Goal: Answer question/provide support: Share knowledge or assist other users

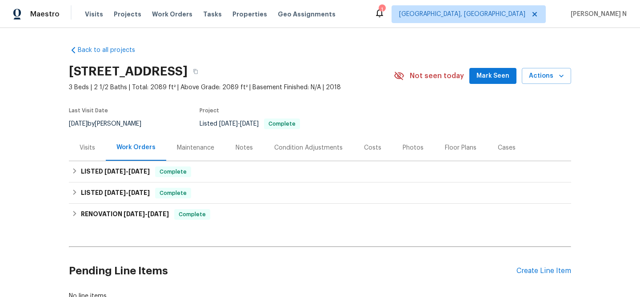
click at [188, 153] on div "Maintenance" at bounding box center [195, 148] width 59 height 26
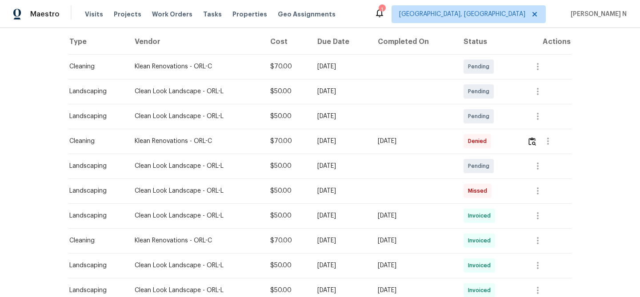
scroll to position [156, 0]
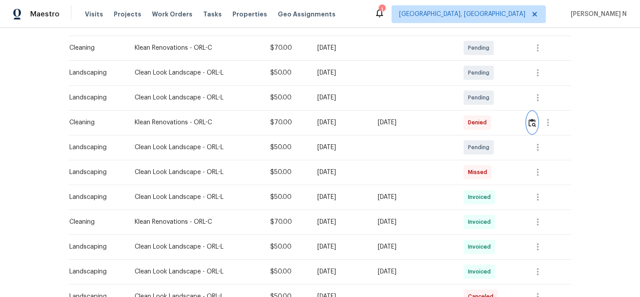
click at [534, 121] on img "button" at bounding box center [532, 123] width 8 height 8
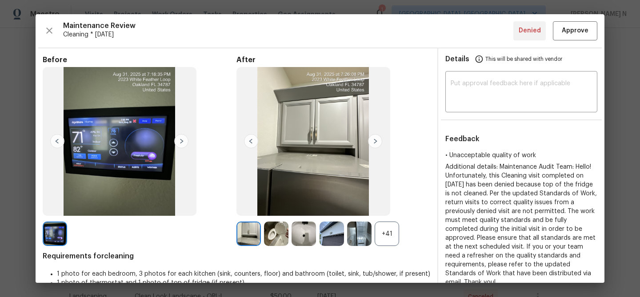
click at [384, 239] on div "+41" at bounding box center [387, 234] width 24 height 24
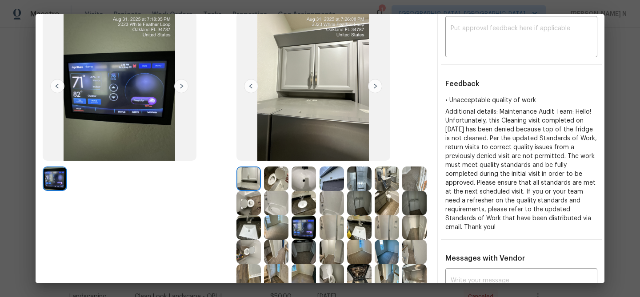
scroll to position [52, 0]
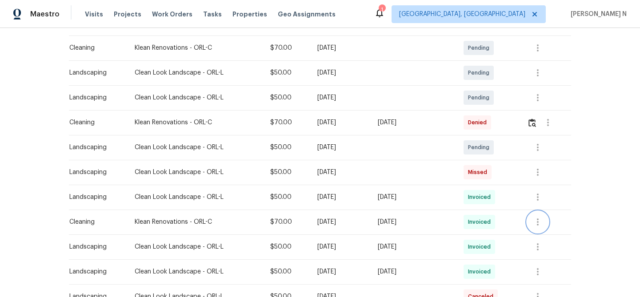
click at [538, 222] on icon "button" at bounding box center [537, 222] width 11 height 11
click at [543, 235] on li "View details" at bounding box center [561, 237] width 62 height 15
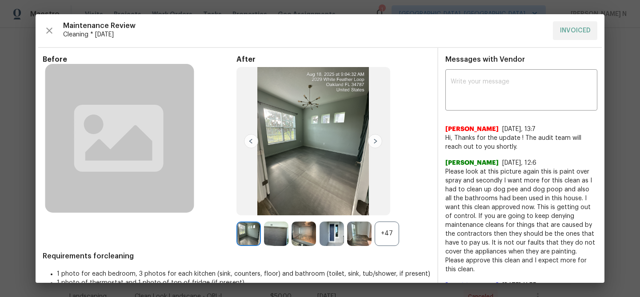
click at [384, 236] on div "+47" at bounding box center [387, 234] width 24 height 24
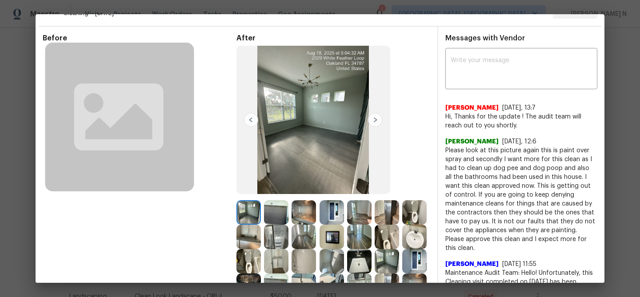
scroll to position [25, 0]
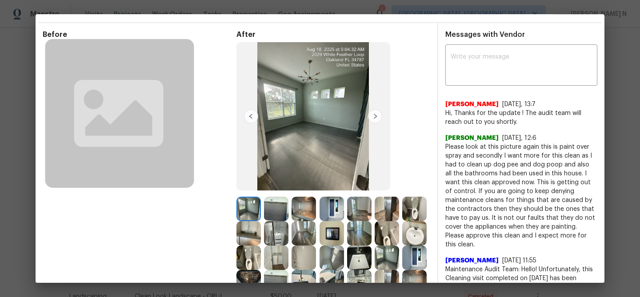
click at [247, 231] on img at bounding box center [248, 233] width 24 height 24
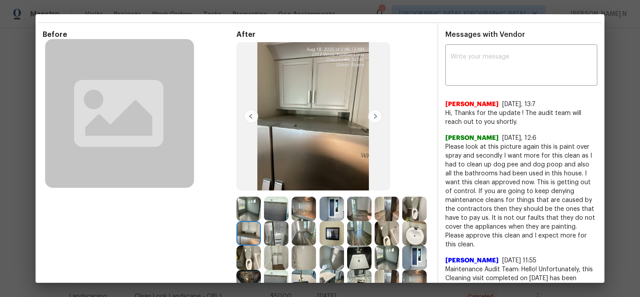
scroll to position [11, 0]
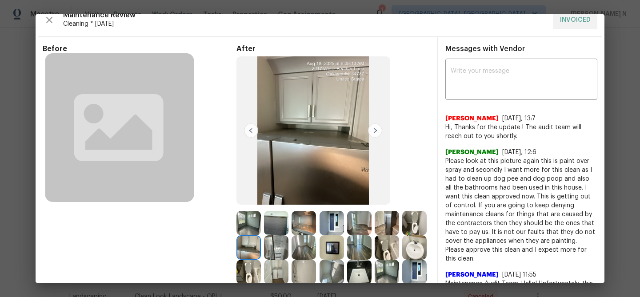
click at [322, 157] on img at bounding box center [313, 130] width 154 height 149
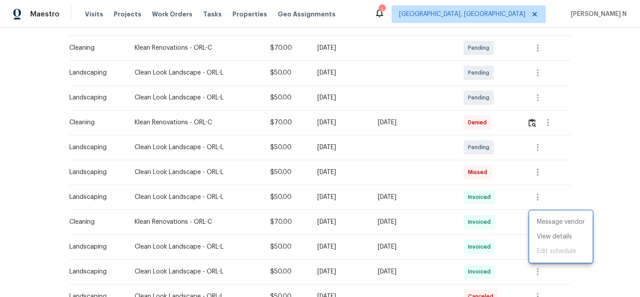
click at [532, 125] on div at bounding box center [320, 148] width 640 height 297
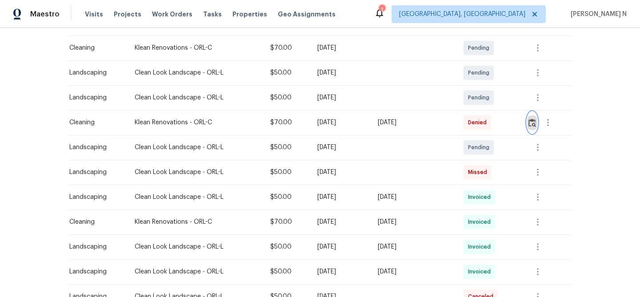
click at [535, 125] on img "button" at bounding box center [532, 123] width 8 height 8
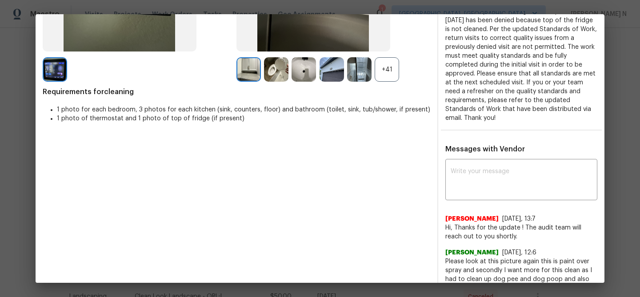
scroll to position [166, 0]
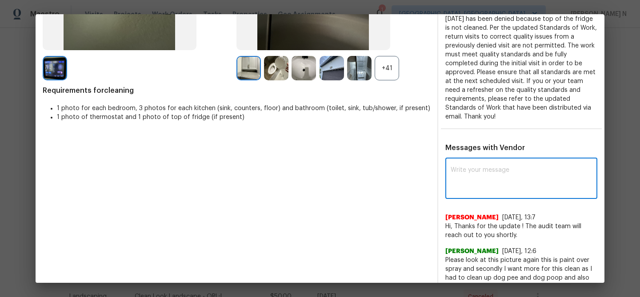
click at [496, 167] on textarea at bounding box center [521, 179] width 141 height 25
paste textarea "Maintenance Audit Team: Hello! Thank you for the feedback after further review …"
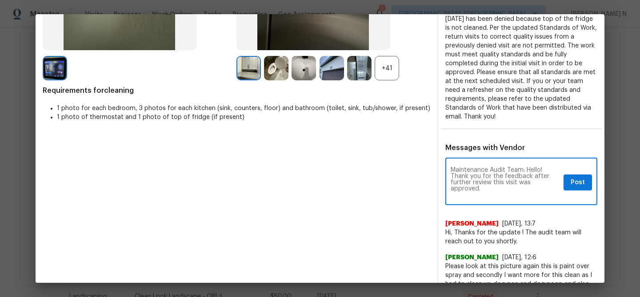
scroll to position [0, 0]
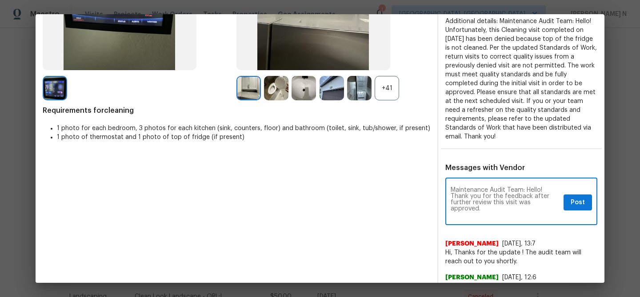
type textarea "Maintenance Audit Team: Hello! Thank you for the feedback after further review …"
click at [572, 197] on span "Post" at bounding box center [578, 202] width 14 height 11
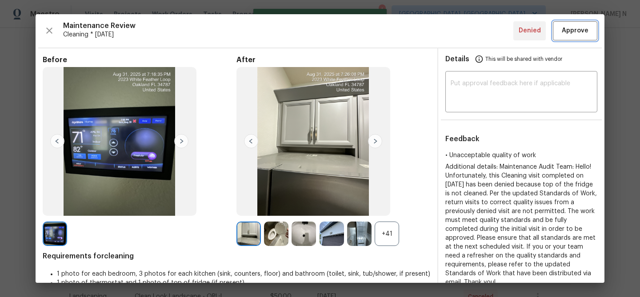
click at [567, 32] on span "Approve" at bounding box center [575, 30] width 27 height 11
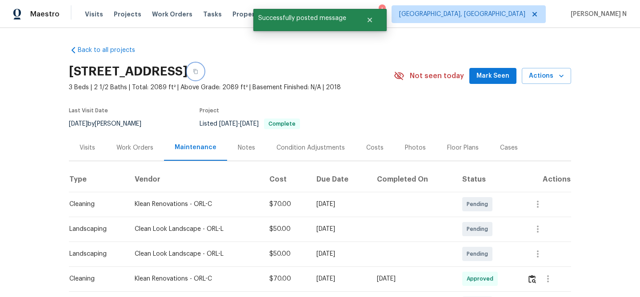
click at [204, 77] on button "button" at bounding box center [196, 72] width 16 height 16
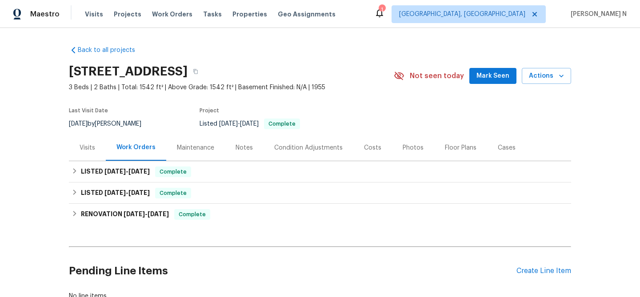
click at [206, 148] on div "Maintenance" at bounding box center [195, 148] width 37 height 9
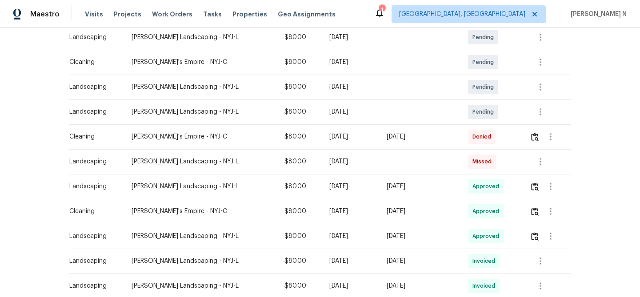
scroll to position [168, 0]
click at [537, 131] on button "button" at bounding box center [535, 135] width 10 height 21
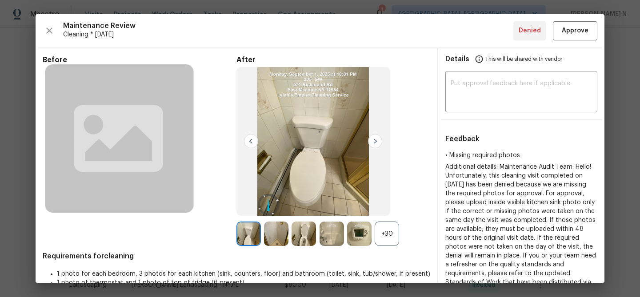
click at [390, 224] on div "+30" at bounding box center [387, 234] width 24 height 24
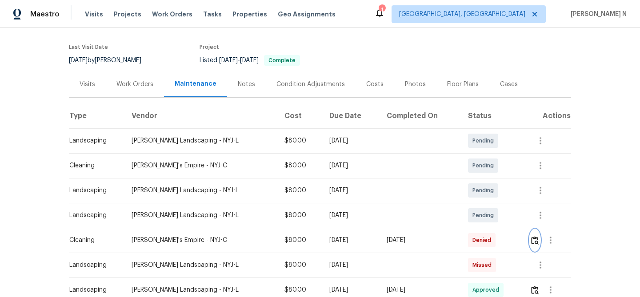
scroll to position [68, 0]
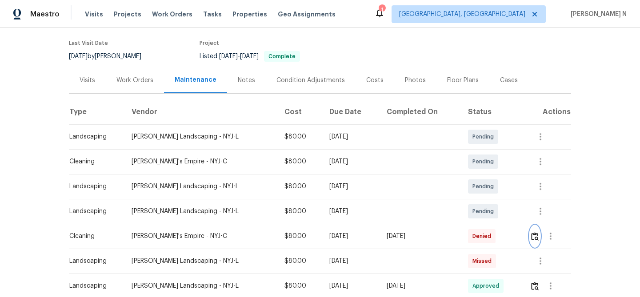
click at [537, 235] on img "button" at bounding box center [535, 236] width 8 height 8
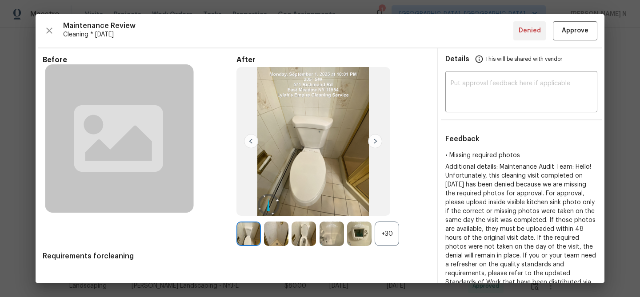
click at [384, 236] on div "+30" at bounding box center [387, 234] width 24 height 24
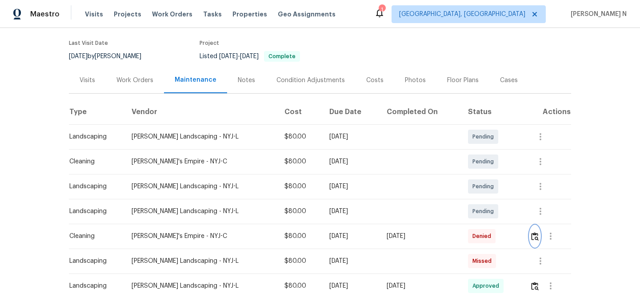
scroll to position [68, 0]
click at [533, 238] on button "button" at bounding box center [535, 235] width 10 height 21
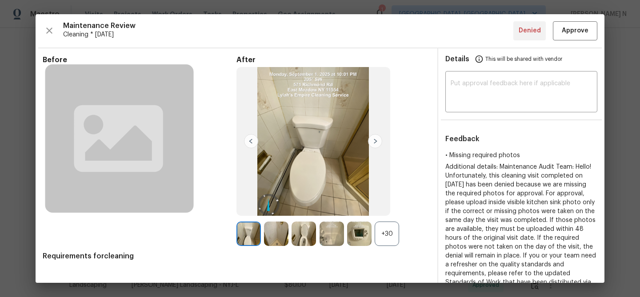
click at [383, 236] on div "+30" at bounding box center [387, 234] width 24 height 24
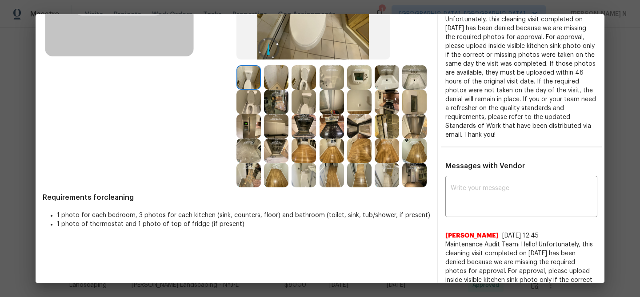
scroll to position [250, 0]
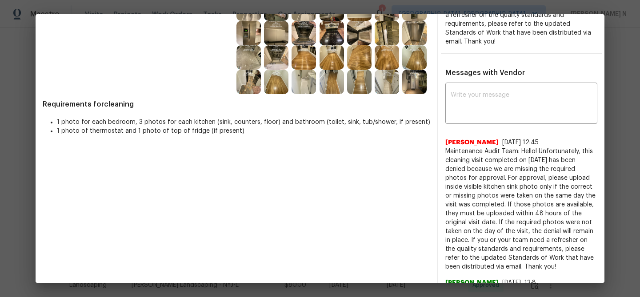
click at [464, 150] on span "Maintenance Audit Team: Hello! Unfortunately, this cleaning visit completed on …" at bounding box center [521, 209] width 152 height 124
click at [468, 151] on span "Maintenance Audit Team: Hello! Unfortunately, this cleaning visit completed on …" at bounding box center [521, 209] width 152 height 124
drag, startPoint x: 468, startPoint y: 151, endPoint x: 522, endPoint y: 151, distance: 53.3
click at [522, 151] on span "Maintenance Audit Team: Hello! Unfortunately, this cleaning visit completed on …" at bounding box center [521, 209] width 152 height 124
copy span "Maintenance Audit Team: Hello!"
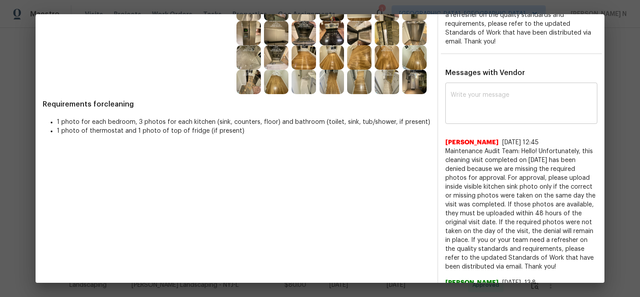
click at [476, 90] on div "x ​" at bounding box center [521, 104] width 152 height 39
paste textarea "Maintenance Audit Team: Hello!"
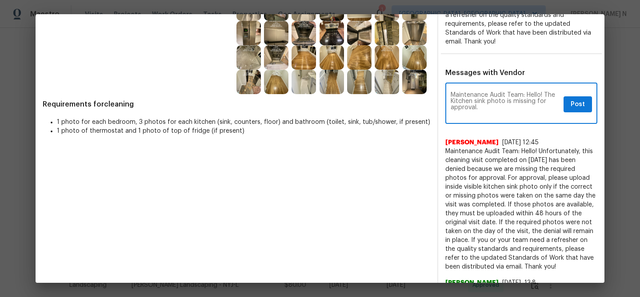
paste textarea "As per our updated SWO the photos must be uploaded within 48 hours of the origi…"
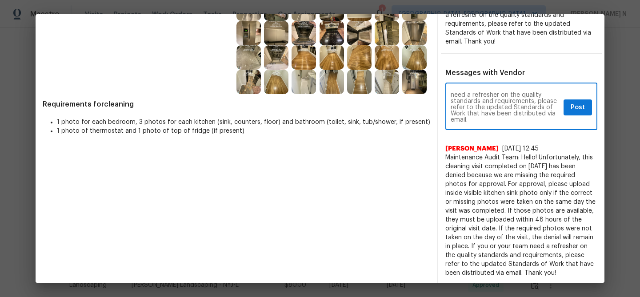
type textarea "Maintenance Audit Team: Hello! The Kitchen sink photo is missing for approval. …"
click at [575, 108] on span "Post" at bounding box center [578, 107] width 14 height 11
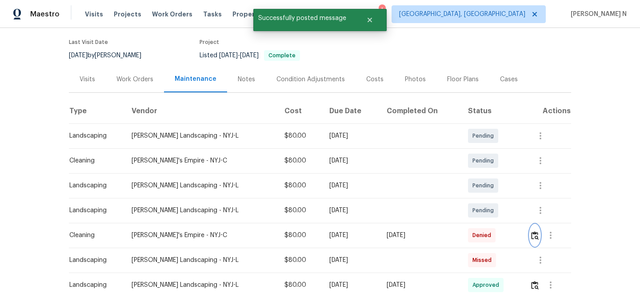
scroll to position [0, 0]
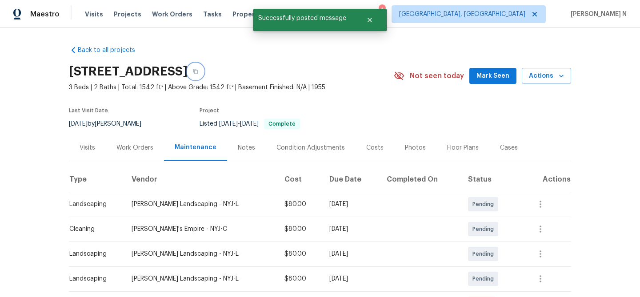
click at [198, 74] on icon "button" at bounding box center [195, 71] width 5 height 5
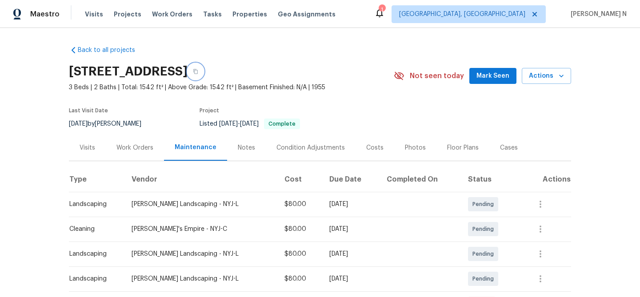
click at [198, 72] on icon "button" at bounding box center [195, 71] width 4 height 5
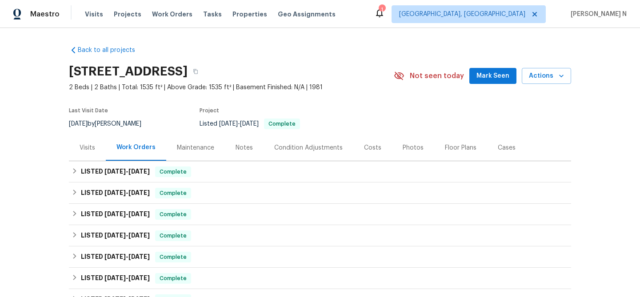
click at [194, 151] on div "Maintenance" at bounding box center [195, 148] width 37 height 9
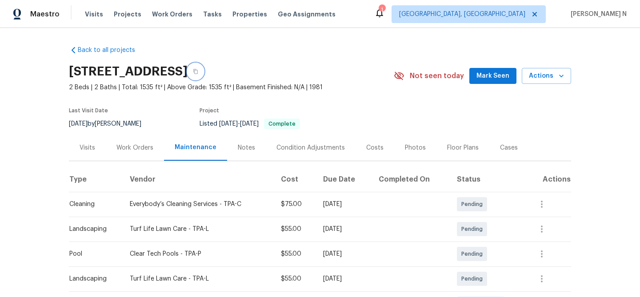
click at [198, 72] on icon "button" at bounding box center [195, 71] width 4 height 5
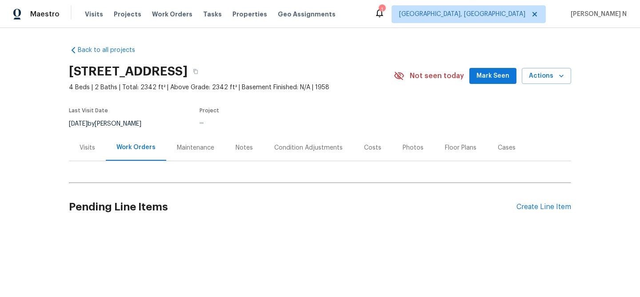
click at [205, 153] on div "Maintenance" at bounding box center [195, 148] width 59 height 26
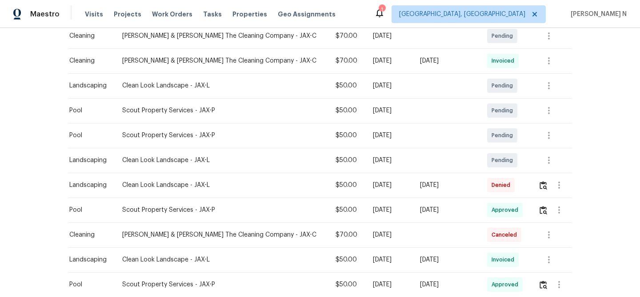
scroll to position [238, 0]
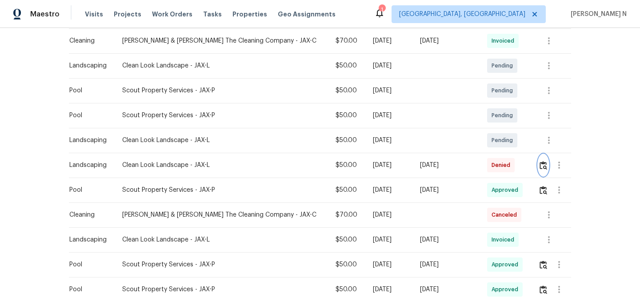
click at [541, 170] on button "button" at bounding box center [543, 165] width 10 height 21
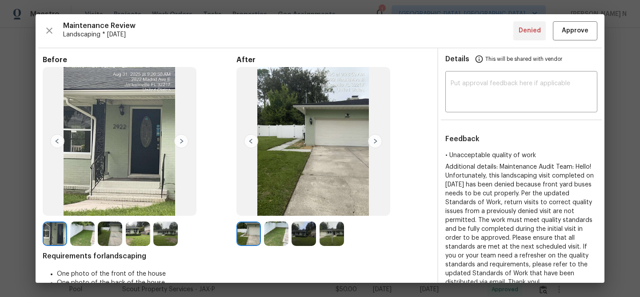
scroll to position [22, 0]
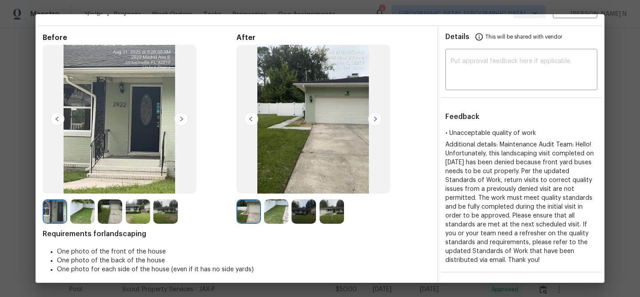
click at [307, 212] on img at bounding box center [304, 212] width 24 height 24
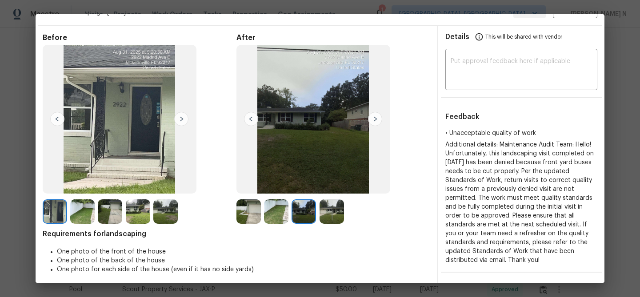
click at [333, 218] on img at bounding box center [332, 212] width 24 height 24
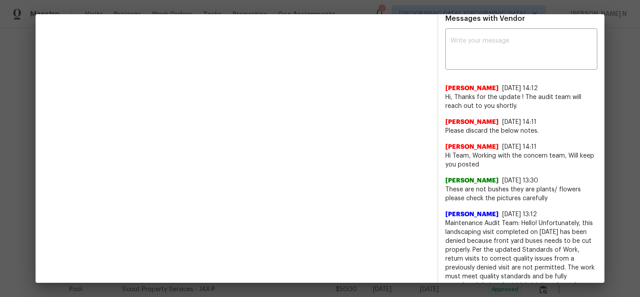
scroll to position [291, 0]
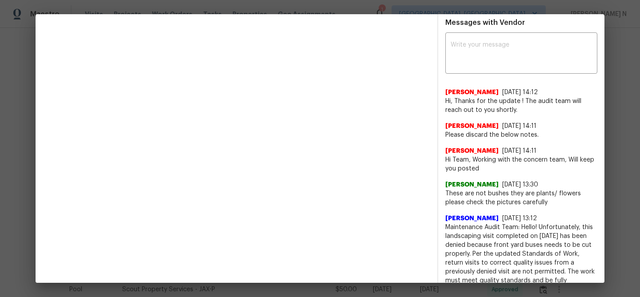
click at [463, 226] on span "Maintenance Audit Team: Hello! Unfortunately, this landscaping visit completed …" at bounding box center [521, 285] width 152 height 124
drag, startPoint x: 463, startPoint y: 226, endPoint x: 521, endPoint y: 226, distance: 58.7
click at [521, 226] on span "Maintenance Audit Team: Hello! Unfortunately, this landscaping visit completed …" at bounding box center [521, 285] width 152 height 124
copy span "Maintenance Audit Team: Hello!"
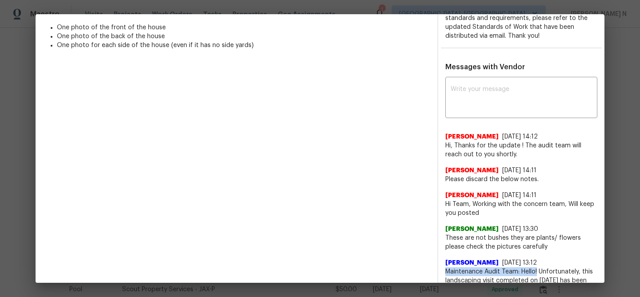
scroll to position [173, 0]
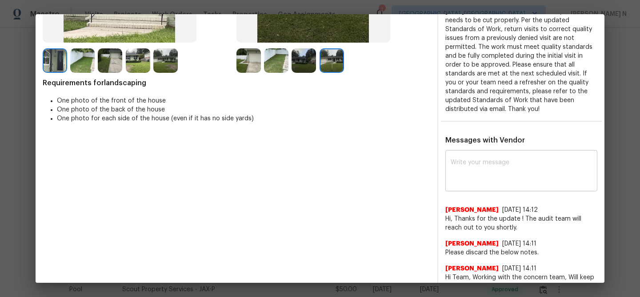
click at [496, 179] on textarea at bounding box center [521, 172] width 141 height 25
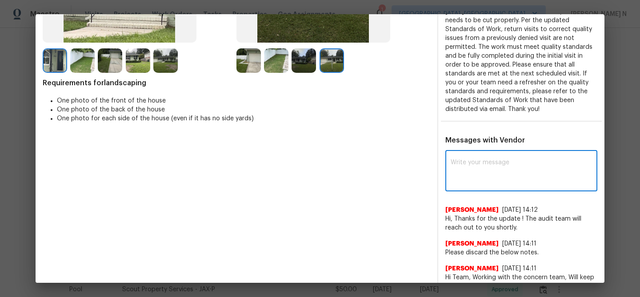
paste textarea "Maintenance Audit Team: Hello!"
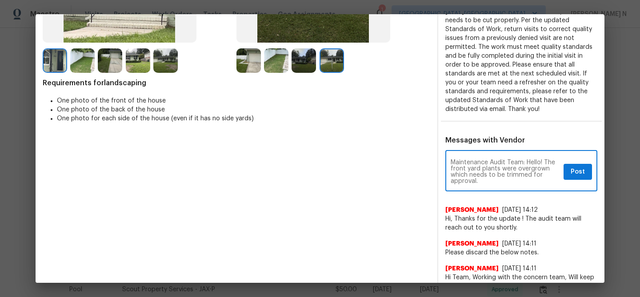
paste textarea "Per the updated Standards of Work, return visits to correct quality issues from…"
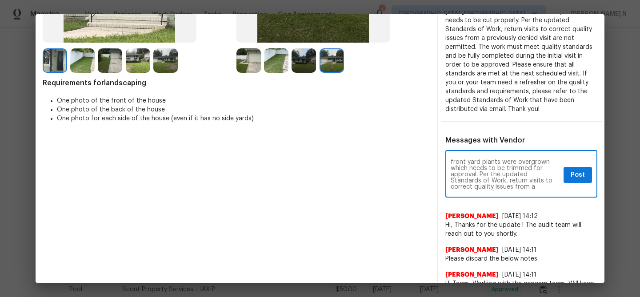
scroll to position [6, 0]
click at [481, 175] on textarea "Maintenance Audit Team: Hello! The front yard plants were overgrown which needs…" at bounding box center [505, 175] width 109 height 31
type textarea "Maintenance Audit Team: Hello! The front yard plants were overgrown which needs…"
click at [581, 181] on button "Post" at bounding box center [578, 175] width 28 height 16
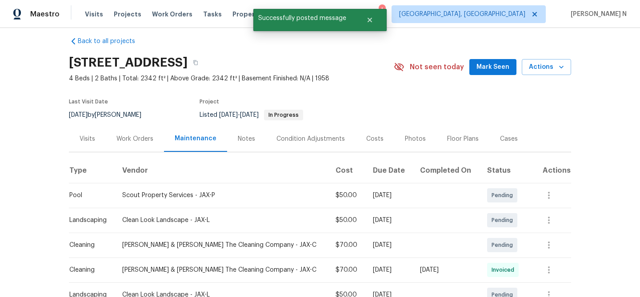
scroll to position [0, 0]
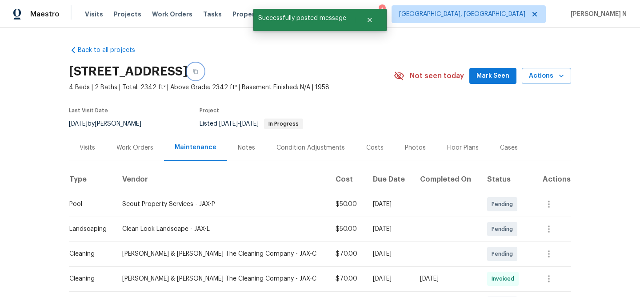
click at [198, 71] on icon "button" at bounding box center [195, 71] width 5 height 5
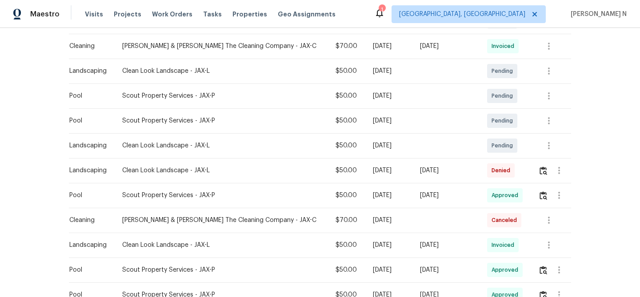
scroll to position [239, 0]
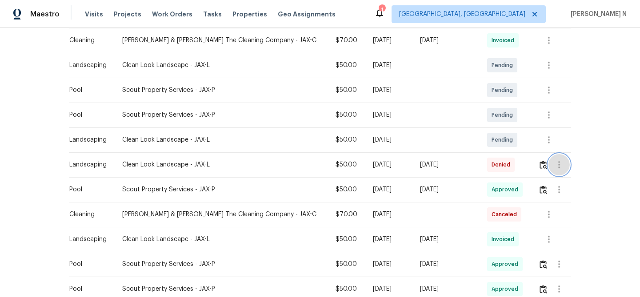
click at [548, 163] on button "button" at bounding box center [558, 164] width 21 height 21
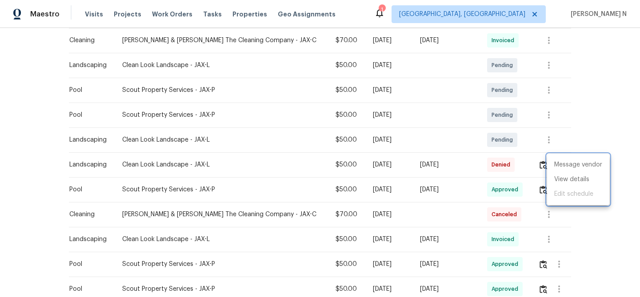
click at [542, 166] on div at bounding box center [320, 148] width 640 height 297
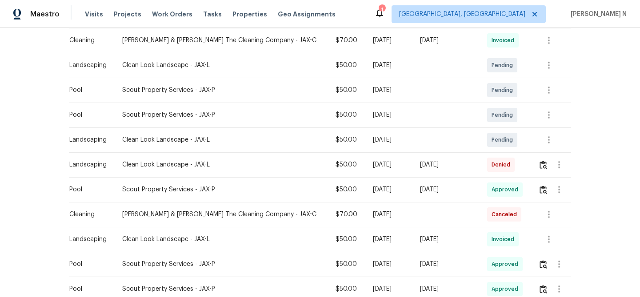
click at [542, 166] on div "Message vendor View details Edit schedule" at bounding box center [320, 148] width 640 height 297
click at [542, 166] on img "button" at bounding box center [544, 165] width 8 height 8
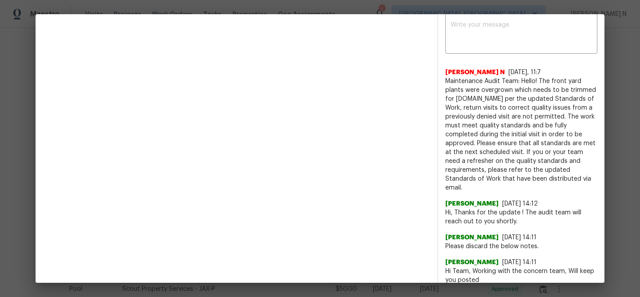
scroll to position [309, 0]
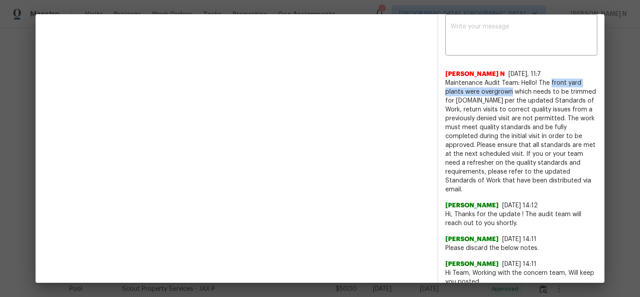
drag, startPoint x: 552, startPoint y: 82, endPoint x: 512, endPoint y: 94, distance: 41.8
click at [512, 94] on span "Maintenance Audit Team: Hello! The front yard plants were overgrown which needs…" at bounding box center [521, 137] width 152 height 116
copy span "front yard plants were overgrown"
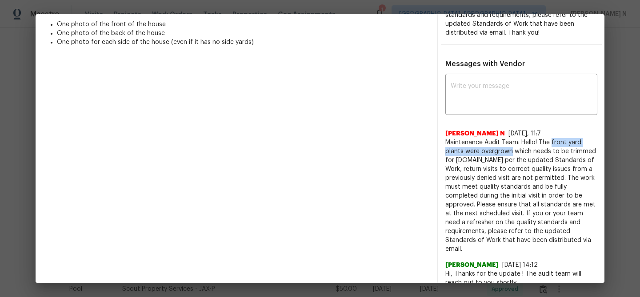
scroll to position [264, 0]
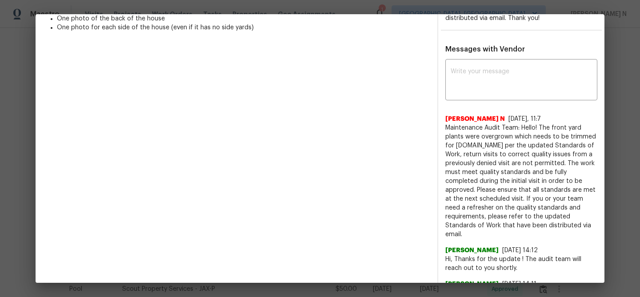
click at [511, 158] on span "Maintenance Audit Team: Hello! The front yard plants were overgrown which needs…" at bounding box center [521, 182] width 152 height 116
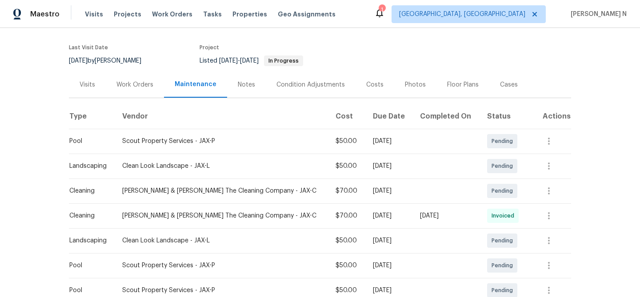
scroll to position [0, 0]
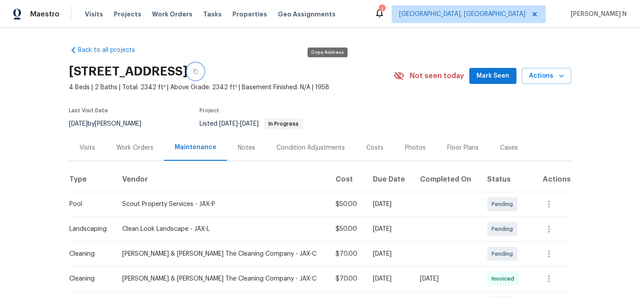
click at [204, 74] on button "button" at bounding box center [196, 72] width 16 height 16
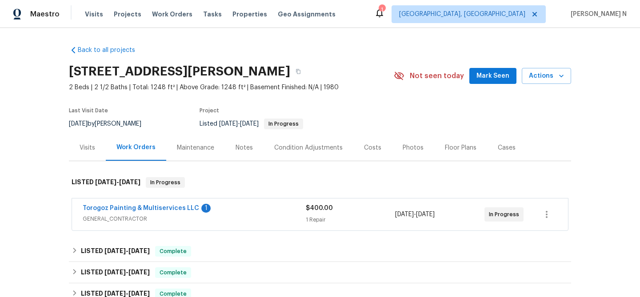
click at [203, 145] on div "Maintenance" at bounding box center [195, 148] width 37 height 9
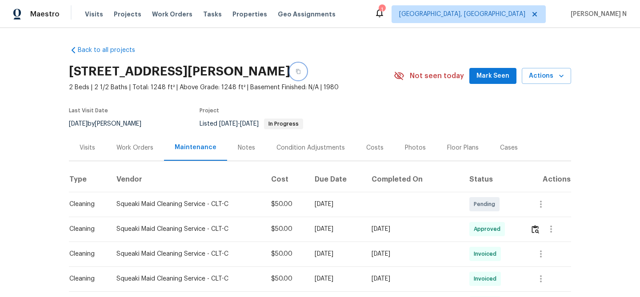
click at [306, 76] on button "button" at bounding box center [298, 72] width 16 height 16
click at [306, 72] on button "button" at bounding box center [298, 72] width 16 height 16
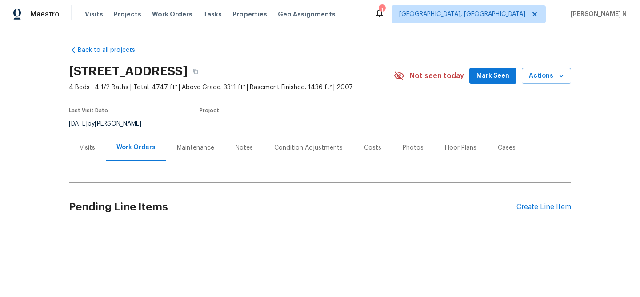
click at [193, 149] on div "Maintenance" at bounding box center [195, 148] width 37 height 9
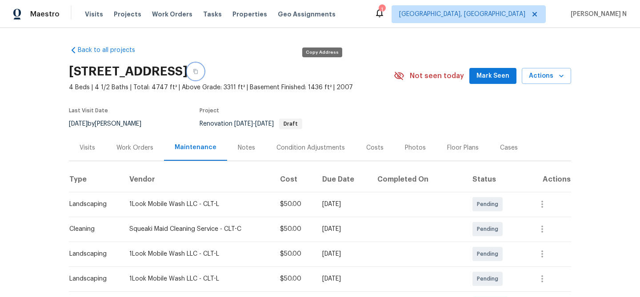
click at [198, 71] on icon "button" at bounding box center [195, 71] width 5 height 5
click at [198, 70] on icon "button" at bounding box center [195, 71] width 5 height 5
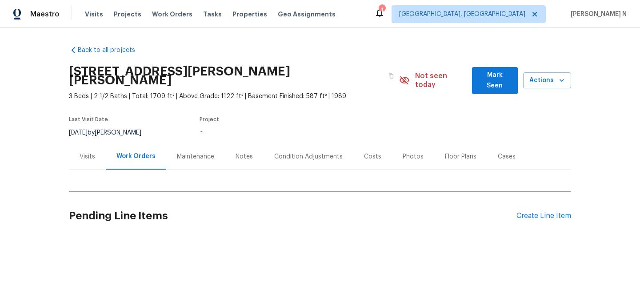
click at [202, 152] on div "Maintenance" at bounding box center [195, 156] width 37 height 9
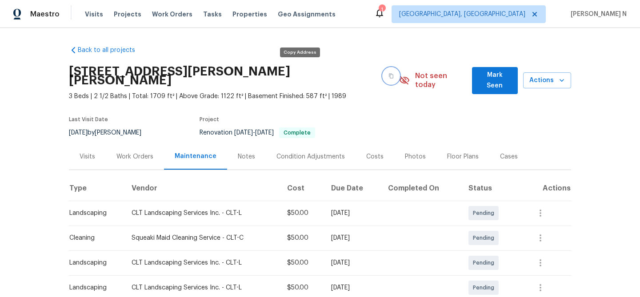
click at [388, 73] on icon "button" at bounding box center [390, 75] width 5 height 5
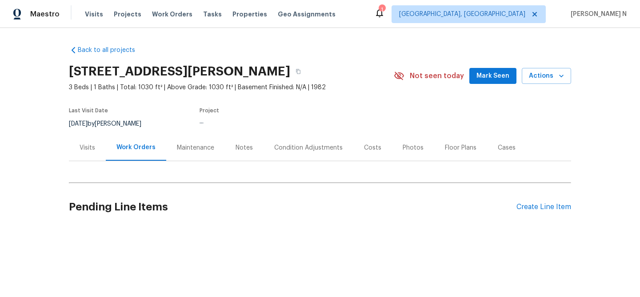
click at [186, 152] on div "Maintenance" at bounding box center [195, 148] width 59 height 26
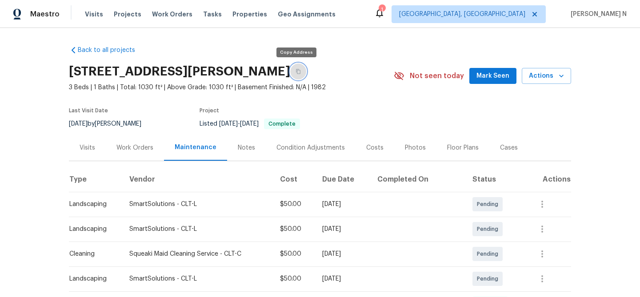
click at [296, 71] on icon "button" at bounding box center [298, 71] width 5 height 5
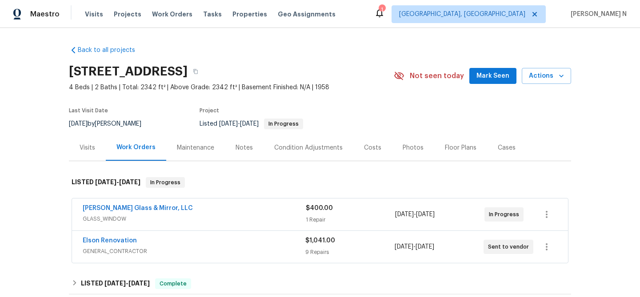
click at [192, 145] on div "Maintenance" at bounding box center [195, 148] width 37 height 9
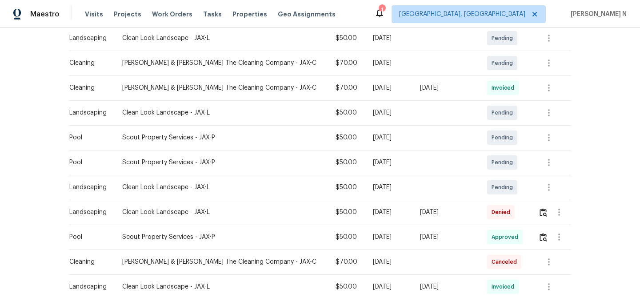
scroll to position [193, 0]
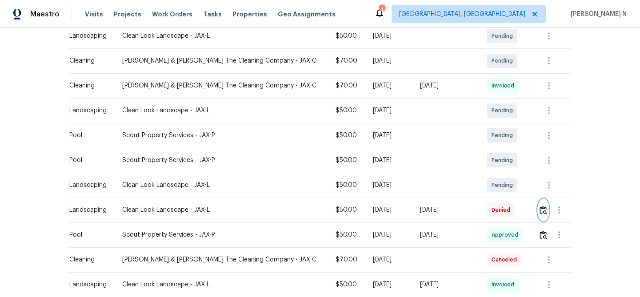
click at [543, 214] on img "button" at bounding box center [544, 210] width 8 height 8
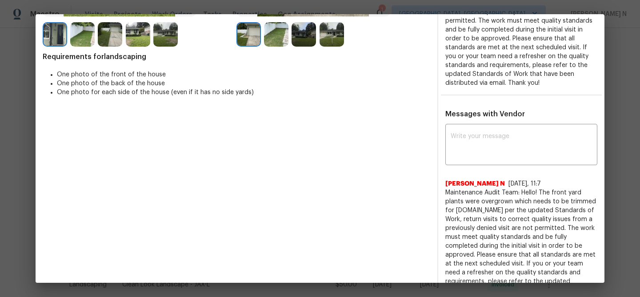
scroll to position [202, 0]
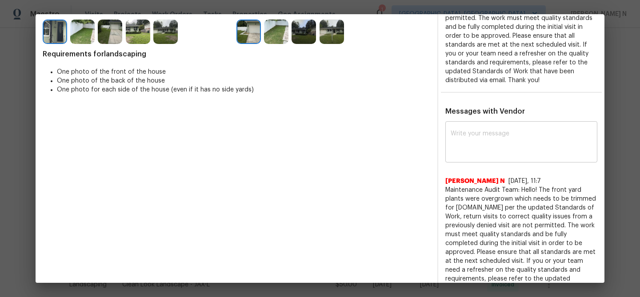
click at [473, 150] on textarea at bounding box center [521, 143] width 141 height 25
paste textarea "Maintenance Audit Team: Hello! Thank you for the feedback after further review …"
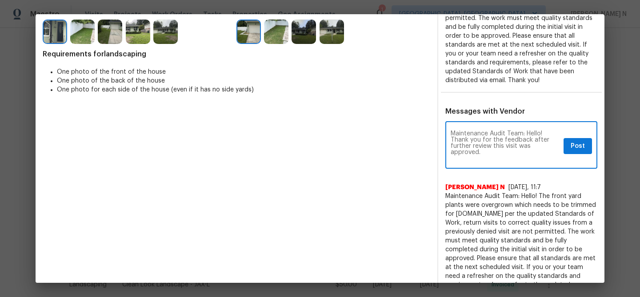
scroll to position [0, 0]
type textarea "Maintenance Audit Team: Hello! Thank you for the feedback after further review …"
click at [575, 147] on span "Post" at bounding box center [578, 146] width 14 height 11
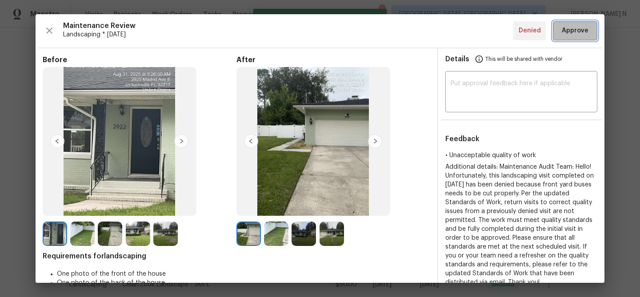
click at [568, 32] on span "Approve" at bounding box center [575, 30] width 27 height 11
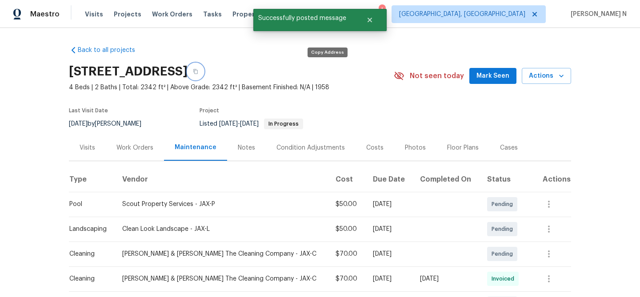
click at [204, 69] on button "button" at bounding box center [196, 72] width 16 height 16
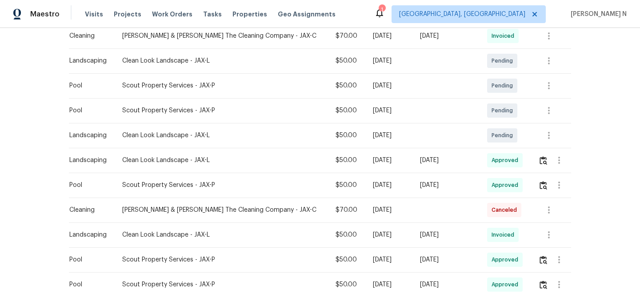
scroll to position [261, 0]
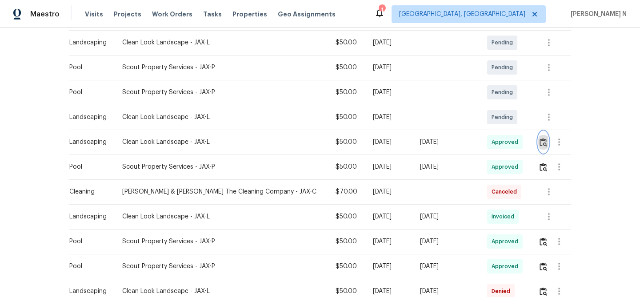
click at [542, 141] on img "button" at bounding box center [544, 142] width 8 height 8
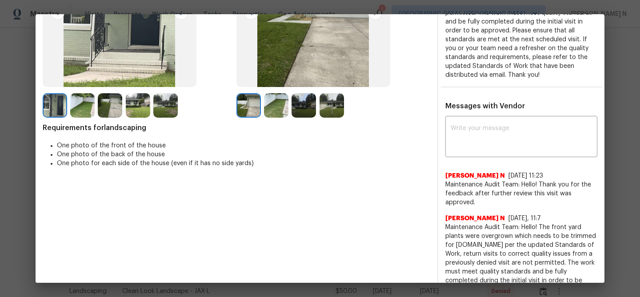
scroll to position [117, 0]
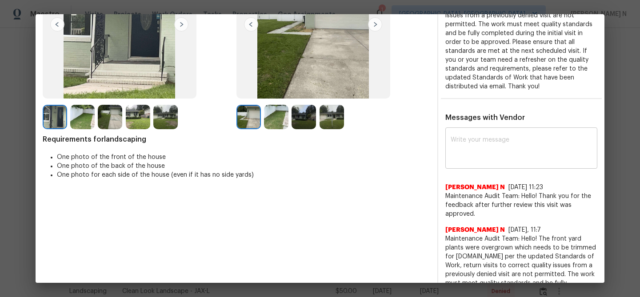
click at [476, 159] on textarea at bounding box center [521, 149] width 141 height 25
paste textarea "Maintenance Audit Team: Hello! We approve this visit as an exception for this t…"
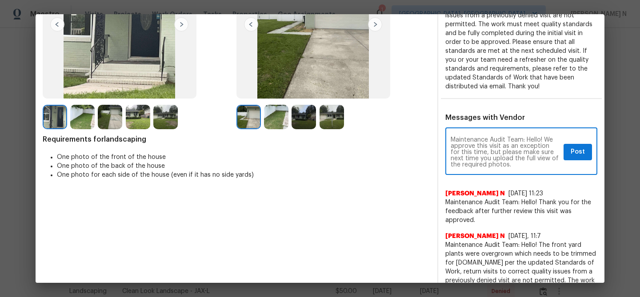
scroll to position [0, 0]
click at [542, 153] on textarea "Maintenance Audit Team: Hello! We approve this visit as an exception for this t…" at bounding box center [505, 152] width 109 height 31
click at [448, 156] on div "Maintenance Audit Team: Hello! We approve this visit as an exception for this t…" at bounding box center [521, 152] width 152 height 45
click at [450, 157] on div "Maintenance Audit Team: Hello! We approve this visit as an exception for this t…" at bounding box center [521, 152] width 152 height 45
click at [452, 158] on textarea "Maintenance Audit Team: Hello! We approve this visit as an exception for this t…" at bounding box center [505, 152] width 109 height 31
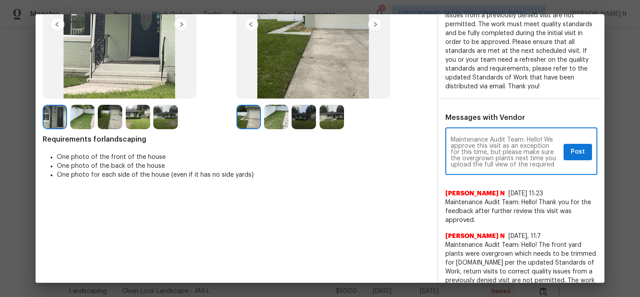
click at [504, 157] on textarea "Maintenance Audit Team: Hello! We approve this visit as an exception for this t…" at bounding box center [505, 152] width 109 height 31
click at [471, 166] on textarea "Maintenance Audit Team: Hello! We approve this visit as an exception for this t…" at bounding box center [505, 152] width 109 height 31
type textarea "Maintenance Audit Team: Hello! We approve this visit as an exception for this t…"
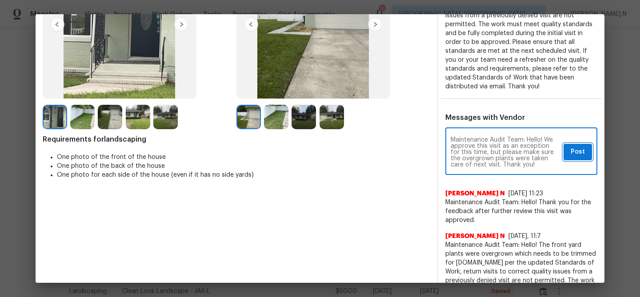
click at [586, 153] on button "Post" at bounding box center [578, 152] width 28 height 16
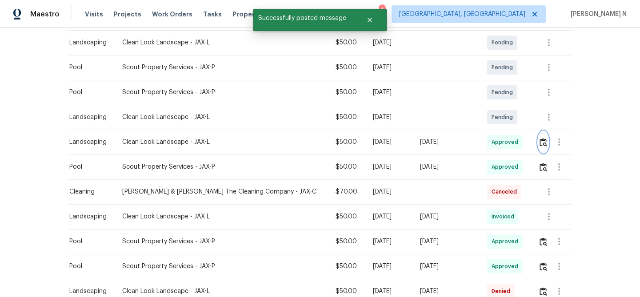
scroll to position [0, 0]
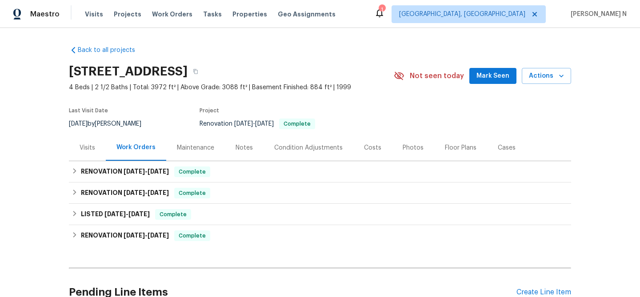
click at [203, 146] on div "Maintenance" at bounding box center [195, 148] width 37 height 9
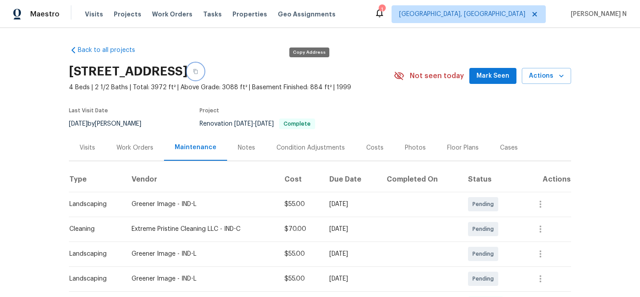
click at [204, 67] on button "button" at bounding box center [196, 72] width 16 height 16
click at [198, 72] on icon "button" at bounding box center [195, 71] width 5 height 5
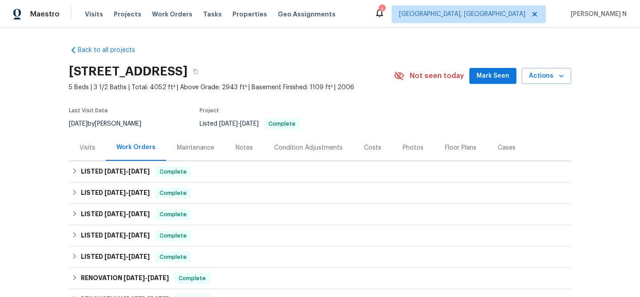
click at [207, 150] on div "Maintenance" at bounding box center [195, 148] width 37 height 9
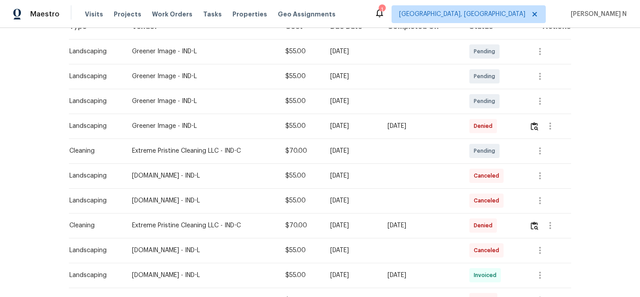
scroll to position [182, 0]
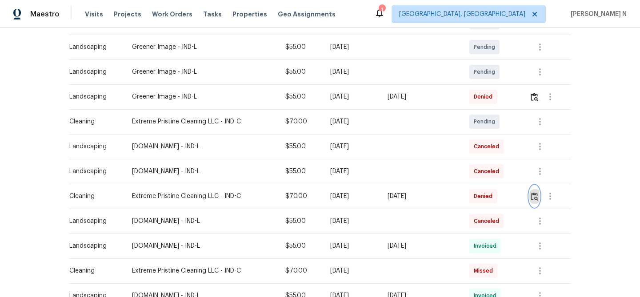
click at [532, 198] on button "button" at bounding box center [534, 196] width 10 height 21
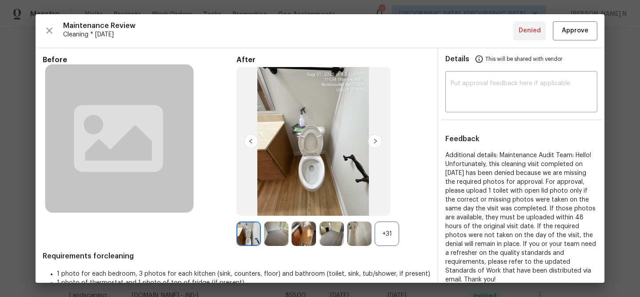
click at [386, 232] on div "+31" at bounding box center [387, 234] width 24 height 24
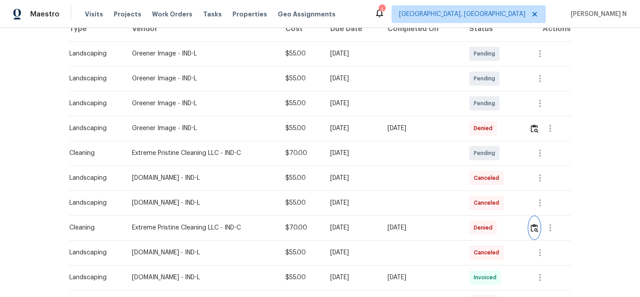
scroll to position [152, 0]
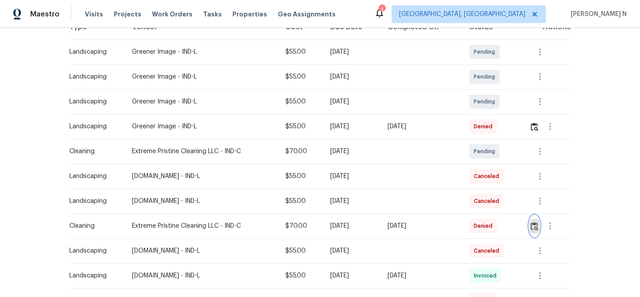
click at [536, 226] on img "button" at bounding box center [535, 226] width 8 height 8
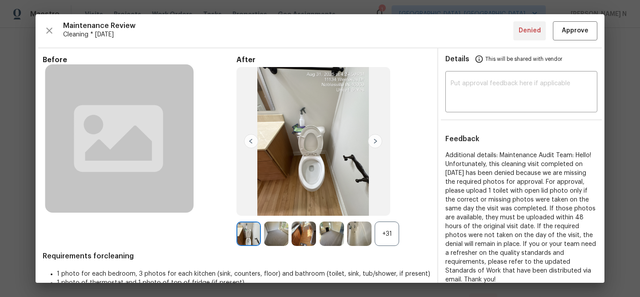
scroll to position [71, 0]
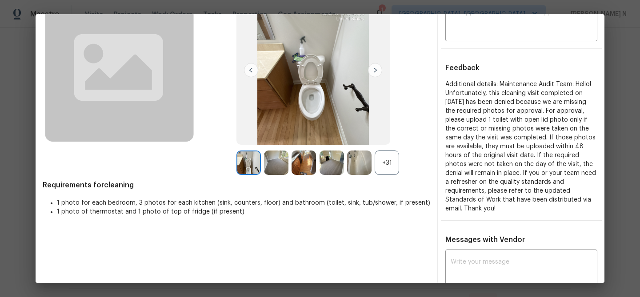
click at [388, 164] on div "+31" at bounding box center [387, 163] width 24 height 24
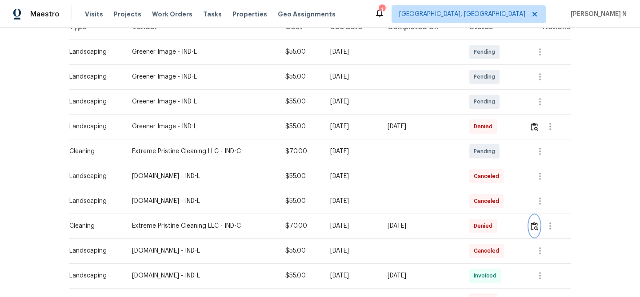
scroll to position [0, 0]
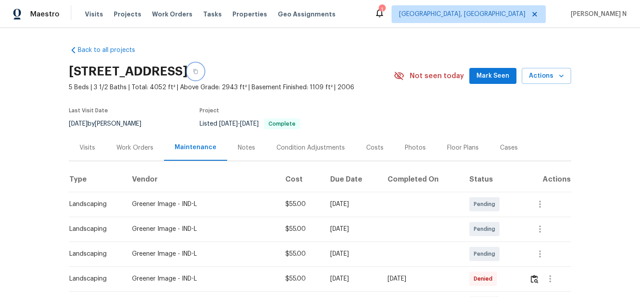
click at [204, 67] on button "button" at bounding box center [196, 72] width 16 height 16
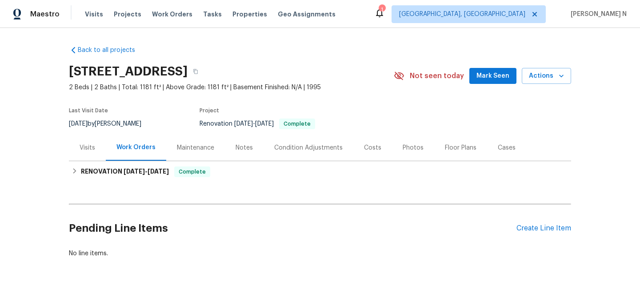
click at [196, 139] on div "Maintenance" at bounding box center [195, 148] width 59 height 26
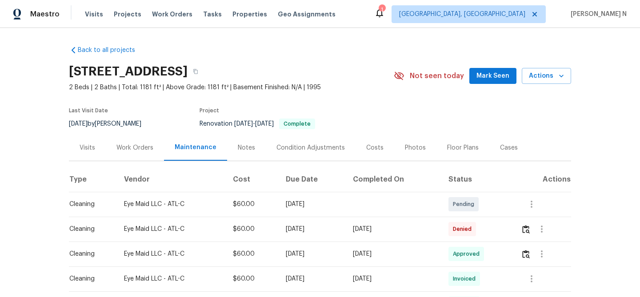
scroll to position [37, 0]
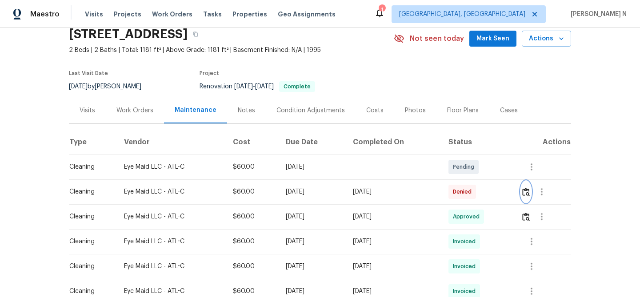
click at [530, 196] on img "button" at bounding box center [526, 192] width 8 height 8
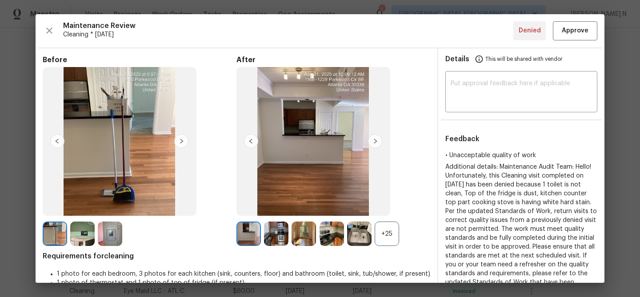
click at [384, 237] on div "+25" at bounding box center [387, 234] width 24 height 24
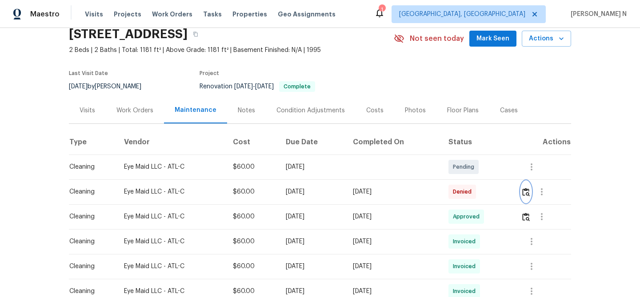
scroll to position [0, 0]
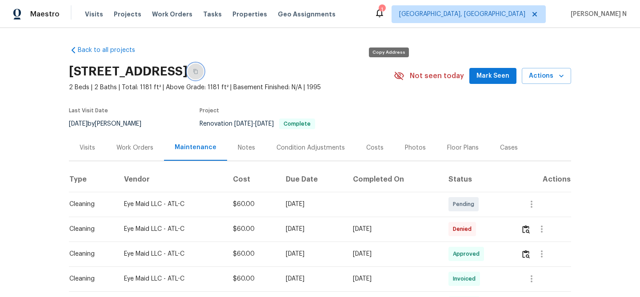
click at [204, 74] on button "button" at bounding box center [196, 72] width 16 height 16
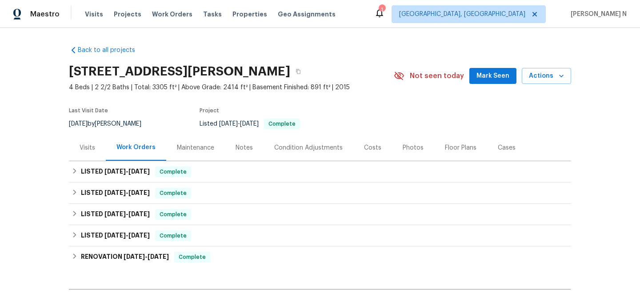
click at [198, 149] on div "Maintenance" at bounding box center [195, 148] width 37 height 9
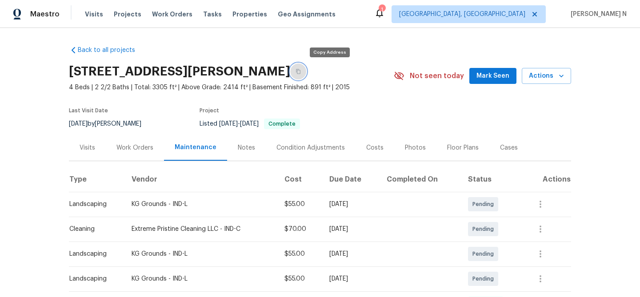
click at [300, 70] on icon "button" at bounding box center [298, 71] width 4 height 5
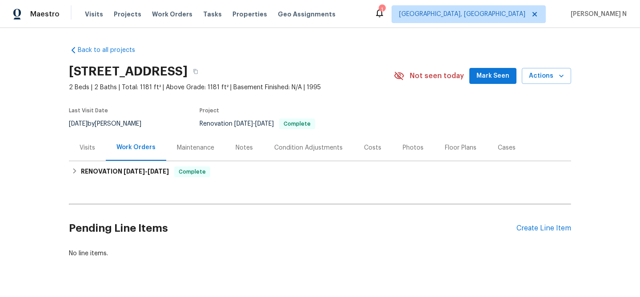
click at [187, 149] on div "Maintenance" at bounding box center [195, 148] width 37 height 9
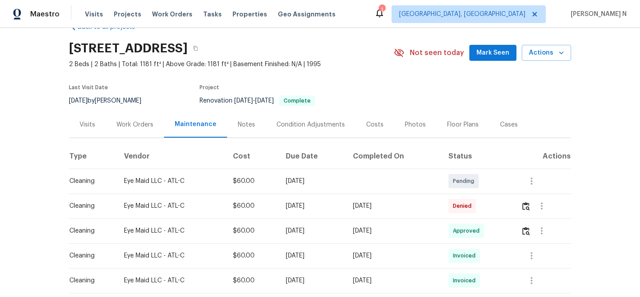
scroll to position [45, 0]
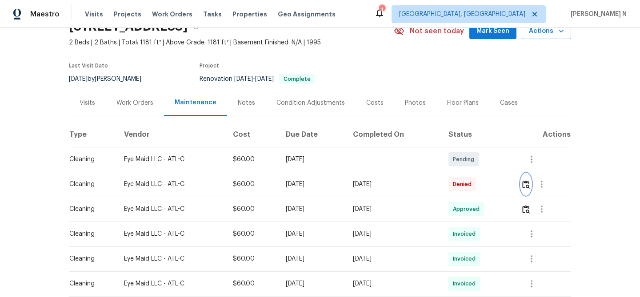
click at [531, 185] on button "button" at bounding box center [526, 184] width 10 height 21
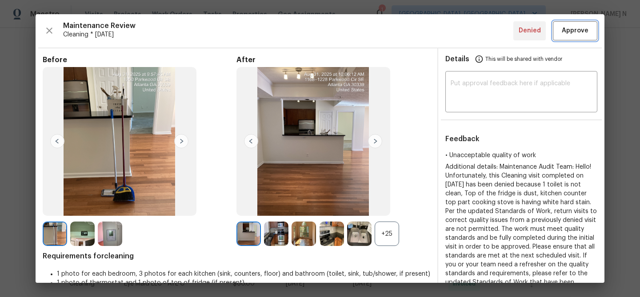
click at [566, 32] on span "Approve" at bounding box center [575, 30] width 27 height 11
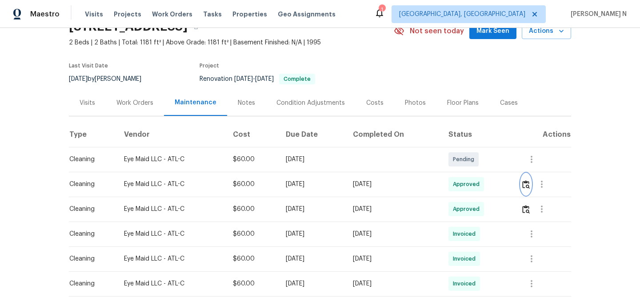
scroll to position [0, 0]
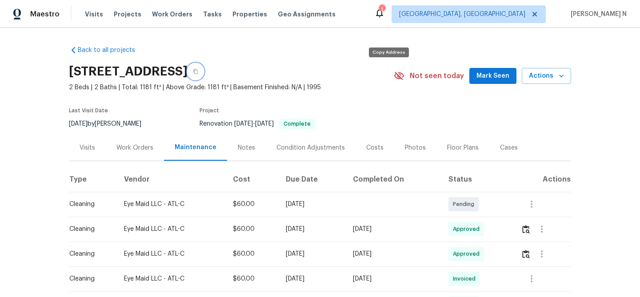
click at [204, 74] on button "button" at bounding box center [196, 72] width 16 height 16
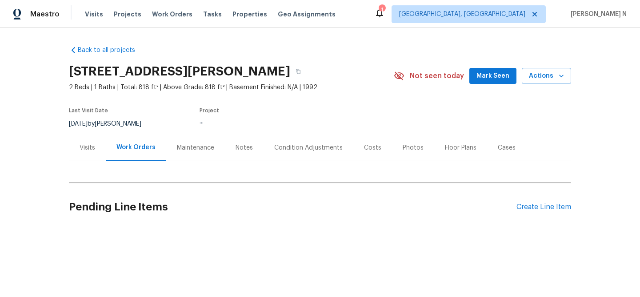
click at [186, 141] on div "Maintenance" at bounding box center [195, 148] width 59 height 26
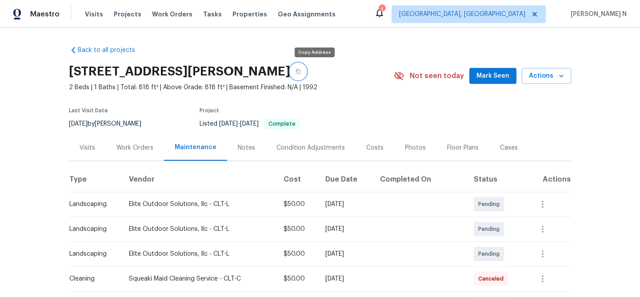
click at [306, 71] on button "button" at bounding box center [298, 72] width 16 height 16
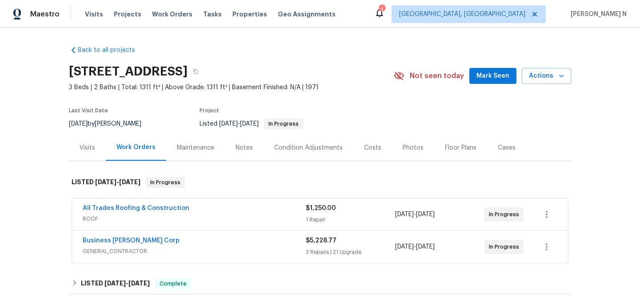
click at [197, 155] on div "Maintenance" at bounding box center [195, 148] width 59 height 26
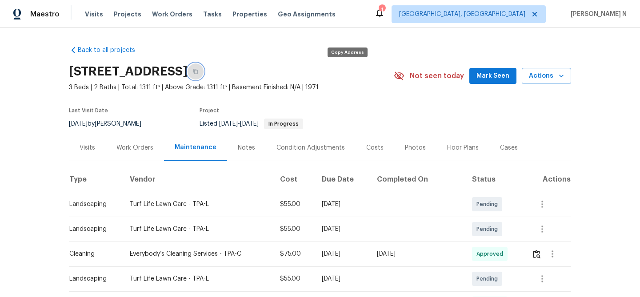
click at [204, 75] on button "button" at bounding box center [196, 72] width 16 height 16
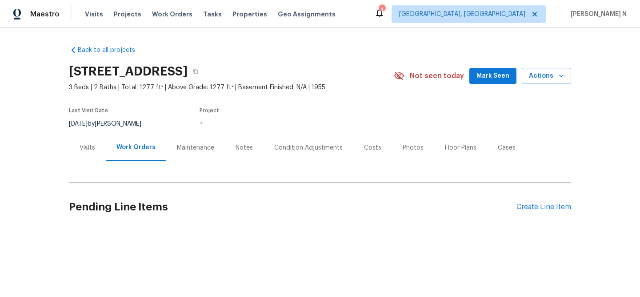
click at [202, 149] on div "Maintenance" at bounding box center [195, 148] width 37 height 9
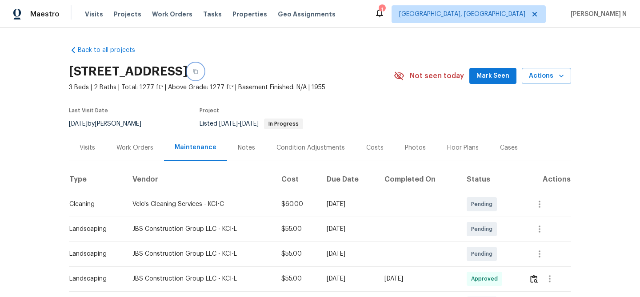
click at [198, 72] on icon "button" at bounding box center [195, 71] width 5 height 5
click at [204, 76] on button "button" at bounding box center [196, 72] width 16 height 16
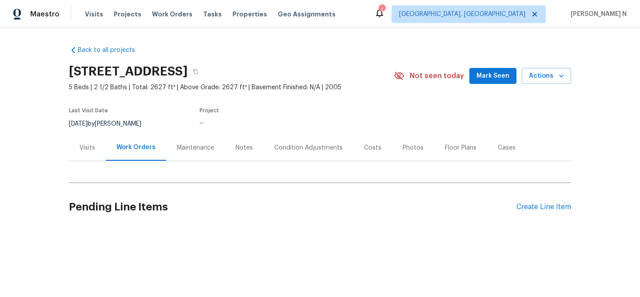
click at [183, 152] on div "Maintenance" at bounding box center [195, 148] width 59 height 26
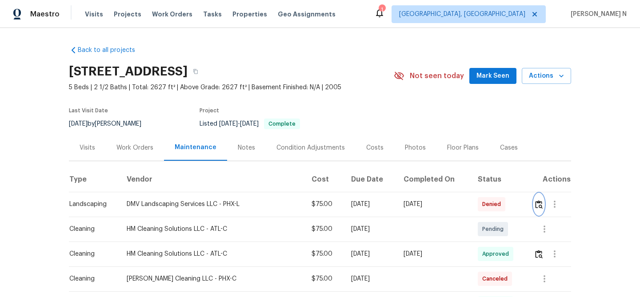
click at [535, 206] on img "button" at bounding box center [539, 204] width 8 height 8
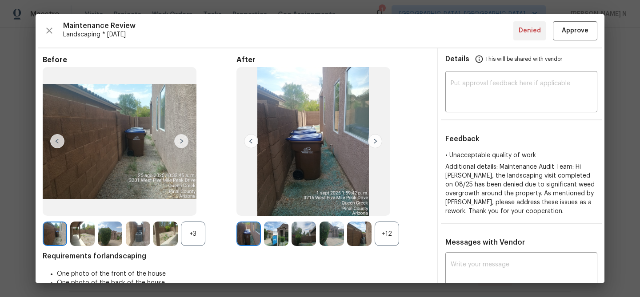
click at [384, 240] on div "+12" at bounding box center [387, 234] width 24 height 24
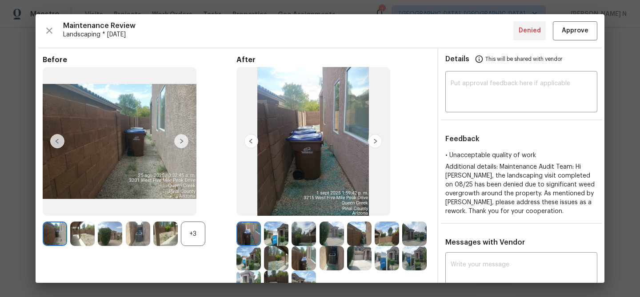
click at [196, 230] on div "+3" at bounding box center [193, 234] width 24 height 24
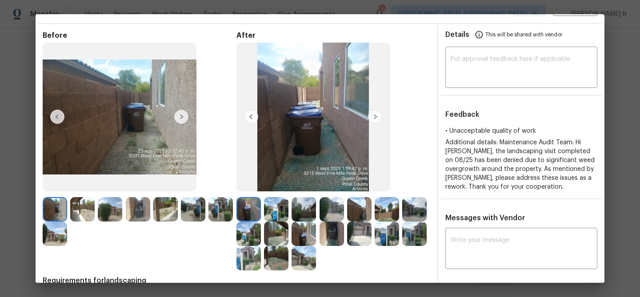
scroll to position [21, 0]
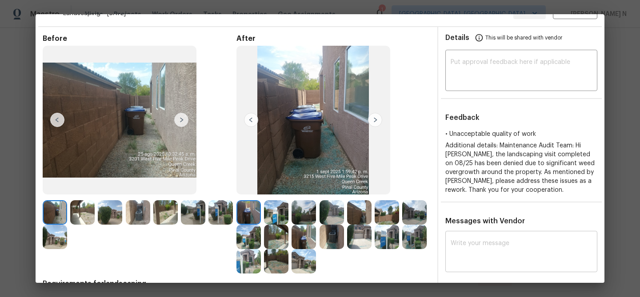
click at [484, 252] on textarea at bounding box center [521, 252] width 141 height 25
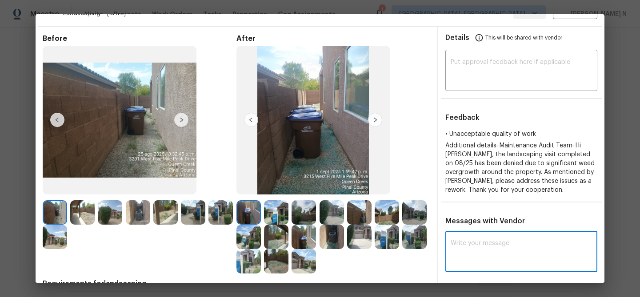
paste textarea "Maintenance Audit Team: Hello! Thank you for uploading the photo, after further…"
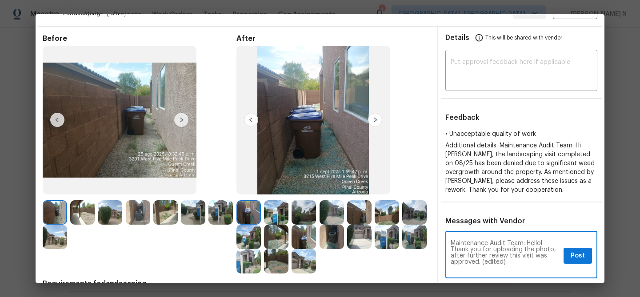
scroll to position [0, 0]
drag, startPoint x: 483, startPoint y: 261, endPoint x: 504, endPoint y: 261, distance: 21.8
click at [504, 261] on textarea "Maintenance Audit Team: Hello! Thank you for uploading the photo, after further…" at bounding box center [505, 255] width 109 height 31
type textarea "Maintenance Audit Team: Hello! Thank you for uploading the photo, after further…"
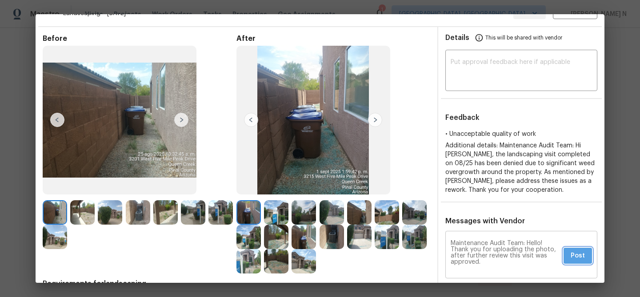
click at [568, 260] on button "Post" at bounding box center [578, 256] width 28 height 16
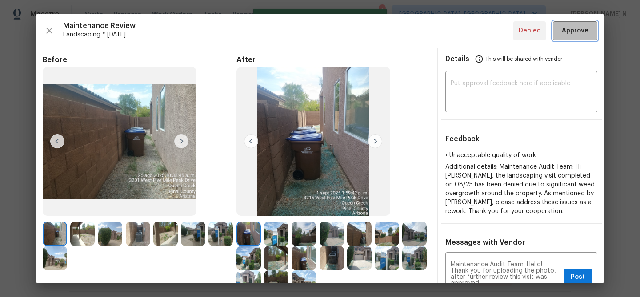
click at [566, 32] on span "Approve" at bounding box center [575, 30] width 27 height 11
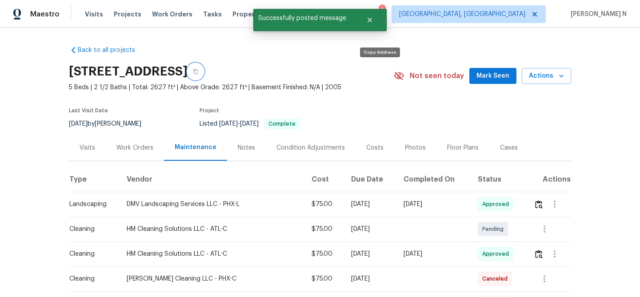
click at [204, 75] on button "button" at bounding box center [196, 72] width 16 height 16
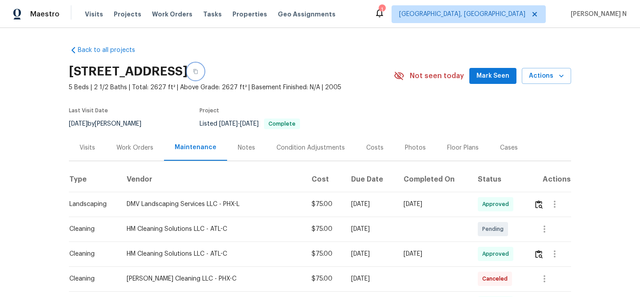
click at [198, 72] on icon "button" at bounding box center [195, 71] width 5 height 5
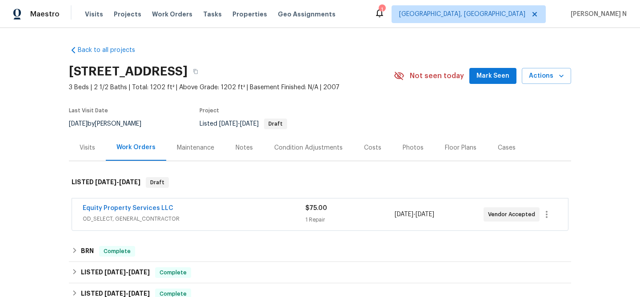
click at [191, 144] on div "Maintenance" at bounding box center [195, 148] width 37 height 9
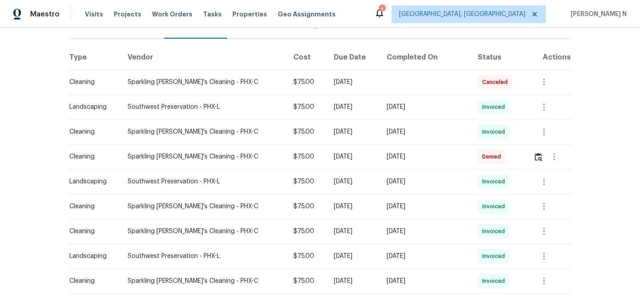
scroll to position [131, 0]
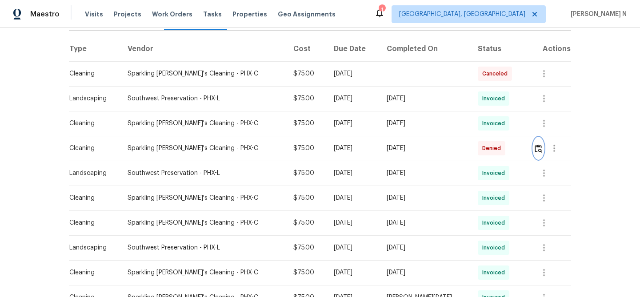
click at [536, 151] on img "button" at bounding box center [539, 148] width 8 height 8
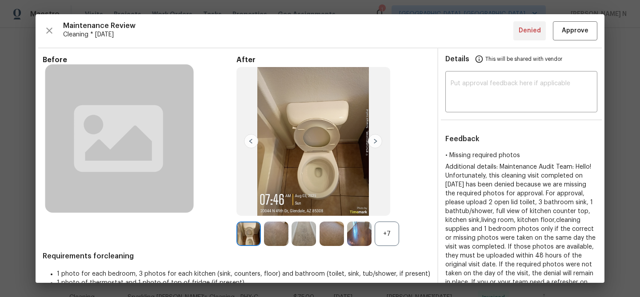
click at [391, 237] on div "+7" at bounding box center [387, 234] width 24 height 24
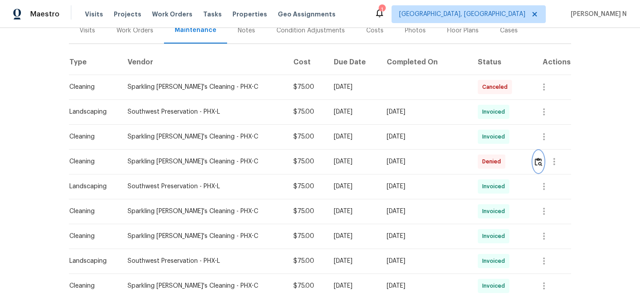
scroll to position [115, 0]
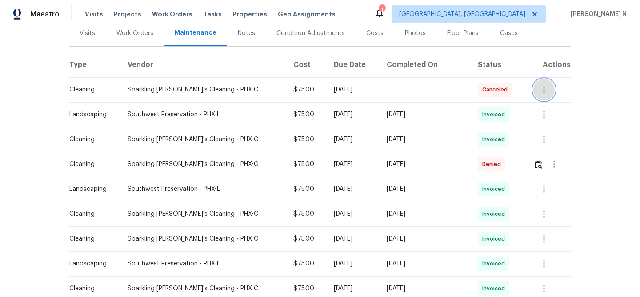
click at [547, 90] on icon "button" at bounding box center [544, 89] width 11 height 11
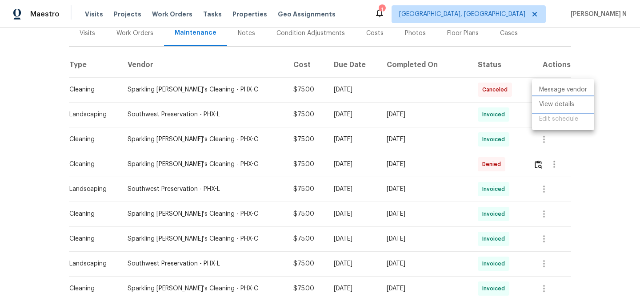
click at [552, 106] on li "View details" at bounding box center [563, 104] width 62 height 15
click at [431, 88] on div at bounding box center [320, 148] width 640 height 297
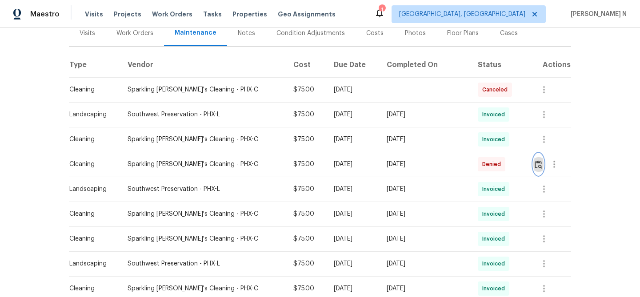
click at [542, 162] on button "button" at bounding box center [538, 164] width 10 height 21
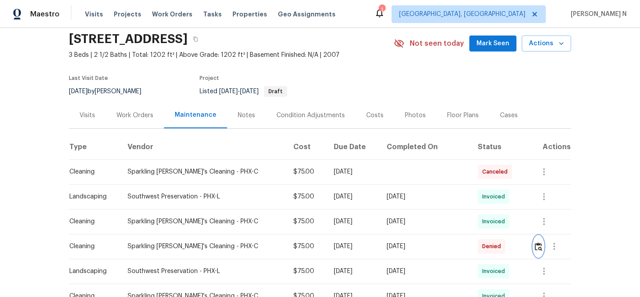
scroll to position [15, 0]
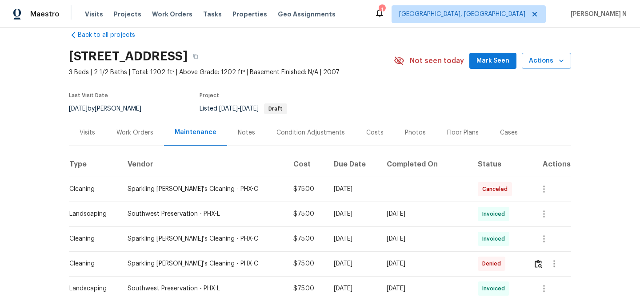
click at [576, 264] on div "Back to all projects 20040 N 49th Dr, Glendale, AZ 85308 3 Beds | 2 1/2 Baths |…" at bounding box center [320, 162] width 640 height 269
click at [204, 60] on button "button" at bounding box center [196, 56] width 16 height 16
click at [204, 52] on button "button" at bounding box center [196, 56] width 16 height 16
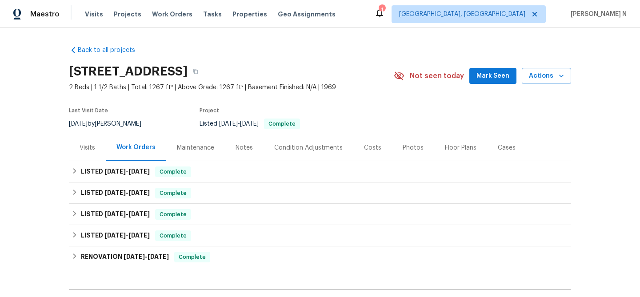
click at [192, 149] on div "Maintenance" at bounding box center [195, 148] width 37 height 9
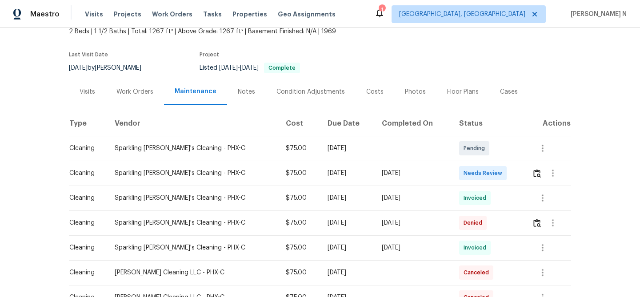
scroll to position [83, 0]
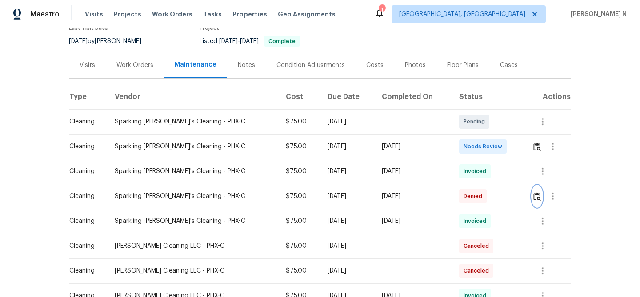
click at [539, 198] on img "button" at bounding box center [537, 196] width 8 height 8
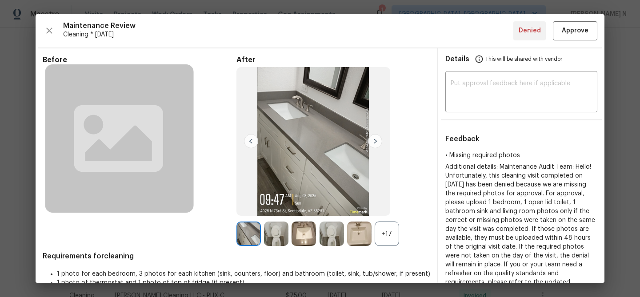
click at [388, 229] on div "+17" at bounding box center [387, 234] width 24 height 24
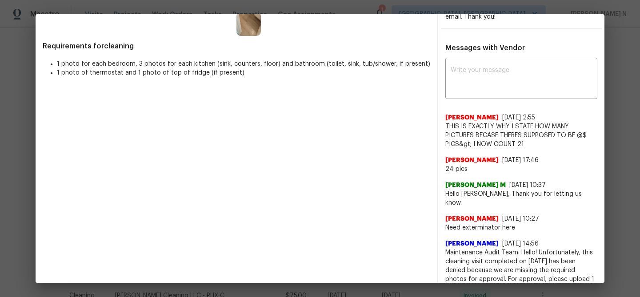
scroll to position [278, 0]
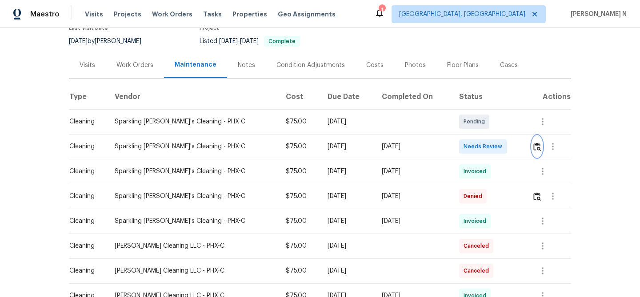
click at [532, 151] on button "button" at bounding box center [537, 146] width 10 height 21
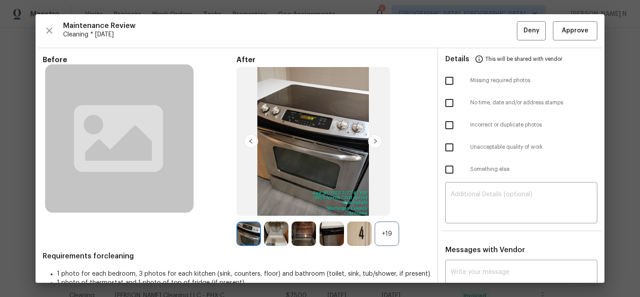
click at [388, 240] on div "+19" at bounding box center [387, 234] width 24 height 24
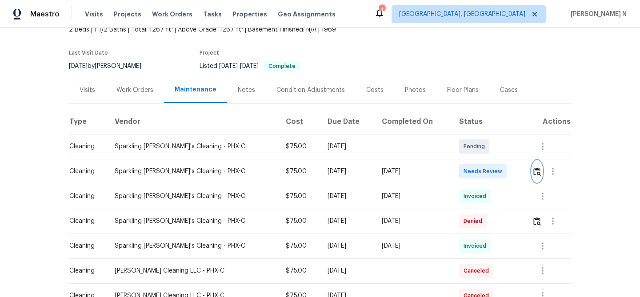
scroll to position [65, 0]
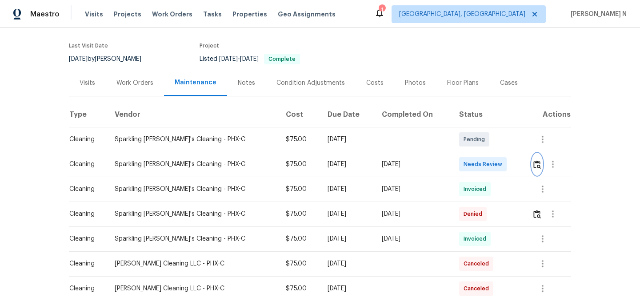
click at [535, 163] on img "button" at bounding box center [537, 164] width 8 height 8
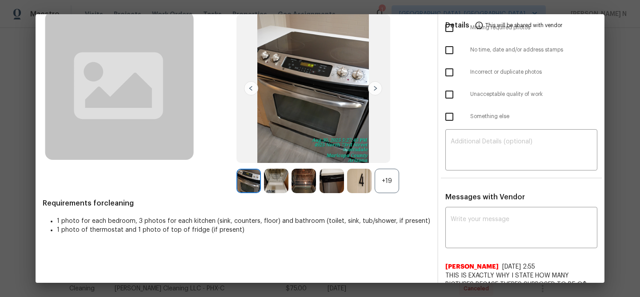
scroll to position [48, 0]
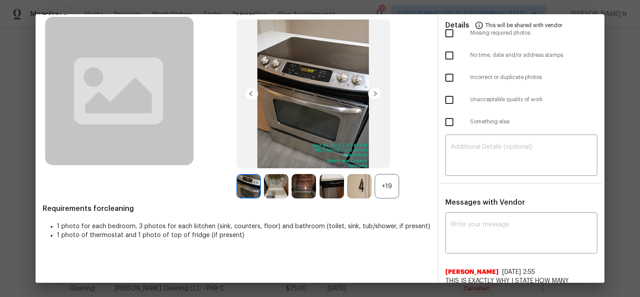
click at [388, 185] on div "+19" at bounding box center [387, 186] width 24 height 24
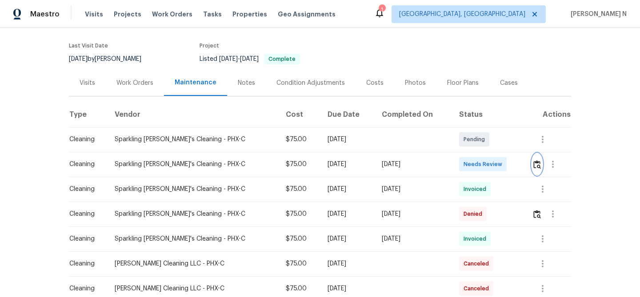
scroll to position [10, 0]
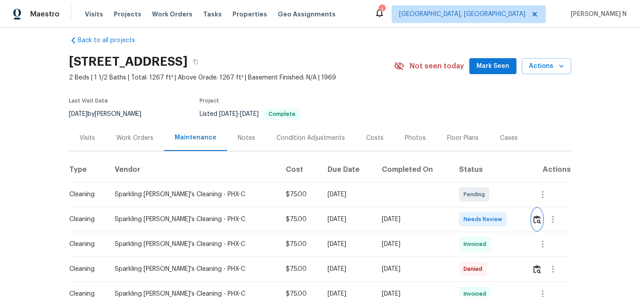
click at [537, 221] on img "button" at bounding box center [537, 220] width 8 height 8
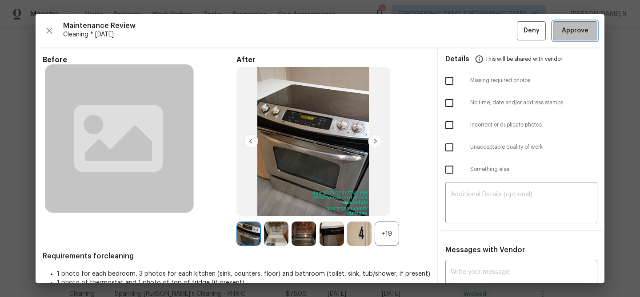
click at [579, 23] on button "Approve" at bounding box center [575, 30] width 44 height 19
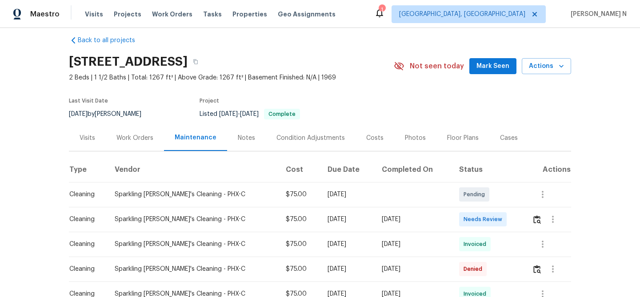
click at [628, 95] on div "Back to all projects 4925 N 73rd St Apt 4, Scottsdale, AZ 85251 2 Beds | 1 1/2 …" at bounding box center [320, 162] width 640 height 269
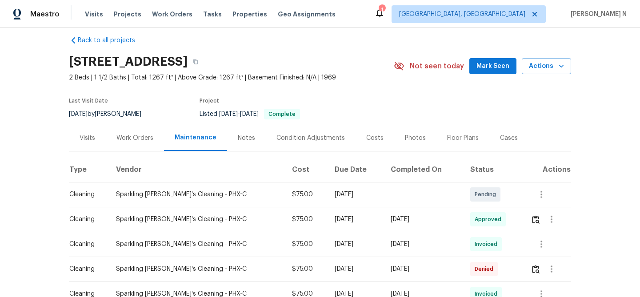
scroll to position [0, 0]
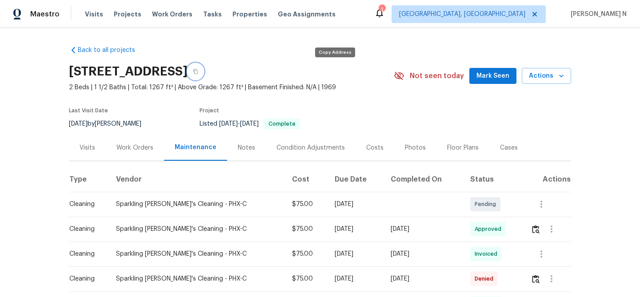
click at [198, 72] on icon "button" at bounding box center [195, 71] width 5 height 5
click at [198, 71] on icon "button" at bounding box center [195, 71] width 5 height 5
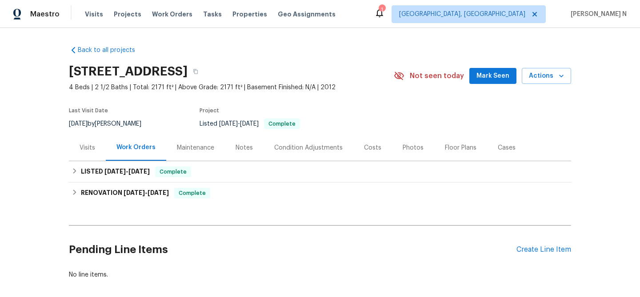
click at [211, 148] on div "Maintenance" at bounding box center [195, 148] width 37 height 9
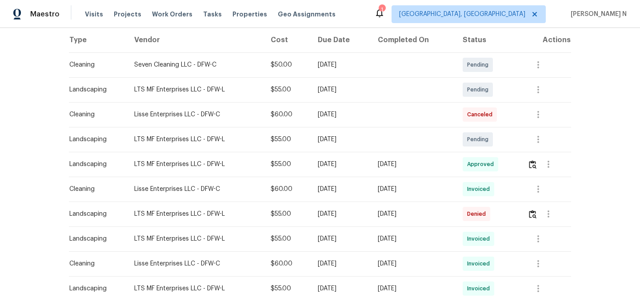
scroll to position [138, 0]
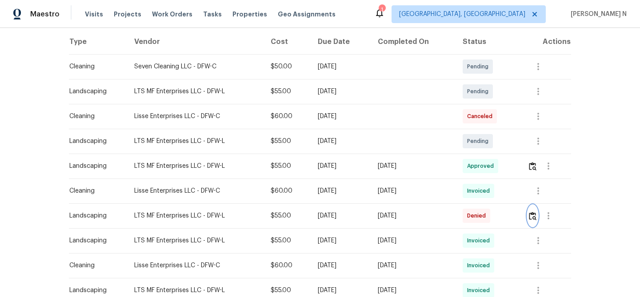
click at [536, 214] on img "button" at bounding box center [533, 216] width 8 height 8
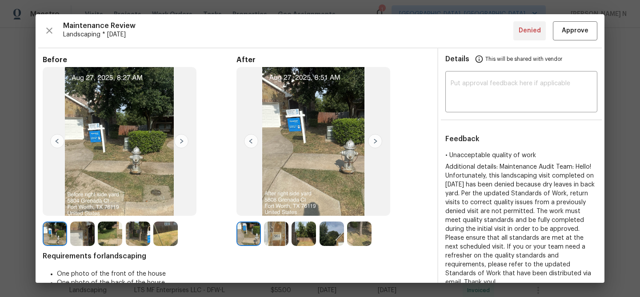
scroll to position [28, 0]
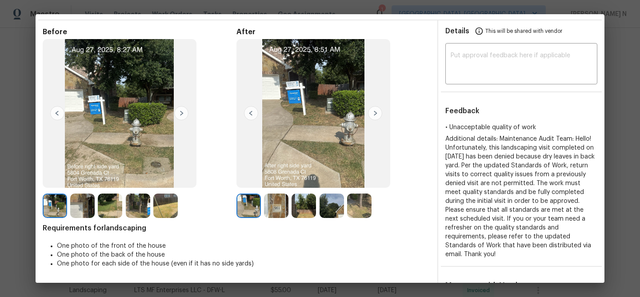
click at [297, 212] on img at bounding box center [304, 206] width 24 height 24
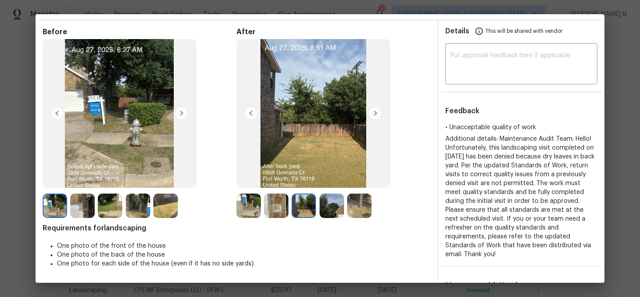
click at [370, 204] on div at bounding box center [361, 206] width 28 height 24
click at [361, 208] on img at bounding box center [359, 206] width 24 height 24
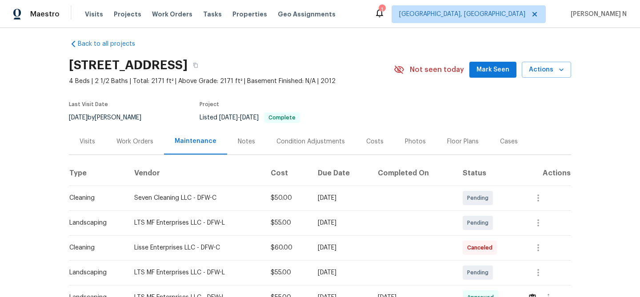
scroll to position [0, 0]
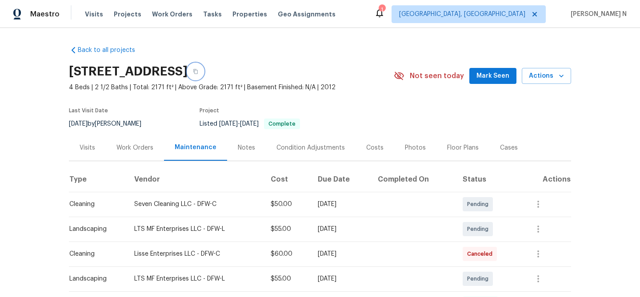
click at [204, 75] on button "button" at bounding box center [196, 72] width 16 height 16
click at [204, 74] on button "button" at bounding box center [196, 72] width 16 height 16
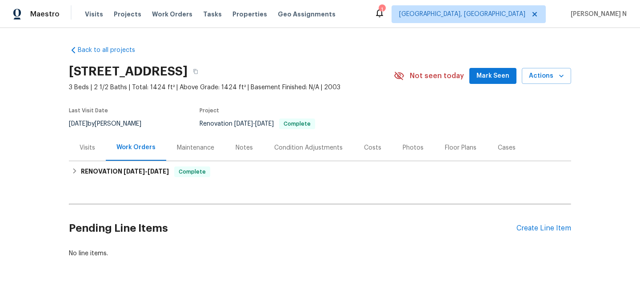
click at [193, 149] on div "Maintenance" at bounding box center [195, 148] width 37 height 9
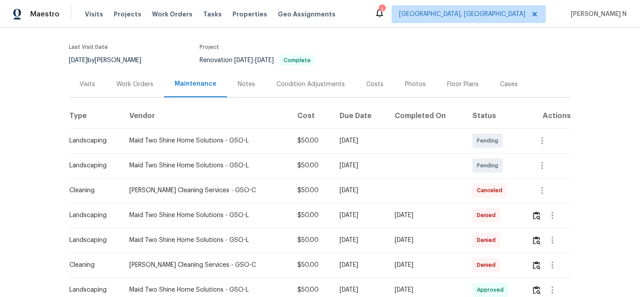
scroll to position [71, 0]
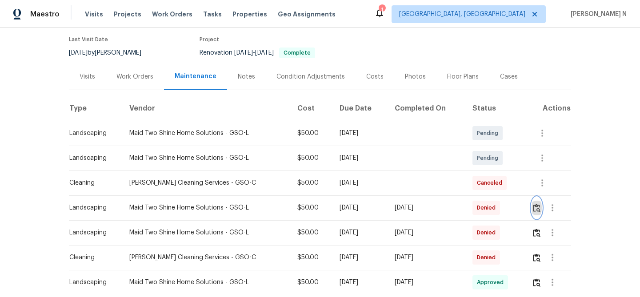
click at [537, 207] on img "button" at bounding box center [537, 208] width 8 height 8
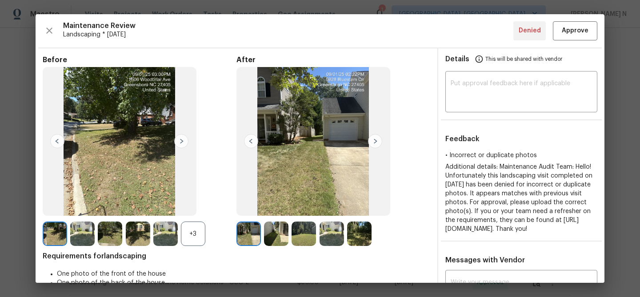
click at [188, 229] on div "+3" at bounding box center [193, 234] width 24 height 24
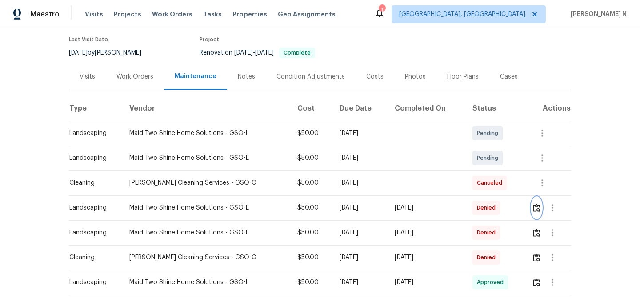
scroll to position [0, 0]
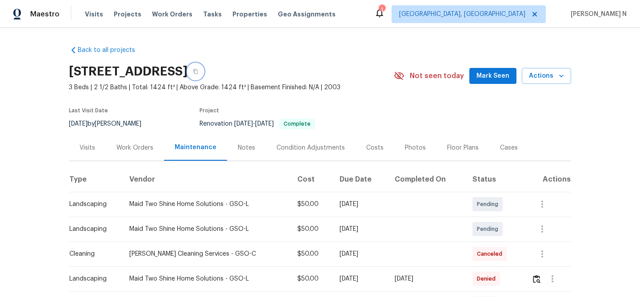
click at [204, 68] on button "button" at bounding box center [196, 72] width 16 height 16
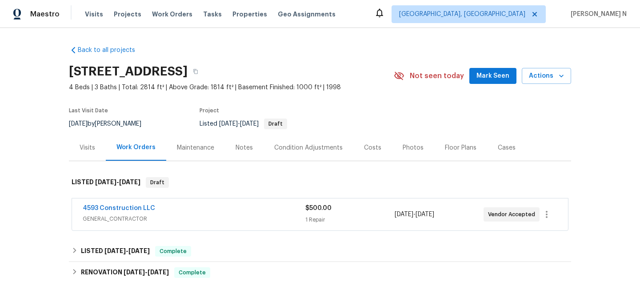
click at [207, 148] on div "Maintenance" at bounding box center [195, 148] width 37 height 9
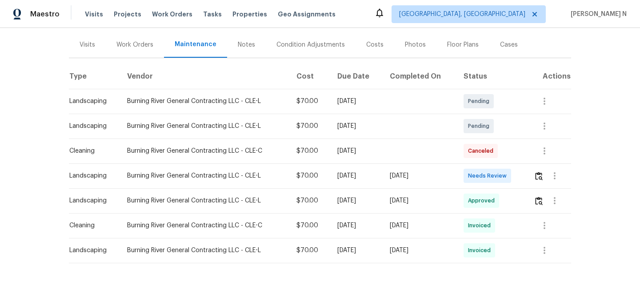
scroll to position [104, 0]
click at [537, 172] on img "button" at bounding box center [539, 175] width 8 height 8
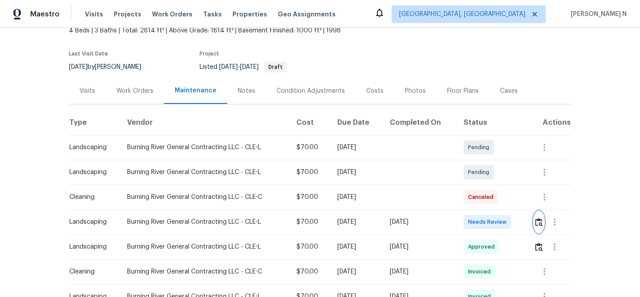
scroll to position [8, 0]
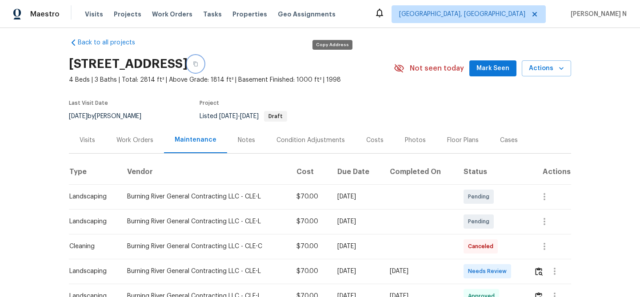
click at [204, 68] on button "button" at bounding box center [196, 64] width 16 height 16
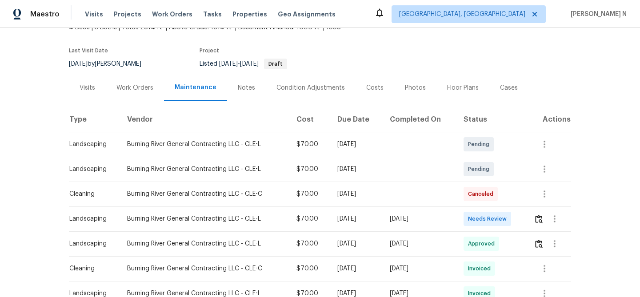
scroll to position [101, 0]
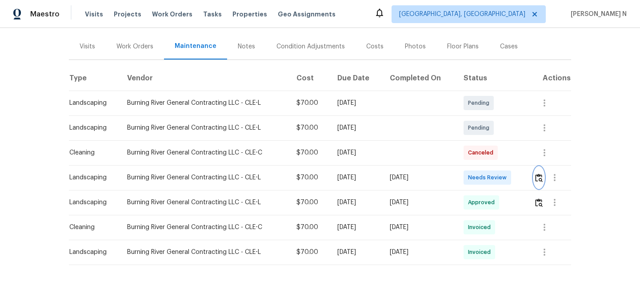
click at [540, 180] on img "button" at bounding box center [539, 178] width 8 height 8
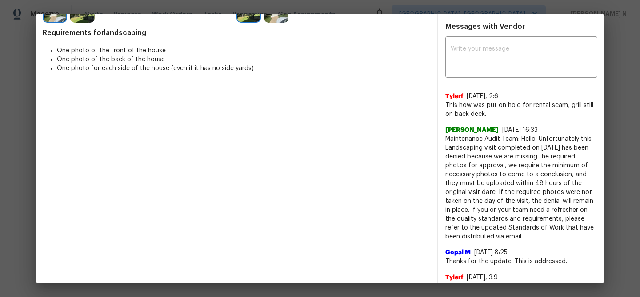
scroll to position [238, 0]
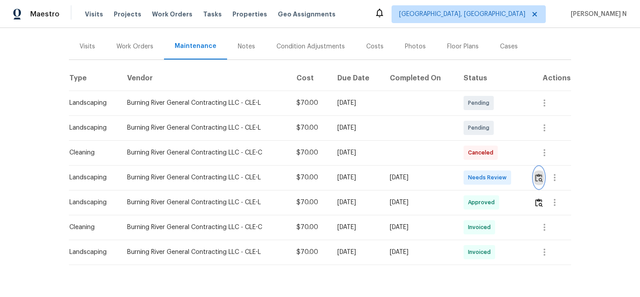
click at [540, 181] on img "button" at bounding box center [539, 178] width 8 height 8
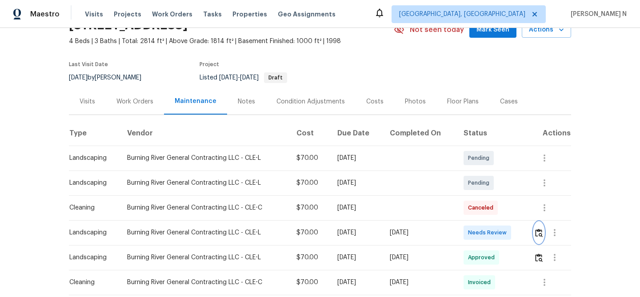
scroll to position [0, 0]
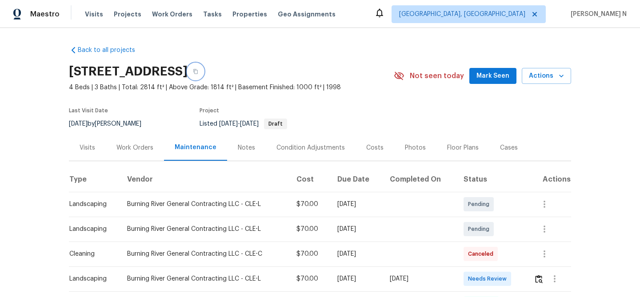
click at [204, 72] on button "button" at bounding box center [196, 72] width 16 height 16
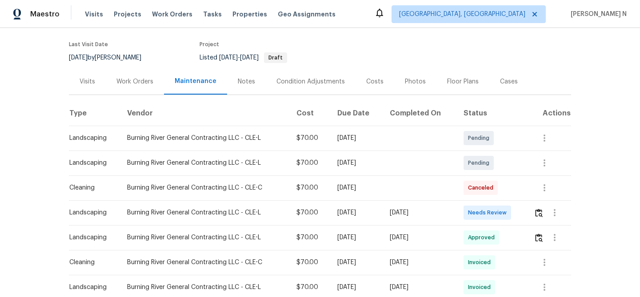
scroll to position [32, 0]
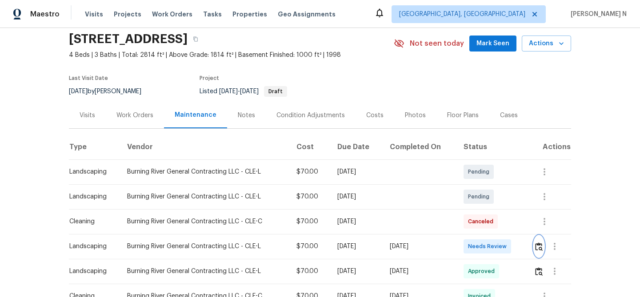
click at [540, 249] on img "button" at bounding box center [539, 247] width 8 height 8
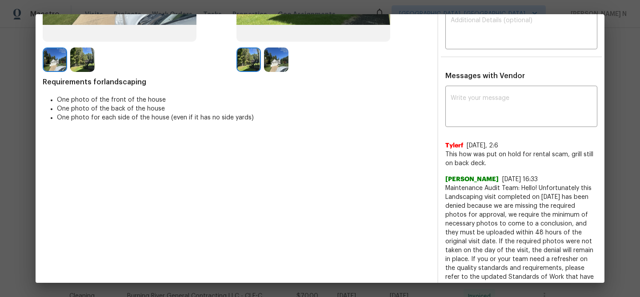
scroll to position [238, 0]
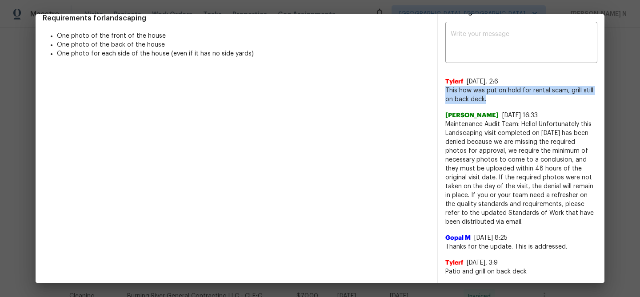
drag, startPoint x: 446, startPoint y: 89, endPoint x: 489, endPoint y: 98, distance: 44.1
click at [489, 98] on span "This how was put on hold for rental scam, grill still on back deck." at bounding box center [521, 95] width 152 height 18
copy span "This how was put on hold for rental scam, grill still on back deck."
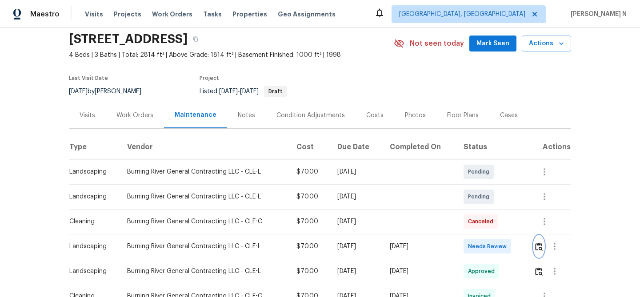
scroll to position [0, 0]
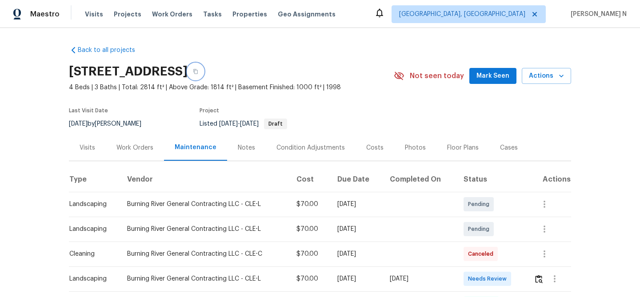
click at [204, 68] on button "button" at bounding box center [196, 72] width 16 height 16
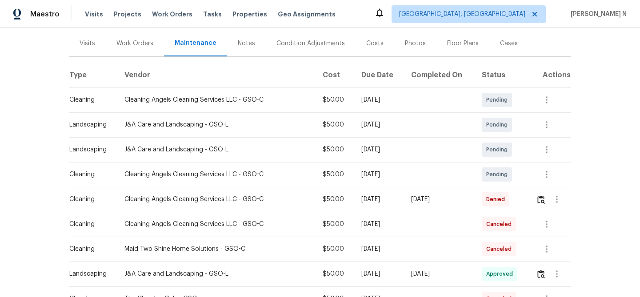
scroll to position [96, 0]
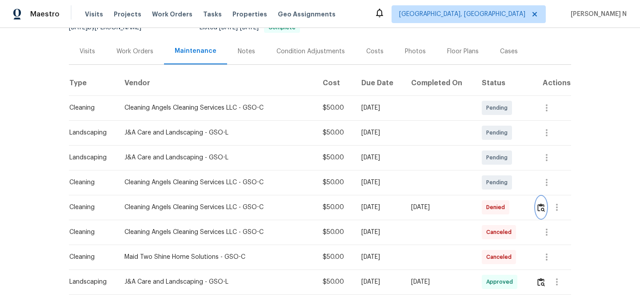
click at [538, 209] on img "button" at bounding box center [541, 208] width 8 height 8
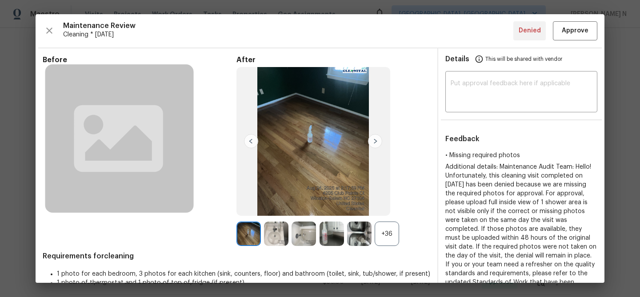
click at [392, 234] on div "+36" at bounding box center [387, 234] width 24 height 24
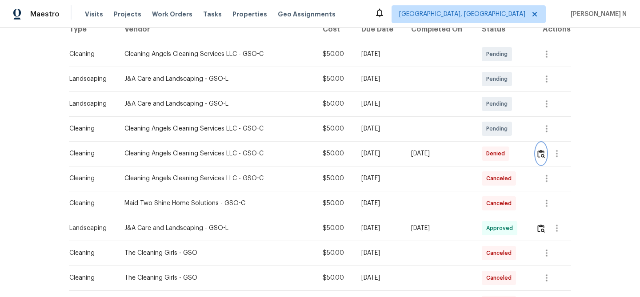
scroll to position [0, 0]
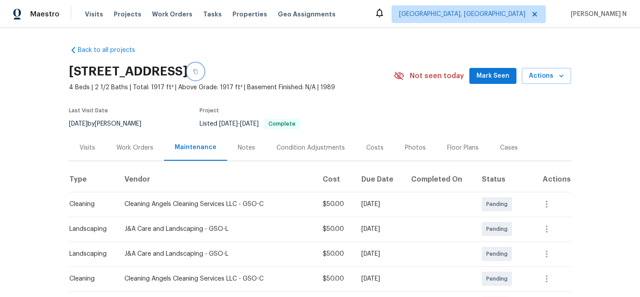
click at [198, 70] on icon "button" at bounding box center [195, 71] width 5 height 5
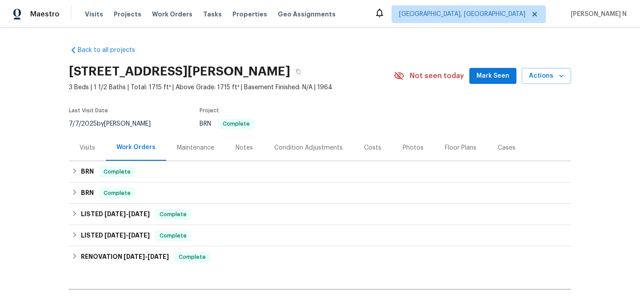
click at [205, 151] on div "Maintenance" at bounding box center [195, 148] width 37 height 9
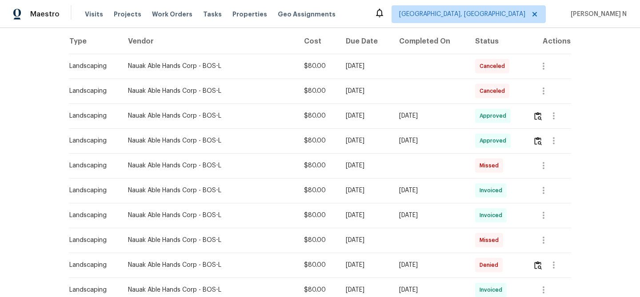
scroll to position [126, 0]
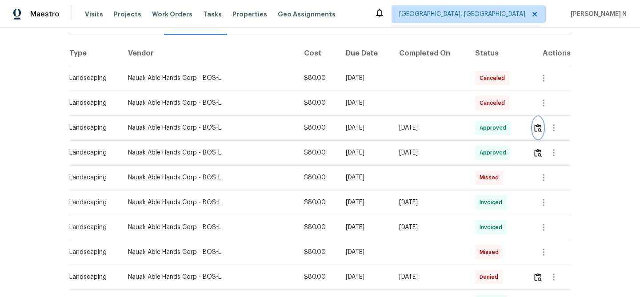
click at [538, 128] on img "button" at bounding box center [538, 128] width 8 height 8
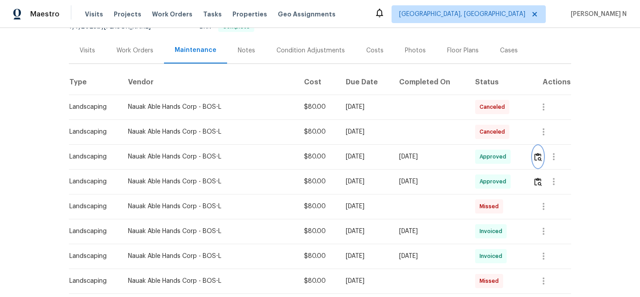
scroll to position [0, 0]
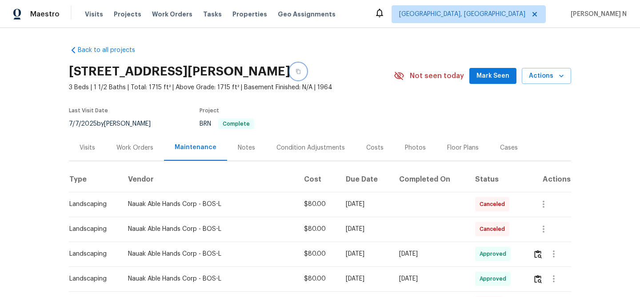
click at [301, 72] on icon "button" at bounding box center [298, 71] width 5 height 5
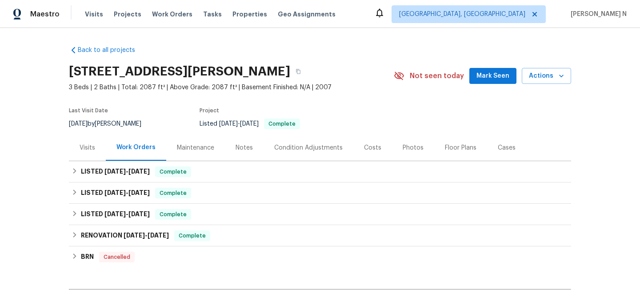
click at [203, 146] on div "Maintenance" at bounding box center [195, 148] width 37 height 9
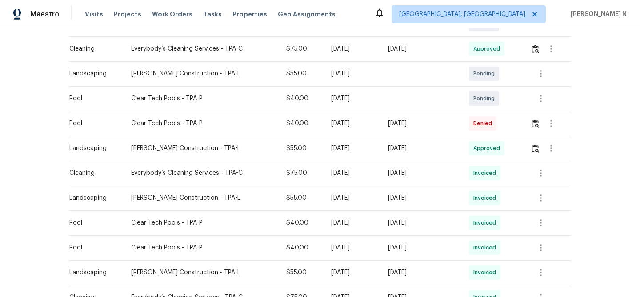
scroll to position [263, 0]
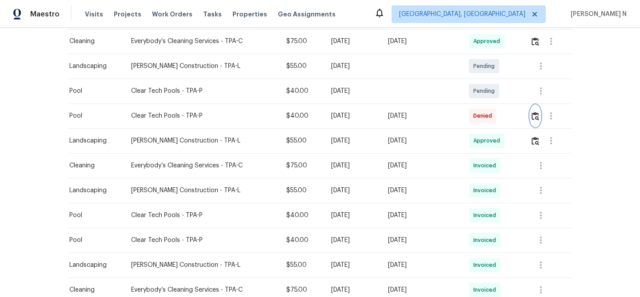
click at [536, 114] on img "button" at bounding box center [536, 116] width 8 height 8
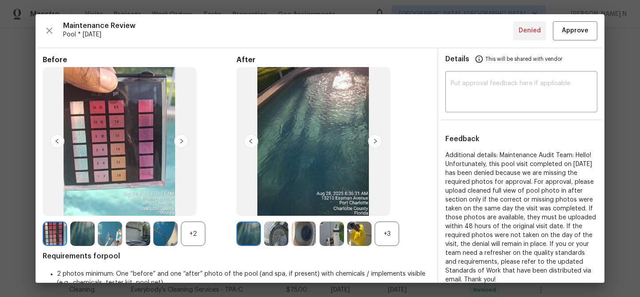
click at [386, 228] on div "+3" at bounding box center [387, 234] width 24 height 24
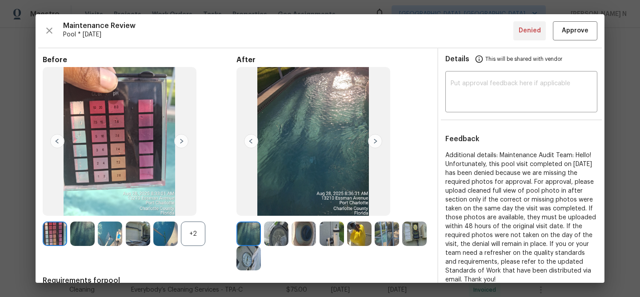
click at [199, 240] on div "+2" at bounding box center [193, 234] width 24 height 24
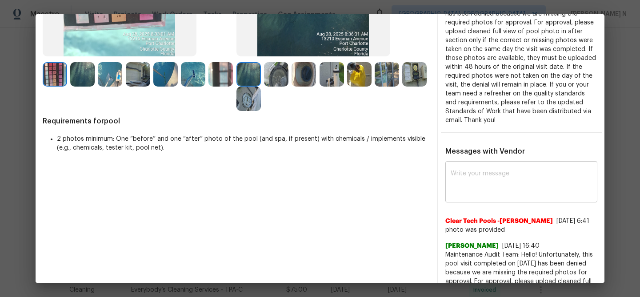
scroll to position [164, 0]
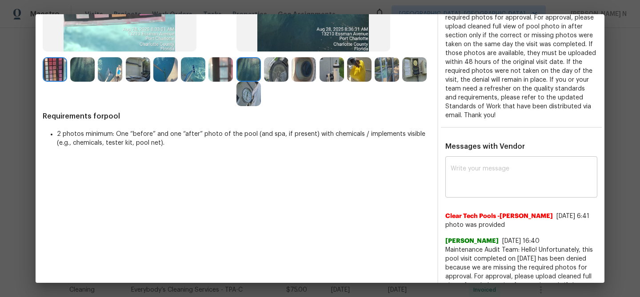
click at [500, 167] on textarea at bounding box center [521, 178] width 141 height 25
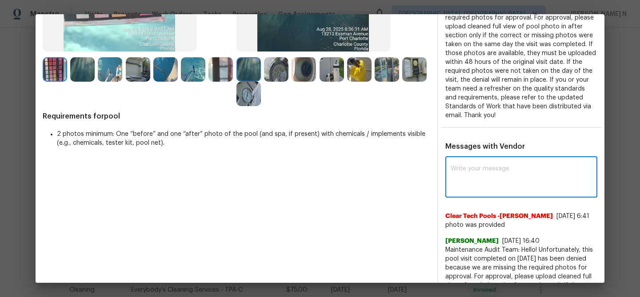
paste textarea "Maintenance Audit Team: Hello! Thank you for uploading the photo, after further…"
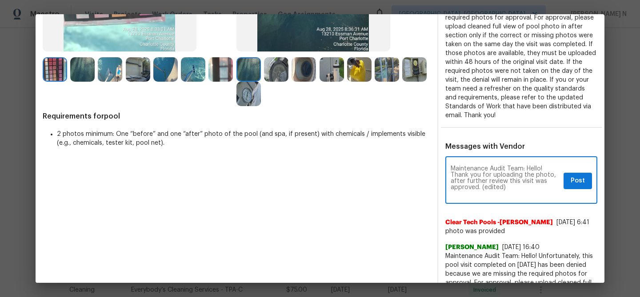
scroll to position [0, 0]
drag, startPoint x: 482, startPoint y: 186, endPoint x: 524, endPoint y: 186, distance: 41.8
click at [524, 186] on textarea "Maintenance Audit Team: Hello! Thank you for uploading the photo, after further…" at bounding box center [505, 181] width 109 height 31
type textarea "Maintenance Audit Team: Hello! Thank you for uploading the photo, after further…"
click at [576, 186] on button "Post" at bounding box center [578, 181] width 28 height 16
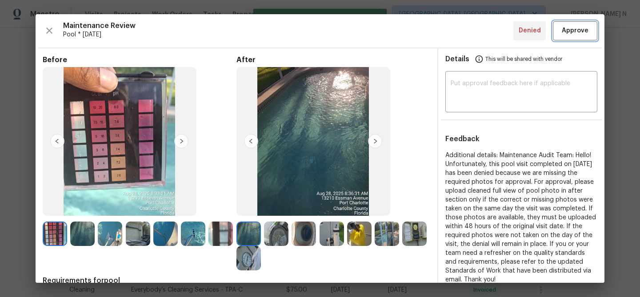
click at [562, 31] on span "Approve" at bounding box center [575, 30] width 30 height 11
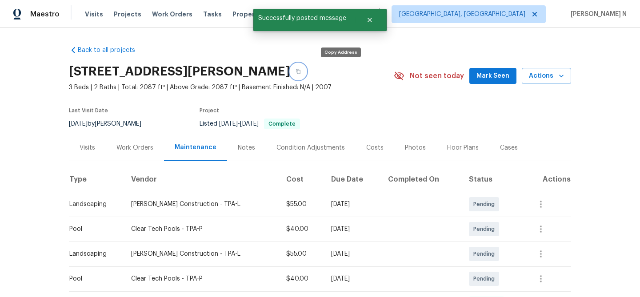
click at [306, 75] on button "button" at bounding box center [298, 72] width 16 height 16
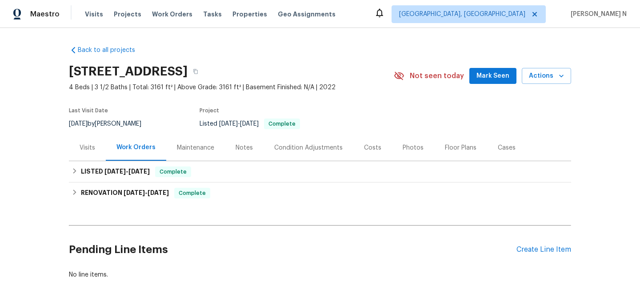
click at [181, 144] on div "Maintenance" at bounding box center [195, 148] width 37 height 9
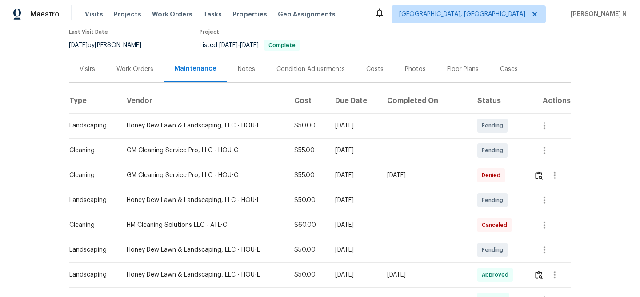
scroll to position [97, 0]
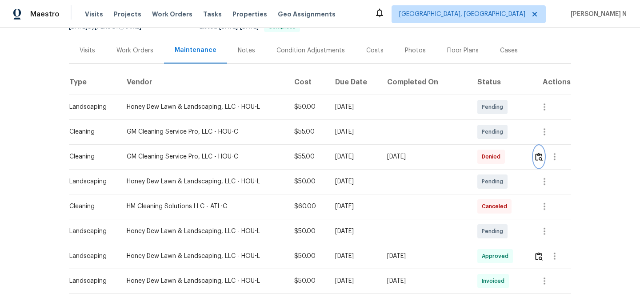
click at [540, 156] on img "button" at bounding box center [539, 157] width 8 height 8
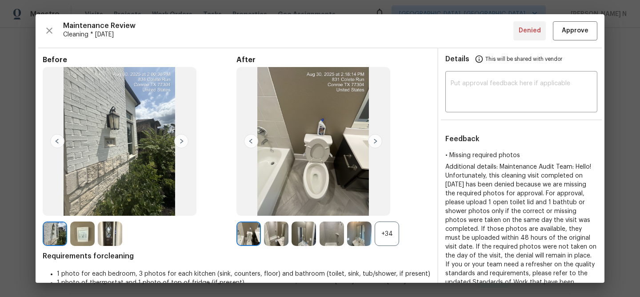
click at [383, 236] on div "+34" at bounding box center [387, 234] width 24 height 24
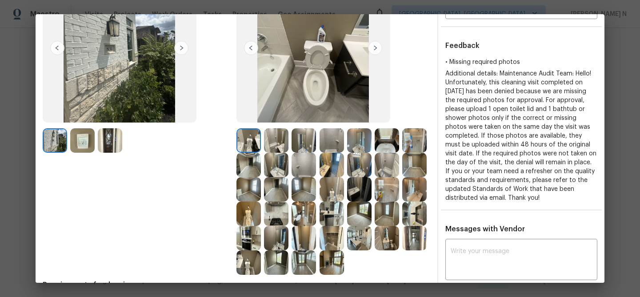
scroll to position [83, 0]
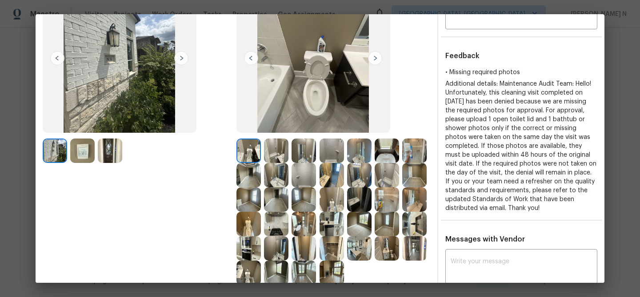
click at [325, 148] on img at bounding box center [332, 151] width 24 height 24
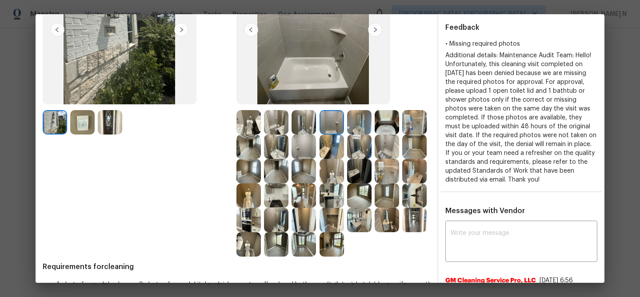
scroll to position [85, 0]
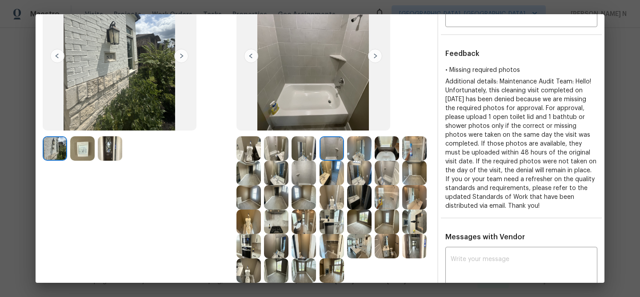
click at [308, 177] on img at bounding box center [304, 173] width 24 height 24
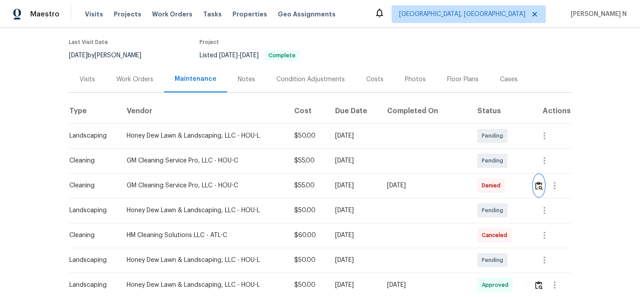
scroll to position [91, 0]
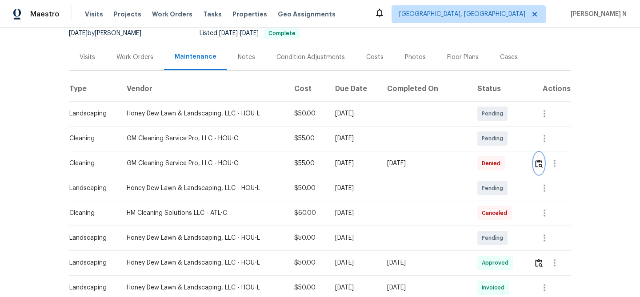
click at [536, 160] on img "button" at bounding box center [539, 164] width 8 height 8
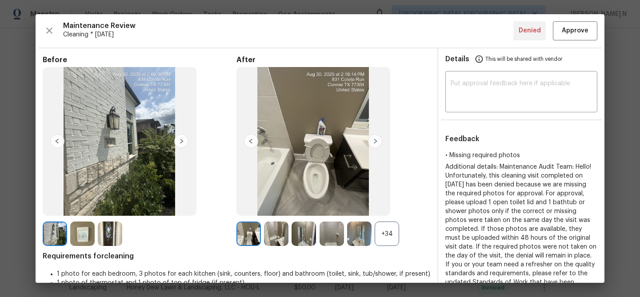
click at [388, 229] on div "+34" at bounding box center [387, 234] width 24 height 24
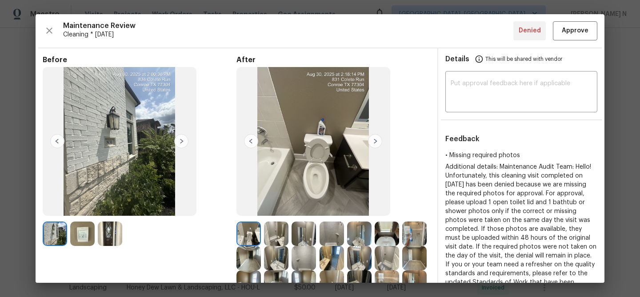
scroll to position [52, 0]
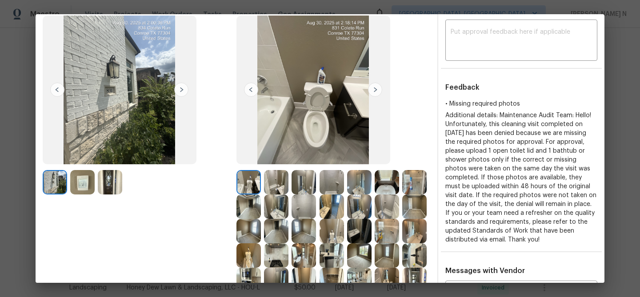
click at [420, 190] on img at bounding box center [414, 182] width 24 height 24
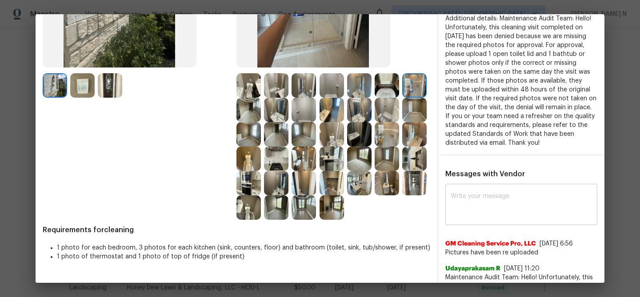
scroll to position [161, 0]
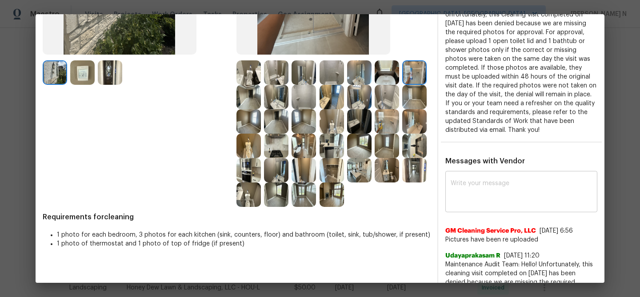
click at [481, 188] on textarea at bounding box center [521, 192] width 141 height 25
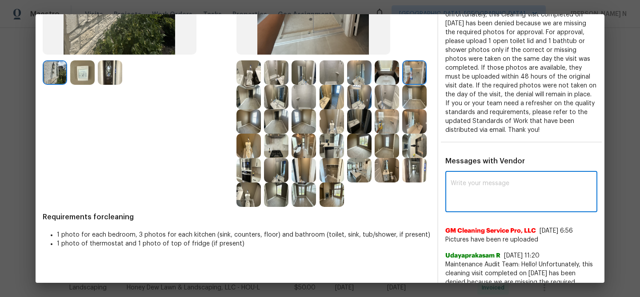
paste textarea "Maintenance Audit Team: Hello! Thank you for uploading the photo, after further…"
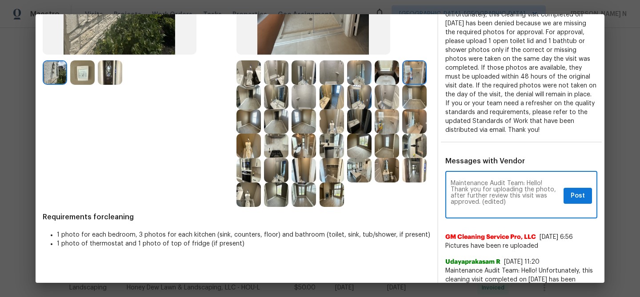
scroll to position [0, 0]
drag, startPoint x: 481, startPoint y: 198, endPoint x: 511, endPoint y: 202, distance: 29.7
click at [511, 202] on textarea "Maintenance Audit Team: Hello! Thank you for uploading the photo, after further…" at bounding box center [505, 195] width 109 height 31
drag, startPoint x: 480, startPoint y: 201, endPoint x: 510, endPoint y: 201, distance: 29.8
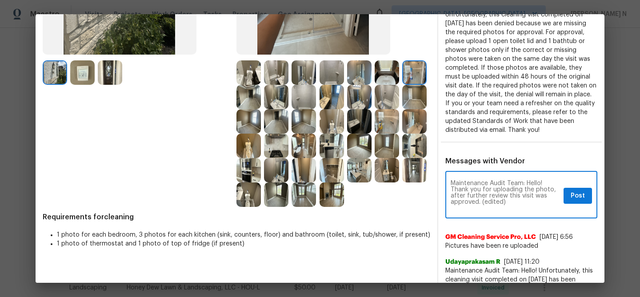
click at [510, 201] on textarea "Maintenance Audit Team: Hello! Thank you for uploading the photo, after further…" at bounding box center [505, 195] width 109 height 31
type textarea "Maintenance Audit Team: Hello! Thank you for uploading the photo, after further…"
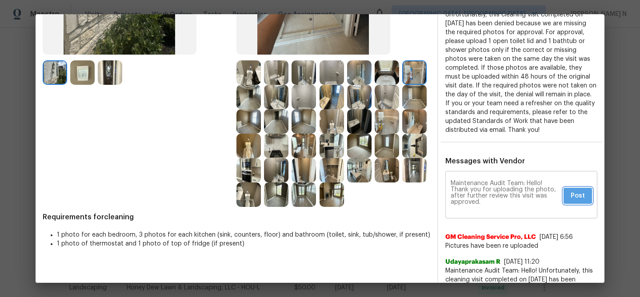
click at [575, 201] on button "Post" at bounding box center [578, 196] width 28 height 16
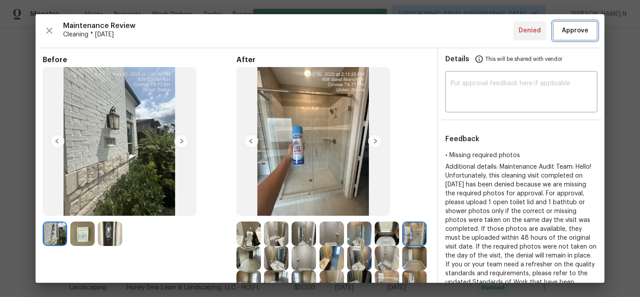
click at [569, 37] on button "Approve" at bounding box center [575, 30] width 44 height 19
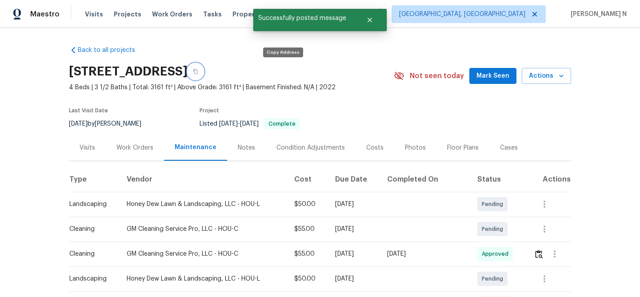
click at [204, 69] on button "button" at bounding box center [196, 72] width 16 height 16
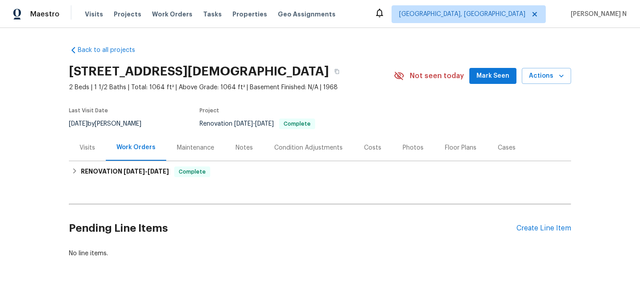
click at [186, 147] on div "Maintenance" at bounding box center [195, 148] width 37 height 9
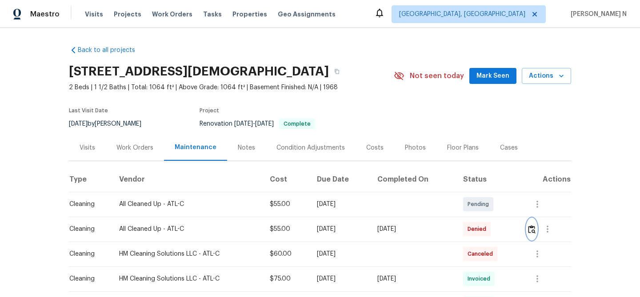
click at [533, 230] on img "button" at bounding box center [532, 229] width 8 height 8
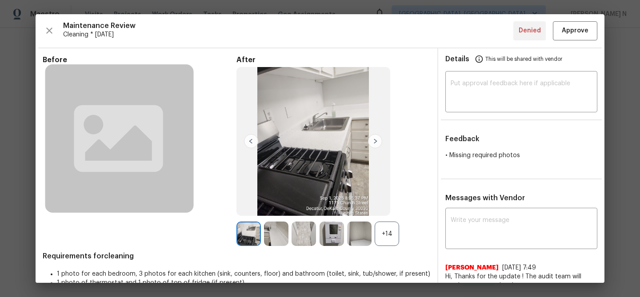
click at [392, 239] on div "+14" at bounding box center [387, 234] width 24 height 24
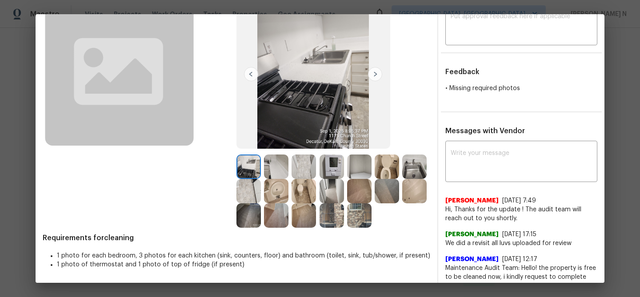
scroll to position [63, 0]
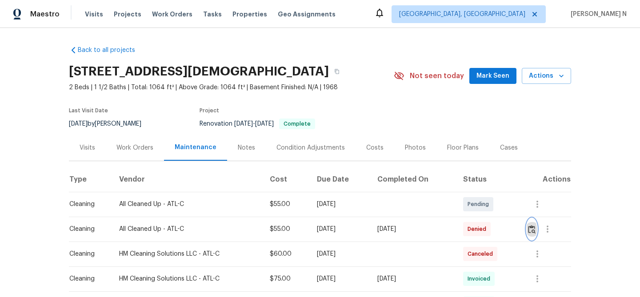
click at [533, 228] on img "button" at bounding box center [532, 229] width 8 height 8
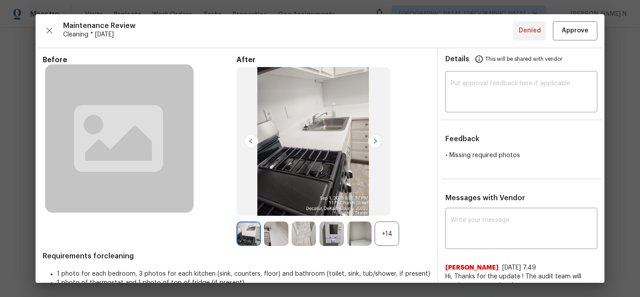
click at [383, 232] on div "+14" at bounding box center [387, 234] width 24 height 24
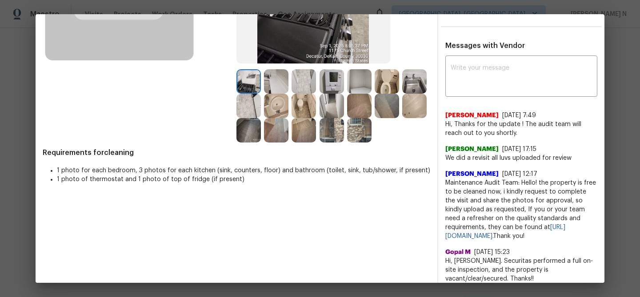
scroll to position [128, 0]
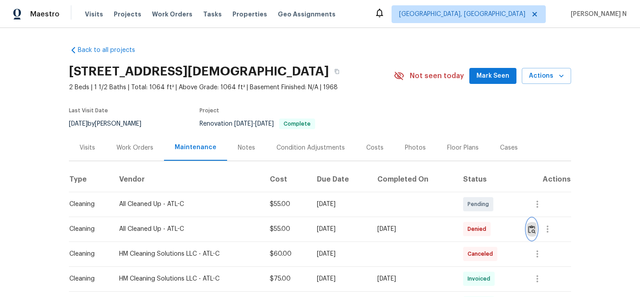
click at [535, 226] on img "button" at bounding box center [532, 229] width 8 height 8
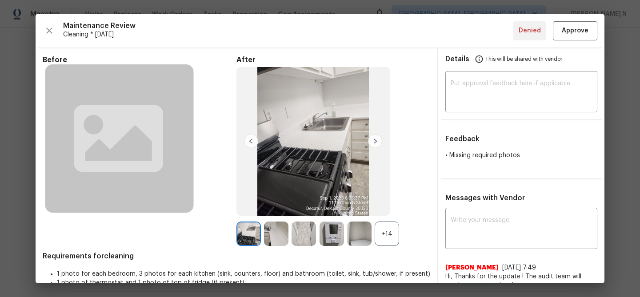
click at [380, 235] on div "+14" at bounding box center [387, 234] width 24 height 24
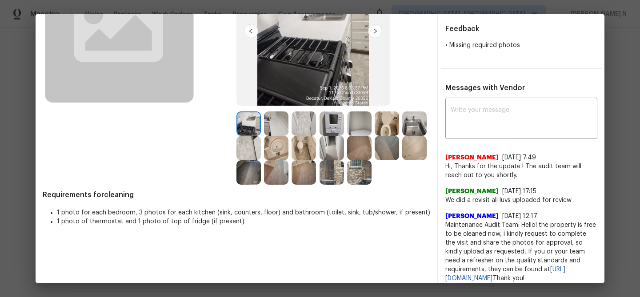
scroll to position [136, 0]
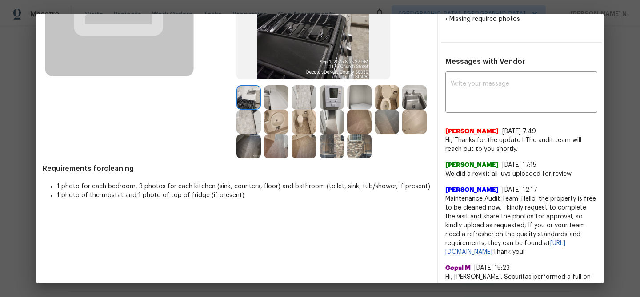
click at [465, 201] on span "Maintenance Audit Team: Hello! the property is free to be cleaned now, i kindly…" at bounding box center [521, 226] width 152 height 62
drag, startPoint x: 465, startPoint y: 201, endPoint x: 521, endPoint y: 197, distance: 55.7
click at [521, 197] on span "Maintenance Audit Team: Hello! the property is free to be cleaned now, i kindly…" at bounding box center [521, 226] width 152 height 62
copy span "Maintenance Audit Team: Hello!"
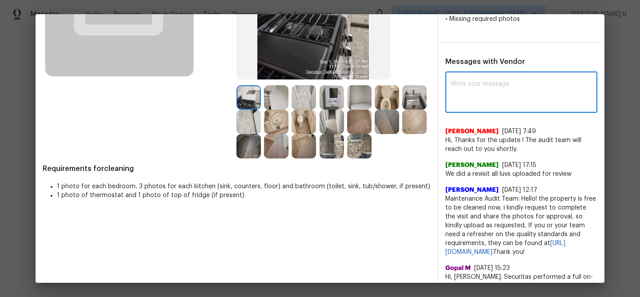
click at [502, 102] on textarea at bounding box center [521, 93] width 141 height 25
paste textarea "Maintenance Audit Team: Hello!"
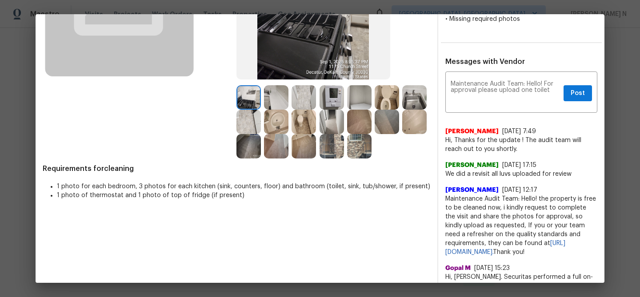
click at [362, 130] on img at bounding box center [359, 122] width 24 height 24
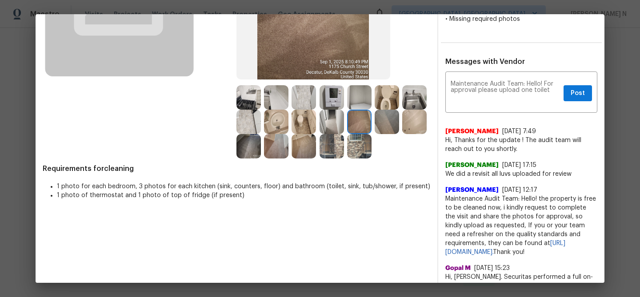
click at [362, 130] on img at bounding box center [359, 122] width 24 height 24
click at [555, 93] on textarea "Maintenance Audit Team: Hello! For approval please upload one toilet" at bounding box center [505, 93] width 109 height 25
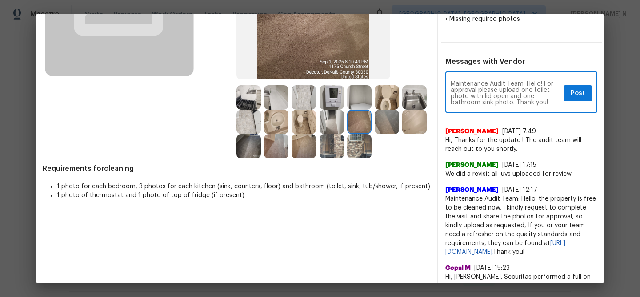
type textarea "Maintenance Audit Team: Hello! For approval please upload one toilet photo with…"
click at [576, 94] on span "Post" at bounding box center [578, 93] width 14 height 11
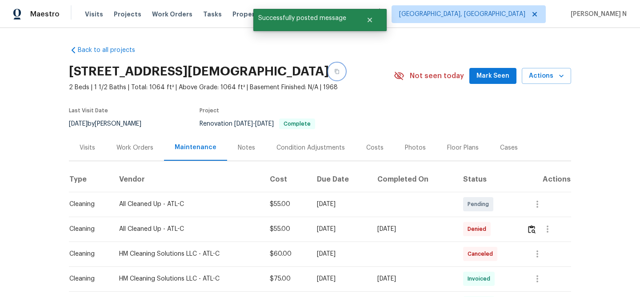
click at [335, 73] on icon "button" at bounding box center [337, 71] width 4 height 5
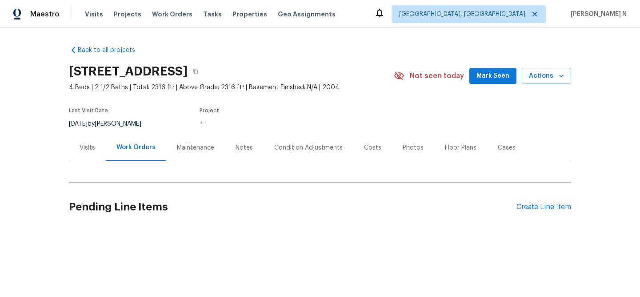
click at [192, 146] on div "Maintenance" at bounding box center [195, 148] width 37 height 9
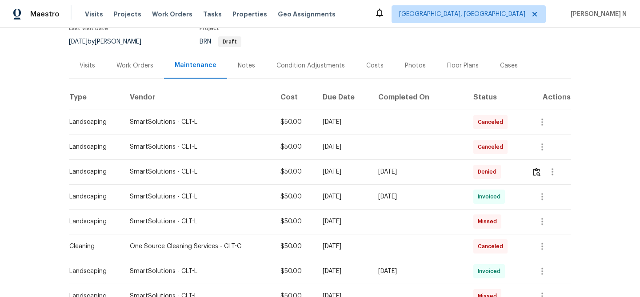
scroll to position [96, 0]
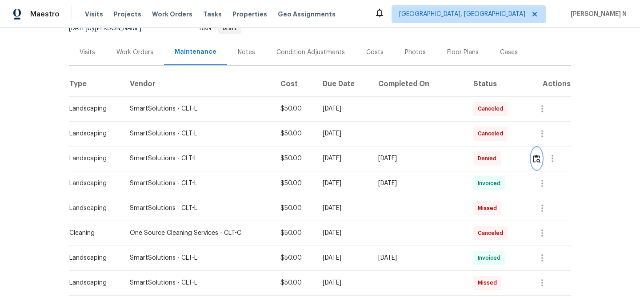
click at [540, 162] on img "button" at bounding box center [537, 159] width 8 height 8
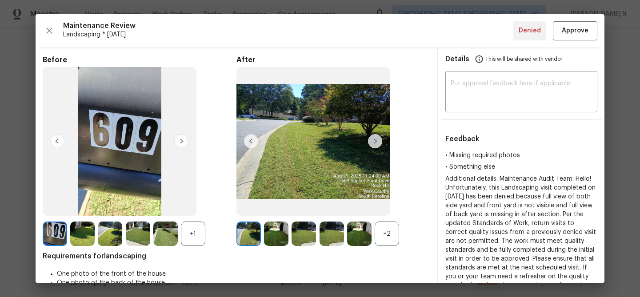
click at [397, 244] on div "+2" at bounding box center [387, 234] width 24 height 24
click at [202, 238] on div "+1" at bounding box center [193, 234] width 24 height 24
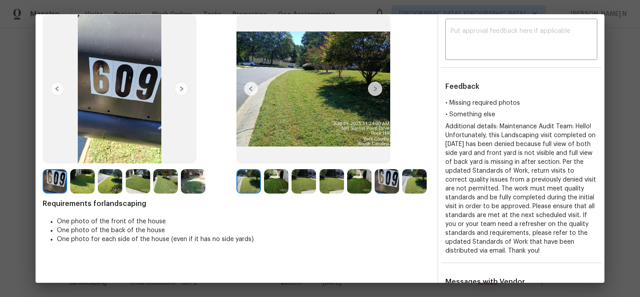
scroll to position [49, 0]
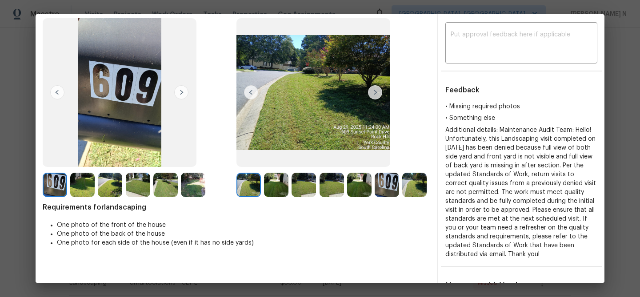
click at [364, 192] on img at bounding box center [359, 185] width 24 height 24
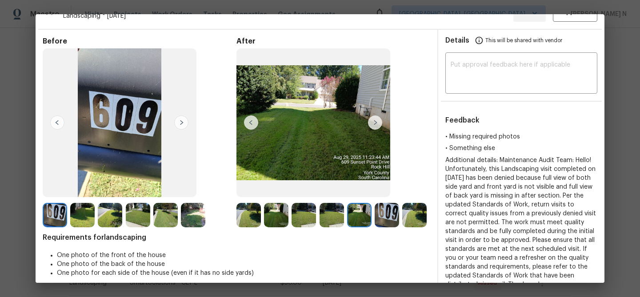
scroll to position [0, 0]
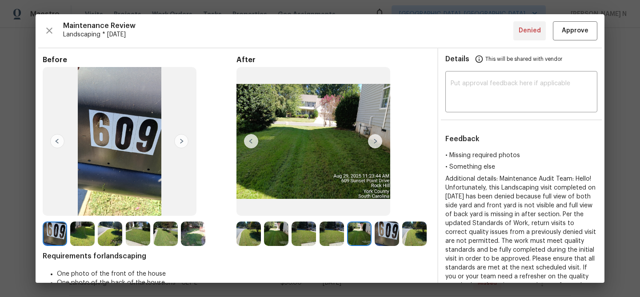
click at [243, 243] on img at bounding box center [248, 234] width 24 height 24
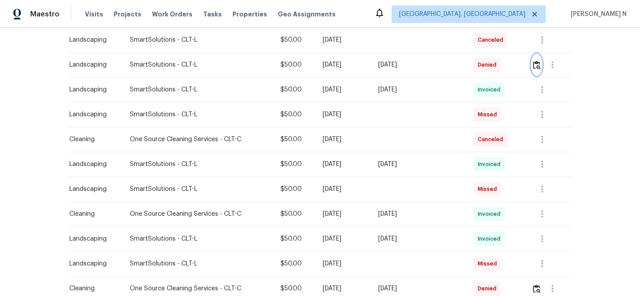
scroll to position [188, 0]
click at [537, 65] on img "button" at bounding box center [537, 66] width 8 height 8
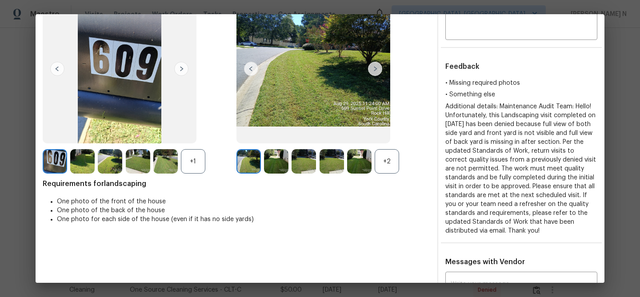
scroll to position [44, 0]
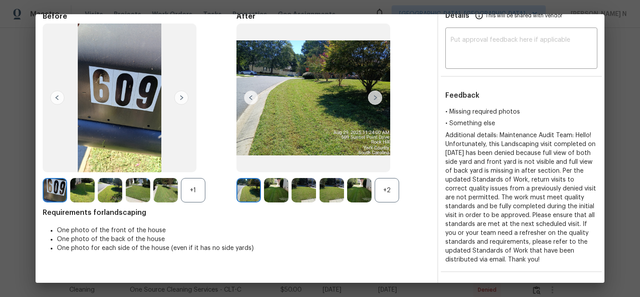
click at [396, 192] on div "+2" at bounding box center [387, 190] width 24 height 24
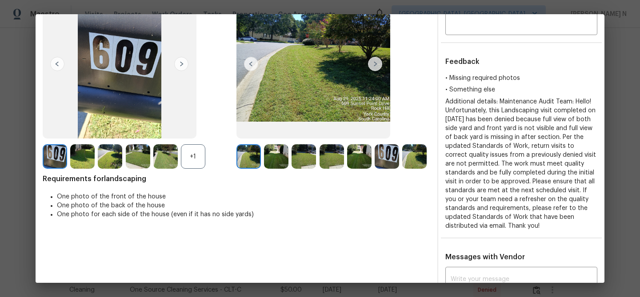
scroll to position [56, 0]
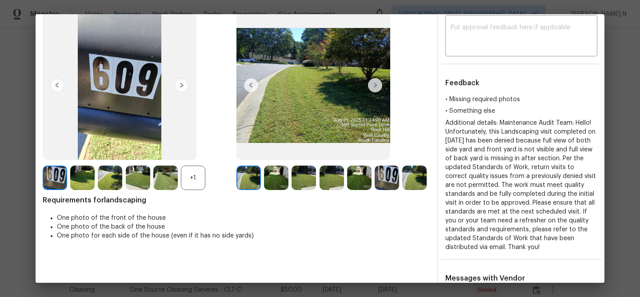
click at [283, 174] on img at bounding box center [276, 178] width 24 height 24
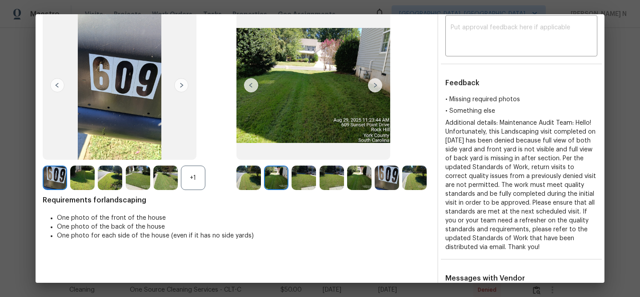
click at [302, 184] on img at bounding box center [304, 178] width 24 height 24
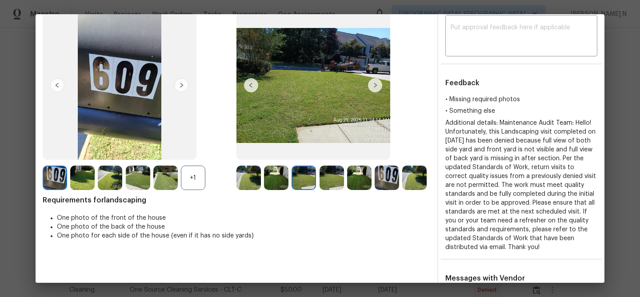
click at [193, 180] on div "+1" at bounding box center [193, 178] width 24 height 24
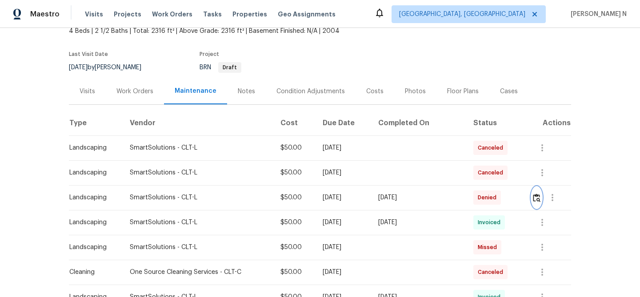
scroll to position [14, 0]
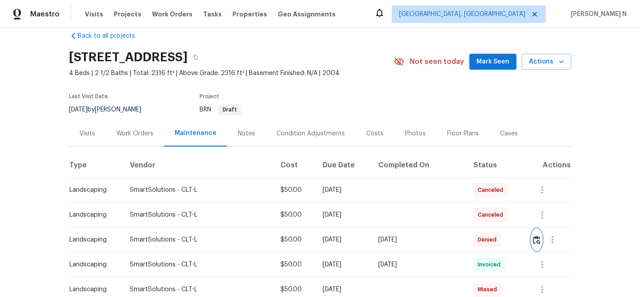
click at [538, 246] on button "button" at bounding box center [537, 239] width 10 height 21
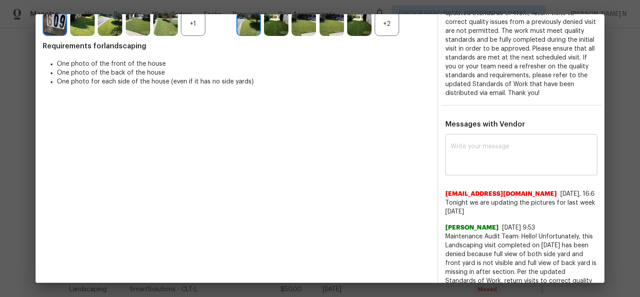
scroll to position [234, 0]
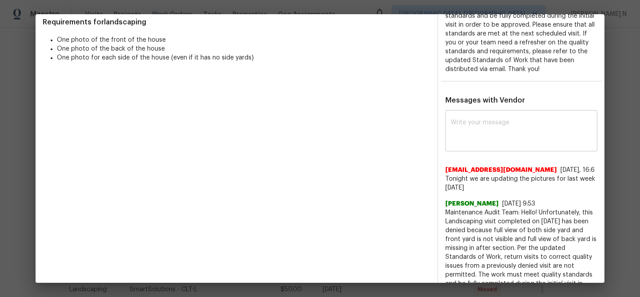
click at [485, 142] on textarea at bounding box center [521, 132] width 141 height 25
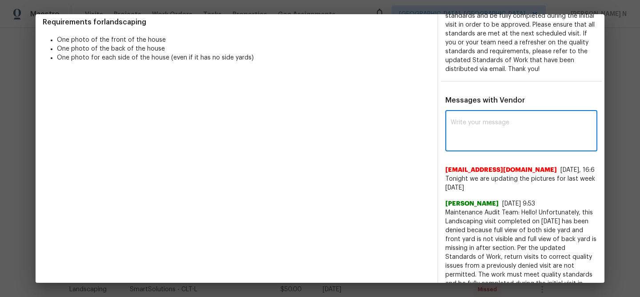
paste textarea "Maintenance Audit Team: Hello! As per our updated SWO the photos must be upload…"
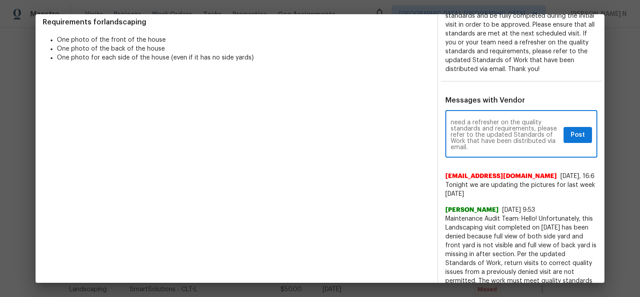
scroll to position [0, 0]
type textarea "Maintenance Audit Team: Hello! As per our updated SWO the photos must be upload…"
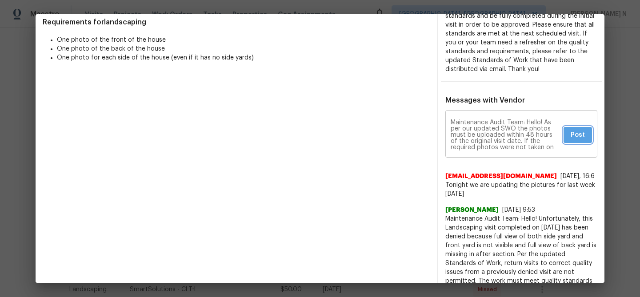
click at [584, 142] on button "Post" at bounding box center [578, 135] width 28 height 16
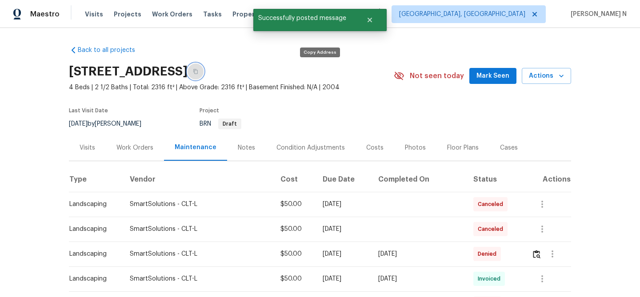
click at [204, 66] on button "button" at bounding box center [196, 72] width 16 height 16
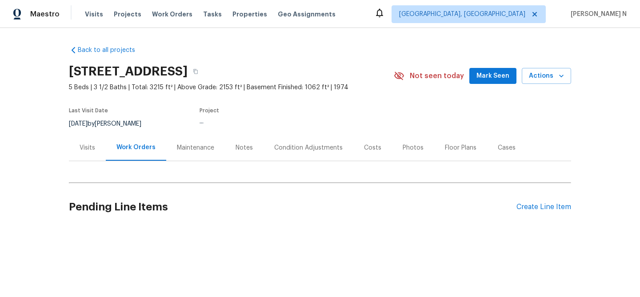
click at [190, 145] on div "Maintenance" at bounding box center [195, 148] width 37 height 9
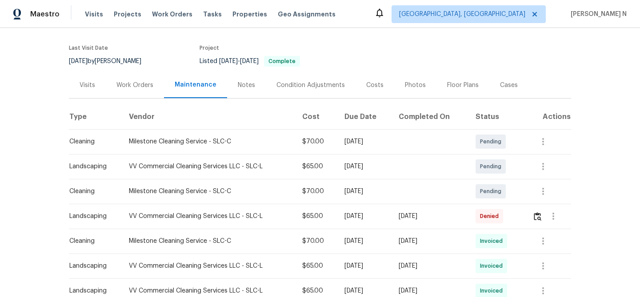
scroll to position [72, 0]
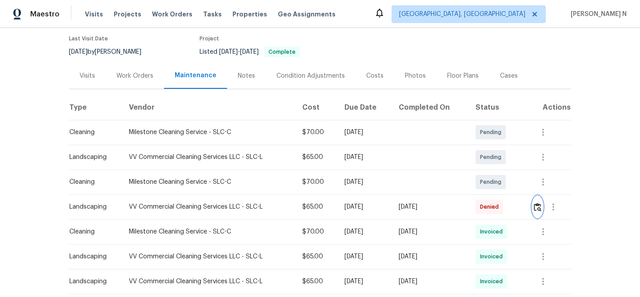
click at [535, 206] on button "button" at bounding box center [537, 206] width 10 height 21
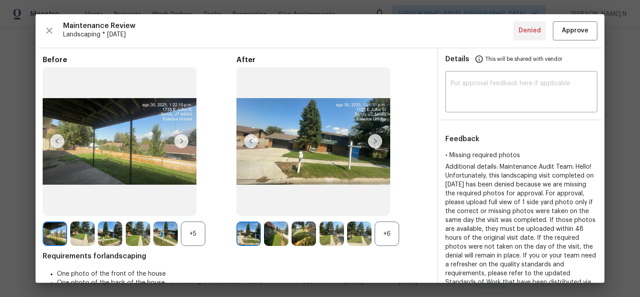
click at [388, 241] on div "+6" at bounding box center [387, 234] width 24 height 24
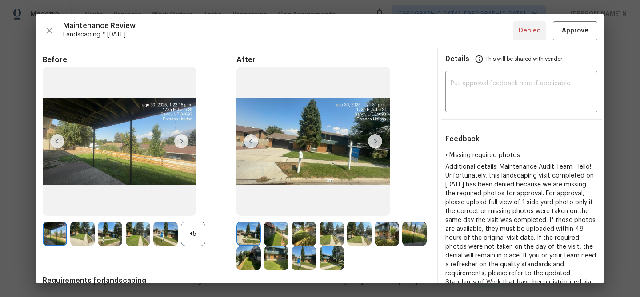
click at [193, 234] on div "+5" at bounding box center [193, 234] width 24 height 24
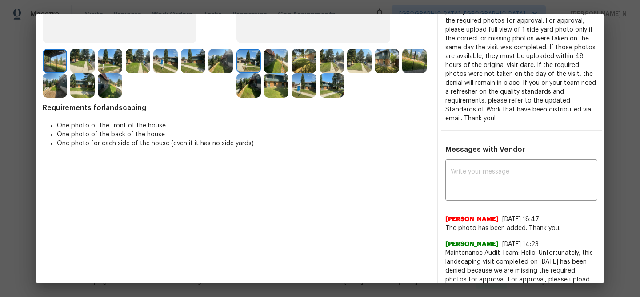
scroll to position [179, 0]
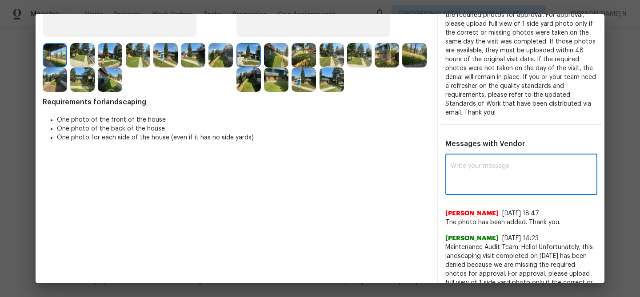
click at [501, 169] on textarea at bounding box center [521, 175] width 141 height 25
paste textarea "Maintenance Audit Team: Hello! Thank you for uploading the photo, after further…"
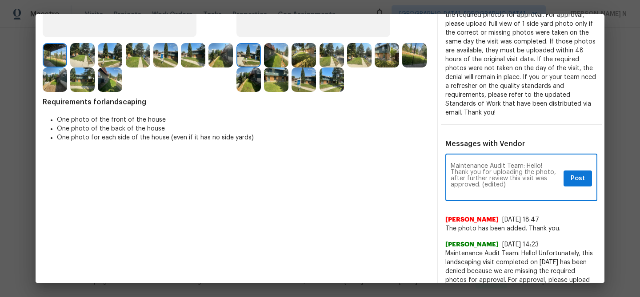
scroll to position [0, 0]
drag, startPoint x: 482, startPoint y: 184, endPoint x: 516, endPoint y: 184, distance: 33.8
click at [516, 184] on textarea "Maintenance Audit Team: Hello! Thank you for uploading the photo, after further…" at bounding box center [505, 178] width 109 height 31
type textarea "Maintenance Audit Team: Hello! Thank you for uploading the photo, after further…"
click at [596, 179] on div "Maintenance Audit Team: Hello! Thank you for uploading the photo, after further…" at bounding box center [521, 178] width 152 height 45
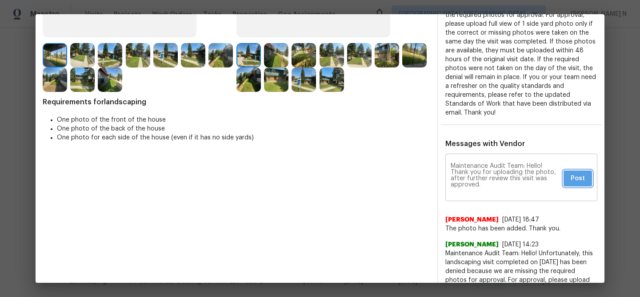
click at [577, 179] on span "Post" at bounding box center [578, 178] width 14 height 11
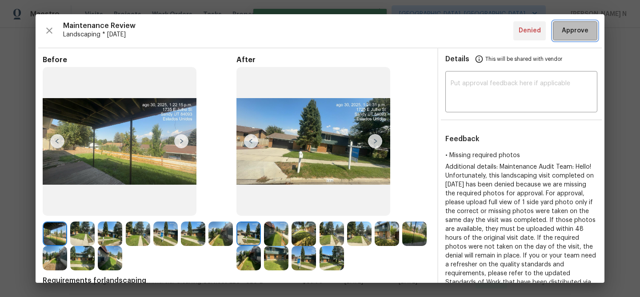
click at [573, 36] on span "Approve" at bounding box center [575, 30] width 27 height 11
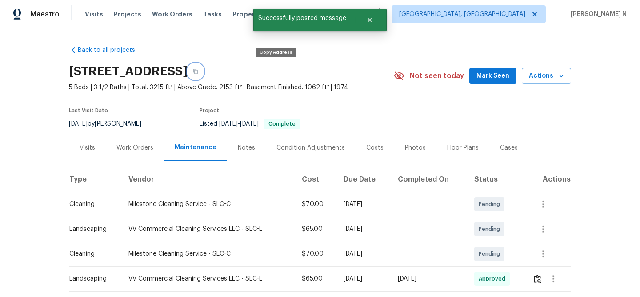
click at [198, 72] on icon "button" at bounding box center [195, 71] width 5 height 5
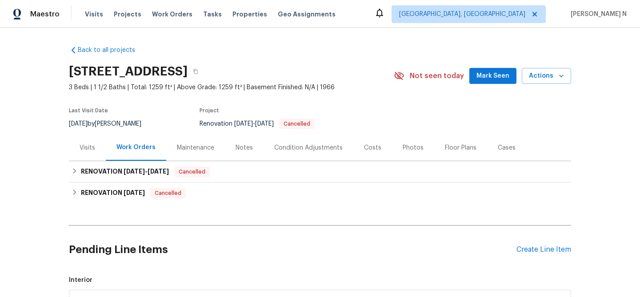
click at [206, 150] on div "Maintenance" at bounding box center [195, 148] width 37 height 9
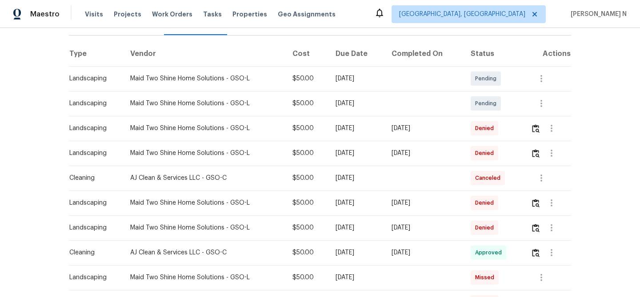
scroll to position [141, 0]
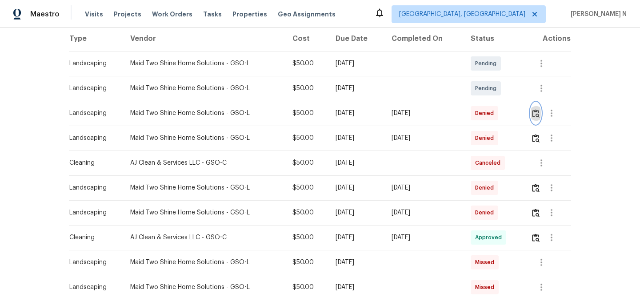
click at [536, 113] on img "button" at bounding box center [536, 113] width 8 height 8
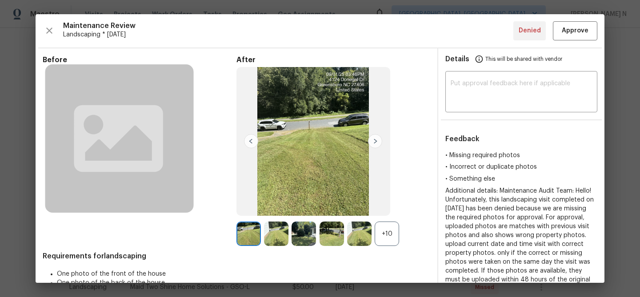
click at [402, 240] on div "+10" at bounding box center [333, 234] width 194 height 24
click at [389, 242] on div "+10" at bounding box center [387, 234] width 24 height 24
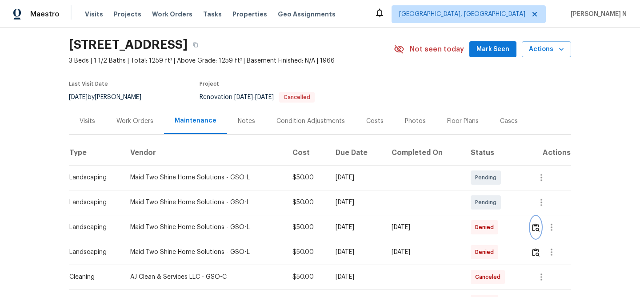
scroll to position [0, 0]
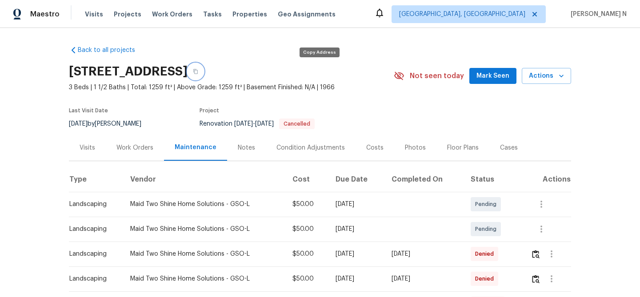
click at [198, 69] on icon "button" at bounding box center [195, 71] width 5 height 5
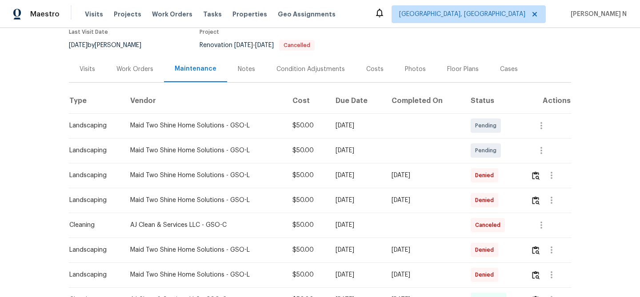
scroll to position [154, 0]
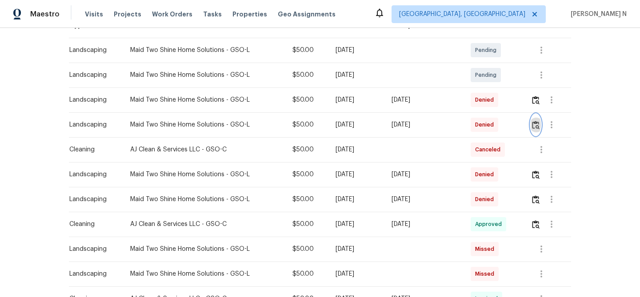
click at [537, 130] on button "button" at bounding box center [536, 124] width 10 height 21
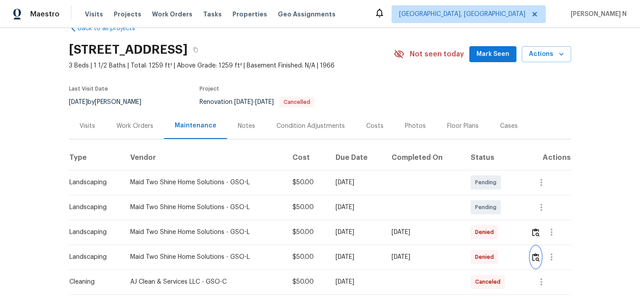
scroll to position [0, 0]
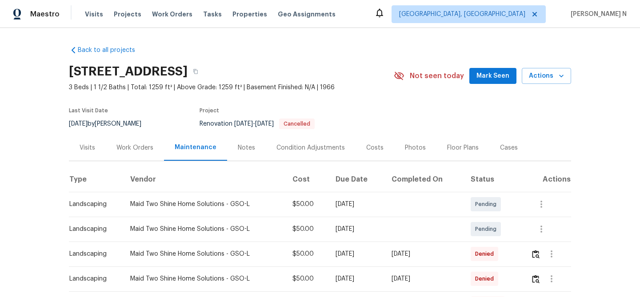
click at [324, 79] on div "4122 Donegal Dr, Greensboro, NC 27406" at bounding box center [231, 71] width 325 height 23
click at [198, 74] on icon "button" at bounding box center [195, 71] width 5 height 5
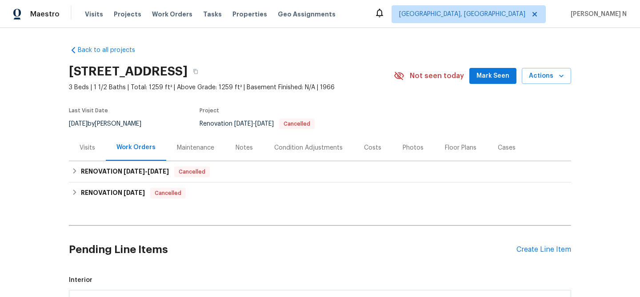
click at [192, 154] on div "Maintenance" at bounding box center [195, 148] width 59 height 26
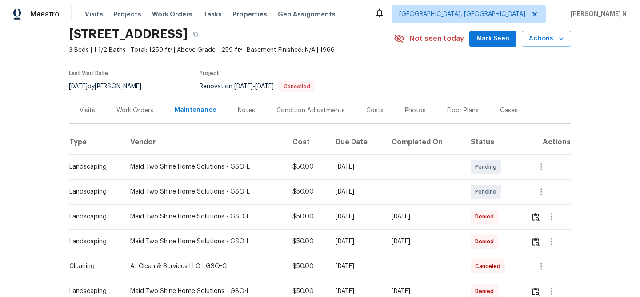
scroll to position [72, 0]
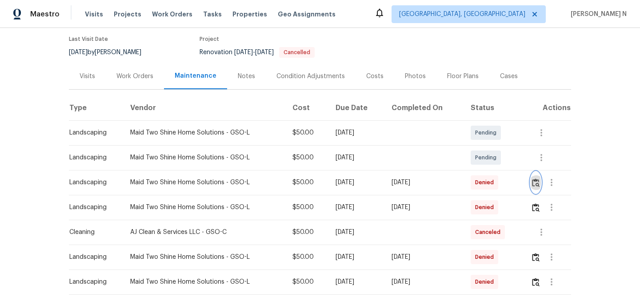
click at [536, 184] on img "button" at bounding box center [536, 183] width 8 height 8
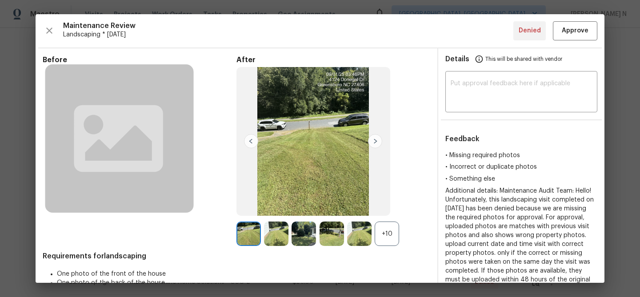
click at [389, 237] on div "+10" at bounding box center [387, 234] width 24 height 24
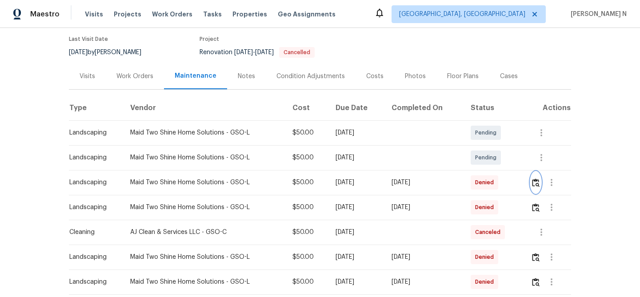
scroll to position [0, 0]
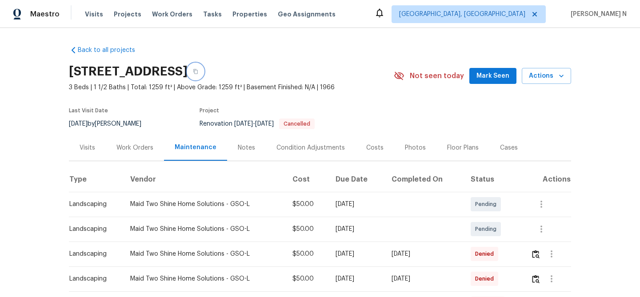
click at [204, 68] on button "button" at bounding box center [196, 72] width 16 height 16
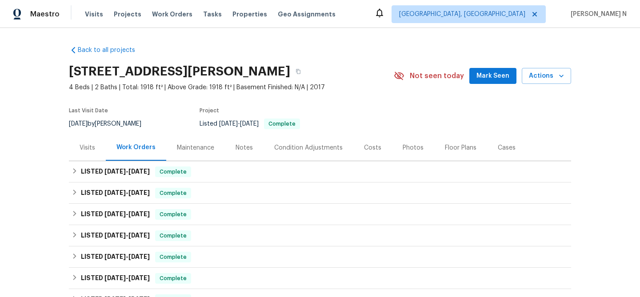
click at [212, 147] on div "Maintenance" at bounding box center [195, 148] width 37 height 9
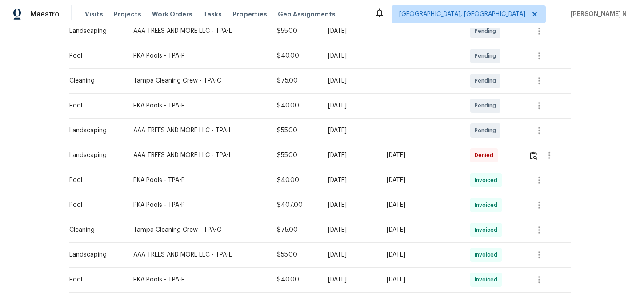
scroll to position [258, 0]
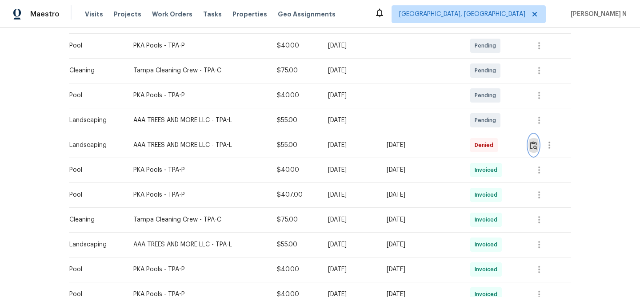
click at [536, 146] on img "button" at bounding box center [534, 145] width 8 height 8
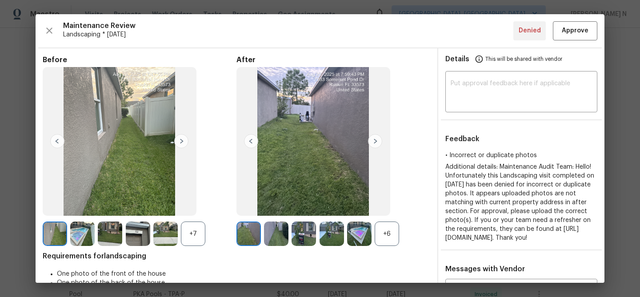
click at [395, 227] on div "+6" at bounding box center [387, 234] width 24 height 24
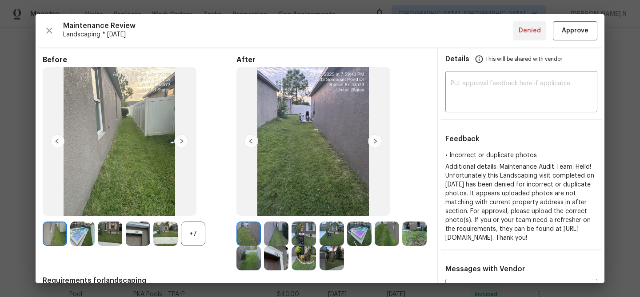
click at [197, 230] on div "+7" at bounding box center [193, 234] width 24 height 24
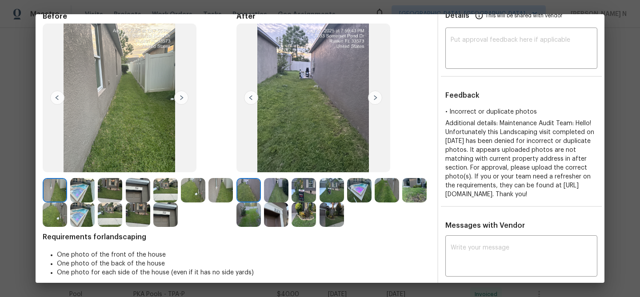
scroll to position [44, 0]
click at [281, 224] on img at bounding box center [276, 214] width 24 height 24
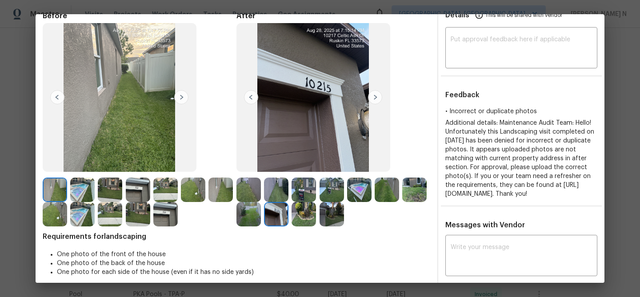
click at [410, 188] on img at bounding box center [414, 190] width 24 height 24
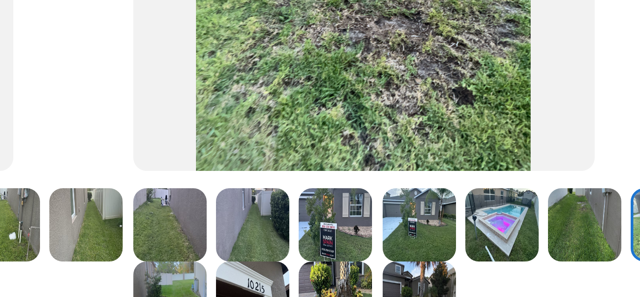
scroll to position [103, 0]
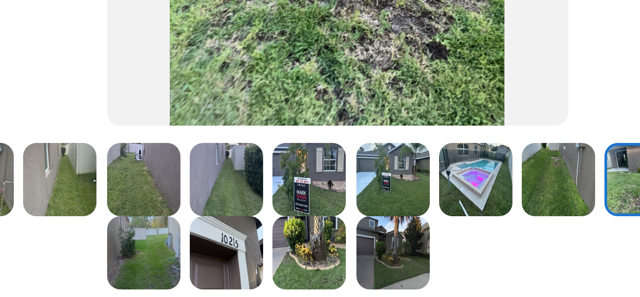
click at [331, 133] on img at bounding box center [332, 131] width 24 height 24
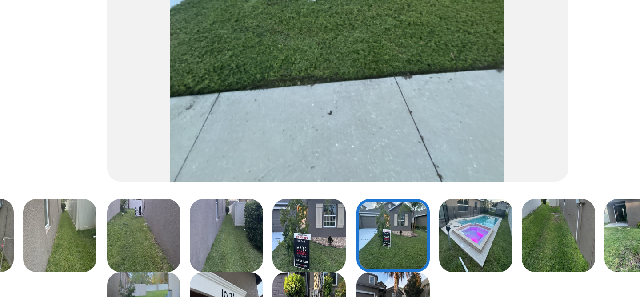
scroll to position [90, 0]
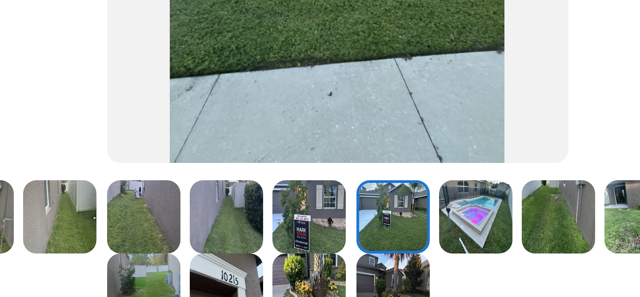
click at [312, 143] on img at bounding box center [304, 144] width 24 height 24
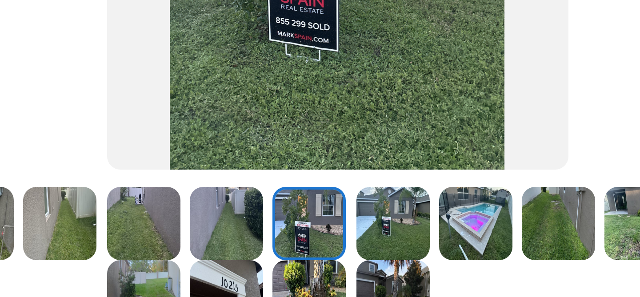
scroll to position [106, 0]
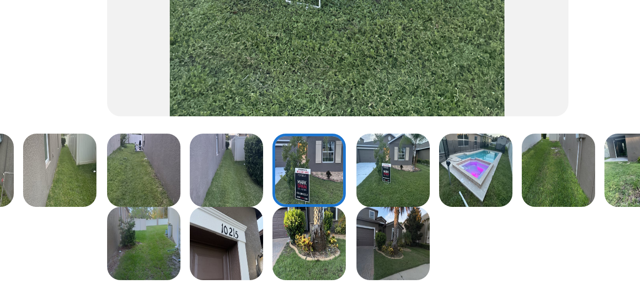
click at [327, 152] on img at bounding box center [332, 152] width 24 height 24
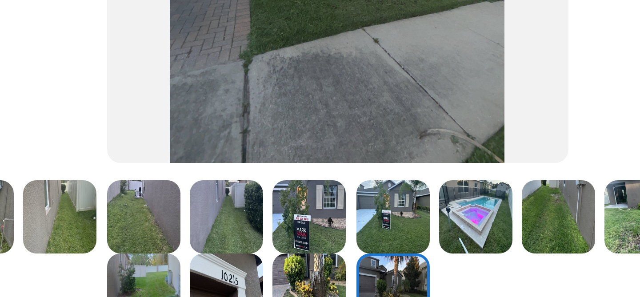
scroll to position [108, 0]
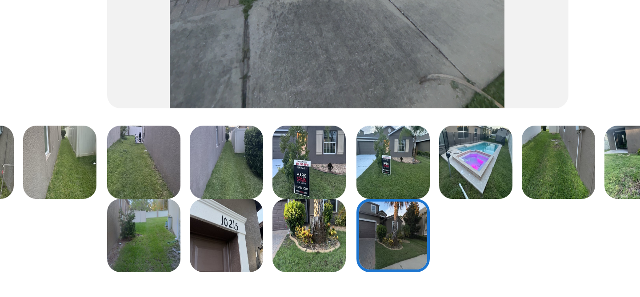
click at [304, 125] on img at bounding box center [304, 125] width 24 height 24
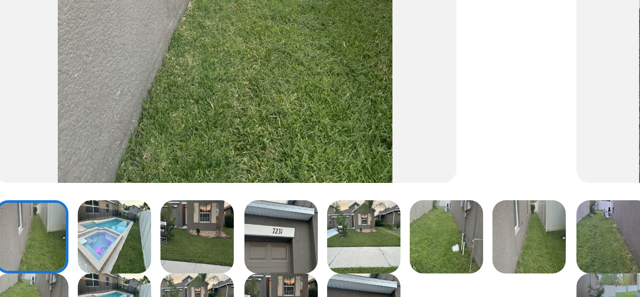
scroll to position [93, 0]
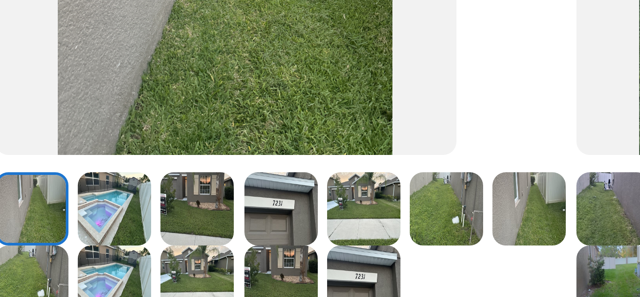
click at [134, 144] on img at bounding box center [138, 141] width 24 height 24
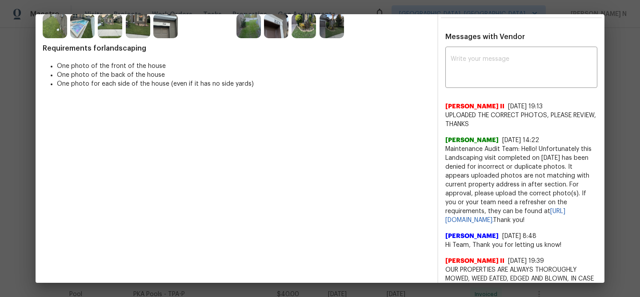
scroll to position [233, 0]
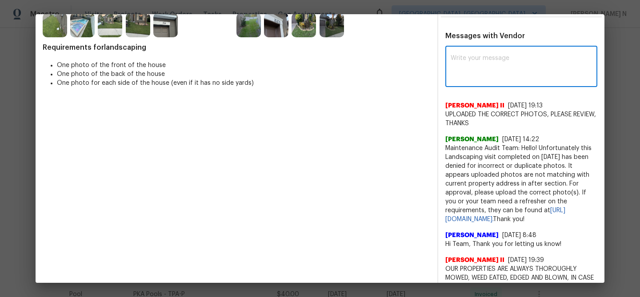
click at [467, 80] on textarea at bounding box center [521, 67] width 141 height 25
paste textarea "Maintenance Audit Team: Hello! Thank you for uploading the photo, after further…"
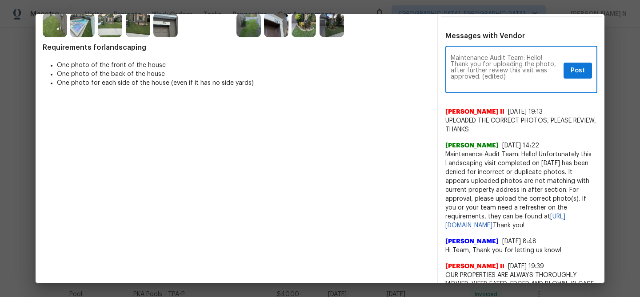
scroll to position [0, 0]
drag, startPoint x: 482, startPoint y: 85, endPoint x: 510, endPoint y: 85, distance: 28.4
click at [510, 85] on textarea "Maintenance Audit Team: Hello! Thank you for uploading the photo, after further…" at bounding box center [505, 70] width 109 height 31
type textarea "Maintenance Audit Team: Hello! Thank you for uploading the photo, after further…"
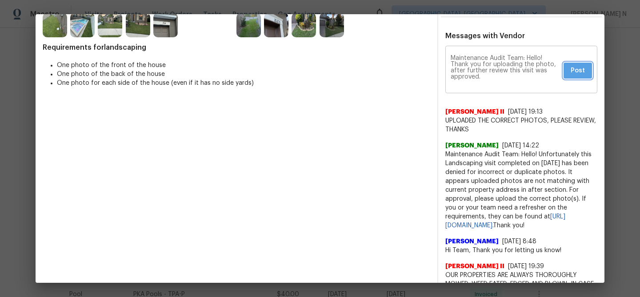
click at [574, 76] on span "Post" at bounding box center [578, 70] width 14 height 11
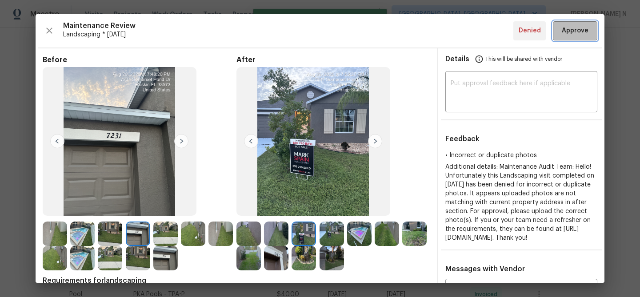
click at [571, 27] on span "Approve" at bounding box center [575, 30] width 27 height 11
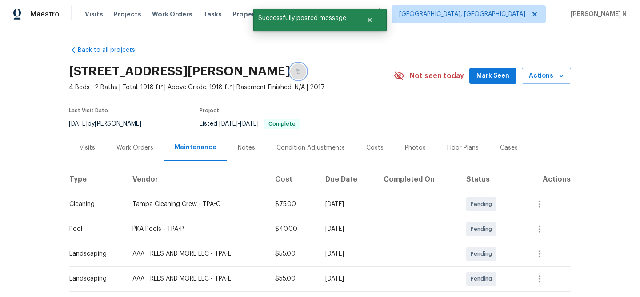
click at [301, 73] on icon "button" at bounding box center [298, 71] width 5 height 5
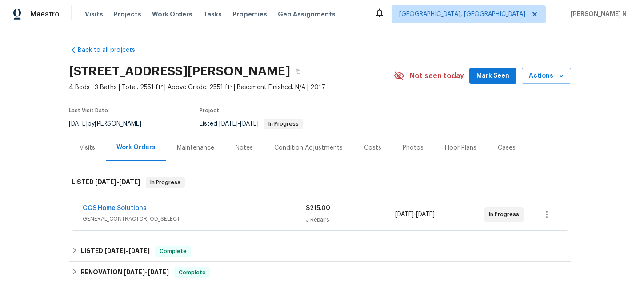
click at [194, 156] on div "Maintenance" at bounding box center [195, 148] width 59 height 26
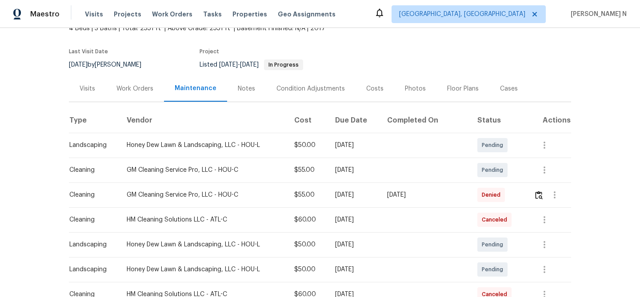
scroll to position [62, 0]
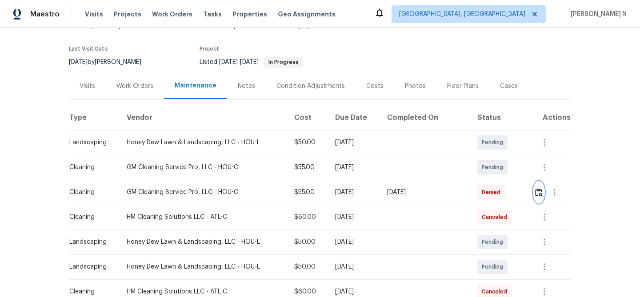
click at [541, 188] on button "button" at bounding box center [539, 192] width 10 height 21
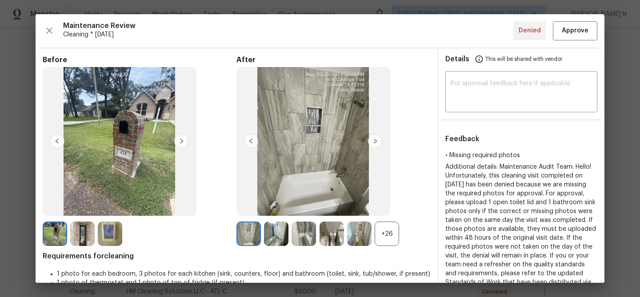
click at [393, 231] on div "+26" at bounding box center [387, 234] width 24 height 24
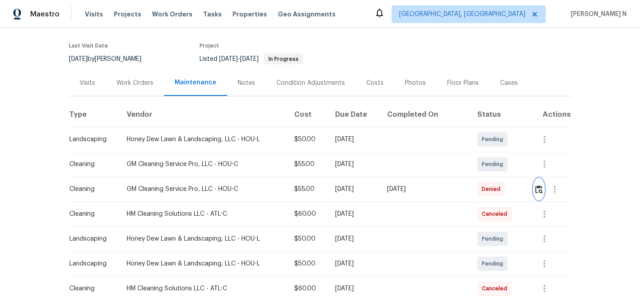
scroll to position [79, 0]
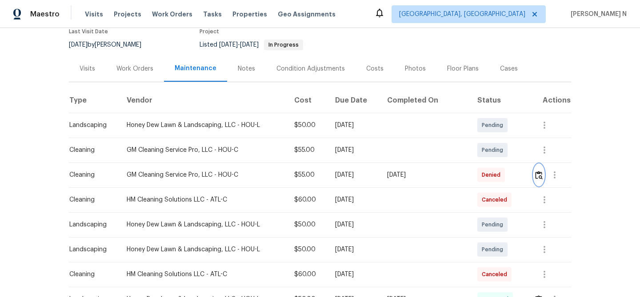
click at [539, 177] on img "button" at bounding box center [539, 175] width 8 height 8
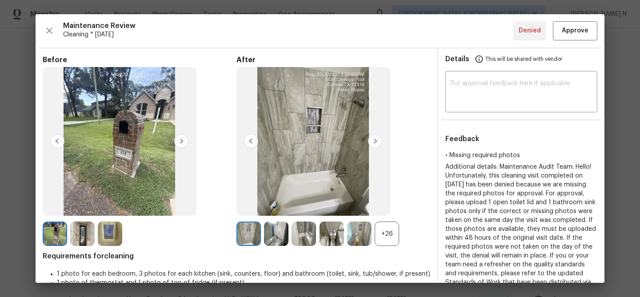
click at [385, 240] on div "+26" at bounding box center [387, 234] width 24 height 24
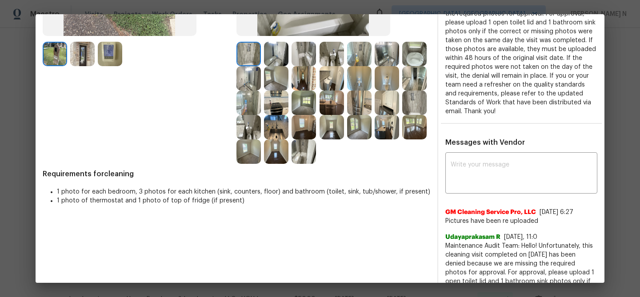
scroll to position [201, 0]
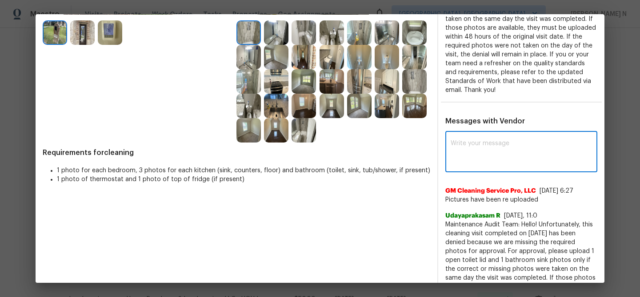
click at [481, 150] on textarea at bounding box center [521, 152] width 141 height 25
paste textarea "Maintenance Audit Team: Hello! Thank you for uploading the photo, after further…"
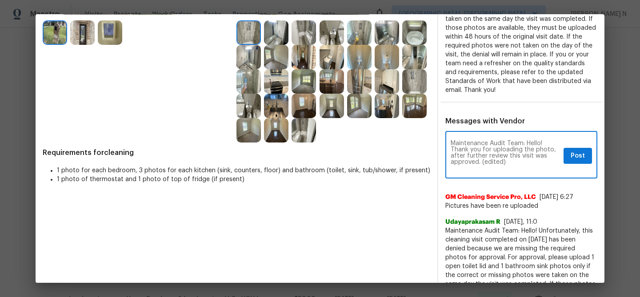
scroll to position [0, 0]
drag, startPoint x: 480, startPoint y: 164, endPoint x: 510, endPoint y: 164, distance: 29.8
click at [510, 164] on textarea "Maintenance Audit Team: Hello! Thank you for uploading the photo, after further…" at bounding box center [505, 155] width 109 height 31
type textarea "Maintenance Audit Team: Hello! Thank you for uploading the photo, after further…"
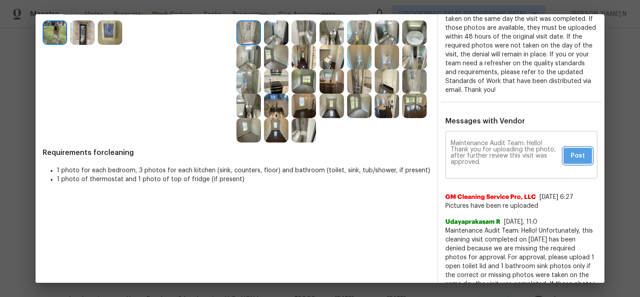
click at [576, 155] on span "Post" at bounding box center [578, 156] width 14 height 11
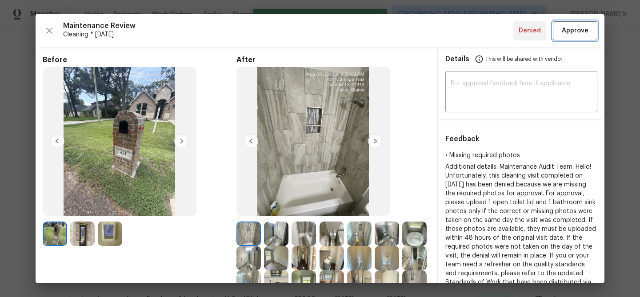
click at [568, 28] on span "Approve" at bounding box center [575, 30] width 27 height 11
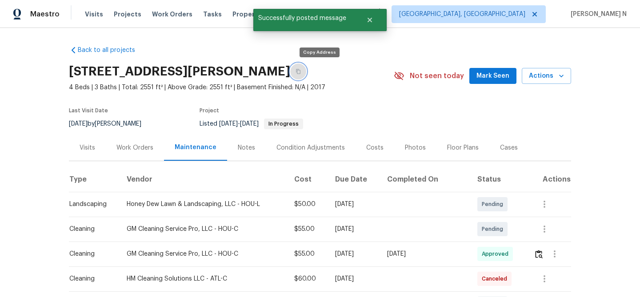
click at [306, 75] on button "button" at bounding box center [298, 72] width 16 height 16
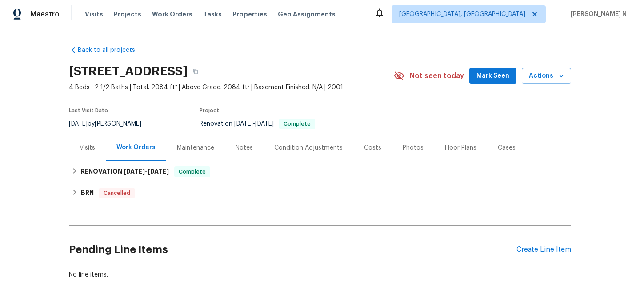
click at [200, 143] on div "Maintenance" at bounding box center [195, 148] width 59 height 26
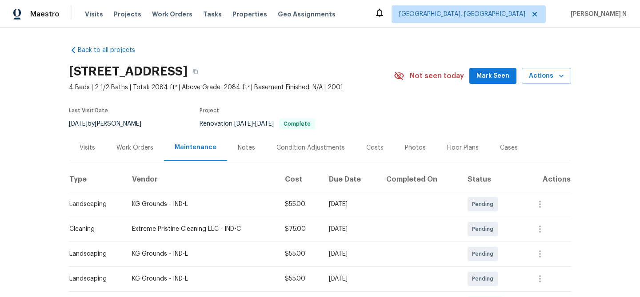
click at [291, 78] on div "[STREET_ADDRESS]" at bounding box center [231, 71] width 325 height 23
click at [204, 73] on button "button" at bounding box center [196, 72] width 16 height 16
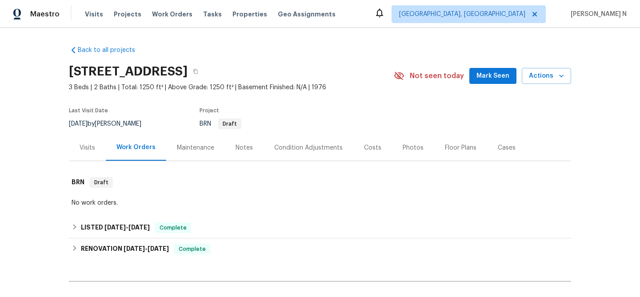
click at [194, 145] on div "Maintenance" at bounding box center [195, 148] width 37 height 9
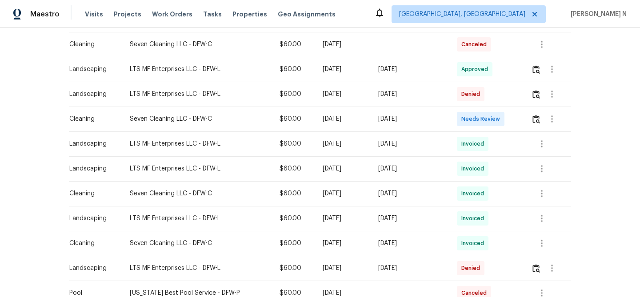
scroll to position [137, 0]
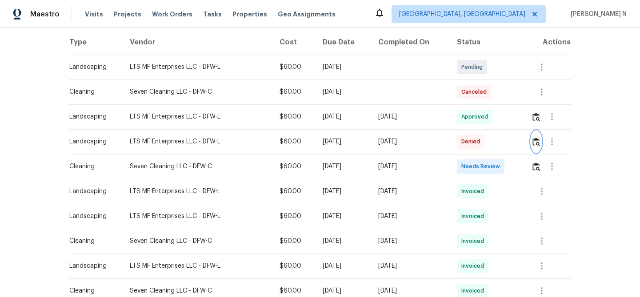
click at [540, 144] on img "button" at bounding box center [536, 142] width 8 height 8
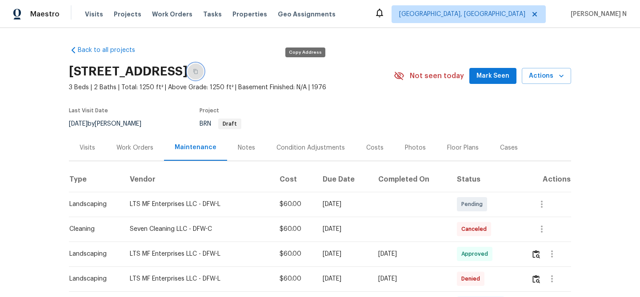
click at [204, 73] on button "button" at bounding box center [196, 72] width 16 height 16
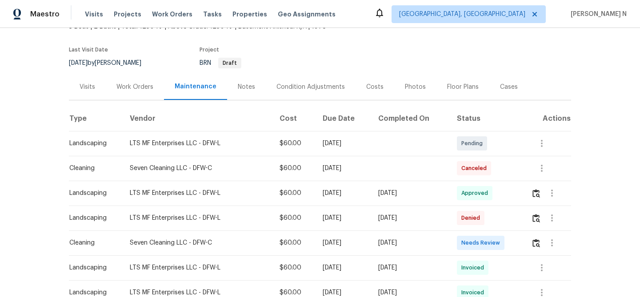
scroll to position [89, 0]
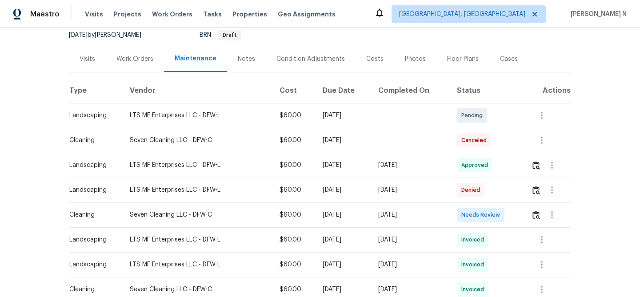
click at [530, 197] on td at bounding box center [547, 190] width 47 height 25
click at [534, 193] on img "button" at bounding box center [536, 190] width 8 height 8
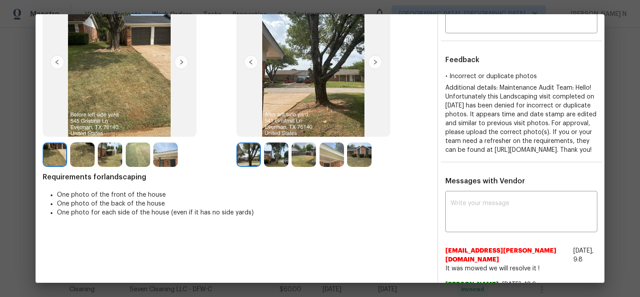
scroll to position [52, 0]
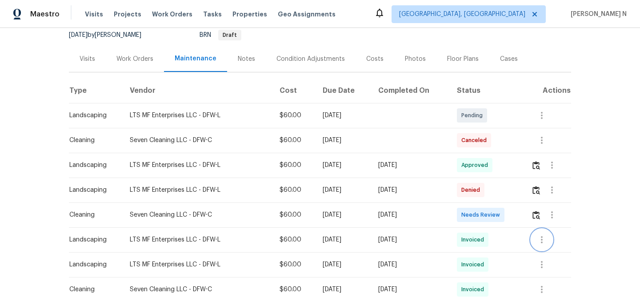
click at [552, 243] on button "button" at bounding box center [541, 239] width 21 height 21
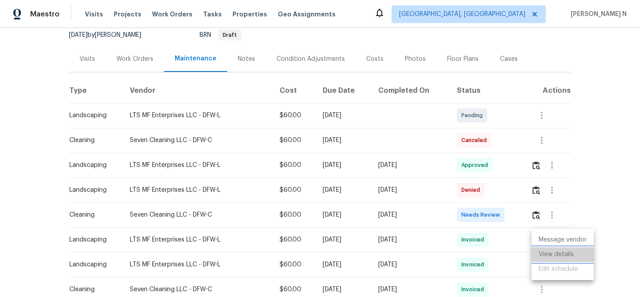
click at [552, 248] on li "View details" at bounding box center [563, 255] width 62 height 15
click at [535, 188] on div at bounding box center [320, 148] width 640 height 297
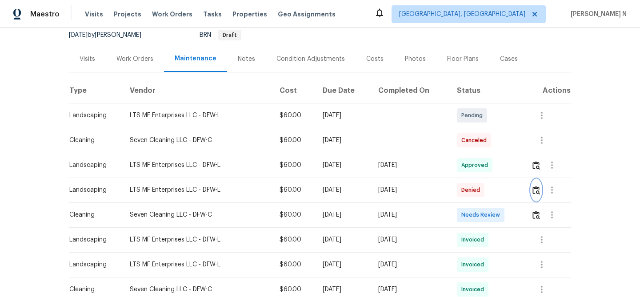
click at [535, 188] on img "button" at bounding box center [536, 190] width 8 height 8
click at [542, 236] on icon "button" at bounding box center [541, 240] width 11 height 11
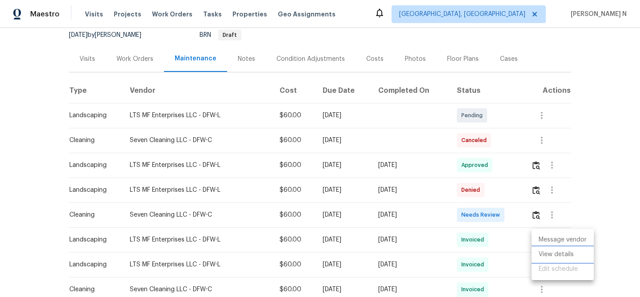
click at [546, 251] on li "View details" at bounding box center [563, 255] width 62 height 15
click at [436, 200] on div at bounding box center [320, 148] width 640 height 297
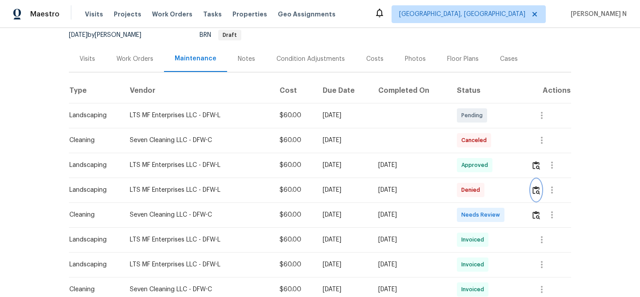
click at [536, 190] on img "button" at bounding box center [536, 190] width 8 height 8
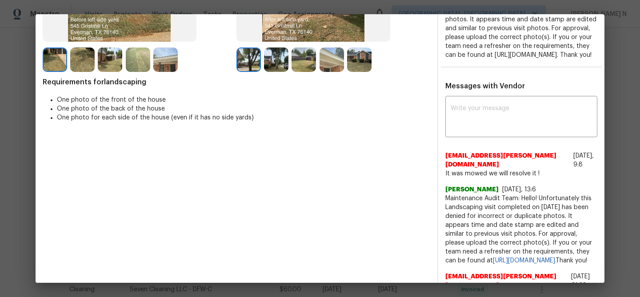
scroll to position [185, 0]
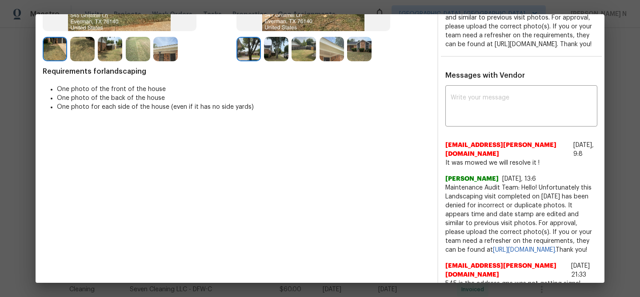
click at [446, 205] on span "Maintenance Audit Team: Hello! Unfortunately this Landscaping visit completed o…" at bounding box center [521, 219] width 152 height 71
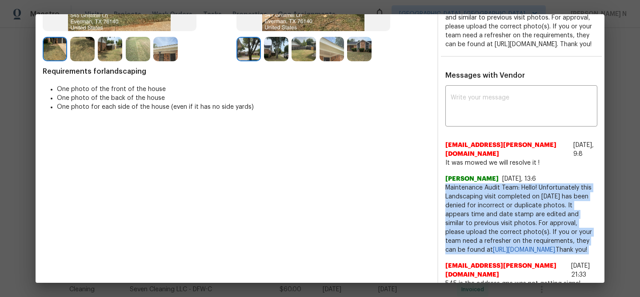
click at [446, 205] on span "Maintenance Audit Team: Hello! Unfortunately this Landscaping visit completed o…" at bounding box center [521, 219] width 152 height 71
copy span "Maintenance Audit Team: Hello! Unfortunately this Landscaping visit completed o…"
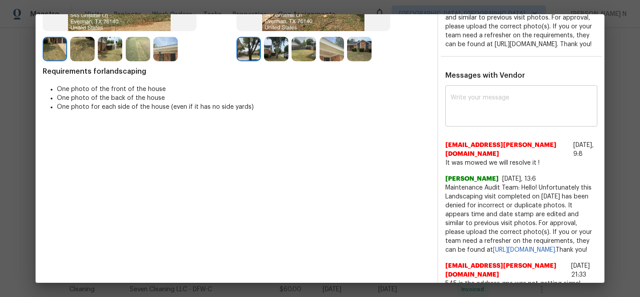
click at [445, 109] on div "x ​" at bounding box center [521, 107] width 152 height 39
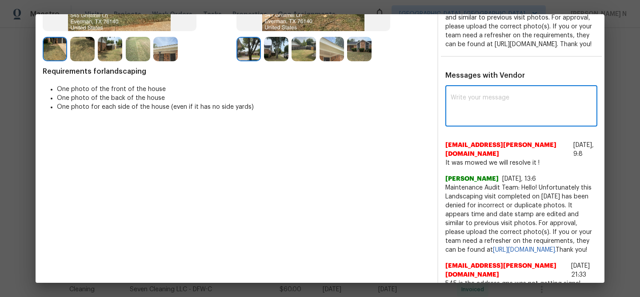
paste textarea "Maintenance Audit Team: Hello! Unfortunately this Landscaping visit completed o…"
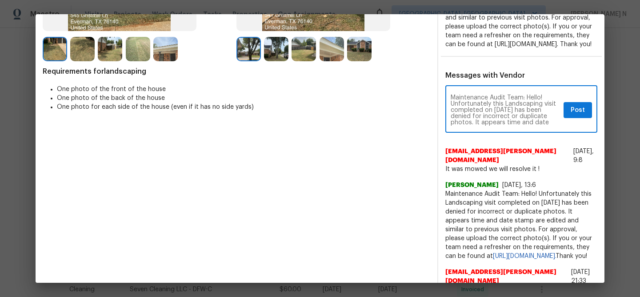
scroll to position [148, 0]
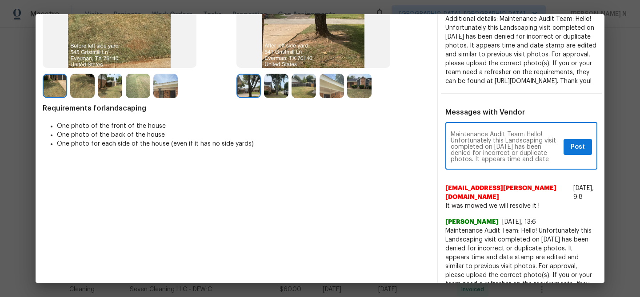
type textarea "Maintenance Audit Team: Hello! Unfortunately this Landscaping visit completed o…"
click at [584, 153] on span "Post" at bounding box center [578, 147] width 14 height 11
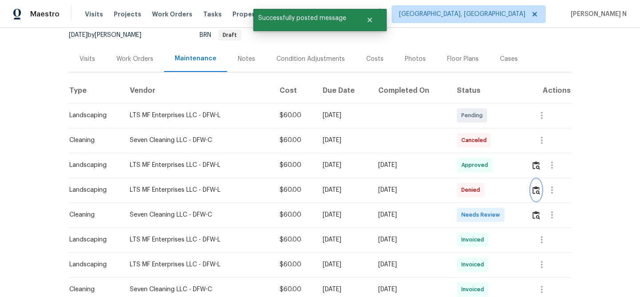
scroll to position [0, 0]
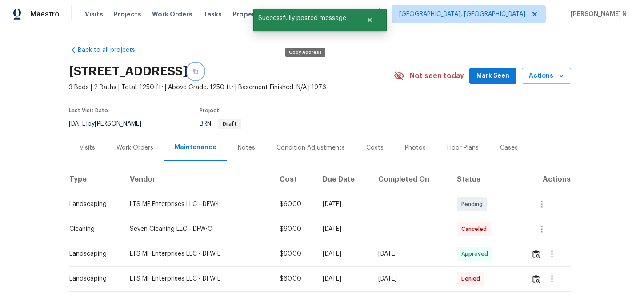
click at [204, 71] on button "button" at bounding box center [196, 72] width 16 height 16
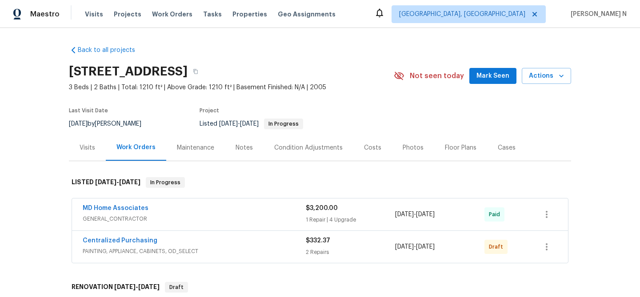
click at [190, 147] on div "Maintenance" at bounding box center [195, 148] width 37 height 9
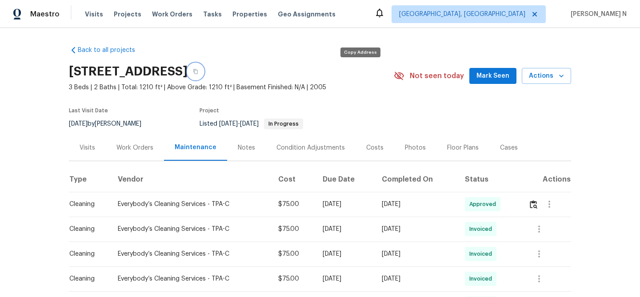
click at [204, 79] on button "button" at bounding box center [196, 72] width 16 height 16
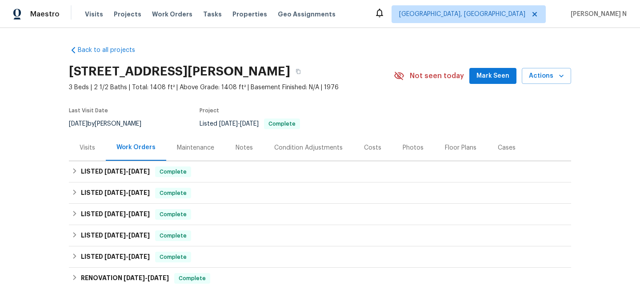
click at [184, 153] on div "Maintenance" at bounding box center [195, 148] width 59 height 26
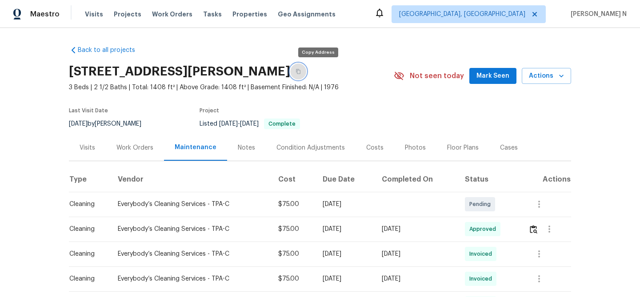
click at [306, 70] on button "button" at bounding box center [298, 72] width 16 height 16
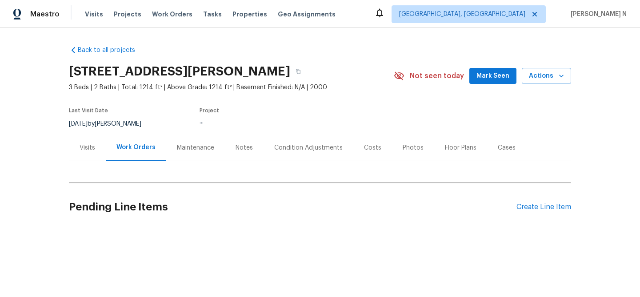
click at [192, 146] on div "Maintenance" at bounding box center [195, 148] width 37 height 9
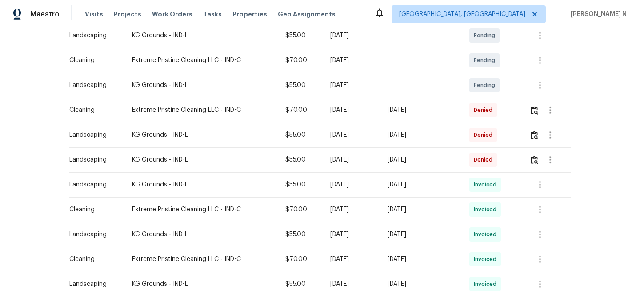
scroll to position [195, 0]
click at [536, 113] on img "button" at bounding box center [535, 109] width 8 height 8
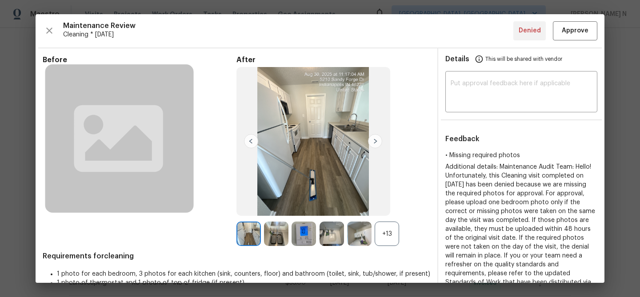
click at [393, 233] on div "+13" at bounding box center [387, 234] width 24 height 24
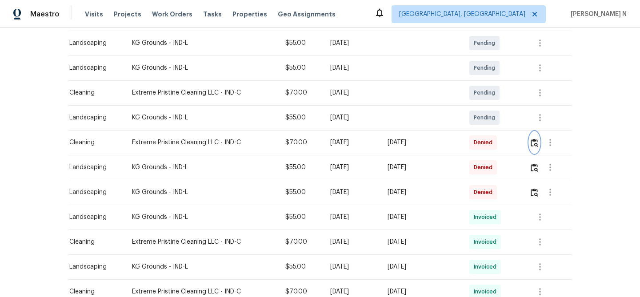
scroll to position [162, 0]
click at [537, 141] on img "button" at bounding box center [535, 142] width 8 height 8
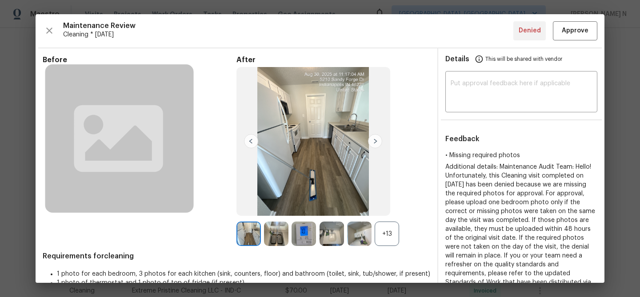
click at [391, 244] on div "+13" at bounding box center [387, 234] width 24 height 24
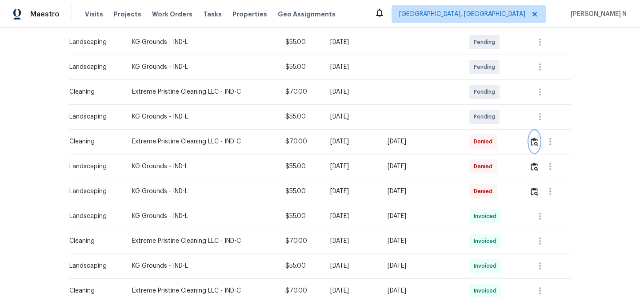
scroll to position [0, 0]
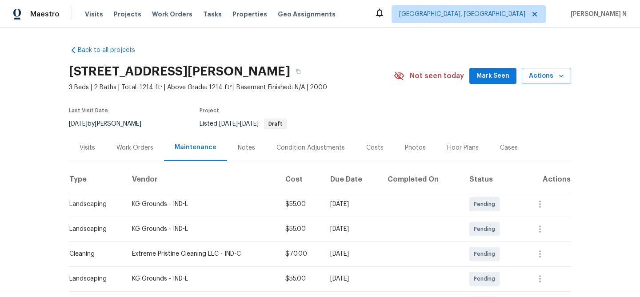
click at [348, 74] on div "5210 Sandy Forge Dr, Indianapolis, IN 46221" at bounding box center [231, 71] width 325 height 23
click at [301, 74] on icon "button" at bounding box center [298, 71] width 5 height 5
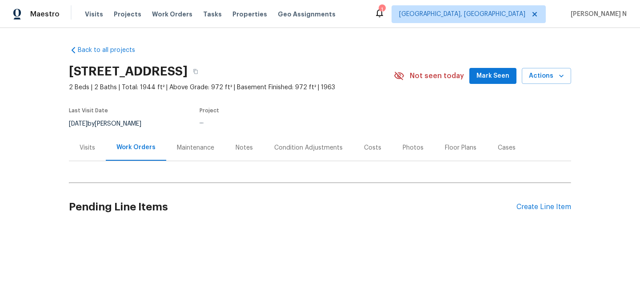
click at [204, 154] on div "Maintenance" at bounding box center [195, 148] width 59 height 26
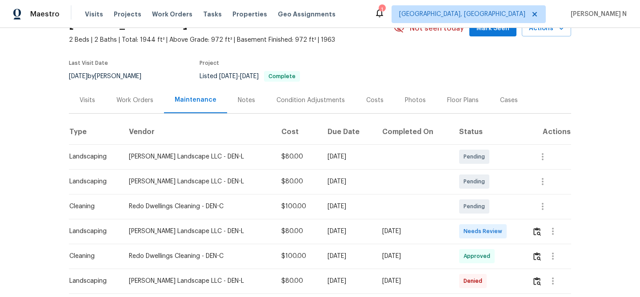
scroll to position [98, 0]
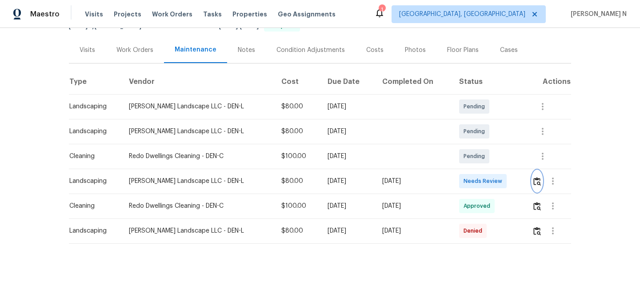
click at [538, 183] on img "button" at bounding box center [537, 181] width 8 height 8
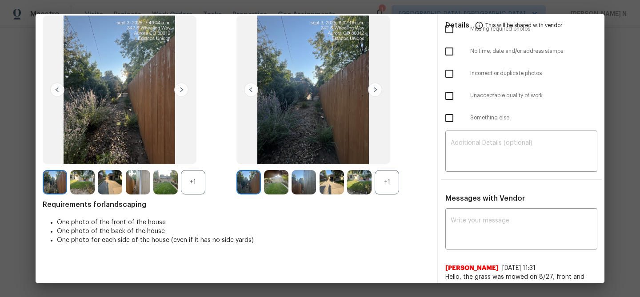
scroll to position [48, 0]
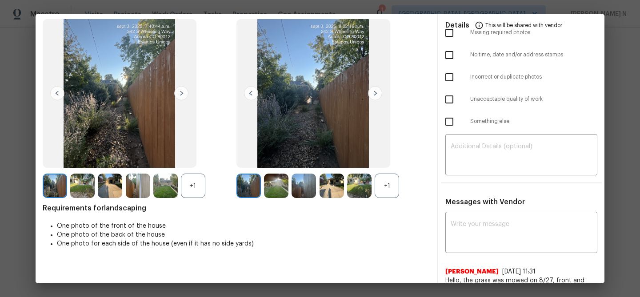
click at [391, 185] on div "+1" at bounding box center [387, 186] width 24 height 24
click at [188, 188] on div "+1" at bounding box center [193, 186] width 24 height 24
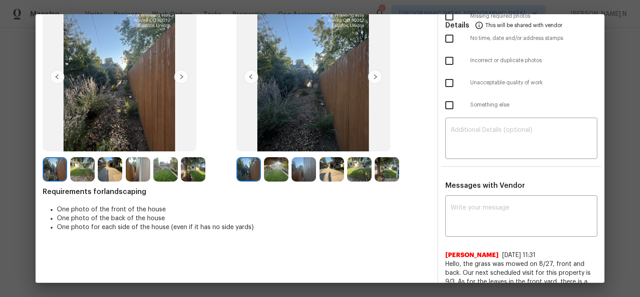
scroll to position [63, 0]
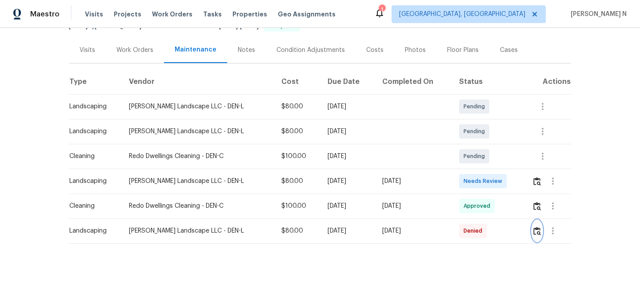
click at [539, 234] on img "button" at bounding box center [537, 231] width 8 height 8
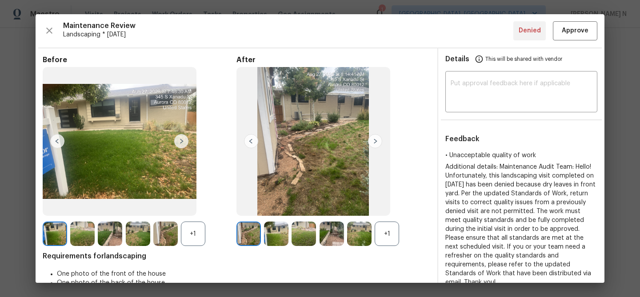
click at [392, 236] on div "+1" at bounding box center [387, 234] width 24 height 24
click at [195, 234] on div "+1" at bounding box center [193, 234] width 24 height 24
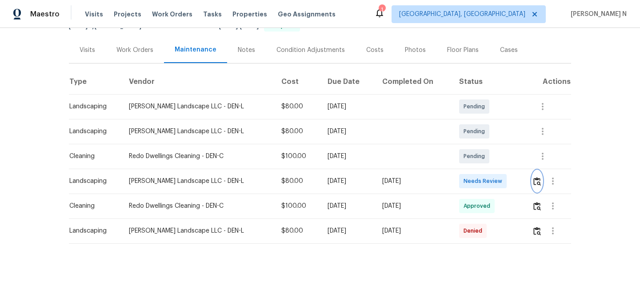
click at [537, 184] on img "button" at bounding box center [537, 181] width 8 height 8
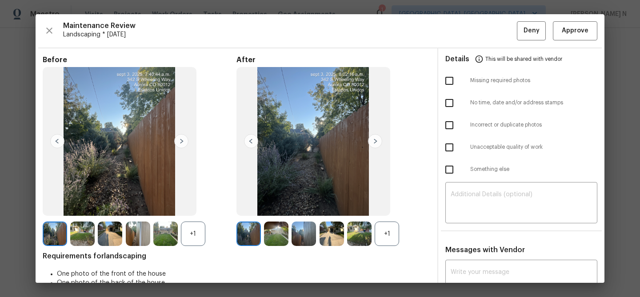
click at [387, 230] on div "+1" at bounding box center [387, 234] width 24 height 24
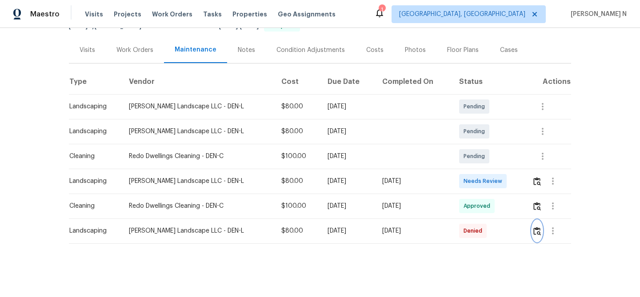
click at [535, 240] on button "button" at bounding box center [537, 230] width 10 height 21
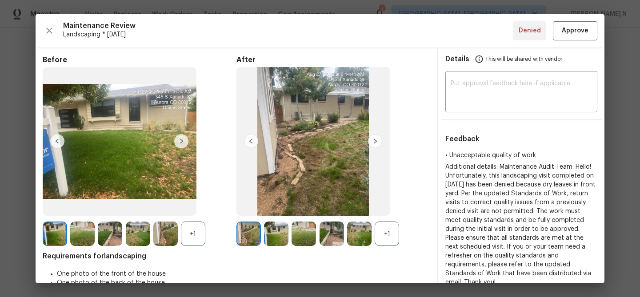
click at [387, 228] on div "+1" at bounding box center [387, 234] width 24 height 24
click at [196, 232] on div "+1" at bounding box center [193, 234] width 24 height 24
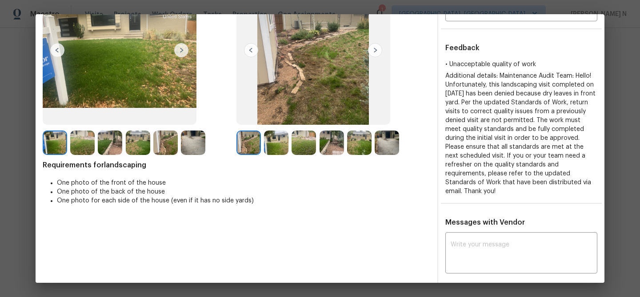
scroll to position [16, 0]
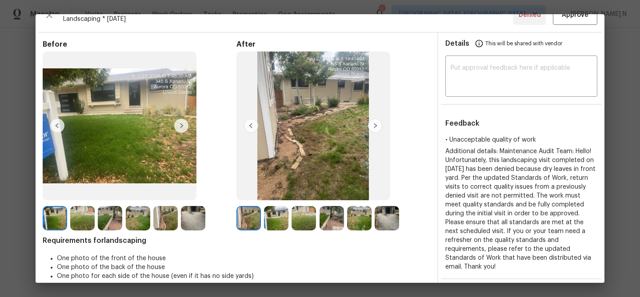
click at [275, 218] on img at bounding box center [276, 218] width 24 height 24
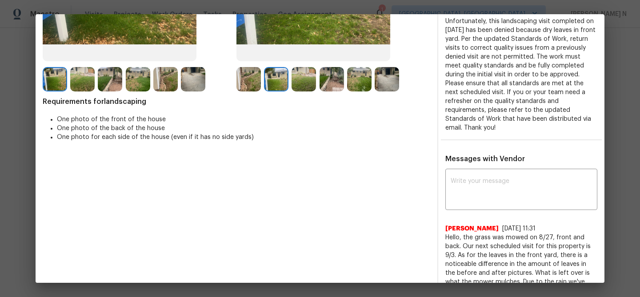
scroll to position [17, 0]
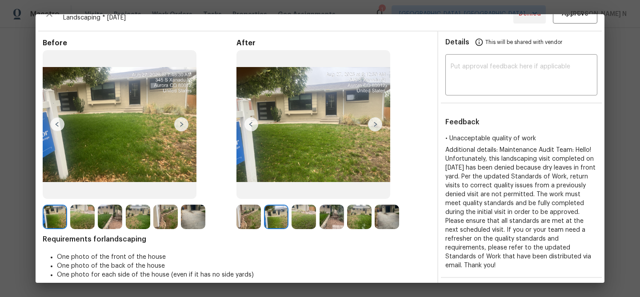
click at [310, 210] on img at bounding box center [304, 217] width 24 height 24
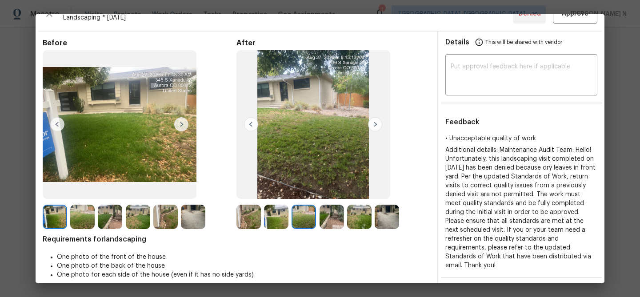
click at [85, 221] on img at bounding box center [82, 217] width 24 height 24
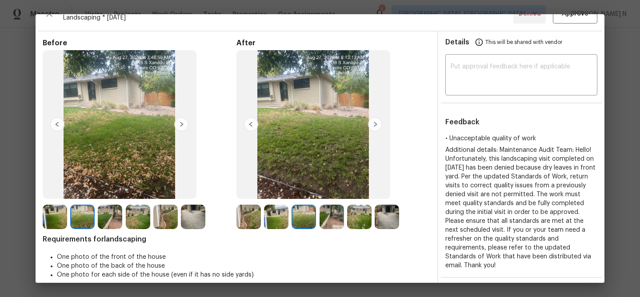
click at [311, 220] on img at bounding box center [304, 217] width 24 height 24
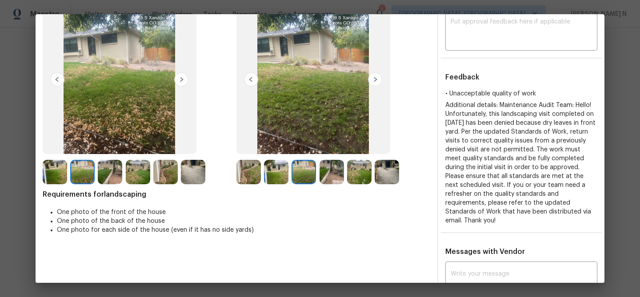
scroll to position [0, 0]
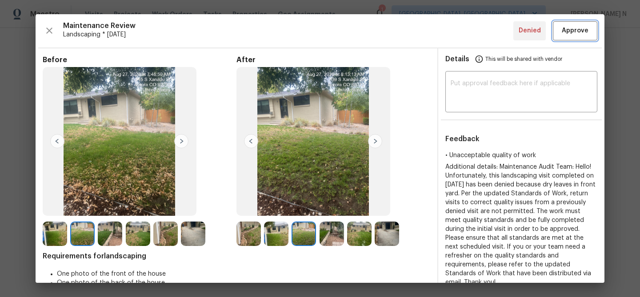
click at [570, 36] on span "Approve" at bounding box center [575, 30] width 27 height 11
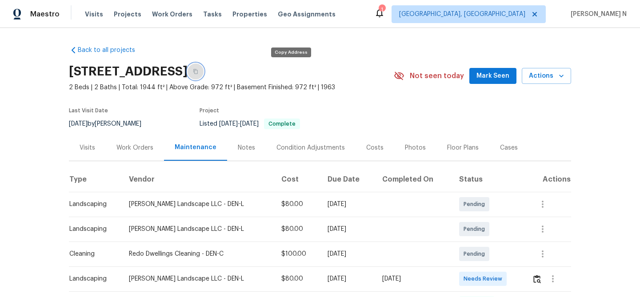
click at [204, 73] on button "button" at bounding box center [196, 72] width 16 height 16
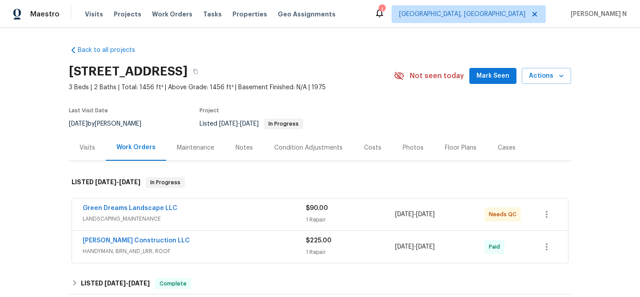
click at [200, 148] on div "Maintenance" at bounding box center [195, 148] width 37 height 9
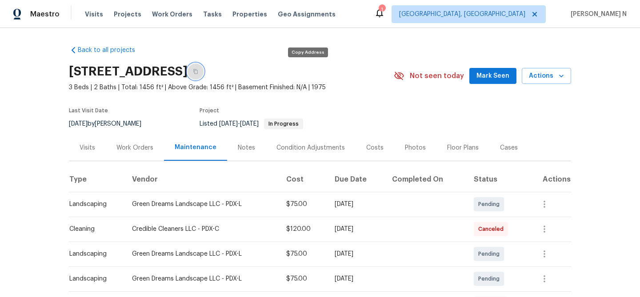
click at [204, 70] on button "button" at bounding box center [196, 72] width 16 height 16
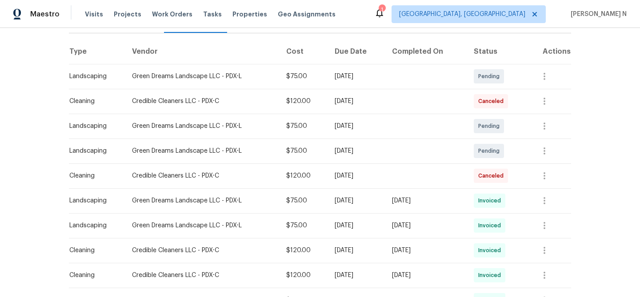
scroll to position [129, 0]
click at [545, 170] on icon "button" at bounding box center [544, 175] width 11 height 11
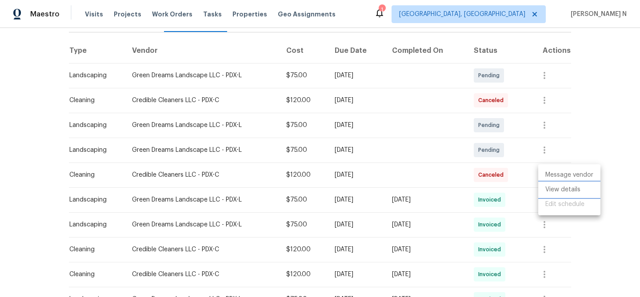
click at [554, 189] on li "View details" at bounding box center [569, 190] width 62 height 15
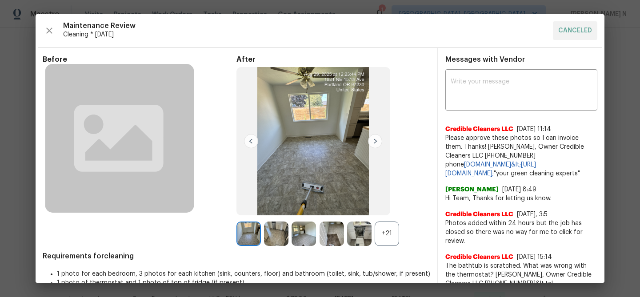
click at [390, 234] on div "+21" at bounding box center [387, 234] width 24 height 24
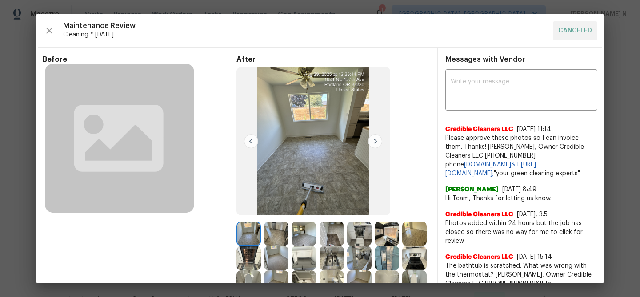
scroll to position [11, 0]
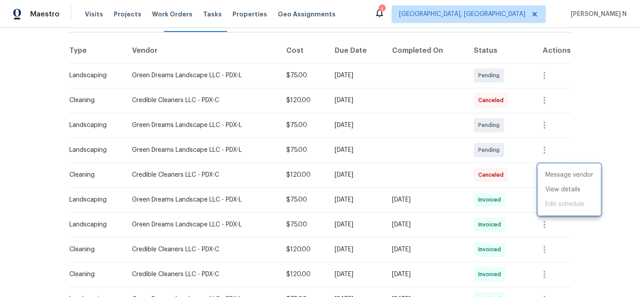
click at [477, 153] on div at bounding box center [320, 148] width 640 height 297
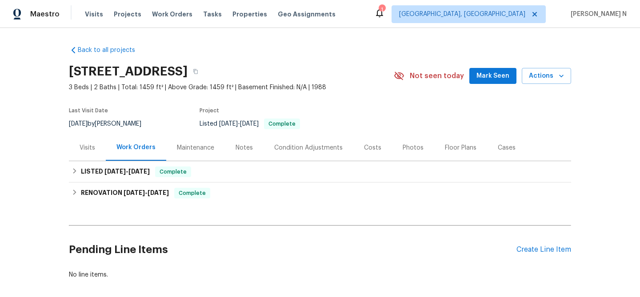
click at [201, 147] on div "Maintenance" at bounding box center [195, 148] width 37 height 9
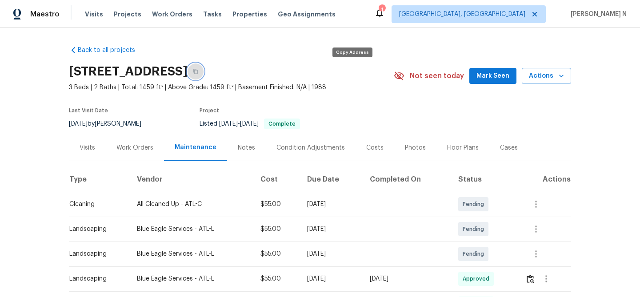
click at [204, 74] on button "button" at bounding box center [196, 72] width 16 height 16
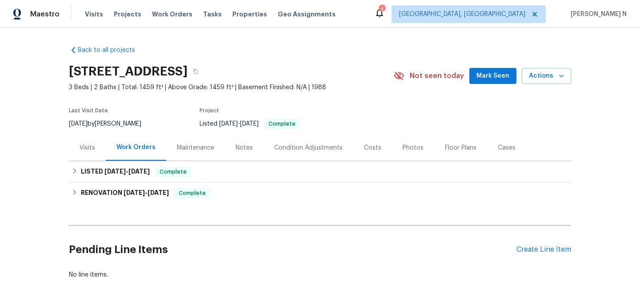
click at [177, 151] on div "Maintenance" at bounding box center [195, 148] width 37 height 9
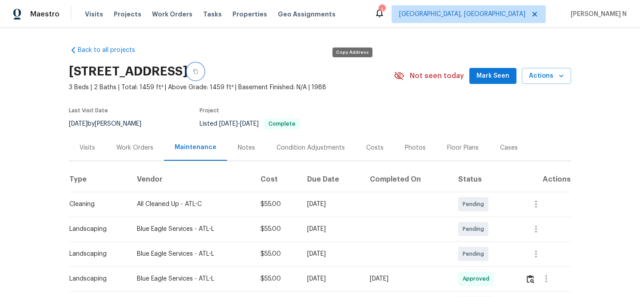
click at [198, 72] on icon "button" at bounding box center [195, 71] width 5 height 5
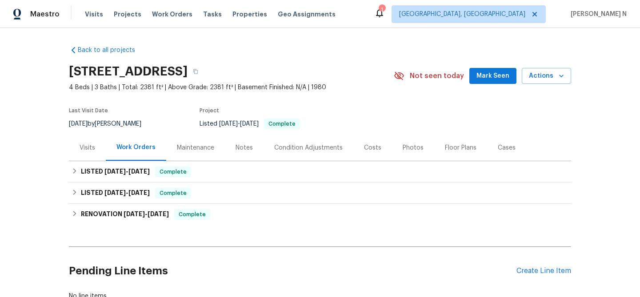
click at [192, 140] on div "Maintenance" at bounding box center [195, 148] width 59 height 26
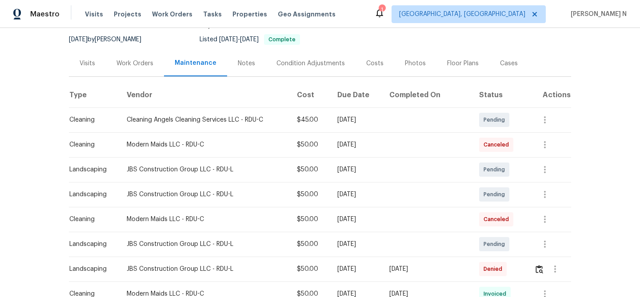
scroll to position [153, 0]
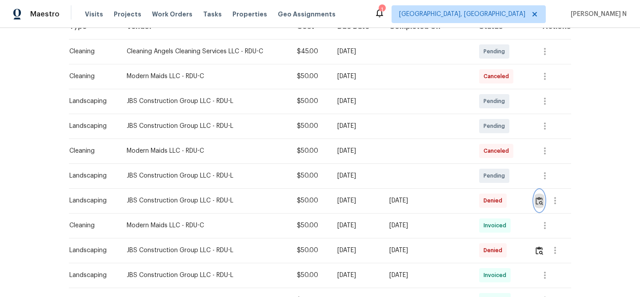
click at [540, 192] on button "button" at bounding box center [539, 200] width 10 height 21
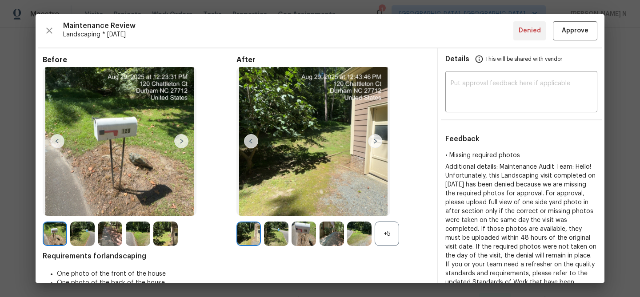
click at [390, 235] on div "+5" at bounding box center [387, 234] width 24 height 24
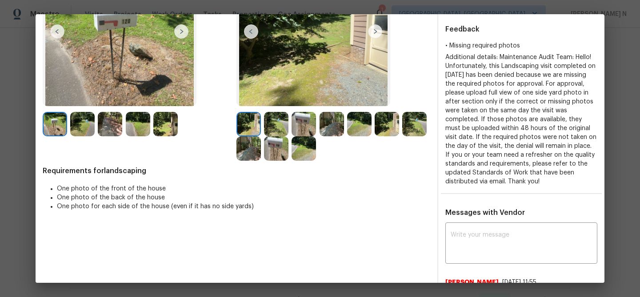
scroll to position [154, 0]
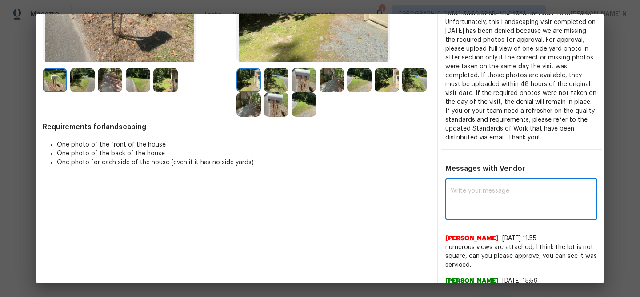
click at [485, 197] on textarea at bounding box center [521, 200] width 141 height 25
paste textarea "Maintenance Audit Team: Hello! Thank you for uploading the photo, after further…"
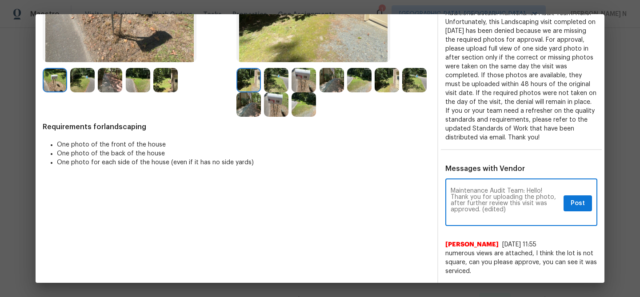
scroll to position [0, 0]
drag, startPoint x: 482, startPoint y: 208, endPoint x: 515, endPoint y: 208, distance: 32.9
click at [515, 208] on textarea "Maintenance Audit Team: Hello! Thank you for uploading the photo, after further…" at bounding box center [505, 203] width 109 height 31
type textarea "Maintenance Audit Team: Hello! Thank you for uploading the photo, after further…"
click at [573, 205] on span "Post" at bounding box center [578, 203] width 14 height 11
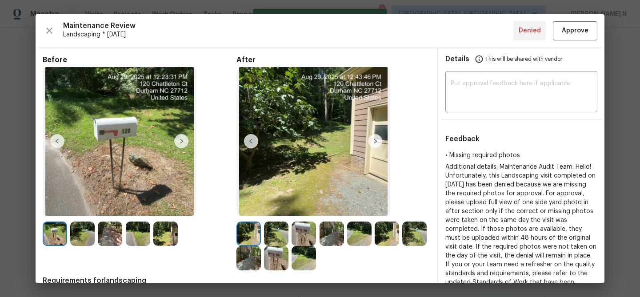
click at [567, 40] on div "Maintenance Review Landscaping * Mon, Aug 25 Denied Approve Before After Requir…" at bounding box center [320, 148] width 569 height 269
click at [567, 33] on span "Approve" at bounding box center [575, 30] width 27 height 11
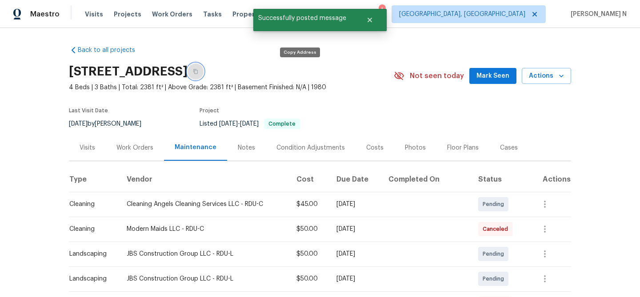
click at [204, 75] on button "button" at bounding box center [196, 72] width 16 height 16
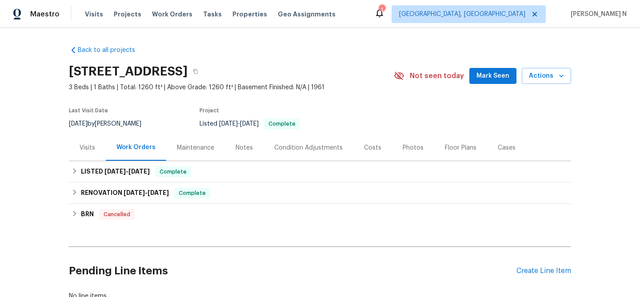
click at [189, 144] on div "Maintenance" at bounding box center [195, 148] width 37 height 9
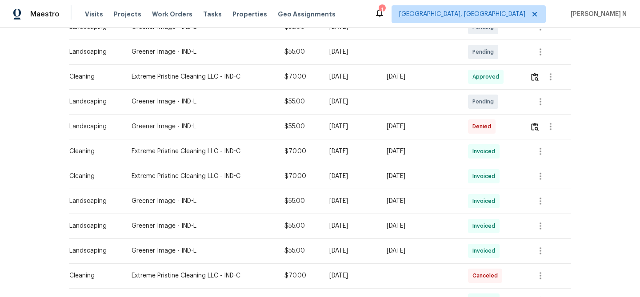
scroll to position [172, 0]
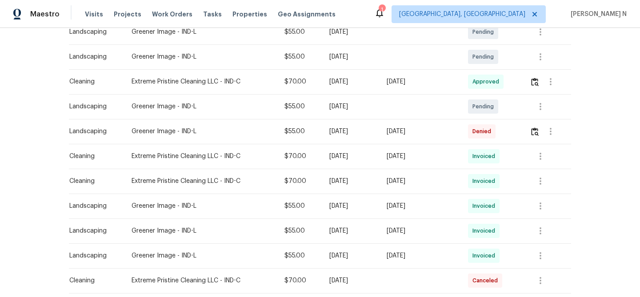
click at [532, 138] on div at bounding box center [550, 131] width 41 height 21
click at [536, 136] on button "button" at bounding box center [535, 131] width 10 height 21
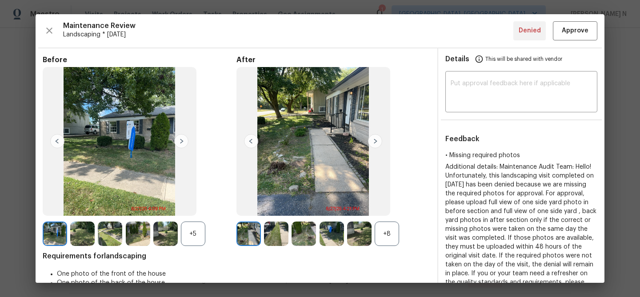
click at [387, 234] on div "+8" at bounding box center [387, 234] width 24 height 24
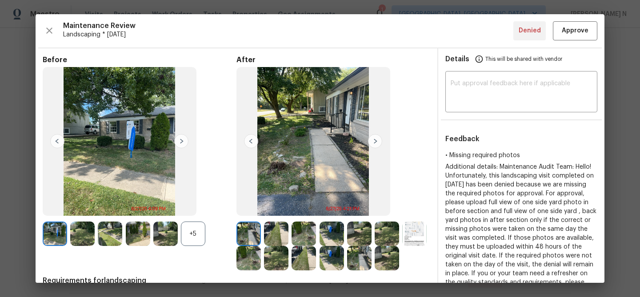
click at [197, 233] on div "+5" at bounding box center [193, 234] width 24 height 24
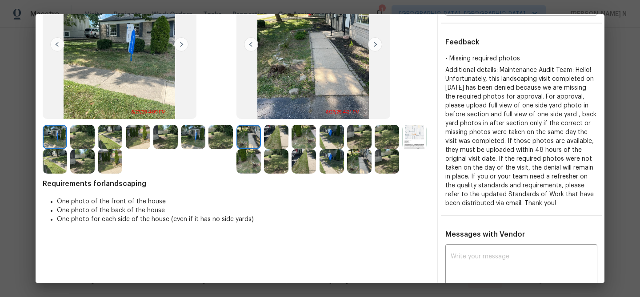
scroll to position [215, 0]
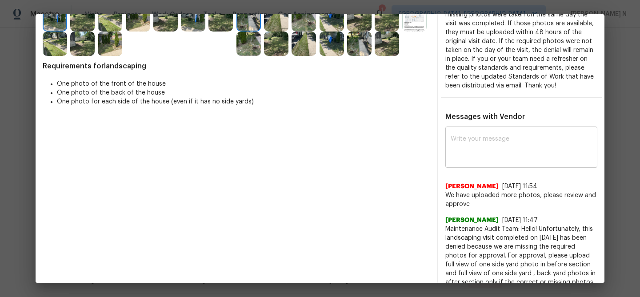
click at [495, 152] on textarea at bounding box center [521, 148] width 141 height 25
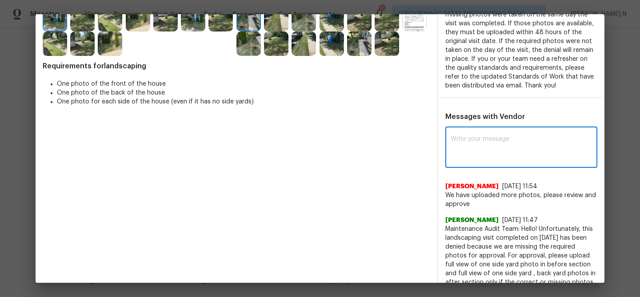
paste textarea "Maintenance Audit Team: Hello! Thank you for uploading the photo, after further…"
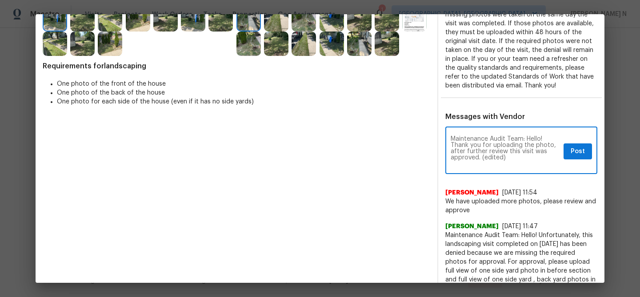
scroll to position [0, 0]
drag, startPoint x: 482, startPoint y: 165, endPoint x: 511, endPoint y: 165, distance: 29.3
click at [511, 165] on textarea "Maintenance Audit Team: Hello! Thank you for uploading the photo, after further…" at bounding box center [505, 151] width 109 height 31
type textarea "Maintenance Audit Team: Hello! Thank you for uploading the photo, after further…"
click at [574, 157] on span "Post" at bounding box center [578, 151] width 14 height 11
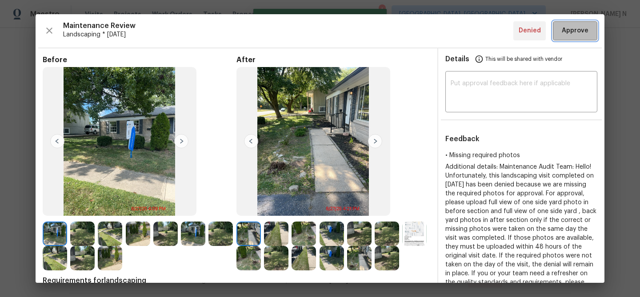
click at [564, 26] on span "Approve" at bounding box center [575, 30] width 27 height 11
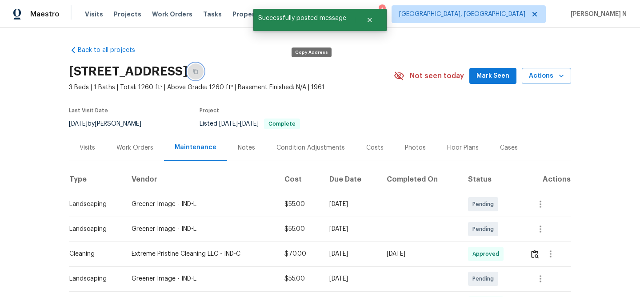
click at [198, 72] on icon "button" at bounding box center [195, 71] width 5 height 5
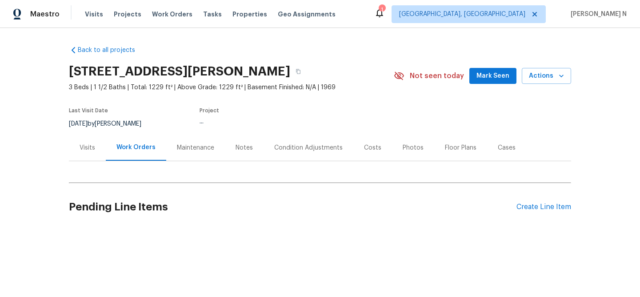
click at [192, 159] on div "Maintenance" at bounding box center [195, 148] width 59 height 26
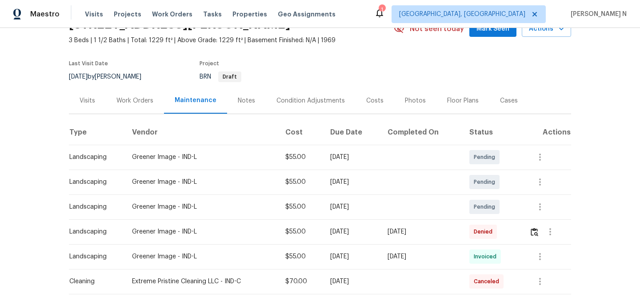
scroll to position [96, 0]
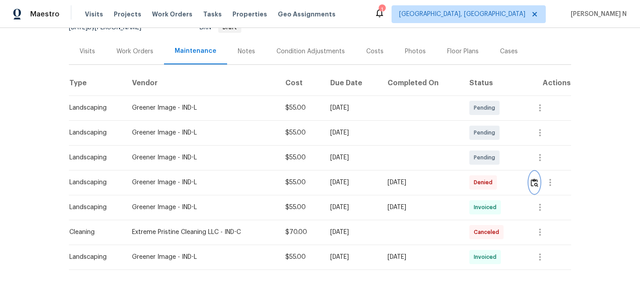
click at [538, 184] on img "button" at bounding box center [535, 183] width 8 height 8
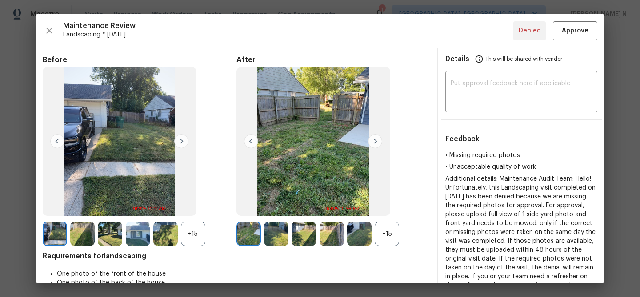
click at [382, 243] on div "+15" at bounding box center [387, 234] width 24 height 24
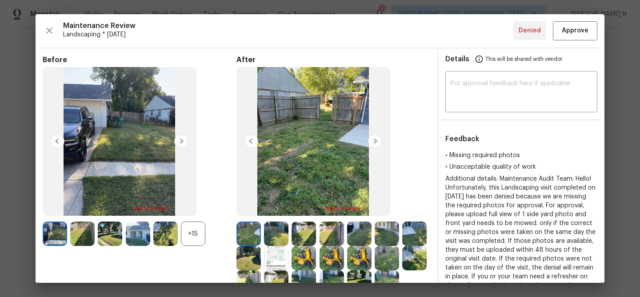
click at [191, 235] on div "+15" at bounding box center [193, 234] width 24 height 24
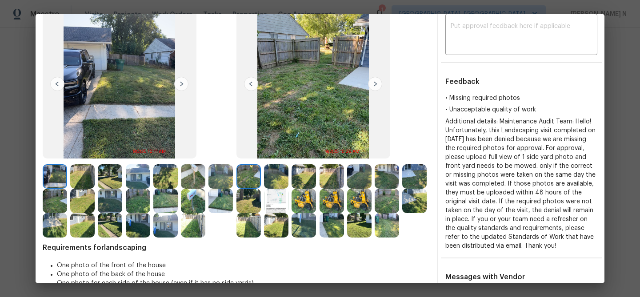
scroll to position [54, 0]
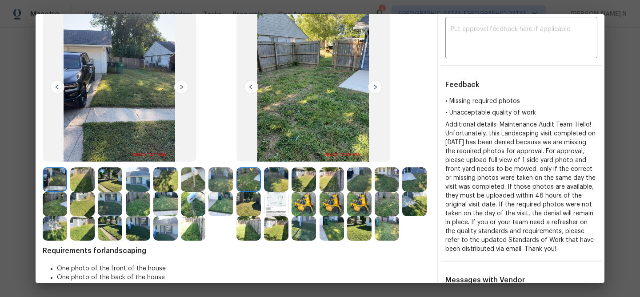
click at [305, 228] on img at bounding box center [304, 228] width 24 height 24
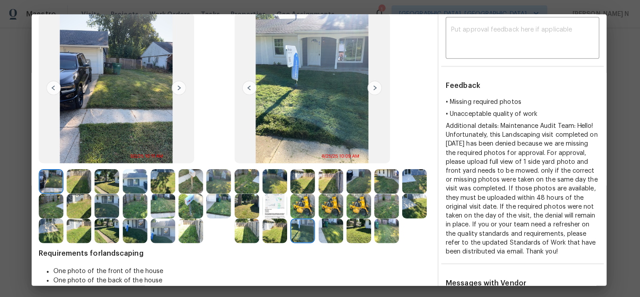
scroll to position [0, 0]
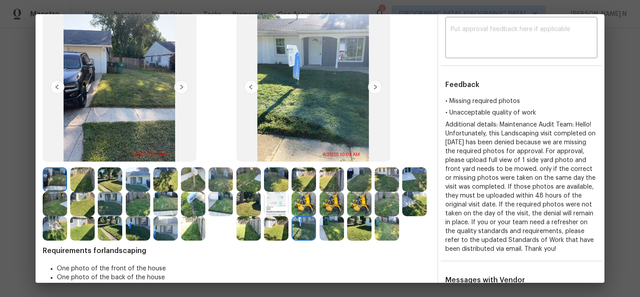
click at [361, 181] on img at bounding box center [359, 180] width 24 height 24
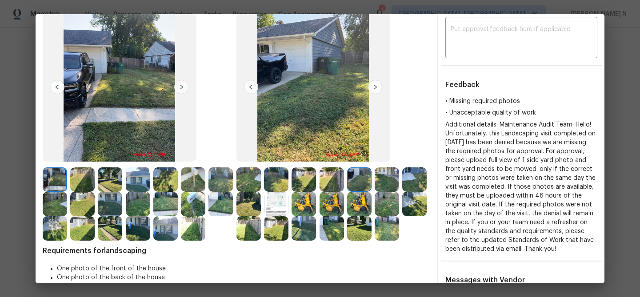
click at [385, 181] on img at bounding box center [387, 180] width 24 height 24
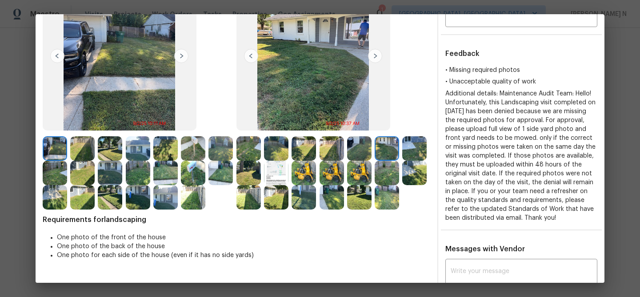
scroll to position [217, 0]
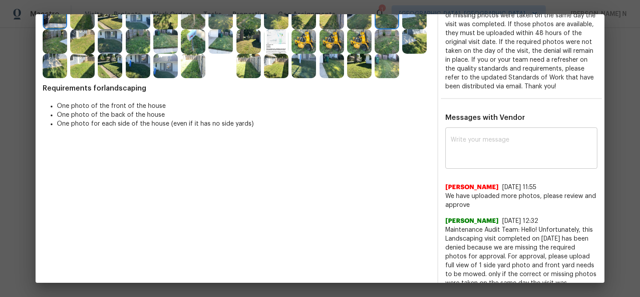
click at [474, 162] on textarea at bounding box center [521, 149] width 141 height 25
paste textarea "Maintenance Audit Team: Hello! Thank you for uploading the photo, after further…"
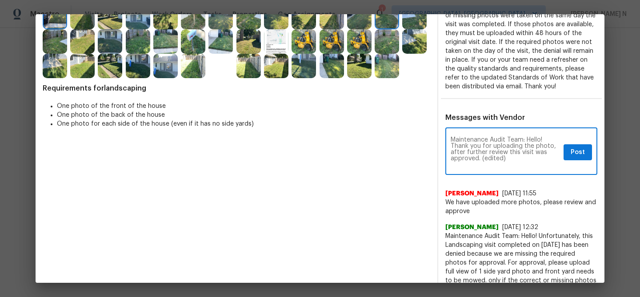
scroll to position [0, 0]
drag, startPoint x: 482, startPoint y: 168, endPoint x: 514, endPoint y: 168, distance: 32.0
click at [514, 168] on textarea "Maintenance Audit Team: Hello! Thank you for uploading the photo, after further…" at bounding box center [505, 152] width 109 height 31
type textarea "Maintenance Audit Team: Hello! Thank you for uploading the photo, after further…"
click at [567, 161] on button "Post" at bounding box center [578, 152] width 28 height 16
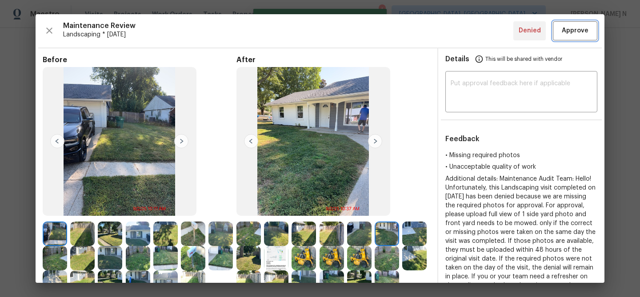
click at [564, 35] on span "Approve" at bounding box center [575, 30] width 27 height 11
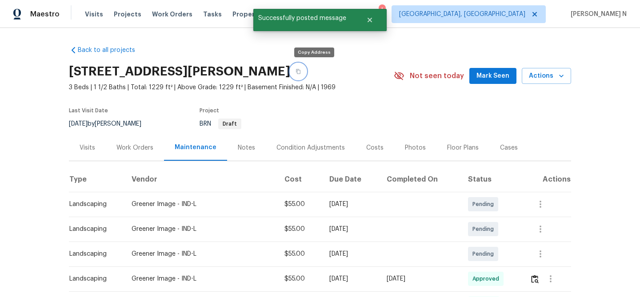
click at [300, 71] on icon "button" at bounding box center [298, 71] width 4 height 5
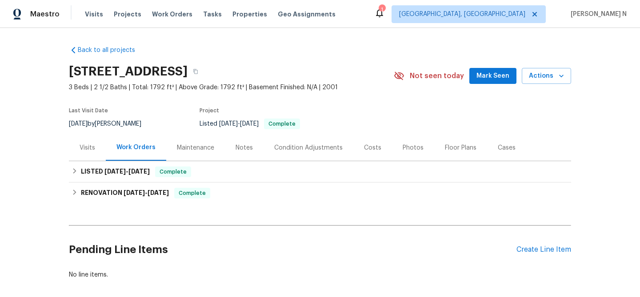
click at [177, 147] on div "Maintenance" at bounding box center [195, 148] width 37 height 9
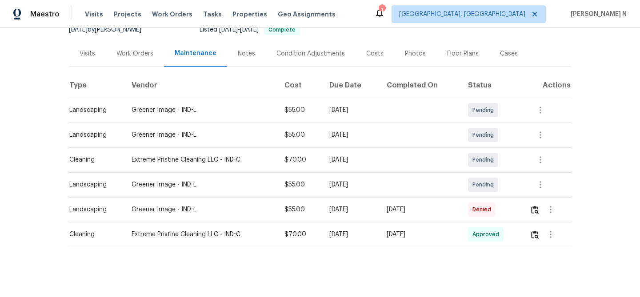
scroll to position [98, 0]
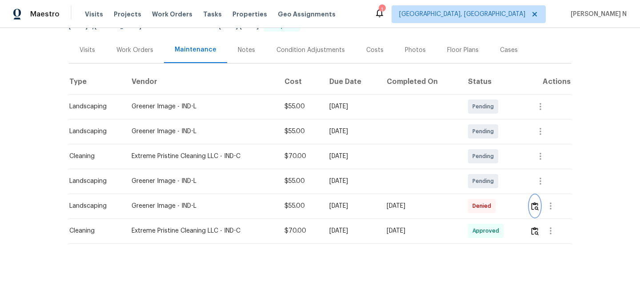
click at [538, 204] on img "button" at bounding box center [535, 206] width 8 height 8
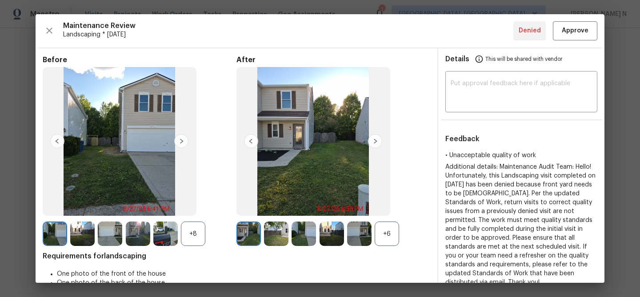
click at [376, 234] on div "+6" at bounding box center [387, 234] width 24 height 24
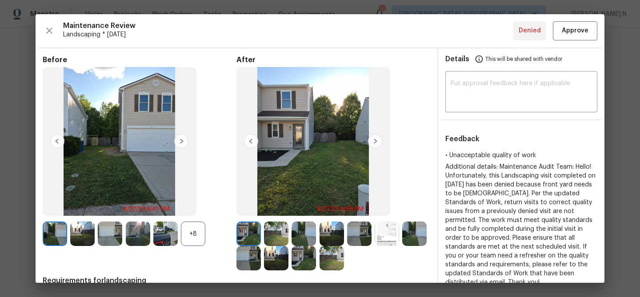
click at [204, 233] on div "+8" at bounding box center [193, 234] width 24 height 24
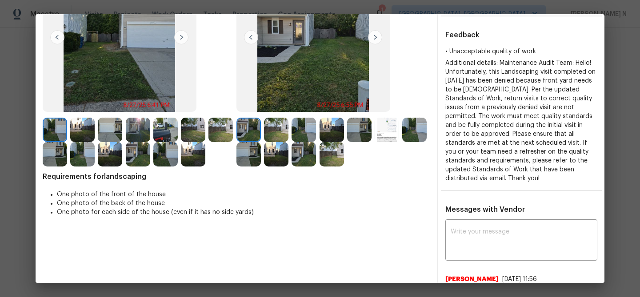
scroll to position [50, 0]
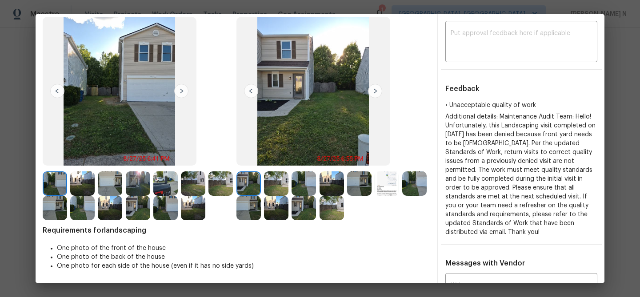
click at [337, 212] on img at bounding box center [332, 208] width 24 height 24
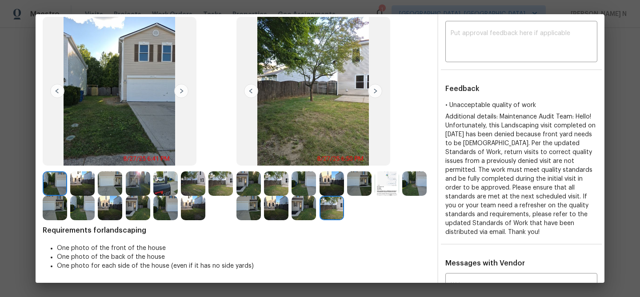
click at [250, 181] on img at bounding box center [248, 184] width 24 height 24
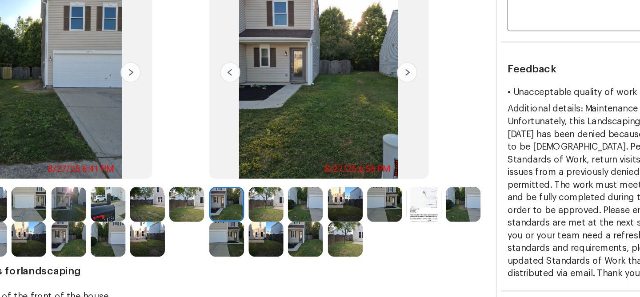
click at [284, 179] on img at bounding box center [276, 184] width 24 height 24
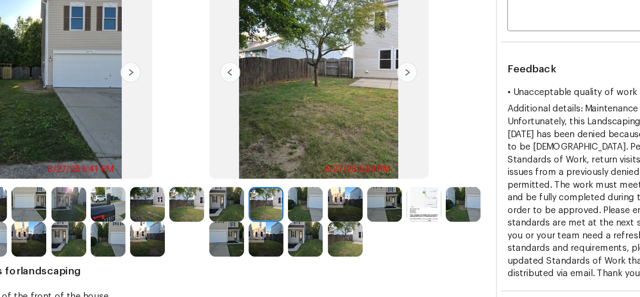
click at [302, 186] on img at bounding box center [304, 184] width 24 height 24
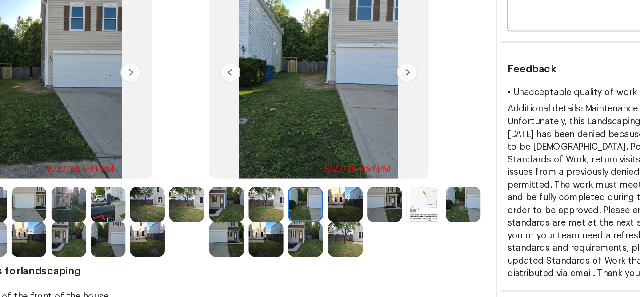
click at [324, 187] on img at bounding box center [332, 184] width 24 height 24
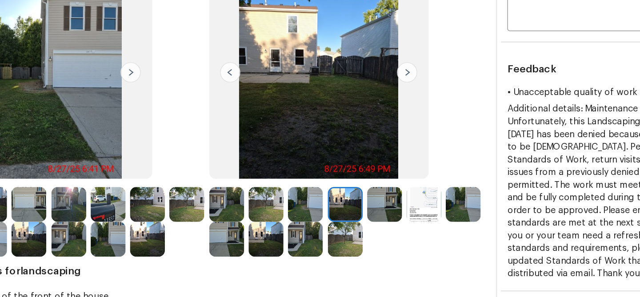
click at [365, 184] on img at bounding box center [359, 184] width 24 height 24
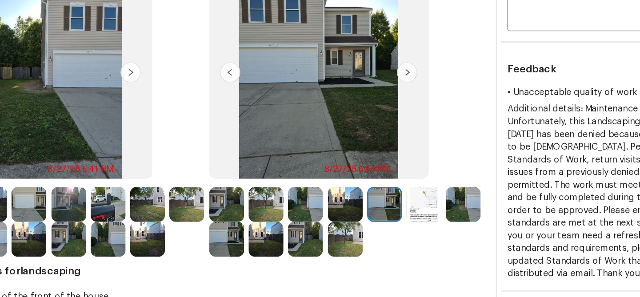
click at [246, 208] on img at bounding box center [248, 208] width 24 height 24
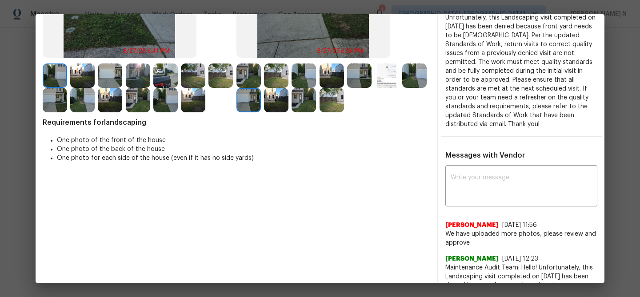
scroll to position [167, 0]
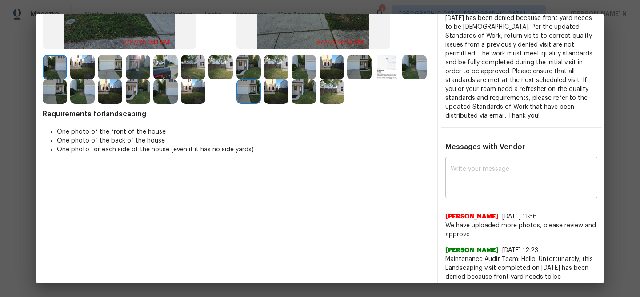
click at [489, 179] on textarea at bounding box center [521, 178] width 141 height 25
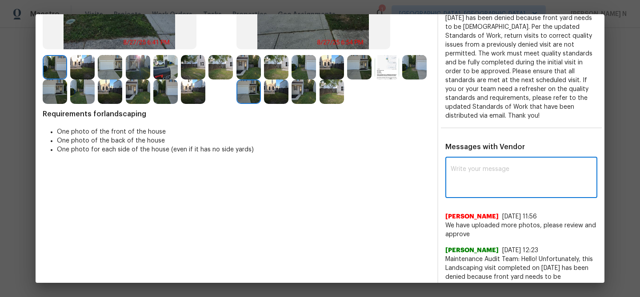
paste textarea "Maintenance Audit Team: Hello! Thank you for uploading the photo, after further…"
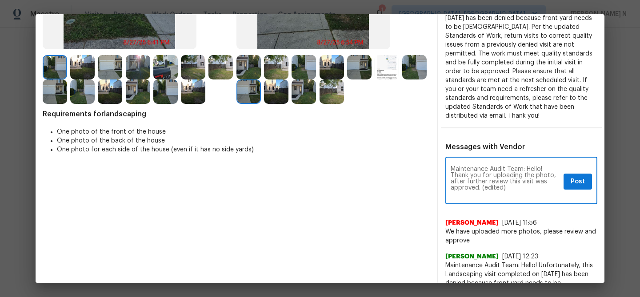
scroll to position [0, 0]
drag, startPoint x: 482, startPoint y: 179, endPoint x: 516, endPoint y: 178, distance: 33.8
click at [516, 178] on textarea "Maintenance Audit Team: Hello! Thank you for uploading the photo, after further…" at bounding box center [505, 181] width 109 height 31
type textarea "Maintenance Audit Team: Hello! Thank you for uploading the photo, after further…"
click at [573, 176] on span "Post" at bounding box center [578, 181] width 14 height 11
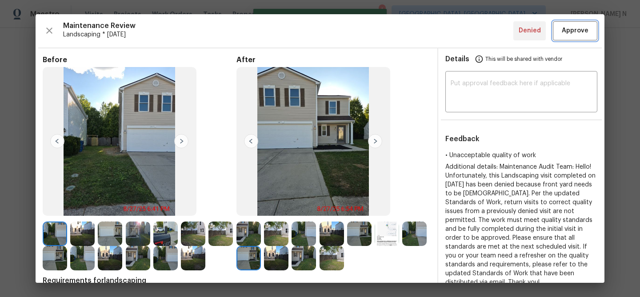
click at [578, 40] on button "Approve" at bounding box center [575, 30] width 44 height 19
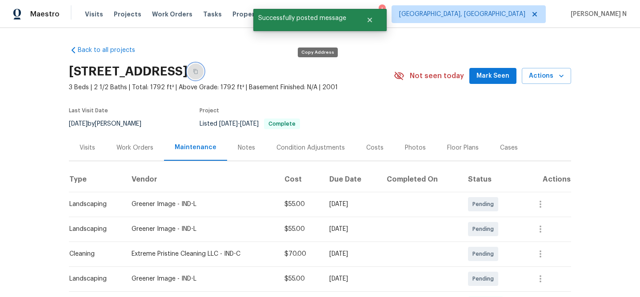
click at [198, 74] on icon "button" at bounding box center [195, 71] width 5 height 5
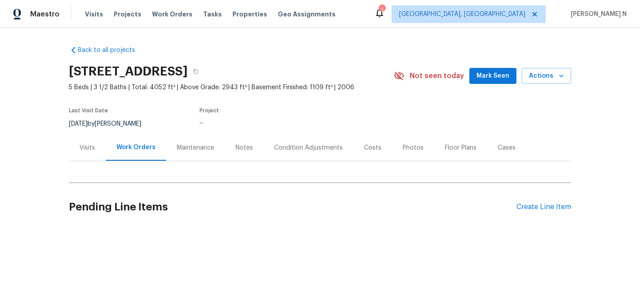
click at [183, 148] on div "Maintenance" at bounding box center [195, 148] width 37 height 9
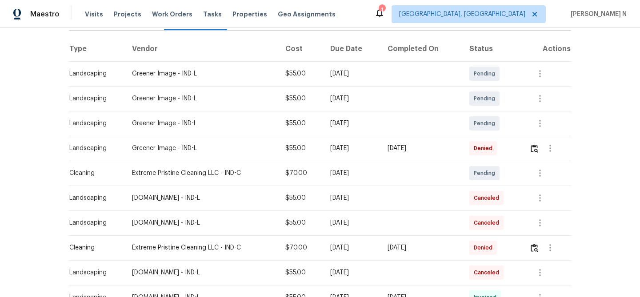
scroll to position [118, 0]
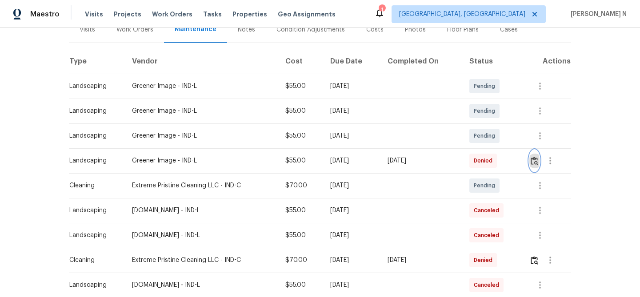
click at [533, 160] on img "button" at bounding box center [535, 161] width 8 height 8
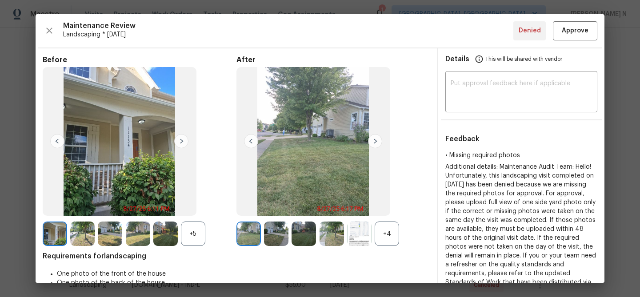
click at [376, 234] on div "+4" at bounding box center [387, 234] width 24 height 24
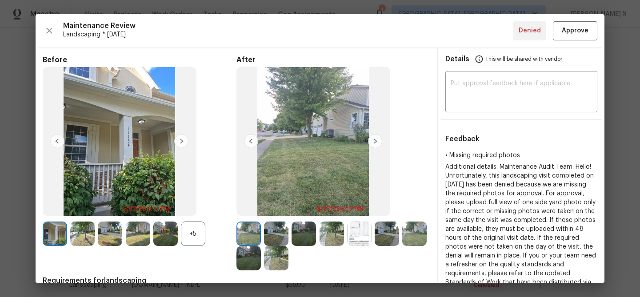
click at [195, 229] on div "+5" at bounding box center [193, 234] width 24 height 24
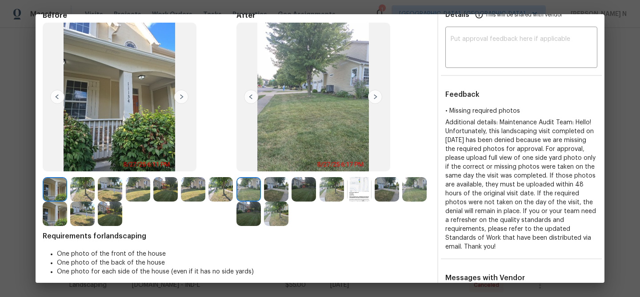
scroll to position [32, 0]
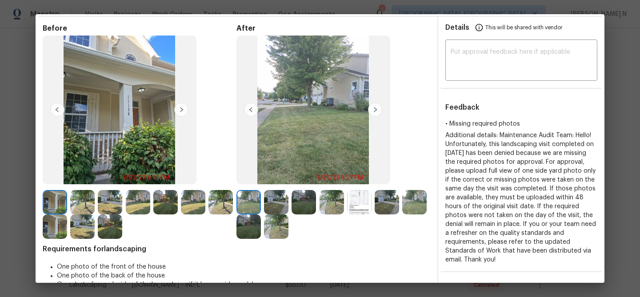
click at [276, 200] on img at bounding box center [276, 202] width 24 height 24
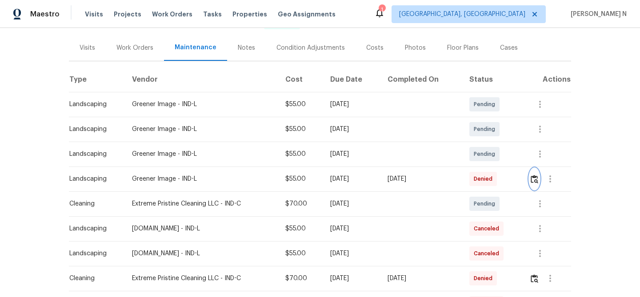
scroll to position [79, 0]
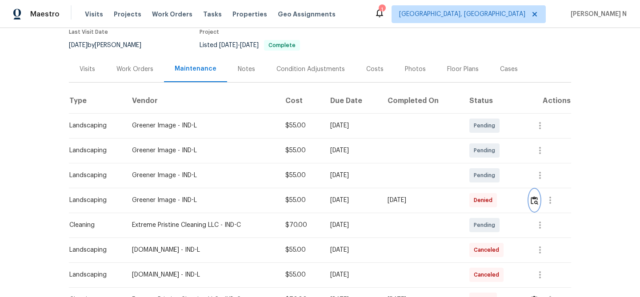
click at [538, 201] on img "button" at bounding box center [535, 200] width 8 height 8
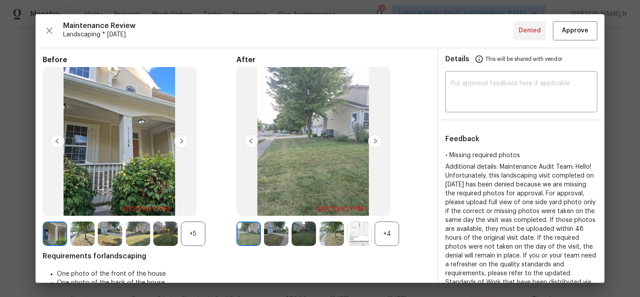
click at [387, 231] on div "+4" at bounding box center [387, 234] width 24 height 24
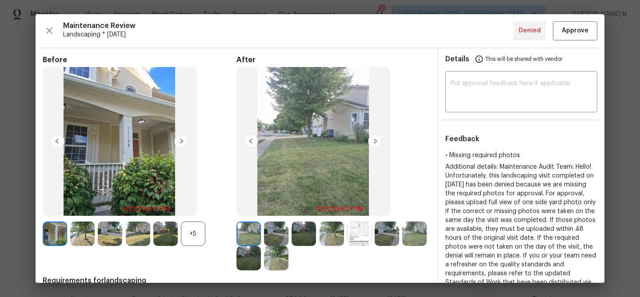
click at [196, 236] on div "+5" at bounding box center [193, 234] width 24 height 24
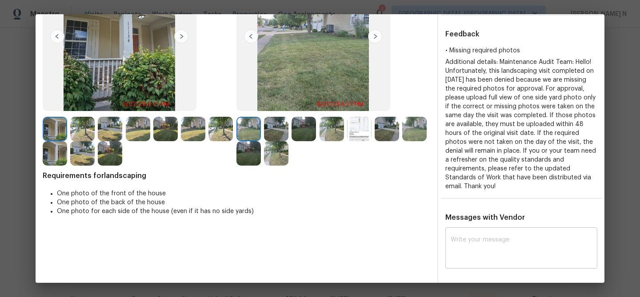
scroll to position [111, 0]
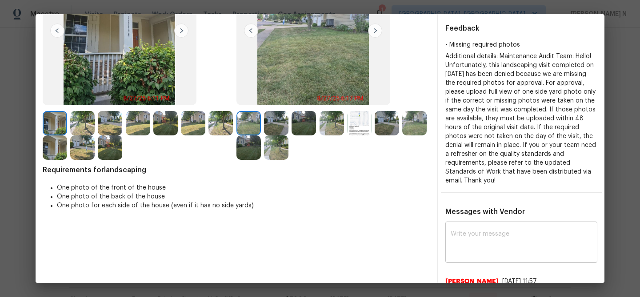
click at [466, 240] on textarea at bounding box center [521, 243] width 141 height 25
paste textarea "Maintenance Audit Team: Hello! Thank you for uploading the photo, after further…"
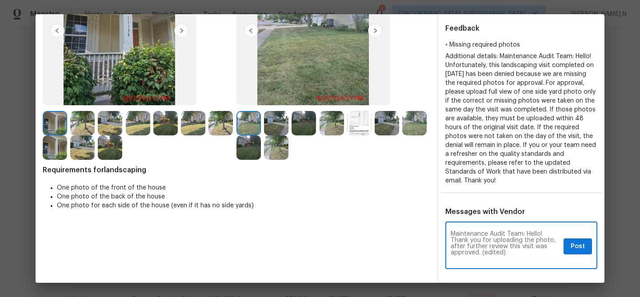
scroll to position [0, 0]
drag, startPoint x: 480, startPoint y: 253, endPoint x: 517, endPoint y: 253, distance: 36.9
click at [517, 253] on textarea "Maintenance Audit Team: Hello! Thank you for uploading the photo, after further…" at bounding box center [505, 246] width 109 height 31
type textarea "Maintenance Audit Team: Hello! Thank you for uploading the photo, after further…"
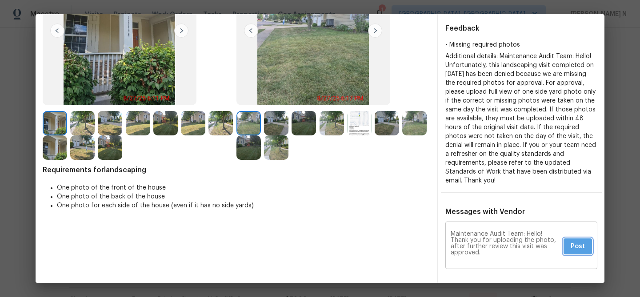
click at [580, 248] on span "Post" at bounding box center [578, 246] width 14 height 11
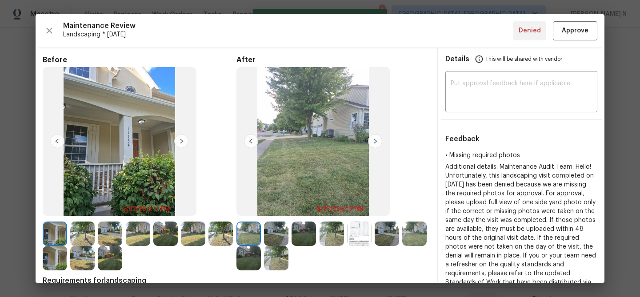
click at [582, 14] on div "Maintenance Review Landscaping * Mon, Aug 25 Denied Approve Before After Requir…" at bounding box center [320, 148] width 569 height 269
click at [582, 24] on button "Approve" at bounding box center [575, 30] width 44 height 19
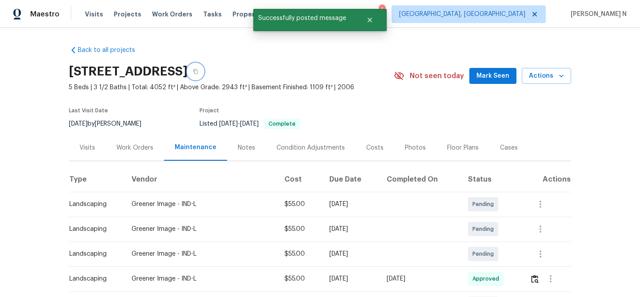
click at [204, 69] on button "button" at bounding box center [196, 72] width 16 height 16
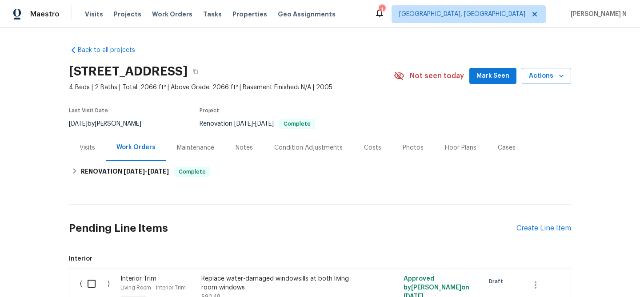
click at [194, 147] on div "Maintenance" at bounding box center [195, 148] width 37 height 9
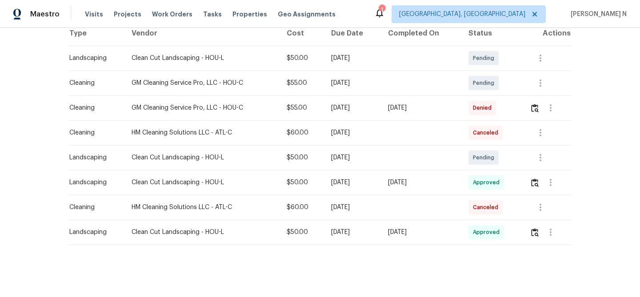
scroll to position [148, 0]
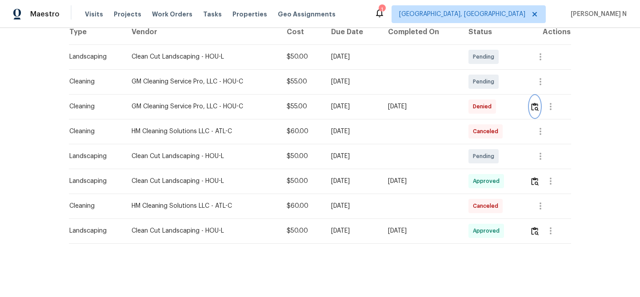
click at [536, 106] on img "button" at bounding box center [535, 107] width 8 height 8
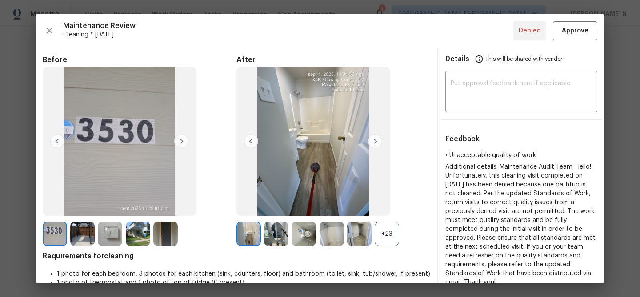
click at [382, 232] on div "+23" at bounding box center [387, 234] width 24 height 24
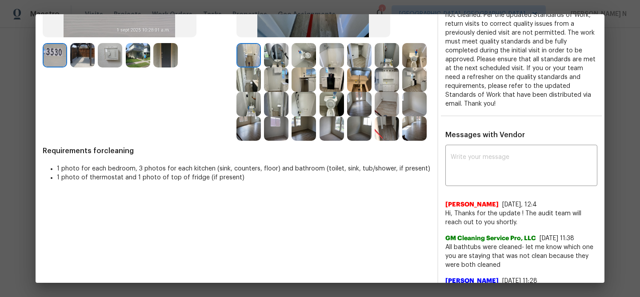
scroll to position [169, 0]
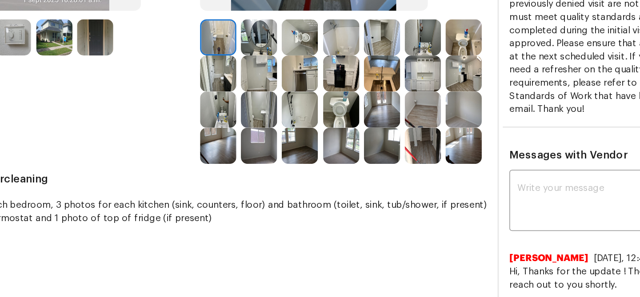
click at [334, 67] on img at bounding box center [332, 65] width 24 height 24
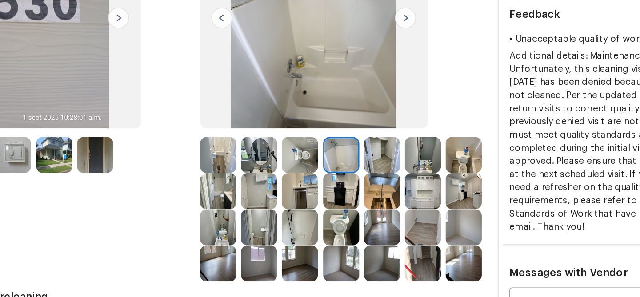
scroll to position [83, 0]
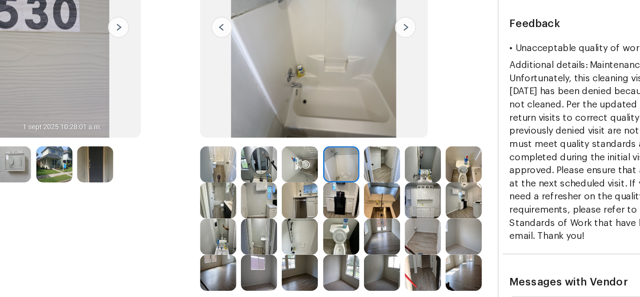
click at [307, 196] on img at bounding box center [304, 200] width 24 height 24
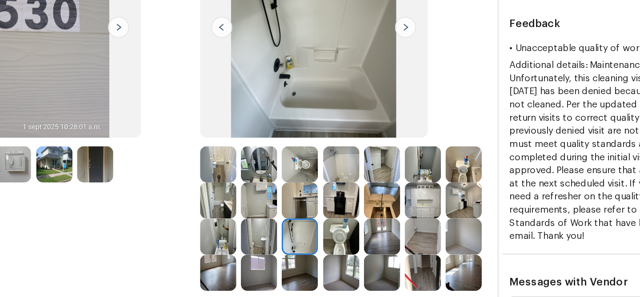
click at [330, 155] on img at bounding box center [332, 151] width 24 height 24
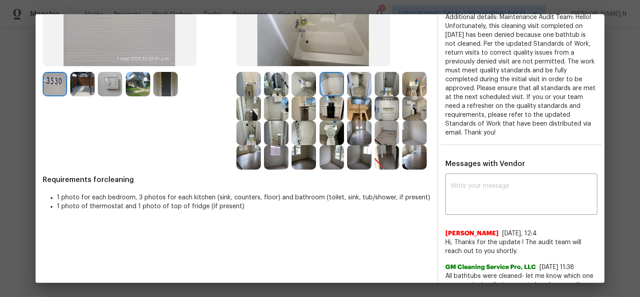
scroll to position [171, 0]
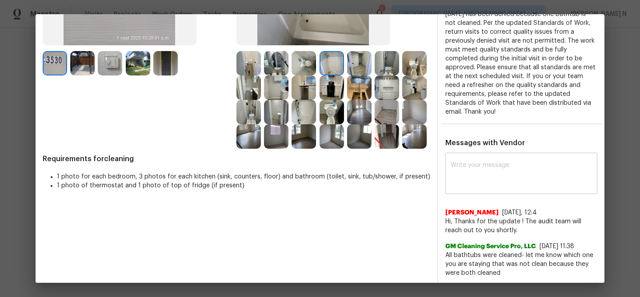
click at [493, 178] on div "x ​" at bounding box center [521, 174] width 152 height 39
paste textarea "Maintenance Audit Team: Hello! Thank you for the feedback after further review …"
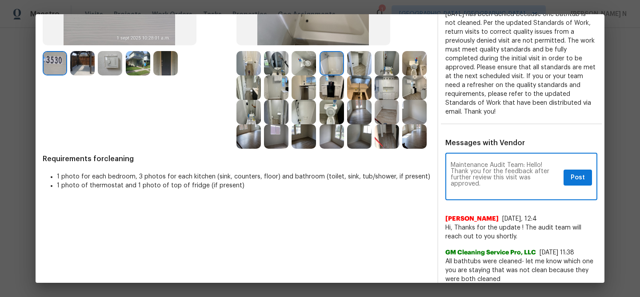
scroll to position [0, 0]
type textarea "Maintenance Audit Team: Hello! Thank you for the feedback after further review …"
click at [576, 172] on span "Post" at bounding box center [578, 177] width 14 height 11
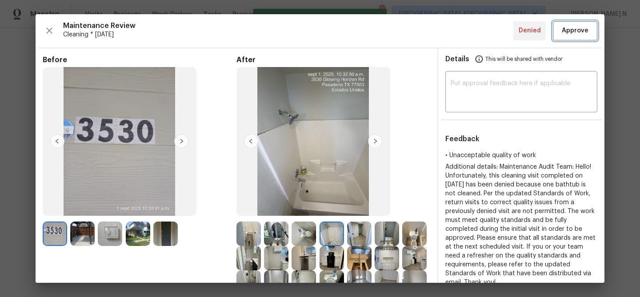
click at [571, 25] on span "Approve" at bounding box center [575, 30] width 27 height 11
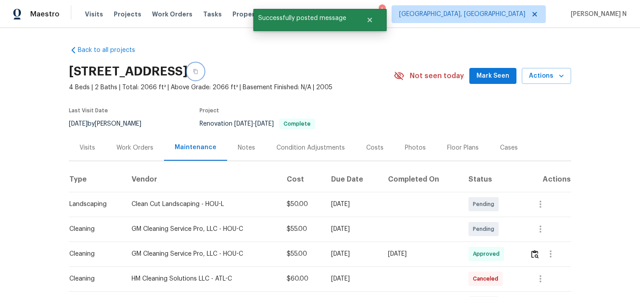
click at [198, 71] on icon "button" at bounding box center [195, 71] width 5 height 5
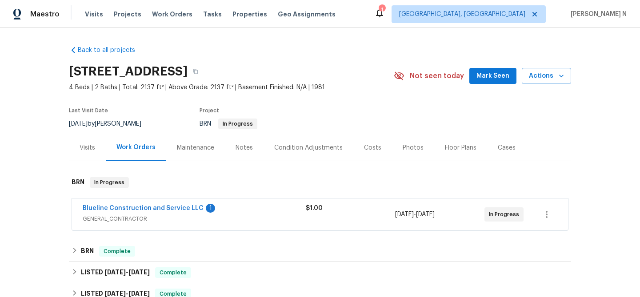
click at [202, 146] on div "Maintenance" at bounding box center [195, 148] width 37 height 9
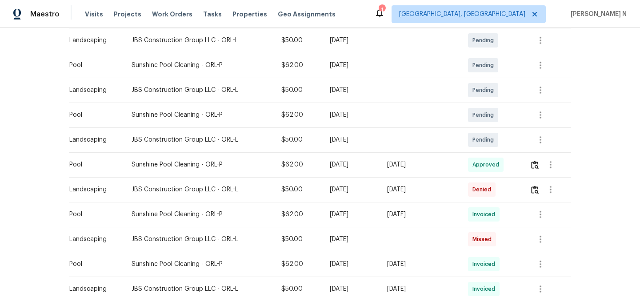
scroll to position [215, 0]
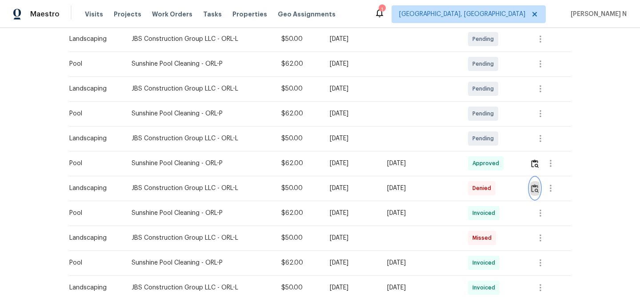
click at [536, 188] on img "button" at bounding box center [535, 188] width 8 height 8
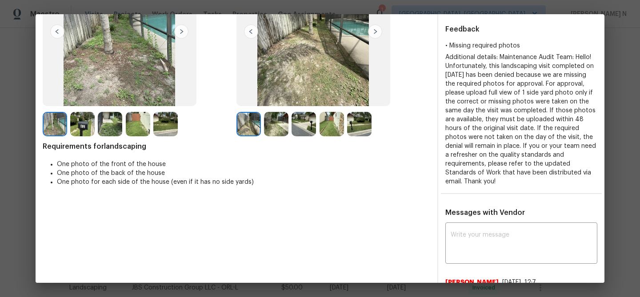
scroll to position [189, 0]
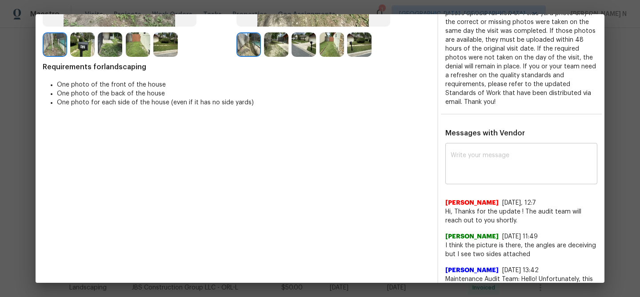
click at [492, 174] on textarea at bounding box center [521, 164] width 141 height 25
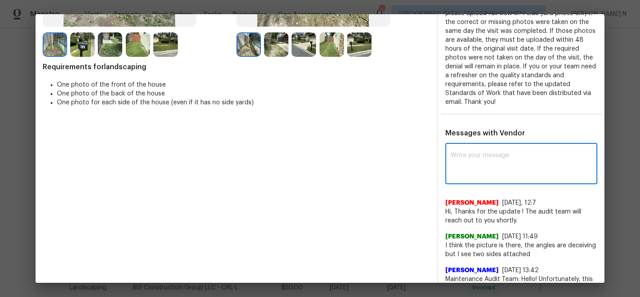
paste textarea "Maintenance Audit Team: Hello! Thank you for the feedback after further review …"
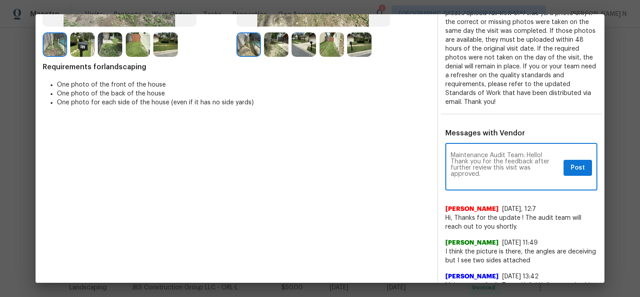
scroll to position [0, 0]
type textarea "Maintenance Audit Team: Hello! Thank you for the feedback after further review …"
click at [578, 163] on span "Post" at bounding box center [578, 168] width 14 height 11
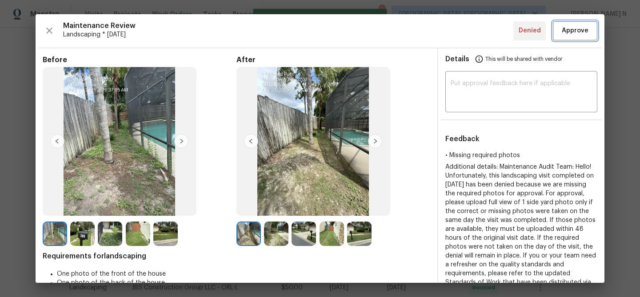
click at [571, 30] on span "Approve" at bounding box center [575, 30] width 27 height 11
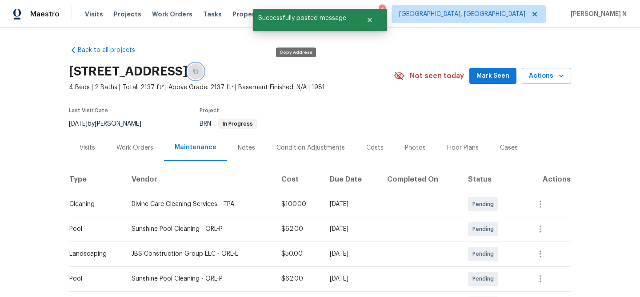
click at [204, 72] on button "button" at bounding box center [196, 72] width 16 height 16
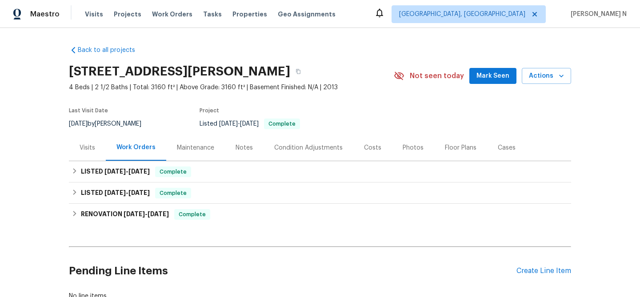
click at [210, 143] on div "Maintenance" at bounding box center [195, 148] width 59 height 26
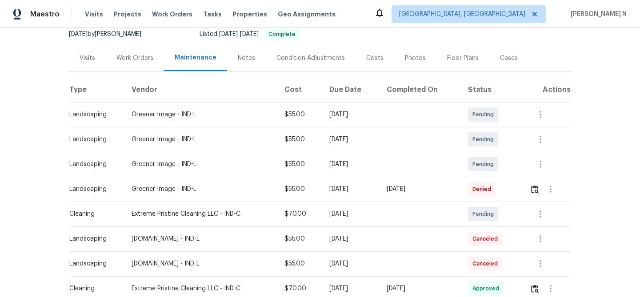
scroll to position [114, 0]
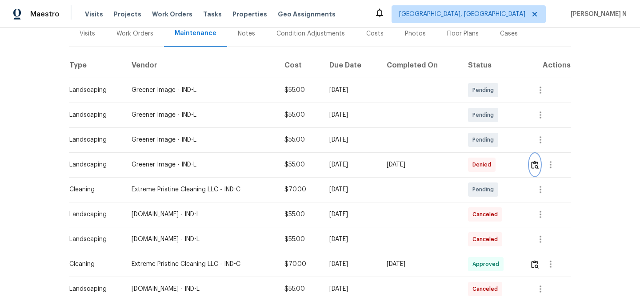
click at [535, 168] on img "button" at bounding box center [535, 165] width 8 height 8
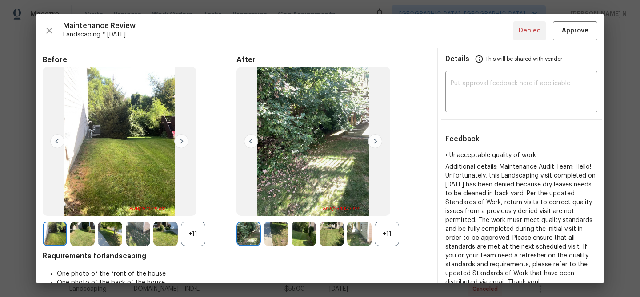
click at [390, 232] on div "+11" at bounding box center [387, 234] width 24 height 24
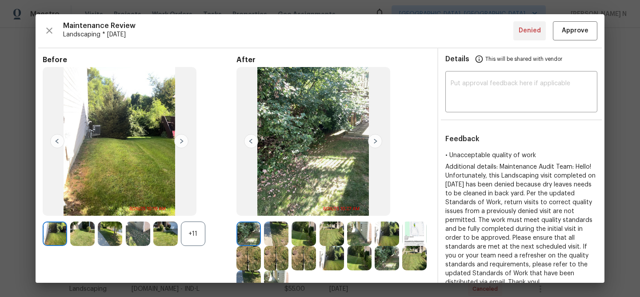
click at [197, 232] on div "+11" at bounding box center [193, 234] width 24 height 24
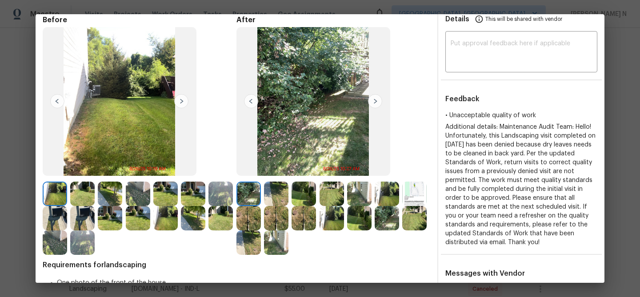
scroll to position [31, 0]
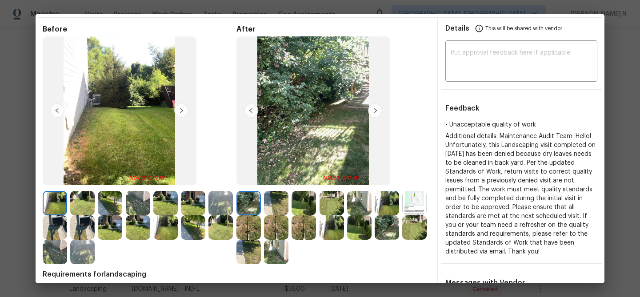
click at [304, 205] on img at bounding box center [304, 203] width 24 height 24
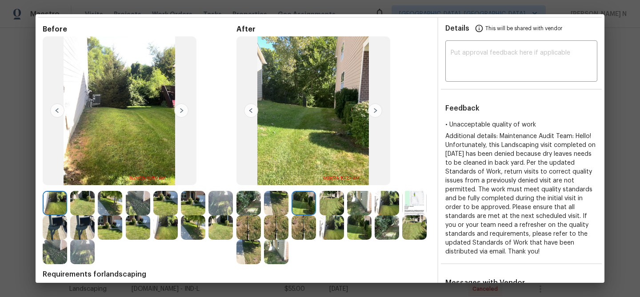
click at [329, 230] on img at bounding box center [332, 228] width 24 height 24
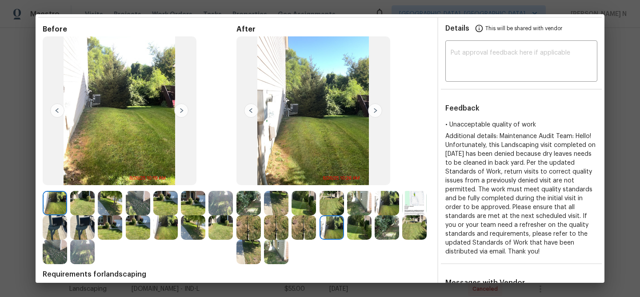
click at [363, 232] on img at bounding box center [359, 228] width 24 height 24
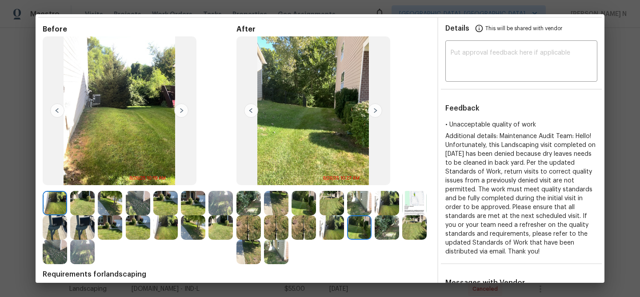
click at [251, 204] on img at bounding box center [248, 203] width 24 height 24
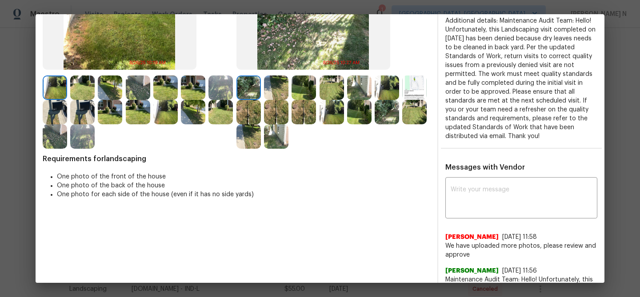
scroll to position [132, 0]
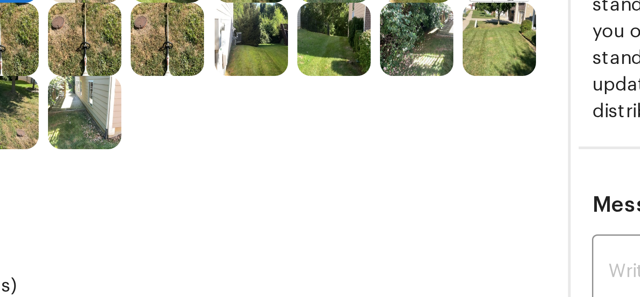
click at [276, 157] on img at bounding box center [276, 151] width 24 height 24
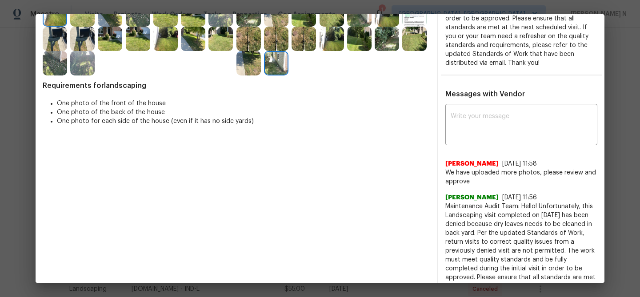
scroll to position [261, 0]
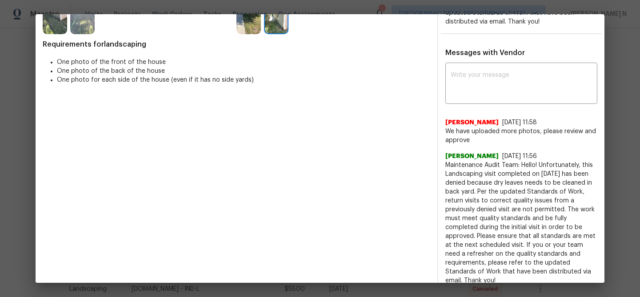
click at [468, 166] on span "Maintenance Audit Team: Hello! Unfortunately, this Landscaping visit completed …" at bounding box center [521, 223] width 152 height 124
drag, startPoint x: 468, startPoint y: 166, endPoint x: 533, endPoint y: 166, distance: 64.9
click at [533, 166] on span "Maintenance Audit Team: Hello! Unfortunately, this Landscaping visit completed …" at bounding box center [521, 223] width 152 height 124
copy span "Maintenance Audit Team: Hello!"
click at [523, 93] on textarea at bounding box center [521, 84] width 141 height 25
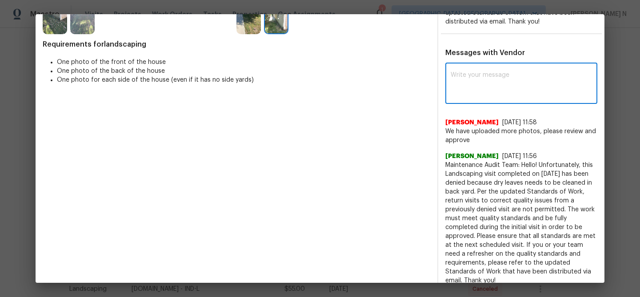
paste textarea "Maintenance Audit Team: Hello!"
click at [532, 80] on textarea "Maintenance Audit Team: Hello! Dry leaves were not cleared arround the" at bounding box center [505, 84] width 109 height 25
paste textarea "Per the updated Standards of Work, return visits to correct quality issues from…"
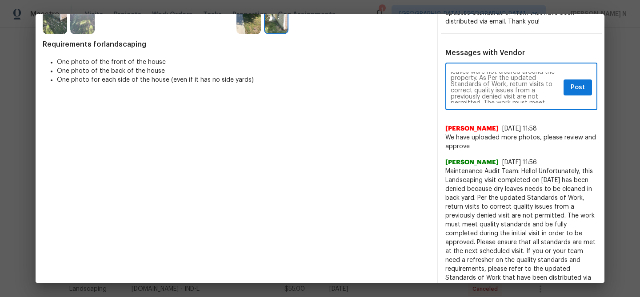
scroll to position [0, 0]
click at [489, 87] on textarea "Maintenance Audit Team: Hello! Dry leaves were not cleared around the property.…" at bounding box center [505, 87] width 109 height 31
type textarea "Maintenance Audit Team: Hello! Dry leaves were not cleared around the property.…"
click at [583, 88] on span "Post" at bounding box center [578, 87] width 14 height 11
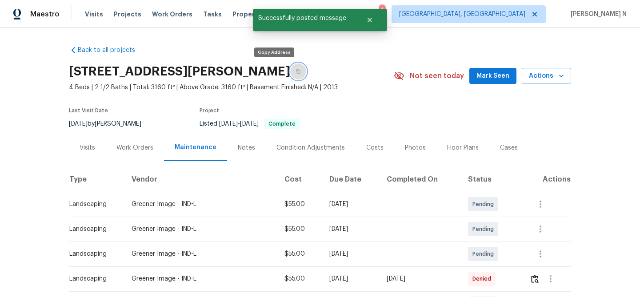
click at [290, 74] on button "button" at bounding box center [298, 72] width 16 height 16
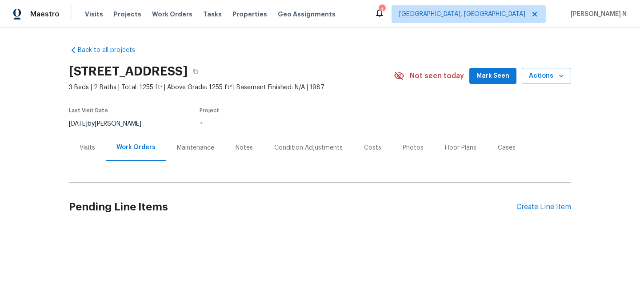
click at [182, 140] on div "Maintenance" at bounding box center [195, 148] width 59 height 26
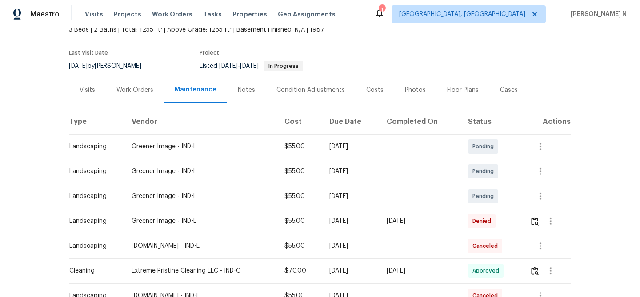
scroll to position [61, 0]
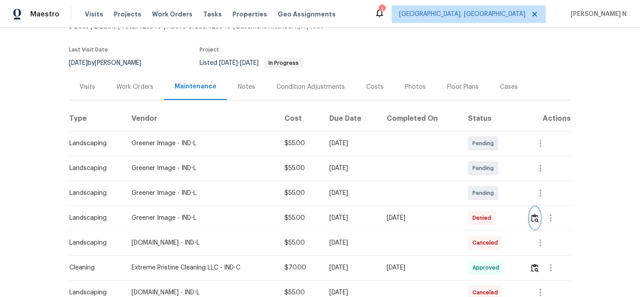
click at [536, 214] on button "button" at bounding box center [535, 218] width 10 height 21
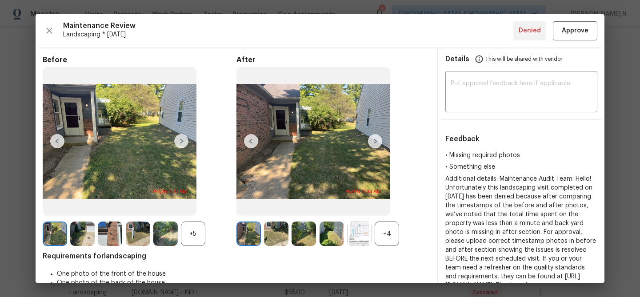
click at [386, 235] on div "+4" at bounding box center [387, 234] width 24 height 24
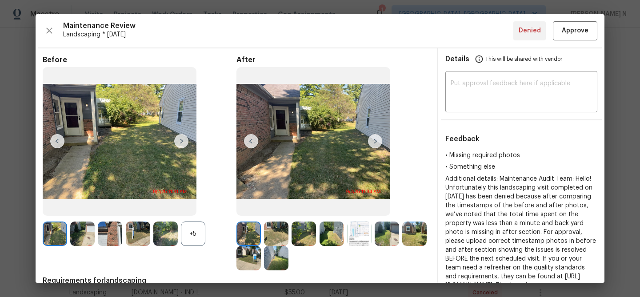
click at [193, 236] on div "+5" at bounding box center [193, 234] width 24 height 24
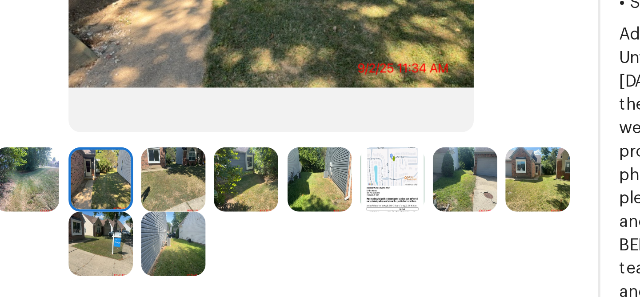
scroll to position [55, 0]
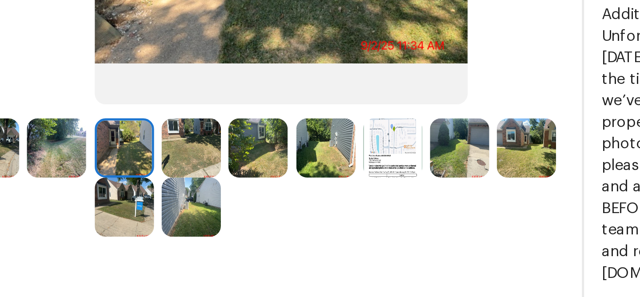
click at [279, 183] on img at bounding box center [276, 179] width 24 height 24
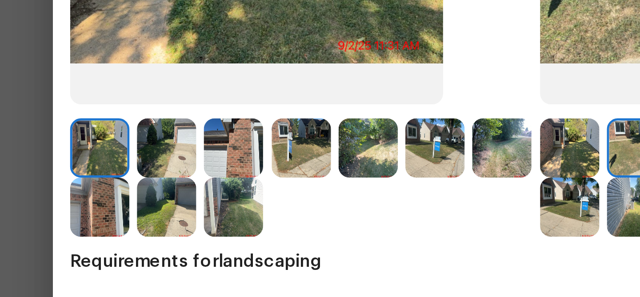
click at [74, 181] on img at bounding box center [82, 179] width 24 height 24
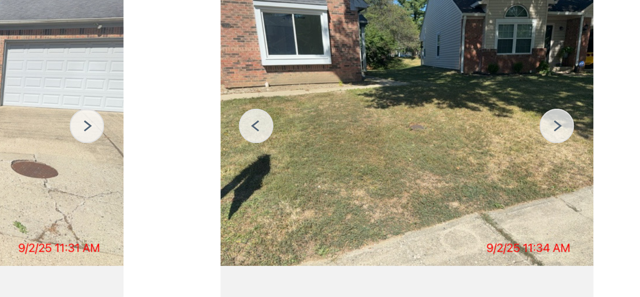
scroll to position [8, 0]
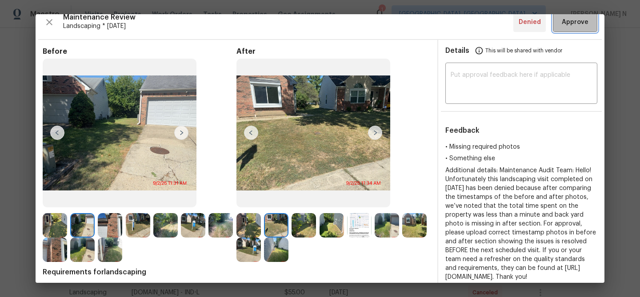
click at [570, 20] on span "Approve" at bounding box center [575, 22] width 27 height 11
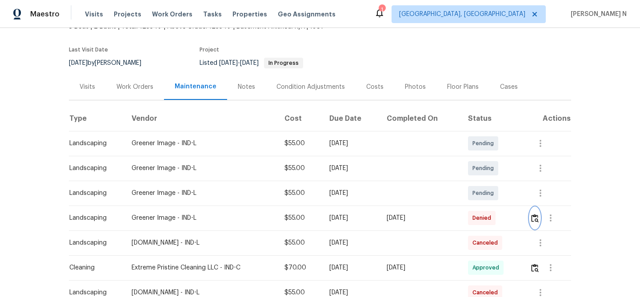
scroll to position [0, 0]
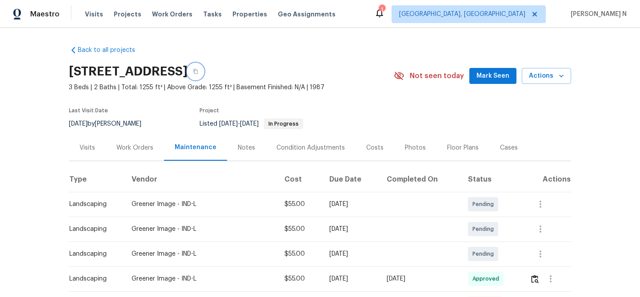
click at [198, 73] on icon "button" at bounding box center [195, 71] width 5 height 5
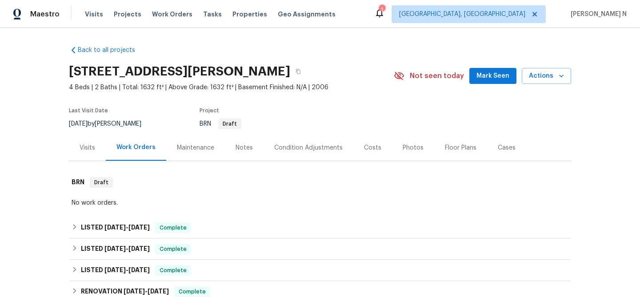
click at [199, 144] on div "Maintenance" at bounding box center [195, 148] width 37 height 9
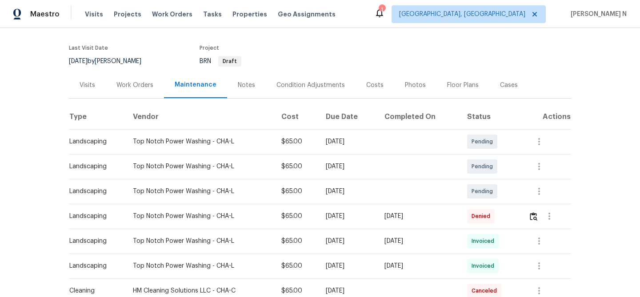
scroll to position [97, 0]
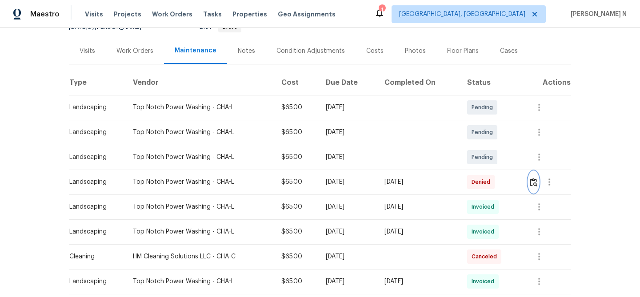
click at [536, 183] on img "button" at bounding box center [534, 182] width 8 height 8
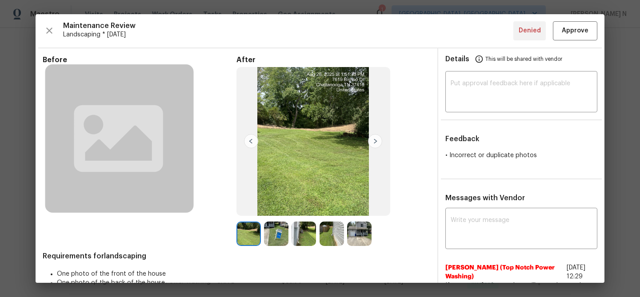
click at [386, 235] on div at bounding box center [333, 234] width 194 height 24
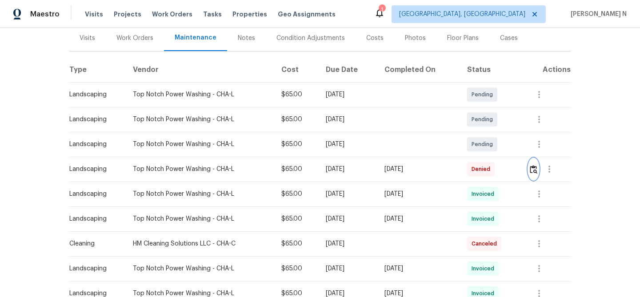
scroll to position [111, 0]
click at [538, 195] on icon "button" at bounding box center [539, 193] width 11 height 11
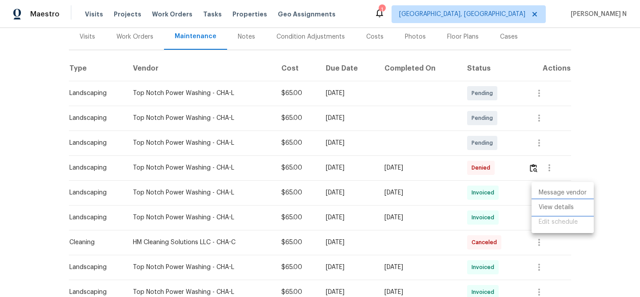
click at [541, 204] on li "View details" at bounding box center [563, 207] width 62 height 15
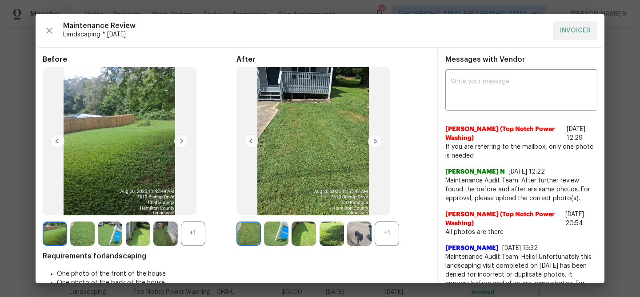
click at [196, 234] on div "+1" at bounding box center [193, 234] width 24 height 24
click at [395, 230] on div "+1" at bounding box center [387, 234] width 24 height 24
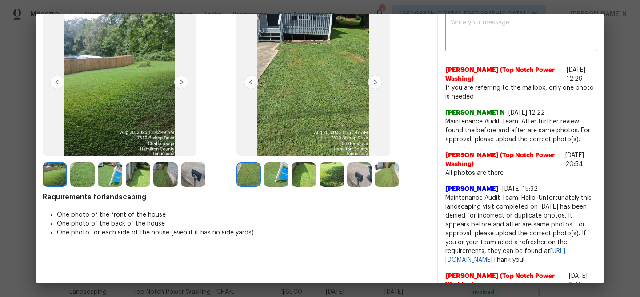
scroll to position [59, 0]
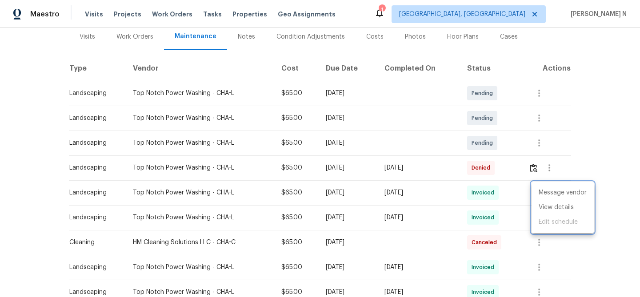
click at [496, 193] on div at bounding box center [320, 148] width 640 height 297
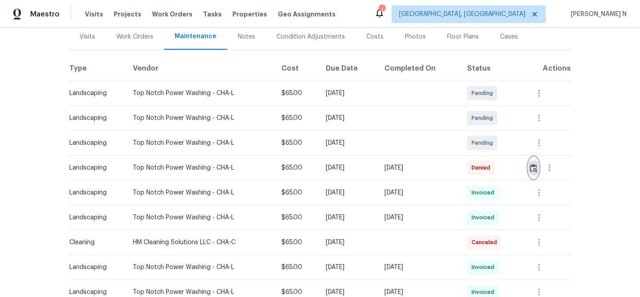
click at [536, 169] on img "button" at bounding box center [534, 168] width 8 height 8
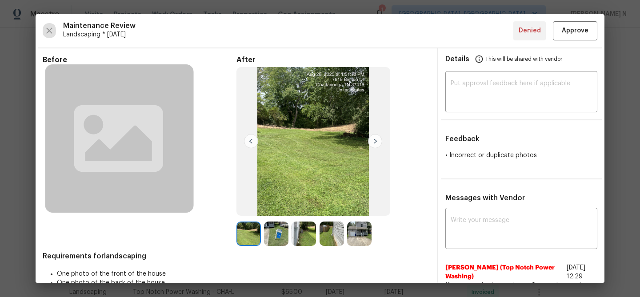
click at [386, 213] on img at bounding box center [313, 141] width 154 height 149
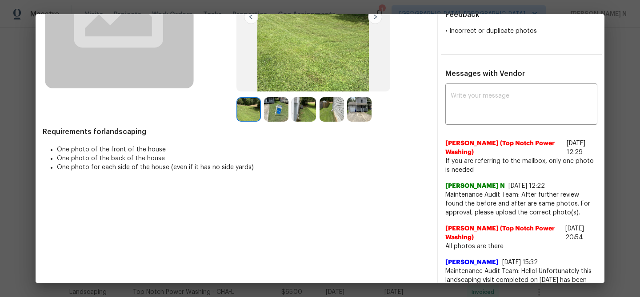
scroll to position [117, 0]
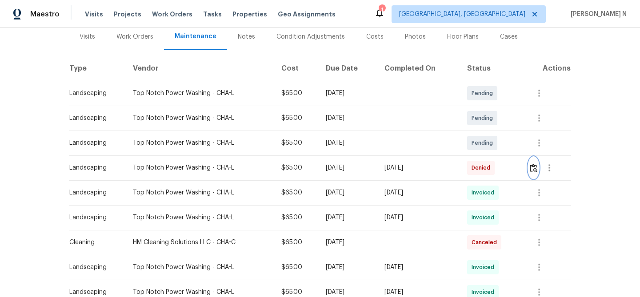
click at [536, 171] on img "button" at bounding box center [534, 168] width 8 height 8
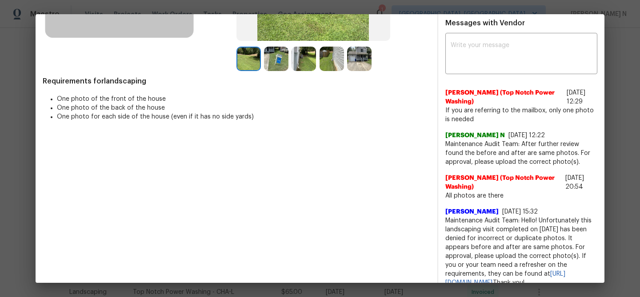
scroll to position [205, 0]
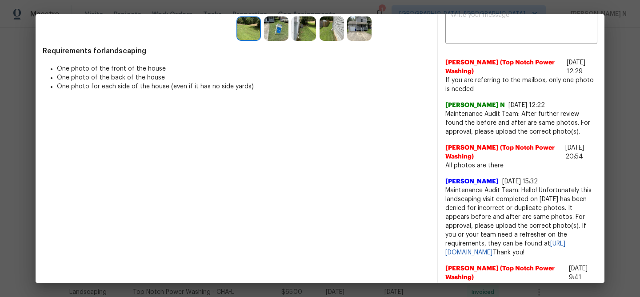
click at [456, 191] on span "Maintenance Audit Team: Hello! Unfortunately this landscaping visit completed o…" at bounding box center [521, 221] width 152 height 71
drag, startPoint x: 456, startPoint y: 191, endPoint x: 526, endPoint y: 190, distance: 70.7
click at [526, 190] on span "Maintenance Audit Team: Hello! Unfortunately this landscaping visit completed o…" at bounding box center [521, 221] width 152 height 71
copy span "Maintenance Audit Team: Hello!"
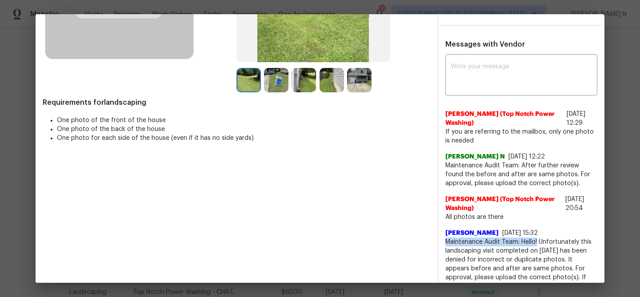
scroll to position [131, 0]
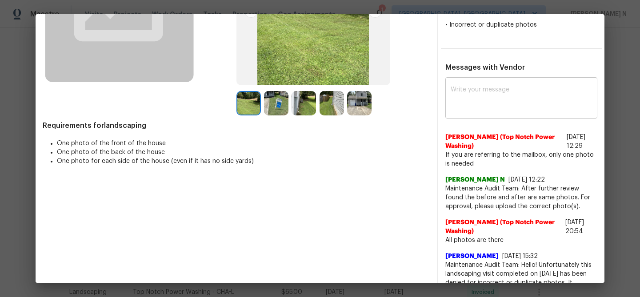
click at [483, 101] on textarea at bounding box center [521, 99] width 141 height 25
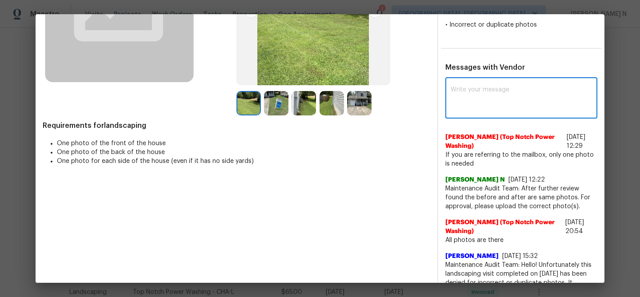
paste textarea "Maintenance Audit Team: Hello!"
paste textarea "As per our updated SWO the photos must be uploaded within 48 hours of the origi…"
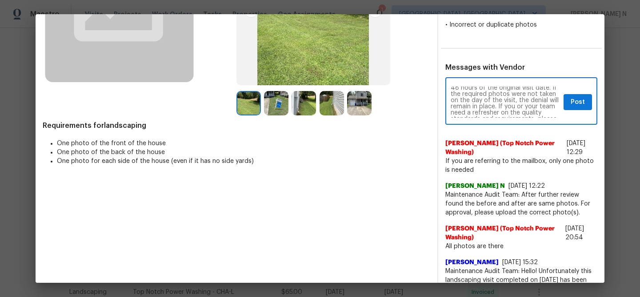
scroll to position [0, 0]
type textarea "Maintenance Audit Team: Hello! Before photos are missing for approval. As per o…"
click at [576, 97] on span "Post" at bounding box center [578, 102] width 14 height 11
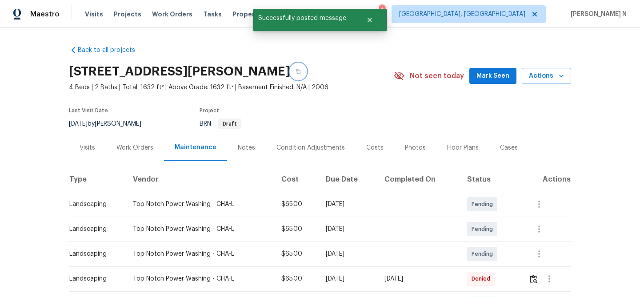
click at [306, 69] on button "button" at bounding box center [298, 72] width 16 height 16
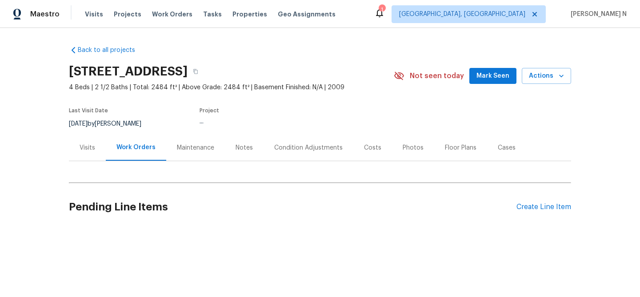
click at [197, 152] on div "Maintenance" at bounding box center [195, 148] width 37 height 9
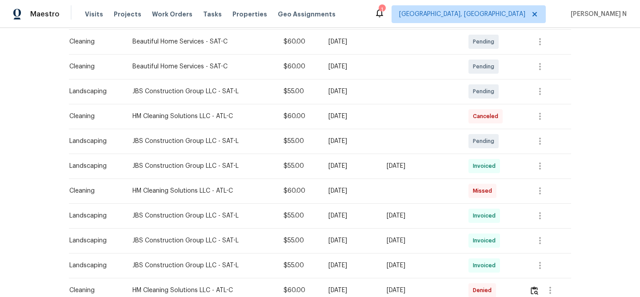
scroll to position [251, 0]
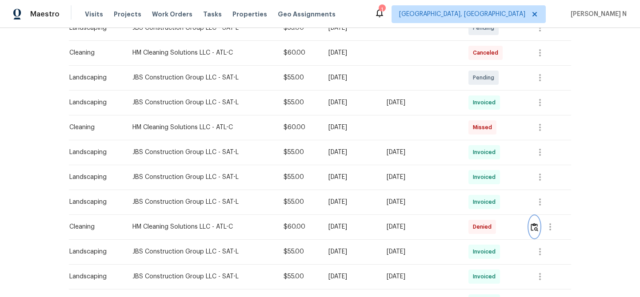
click at [535, 229] on img "button" at bounding box center [535, 227] width 8 height 8
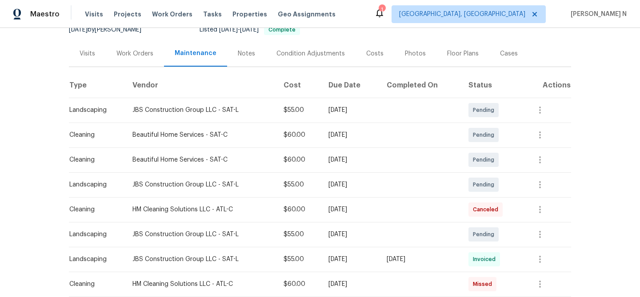
scroll to position [97, 0]
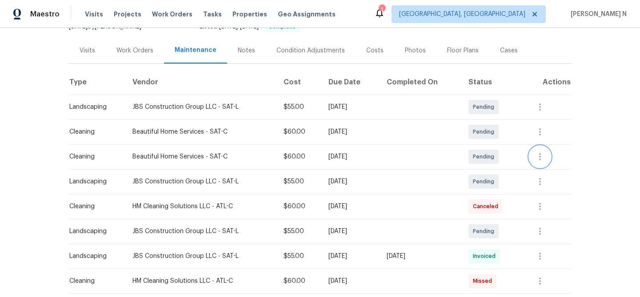
click at [540, 157] on icon "button" at bounding box center [540, 157] width 11 height 11
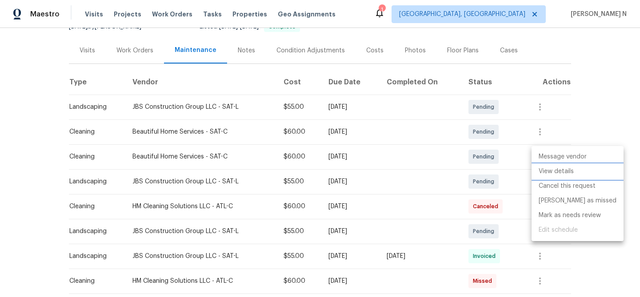
click at [557, 175] on li "View details" at bounding box center [578, 171] width 92 height 15
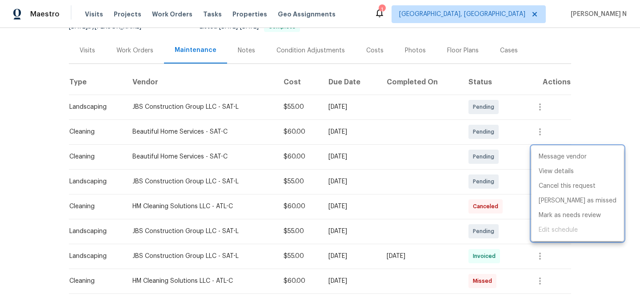
click at [420, 173] on div at bounding box center [320, 148] width 640 height 297
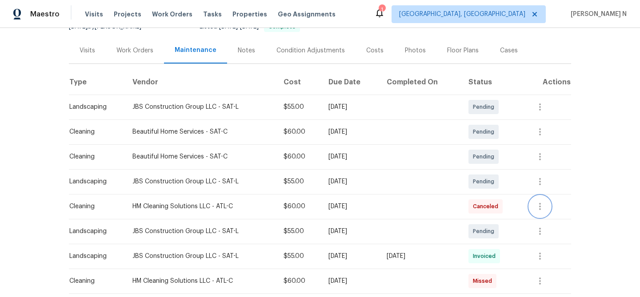
click at [541, 207] on icon "button" at bounding box center [540, 206] width 2 height 7
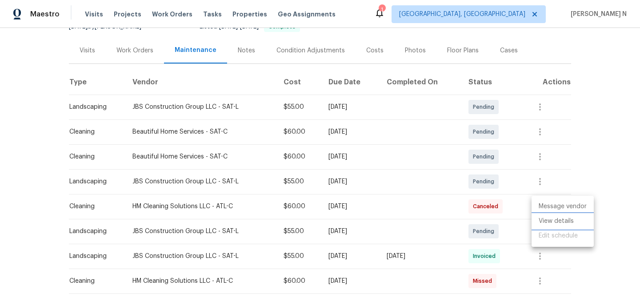
click at [546, 221] on li "View details" at bounding box center [563, 221] width 62 height 15
click at [405, 219] on div at bounding box center [320, 148] width 640 height 297
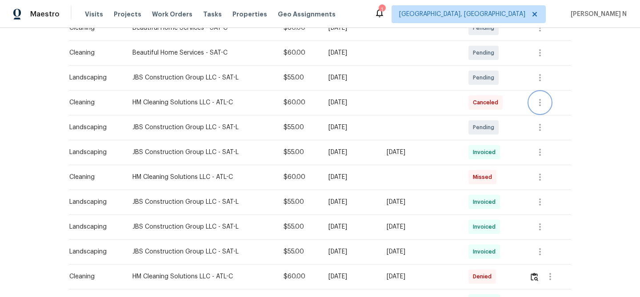
scroll to position [198, 0]
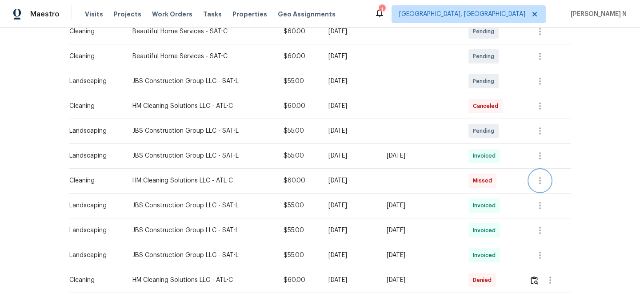
click at [543, 180] on icon "button" at bounding box center [540, 181] width 11 height 11
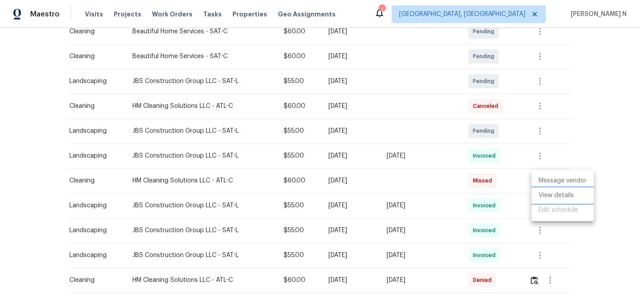
click at [548, 199] on li "View details" at bounding box center [563, 195] width 62 height 15
click at [432, 182] on div at bounding box center [320, 148] width 640 height 297
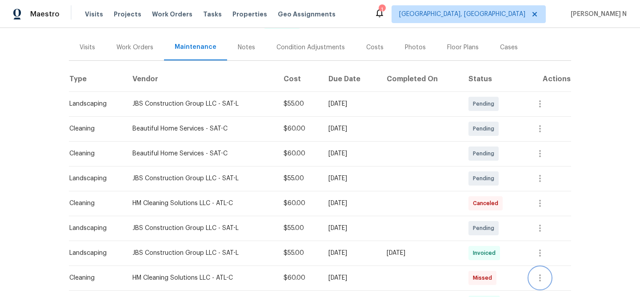
scroll to position [0, 0]
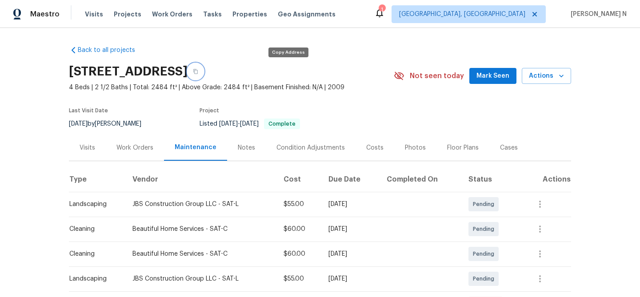
click at [204, 73] on button "button" at bounding box center [196, 72] width 16 height 16
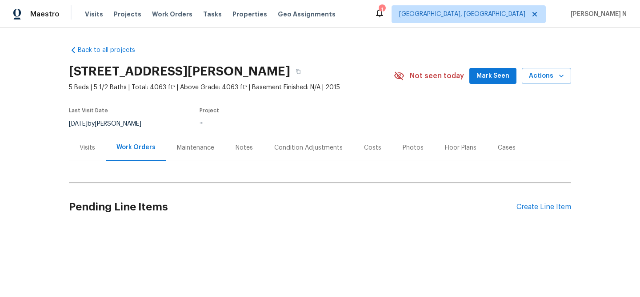
click at [204, 144] on div "Maintenance" at bounding box center [195, 148] width 37 height 9
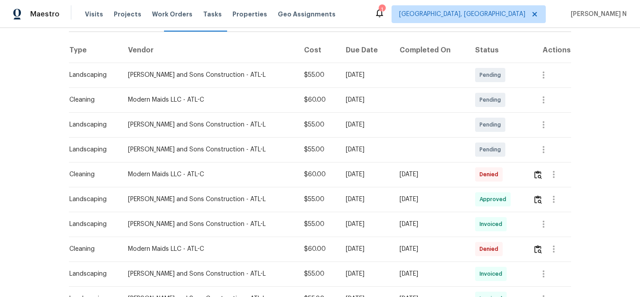
scroll to position [150, 0]
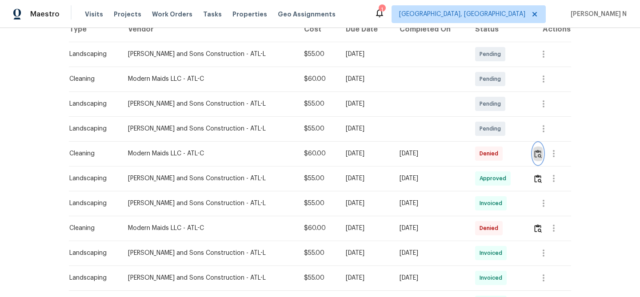
click at [539, 155] on img "button" at bounding box center [538, 154] width 8 height 8
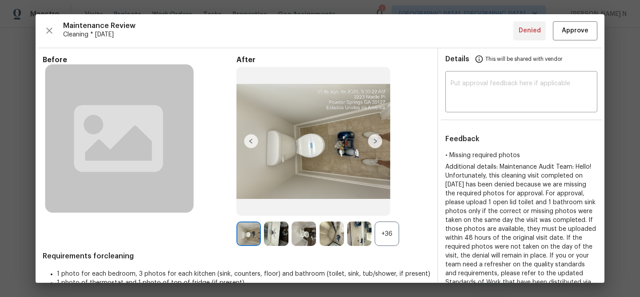
click at [384, 240] on div "+36" at bounding box center [387, 234] width 24 height 24
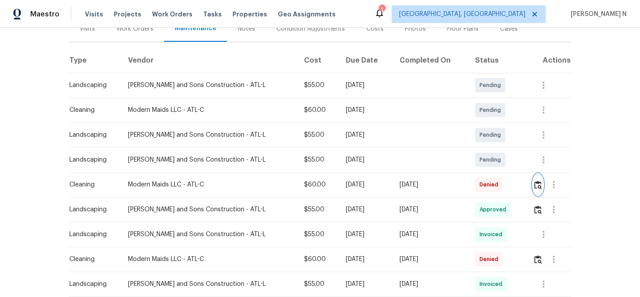
scroll to position [120, 0]
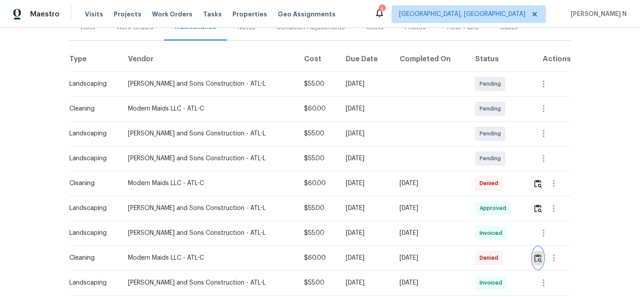
click at [536, 261] on img "button" at bounding box center [538, 258] width 8 height 8
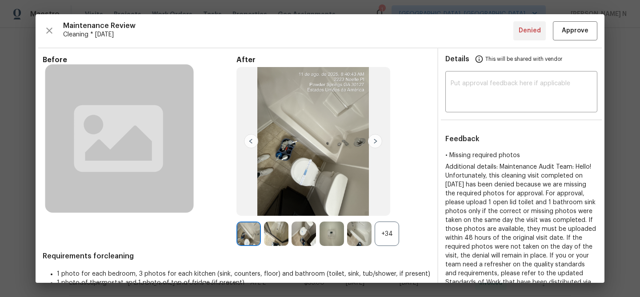
click at [380, 229] on div "+34" at bounding box center [387, 234] width 24 height 24
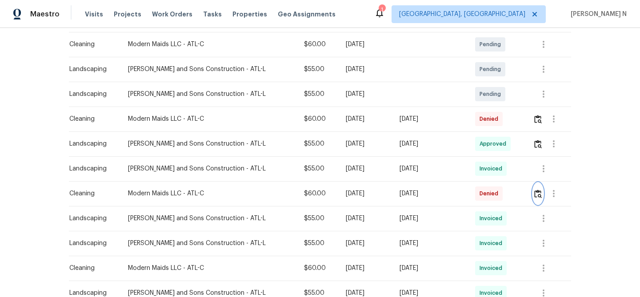
scroll to position [191, 0]
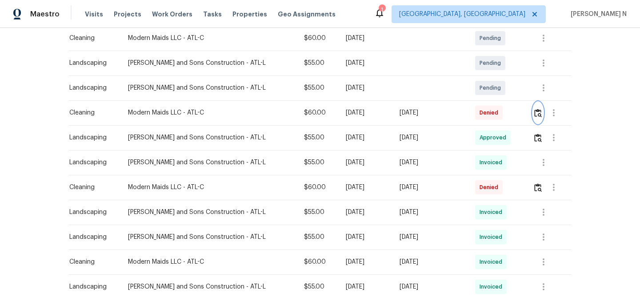
click at [536, 117] on img "button" at bounding box center [538, 113] width 8 height 8
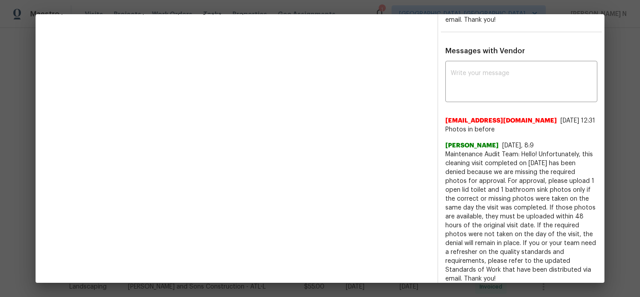
scroll to position [275, 0]
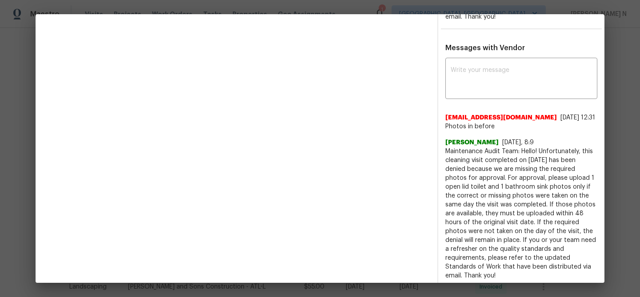
click at [447, 160] on span "Maintenance Audit Team: Hello! Unfortunately, this cleaning visit completed on …" at bounding box center [521, 213] width 152 height 133
drag, startPoint x: 447, startPoint y: 160, endPoint x: 533, endPoint y: 160, distance: 86.7
click at [533, 160] on span "Maintenance Audit Team: Hello! Unfortunately, this cleaning visit completed on …" at bounding box center [521, 213] width 152 height 133
copy span "Maintenance Audit Team: Hello!"
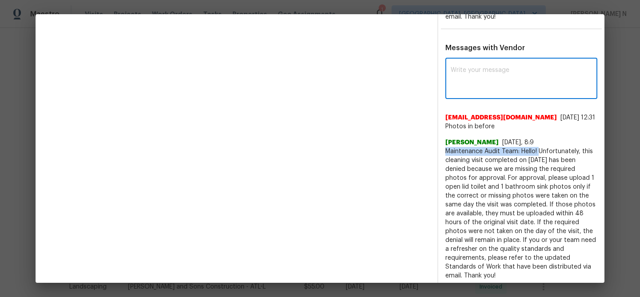
click at [463, 70] on textarea at bounding box center [521, 79] width 141 height 25
paste textarea "Maintenance Audit Team: Hello!"
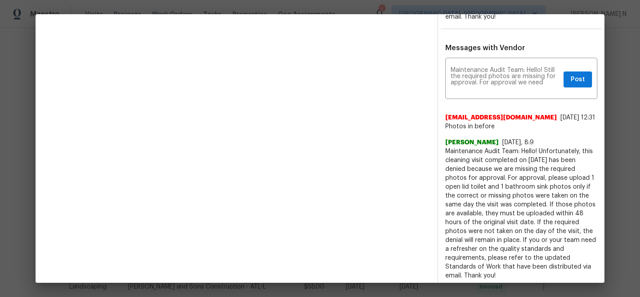
click at [562, 189] on span "Maintenance Audit Team: Hello! Unfortunately, this cleaning visit completed on …" at bounding box center [521, 213] width 152 height 133
drag, startPoint x: 563, startPoint y: 185, endPoint x: 517, endPoint y: 196, distance: 46.6
click at [517, 196] on span "Maintenance Audit Team: Hello! Unfortunately, this cleaning visit completed on …" at bounding box center [521, 213] width 152 height 133
copy span "1 open lid toilet and 1 bathroom sink photos"
click at [544, 80] on textarea "Maintenance Audit Team: Hello! Still the required photos are missing for approv…" at bounding box center [505, 79] width 109 height 25
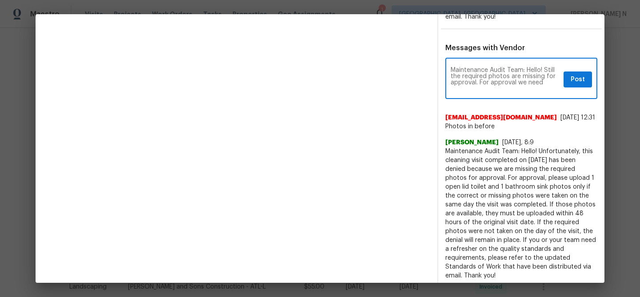
paste textarea "1 open lid toilet and 1 bathroom sink photos"
paste textarea "As per our updated SWO the photos must be uploaded within 48 hours of the origi…"
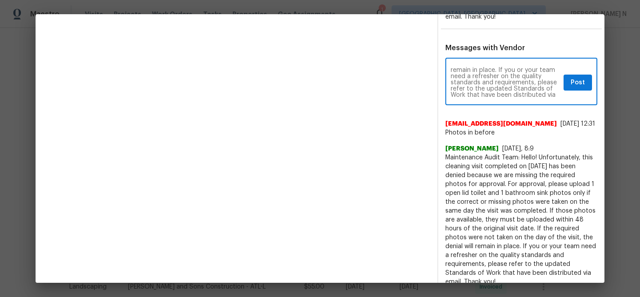
type textarea "Maintenance Audit Team: Hello! Still the required photos are missing for approv…"
click at [578, 79] on span "Post" at bounding box center [578, 82] width 14 height 11
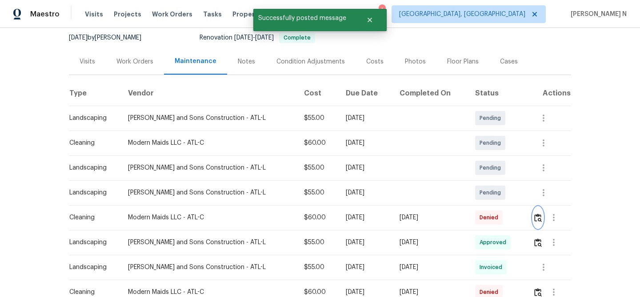
scroll to position [0, 0]
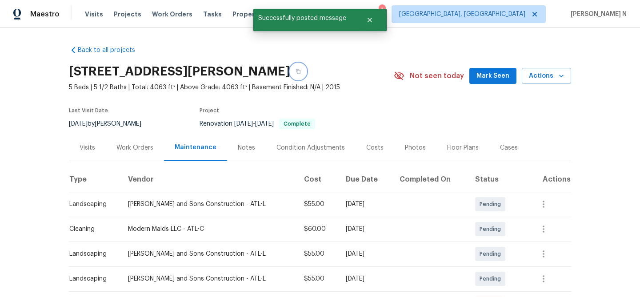
click at [306, 68] on button "button" at bounding box center [298, 72] width 16 height 16
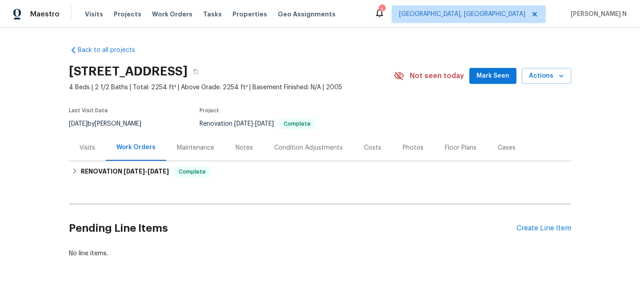
click at [196, 147] on div "Maintenance" at bounding box center [195, 148] width 37 height 9
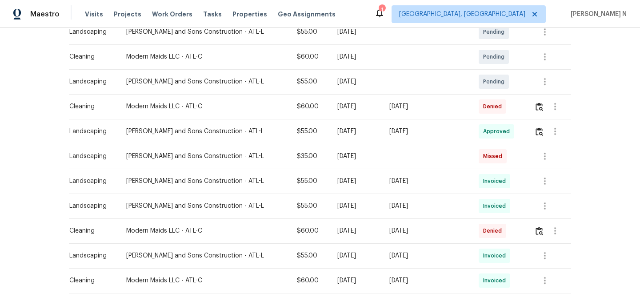
scroll to position [199, 0]
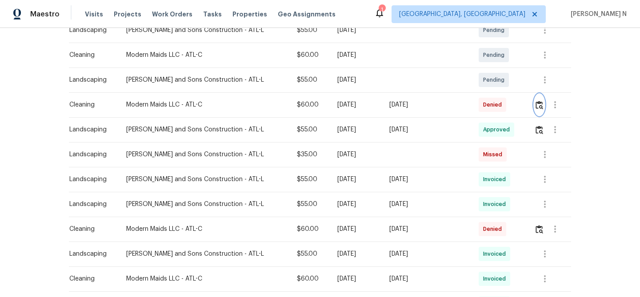
click at [537, 104] on img "button" at bounding box center [540, 105] width 8 height 8
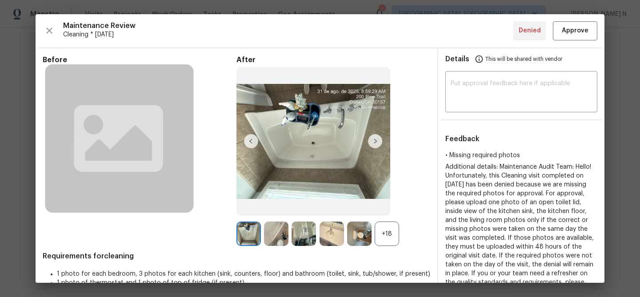
click at [388, 240] on div "+18" at bounding box center [387, 234] width 24 height 24
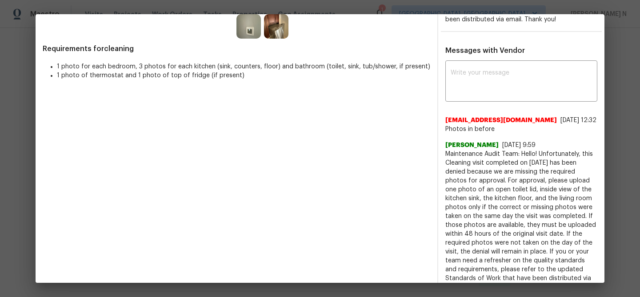
scroll to position [296, 0]
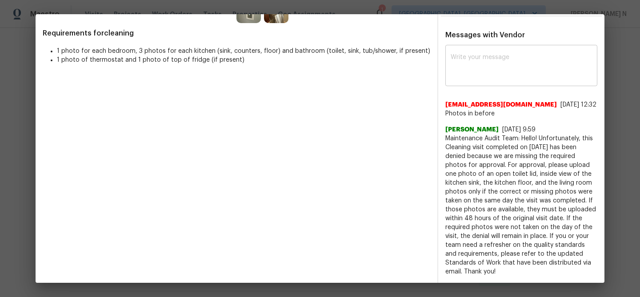
click at [493, 71] on textarea at bounding box center [521, 66] width 141 height 25
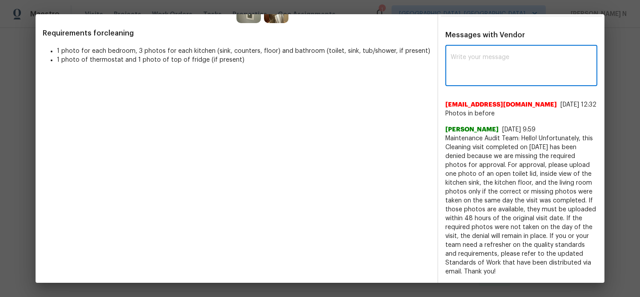
paste textarea "Maintenance Audit Team: Hello! Still the required photos are missing for approv…"
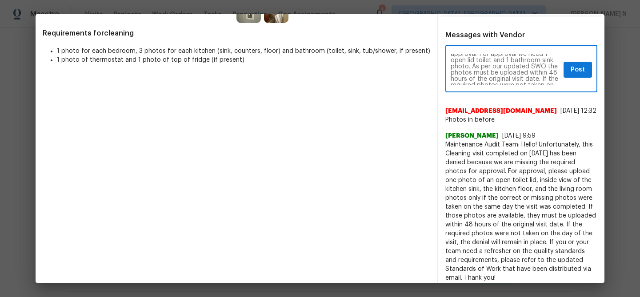
scroll to position [0, 0]
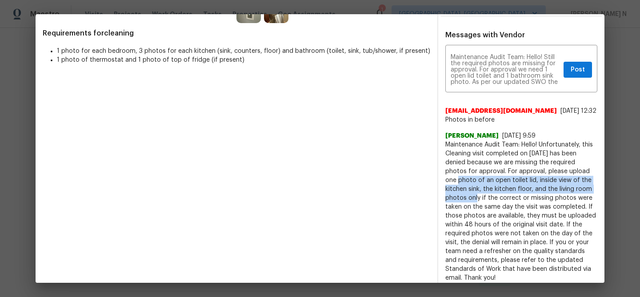
drag, startPoint x: 562, startPoint y: 180, endPoint x: 569, endPoint y: 198, distance: 19.6
click at [569, 198] on span "Maintenance Audit Team: Hello! Unfortunately, this Cleaning visit completed on …" at bounding box center [521, 211] width 152 height 142
copy span "one photo of an open toilet lid, inside view of the kitchen sink, the kitchen f…"
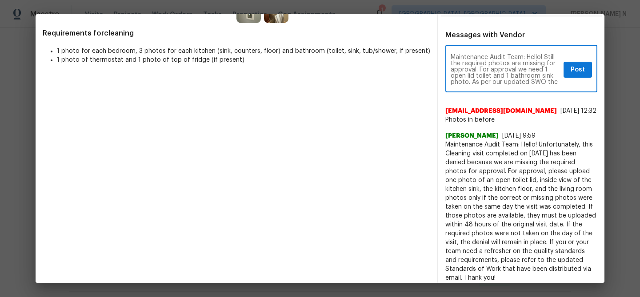
drag, startPoint x: 540, startPoint y: 69, endPoint x: 548, endPoint y: 75, distance: 10.5
click at [548, 75] on textarea "Maintenance Audit Team: Hello! Still the required photos are missing for approv…" at bounding box center [505, 69] width 109 height 31
paste textarea "one photo of an open toilet lid, inside view of the kitchen sink, the kitchen f…"
type textarea "Maintenance Audit Team: Hello! Still the required photos are missing for approv…"
click at [576, 64] on button "Post" at bounding box center [578, 70] width 28 height 16
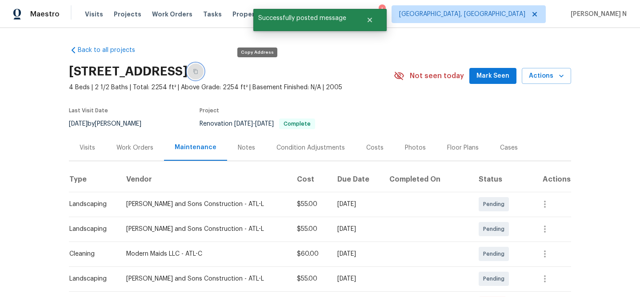
click at [204, 73] on button "button" at bounding box center [196, 72] width 16 height 16
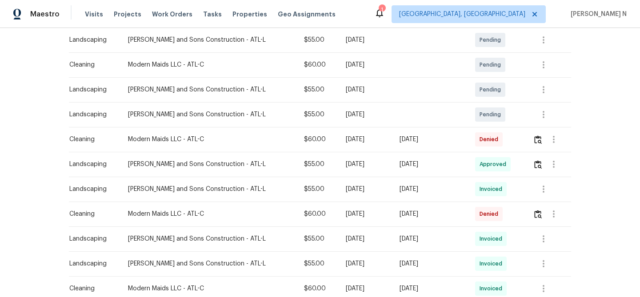
scroll to position [247, 0]
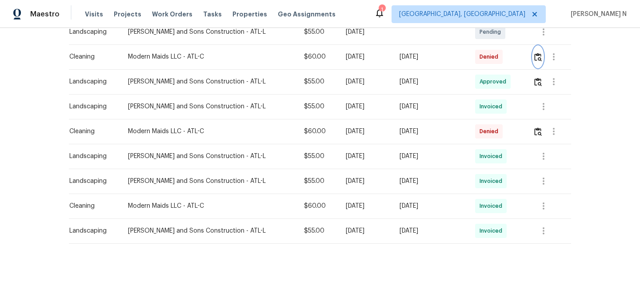
click at [536, 64] on button "button" at bounding box center [538, 56] width 10 height 21
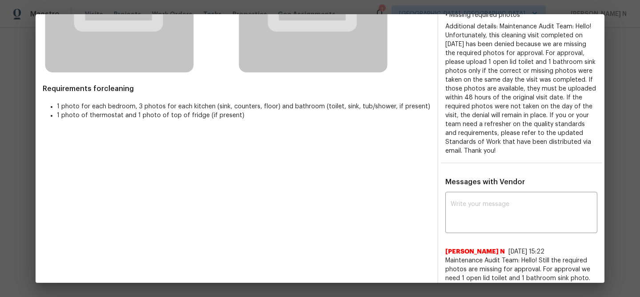
scroll to position [200, 0]
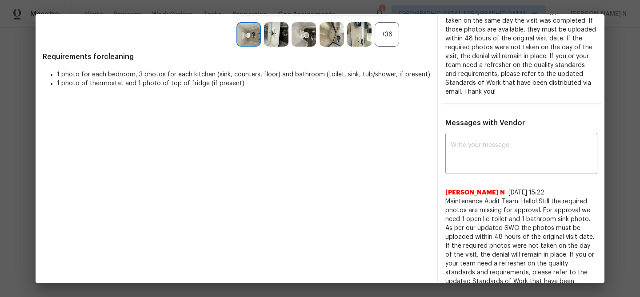
click at [445, 202] on span "Maintenance Audit Team: Hello! Still the required photos are missing for approv…" at bounding box center [521, 246] width 152 height 98
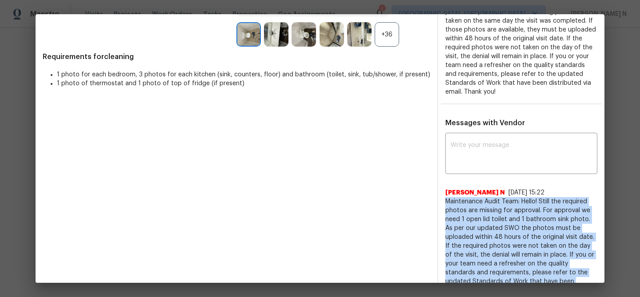
click at [445, 202] on span "Maintenance Audit Team: Hello! Still the required photos are missing for approv…" at bounding box center [521, 246] width 152 height 98
copy span "Maintenance Audit Team: Hello! Still the required photos are missing for approv…"
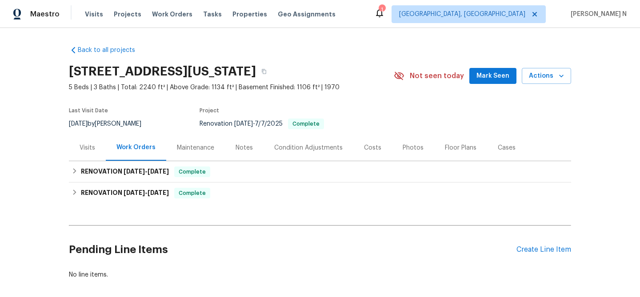
click at [187, 146] on div "Maintenance" at bounding box center [195, 148] width 37 height 9
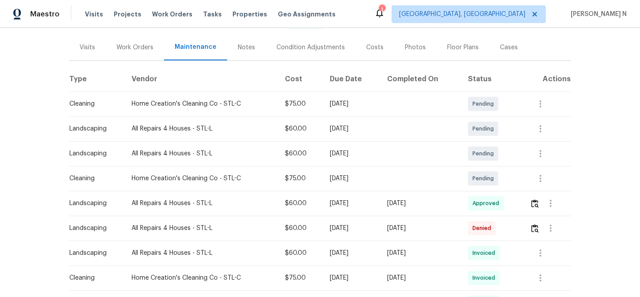
scroll to position [117, 0]
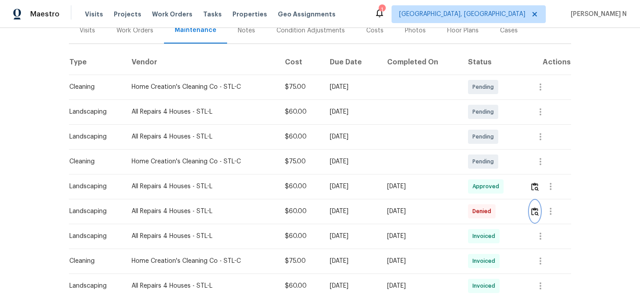
click at [539, 214] on img "button" at bounding box center [535, 212] width 8 height 8
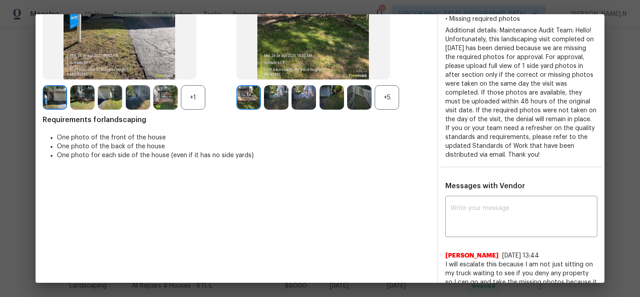
scroll to position [69, 0]
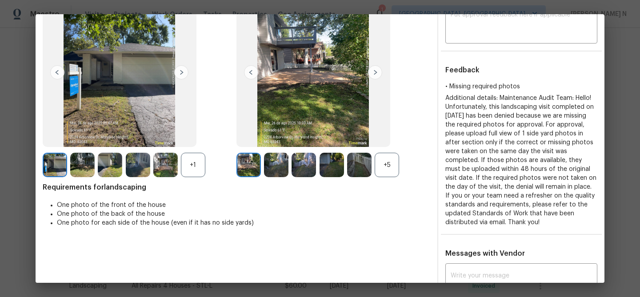
click at [388, 176] on div "+5" at bounding box center [387, 165] width 24 height 24
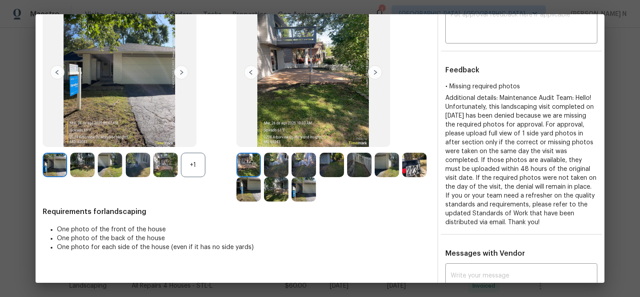
click at [188, 160] on div "+1" at bounding box center [193, 165] width 24 height 24
click at [310, 191] on img at bounding box center [304, 189] width 24 height 24
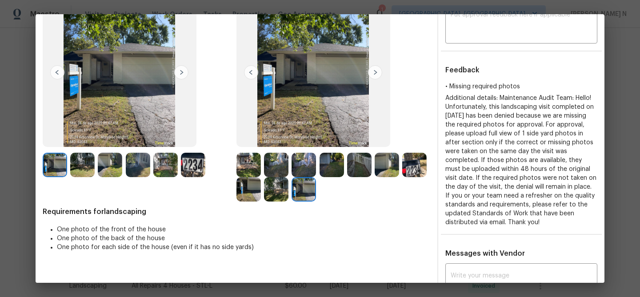
click at [250, 167] on img at bounding box center [248, 165] width 24 height 24
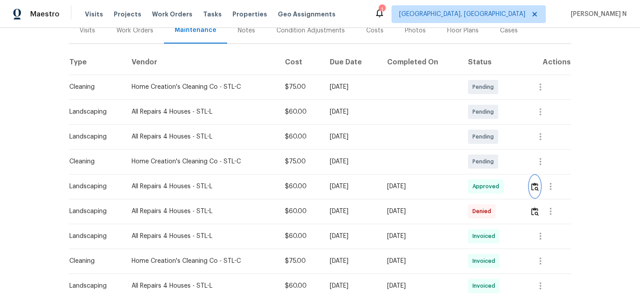
click at [538, 192] on button "button" at bounding box center [535, 186] width 10 height 21
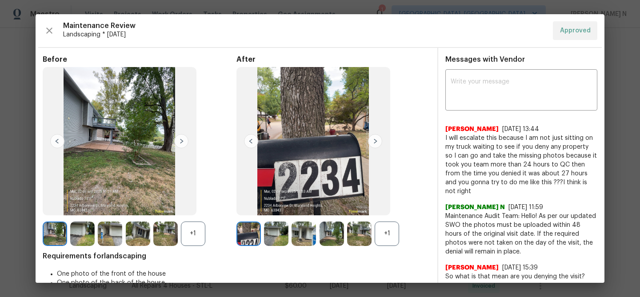
click at [384, 228] on div "+1" at bounding box center [387, 234] width 24 height 24
click at [193, 236] on div "+1" at bounding box center [193, 234] width 24 height 24
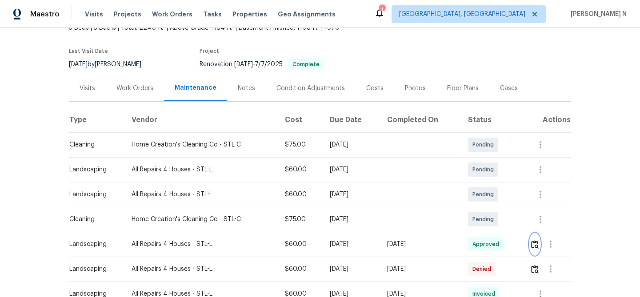
scroll to position [0, 0]
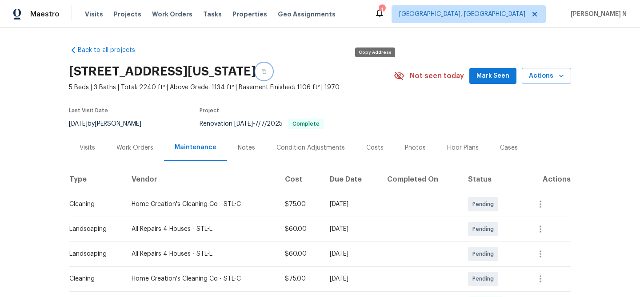
click at [272, 73] on button "button" at bounding box center [264, 72] width 16 height 16
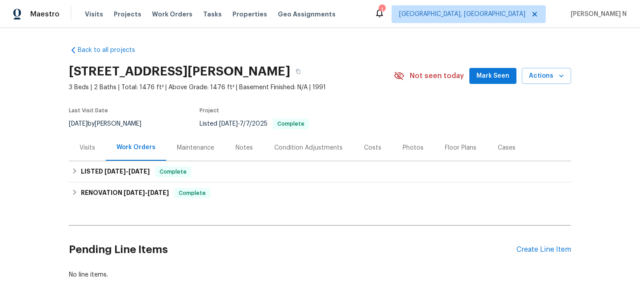
click at [192, 150] on div "Maintenance" at bounding box center [195, 148] width 37 height 9
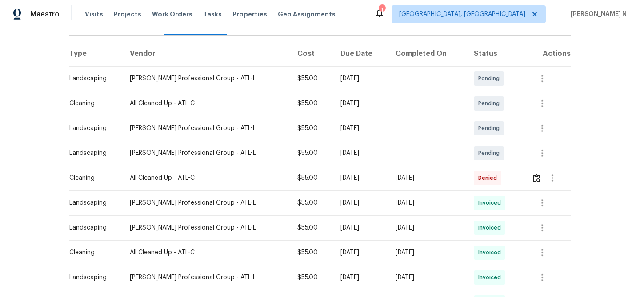
scroll to position [160, 0]
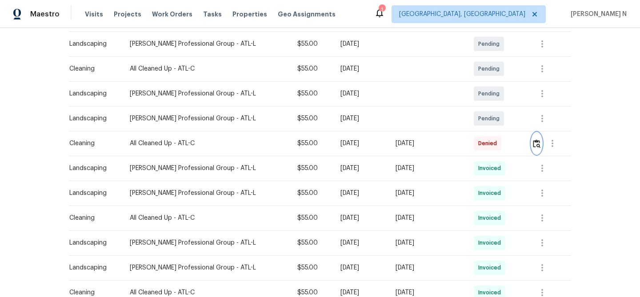
click at [535, 148] on button "button" at bounding box center [537, 143] width 10 height 21
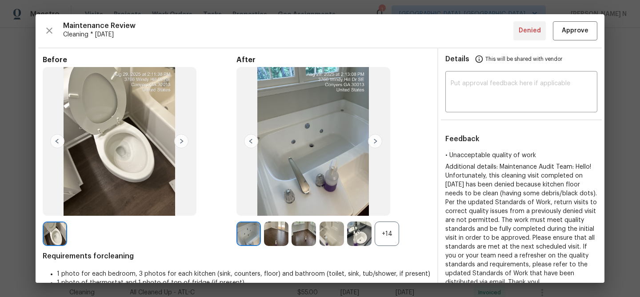
click at [392, 238] on div "+14" at bounding box center [387, 234] width 24 height 24
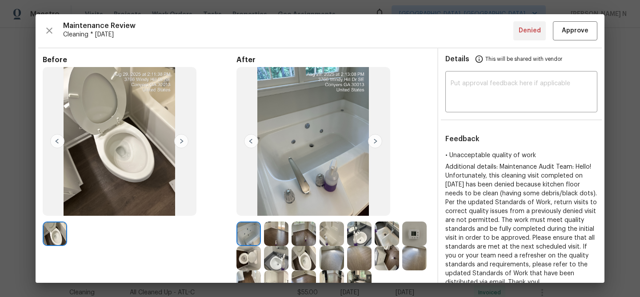
scroll to position [51, 0]
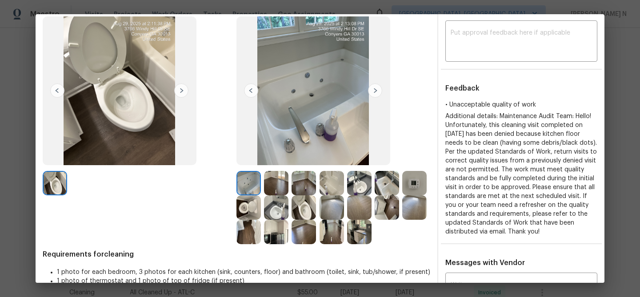
click at [380, 204] on img at bounding box center [387, 208] width 24 height 24
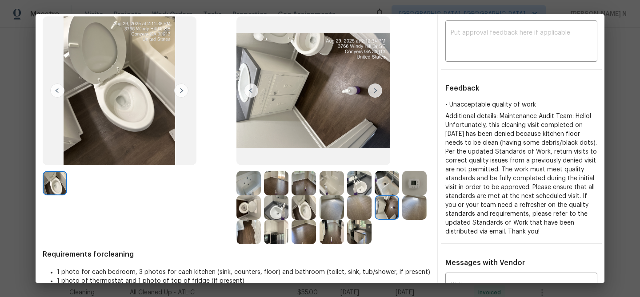
click at [360, 233] on img at bounding box center [359, 232] width 24 height 24
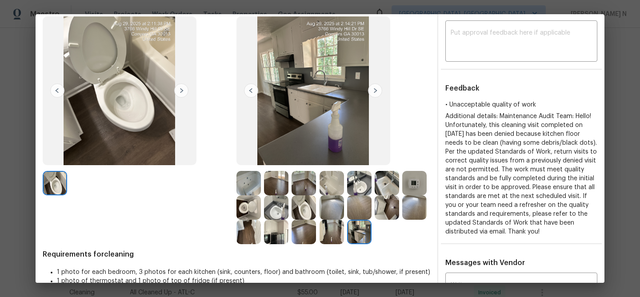
click at [330, 229] on img at bounding box center [332, 232] width 24 height 24
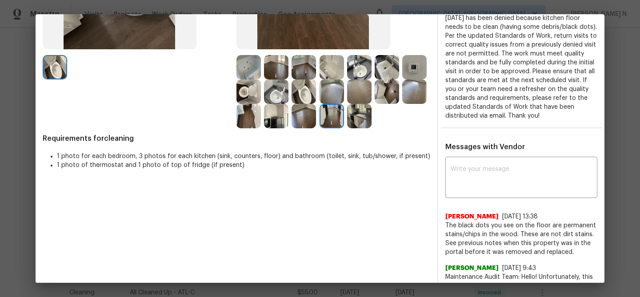
scroll to position [175, 0]
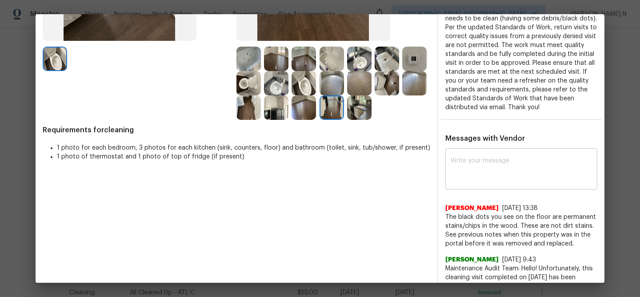
click at [505, 178] on textarea at bounding box center [521, 170] width 141 height 25
paste textarea "Maintenance Audit Team: Hello! Thank you for the feedback after further review …"
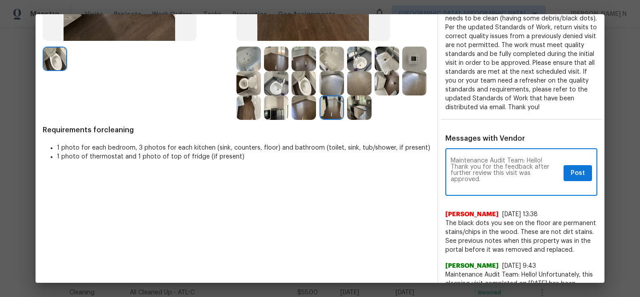
scroll to position [0, 0]
type textarea "Maintenance Audit Team: Hello! Thank you for the feedback after further review …"
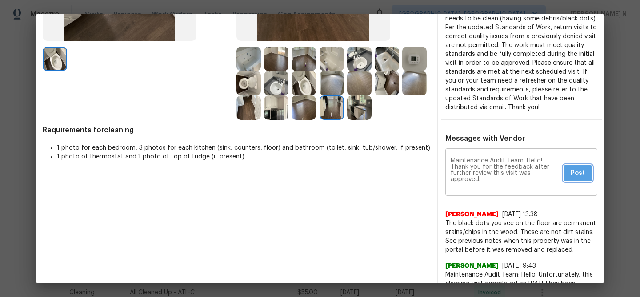
click at [565, 172] on button "Post" at bounding box center [578, 173] width 28 height 16
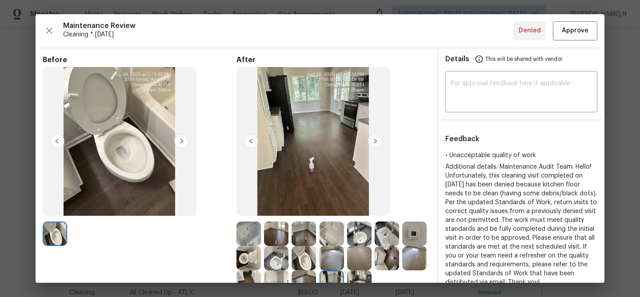
click at [564, 40] on div "Maintenance Review Cleaning * Mon, Aug 25 Denied Approve Before After Requireme…" at bounding box center [320, 148] width 569 height 269
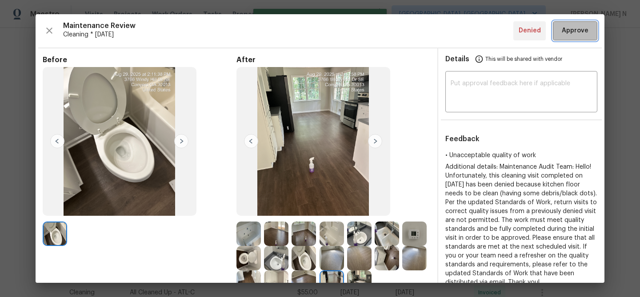
click at [568, 35] on span "Approve" at bounding box center [575, 30] width 27 height 11
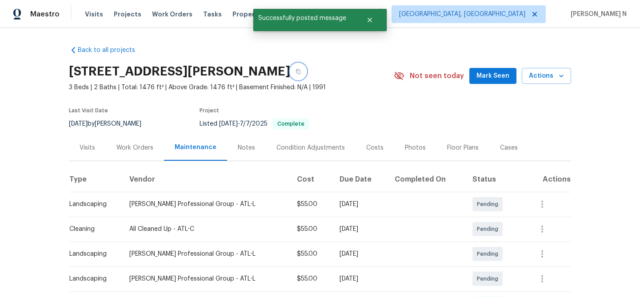
click at [301, 70] on icon "button" at bounding box center [298, 71] width 5 height 5
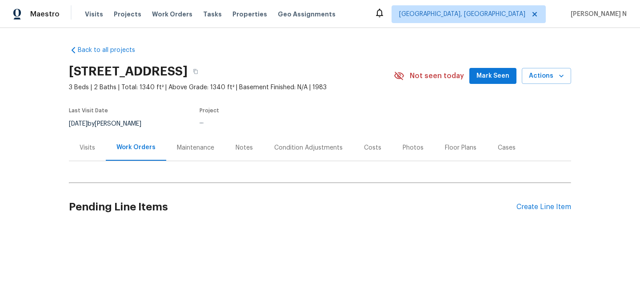
click at [184, 149] on div "Maintenance" at bounding box center [195, 148] width 37 height 9
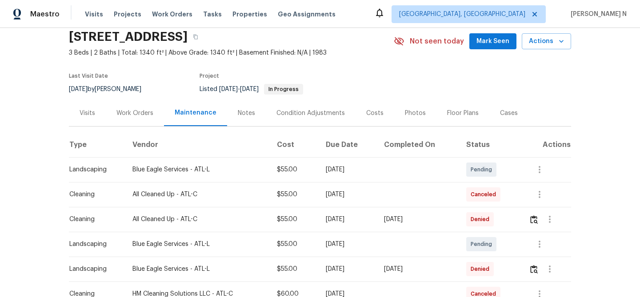
scroll to position [37, 0]
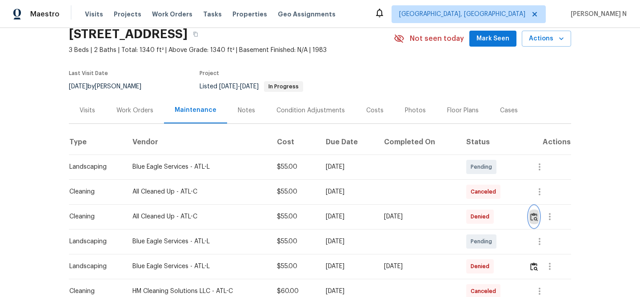
click at [537, 218] on img "button" at bounding box center [534, 217] width 8 height 8
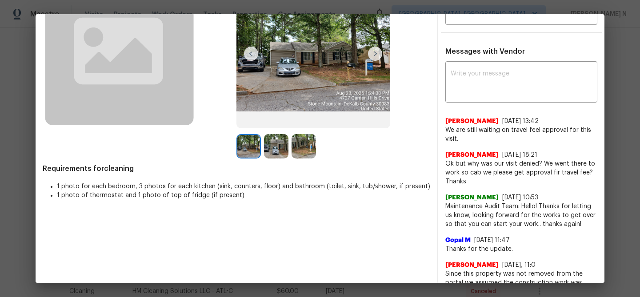
scroll to position [0, 0]
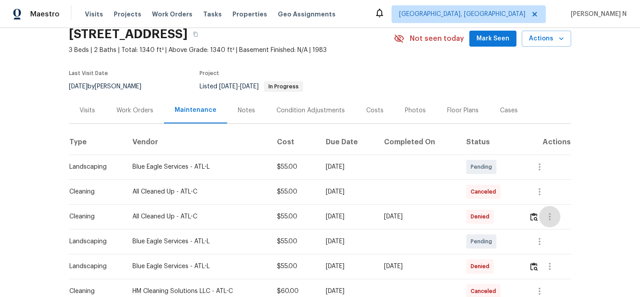
click at [425, 219] on div "Thu, Aug 28 2025" at bounding box center [418, 216] width 68 height 9
click at [538, 222] on button "button" at bounding box center [534, 216] width 10 height 21
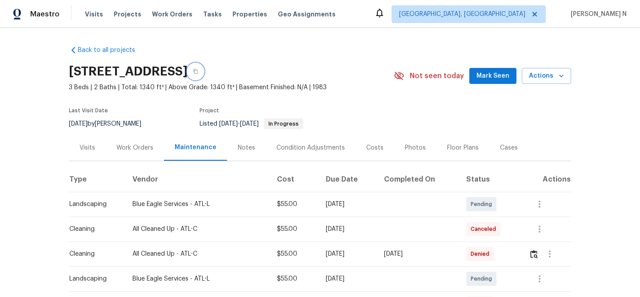
click at [204, 79] on button "button" at bounding box center [196, 72] width 16 height 16
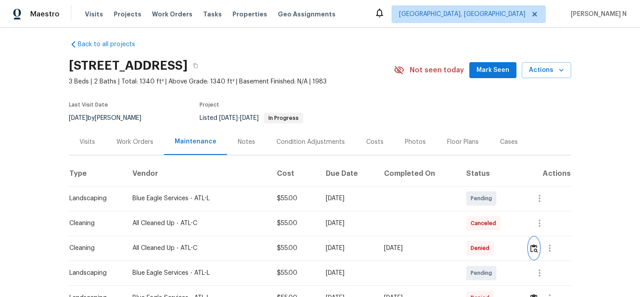
click at [538, 254] on button "button" at bounding box center [534, 248] width 10 height 21
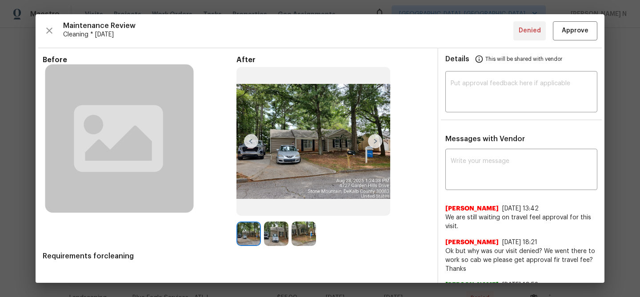
scroll to position [150, 0]
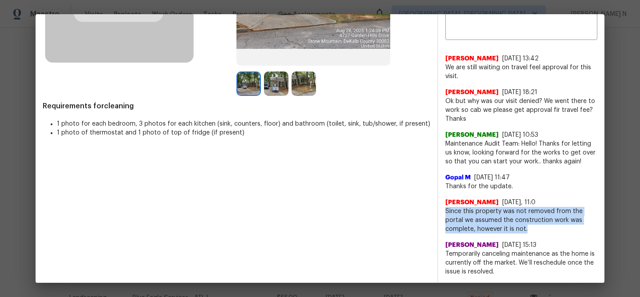
drag, startPoint x: 446, startPoint y: 210, endPoint x: 534, endPoint y: 229, distance: 90.0
click at [534, 229] on span "Since this property was not removed from the portal we assumed the construction…" at bounding box center [521, 220] width 152 height 27
copy span "Since this property was not removed from the portal we assumed the construction…"
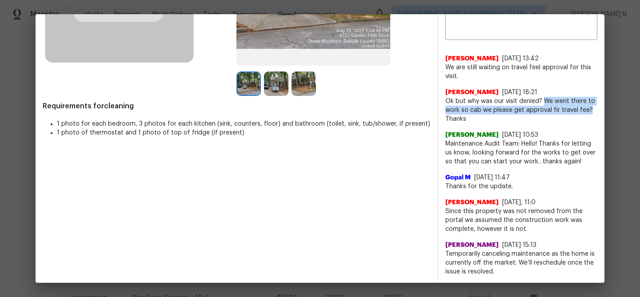
drag, startPoint x: 544, startPoint y: 100, endPoint x: 588, endPoint y: 112, distance: 46.2
click at [588, 112] on span "Ok but why was our visit denied? We went there to work so cab we please get app…" at bounding box center [521, 110] width 152 height 27
copy span "We went there to work so cab we please get approval fir travel fee?"
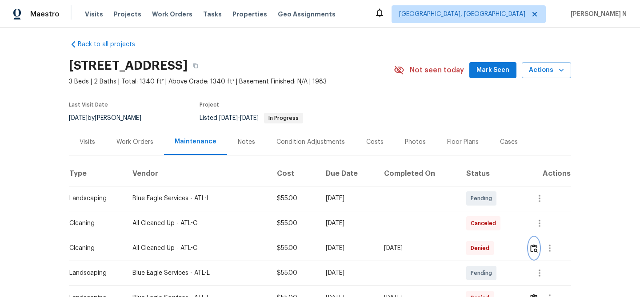
scroll to position [0, 0]
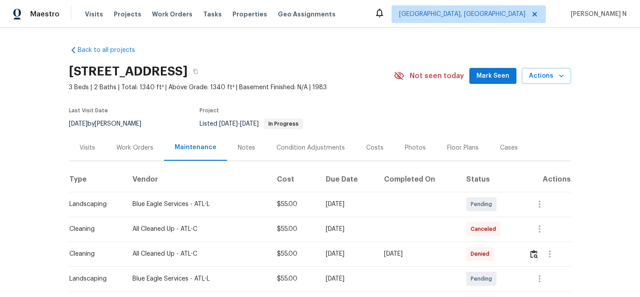
click at [204, 68] on button "button" at bounding box center [196, 72] width 16 height 16
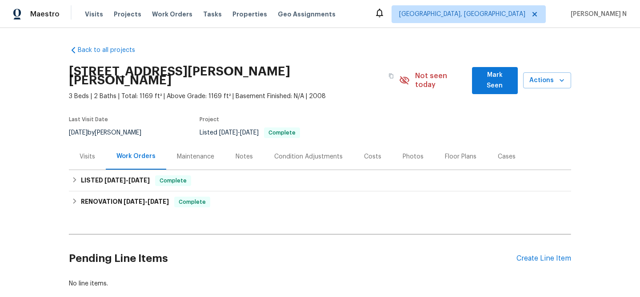
click at [220, 148] on div "Maintenance" at bounding box center [195, 157] width 59 height 26
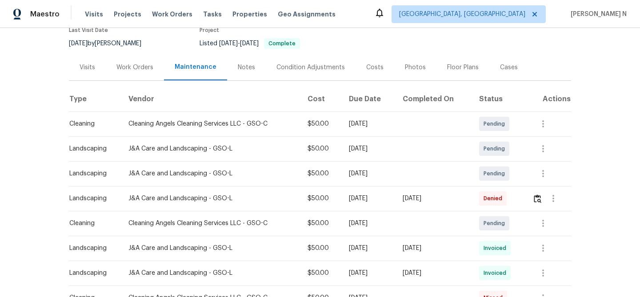
scroll to position [107, 0]
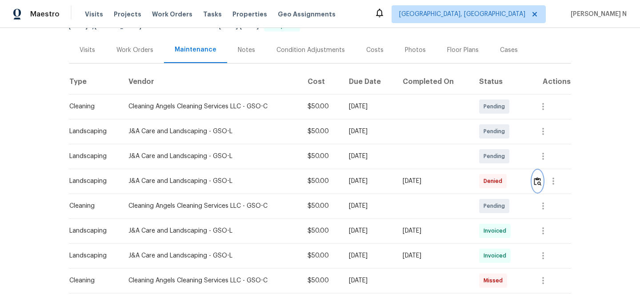
click at [541, 177] on img "button" at bounding box center [538, 181] width 8 height 8
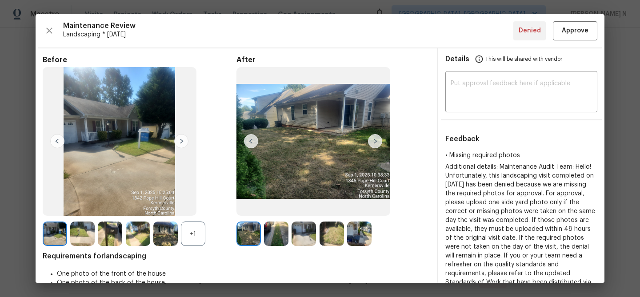
click at [204, 232] on div "+1" at bounding box center [193, 234] width 24 height 24
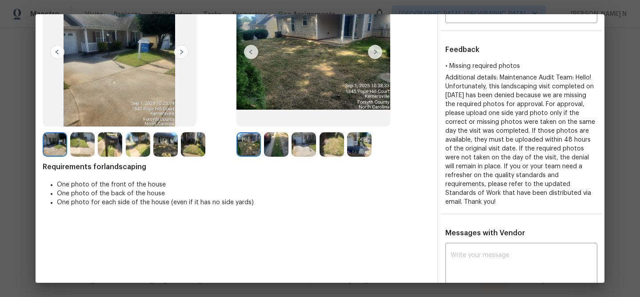
scroll to position [128, 0]
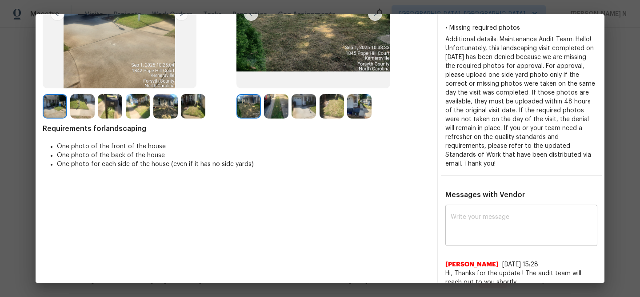
click at [477, 227] on textarea at bounding box center [521, 226] width 141 height 25
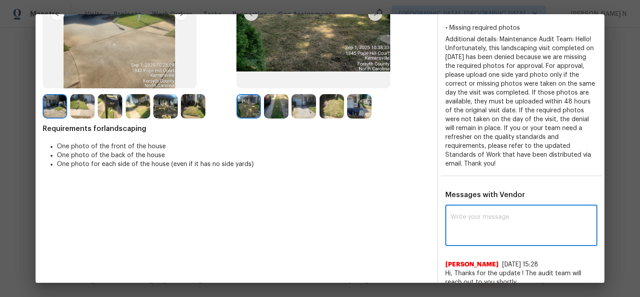
paste textarea "Maintenance Audit Team: Hello! Thank you for the feedback after further review …"
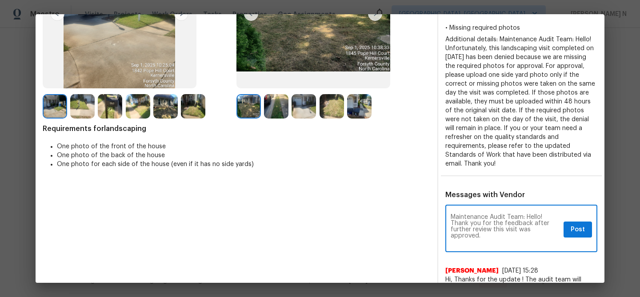
scroll to position [0, 0]
type textarea "Maintenance Audit Team: Hello! Thank you for the feedback after further review …"
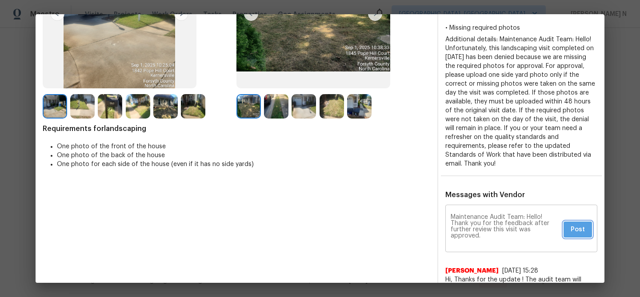
click at [574, 229] on span "Post" at bounding box center [578, 229] width 14 height 11
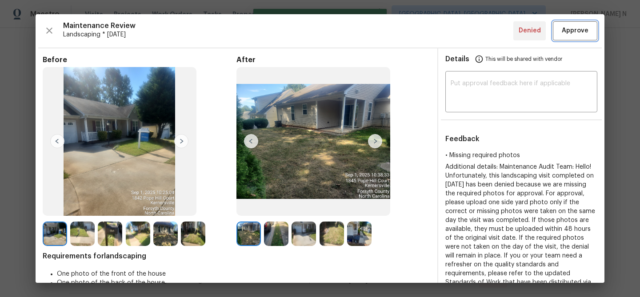
click at [568, 33] on span "Approve" at bounding box center [575, 30] width 27 height 11
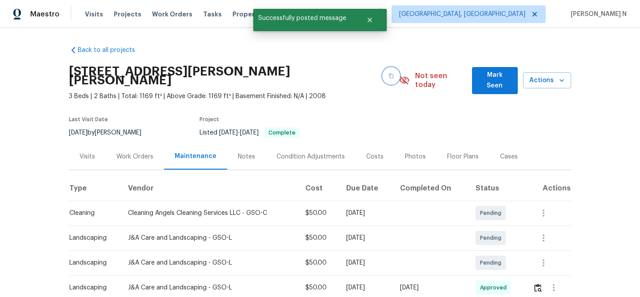
click at [388, 73] on icon "button" at bounding box center [390, 75] width 5 height 5
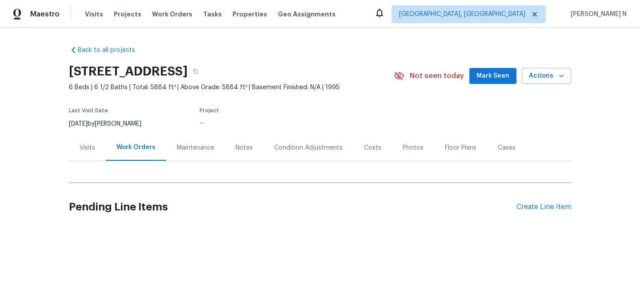
click at [191, 150] on div "Maintenance" at bounding box center [195, 148] width 37 height 9
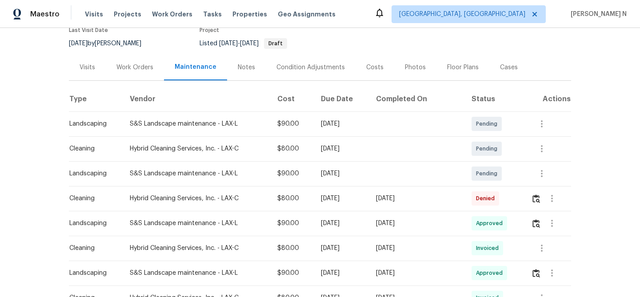
scroll to position [88, 0]
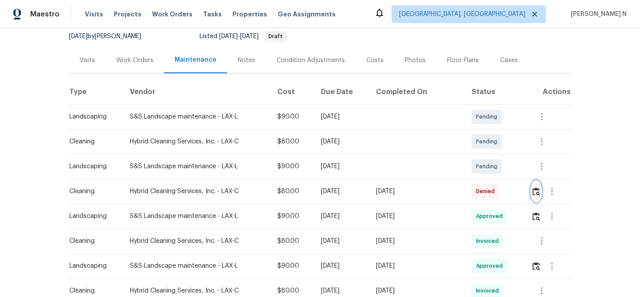
click at [536, 196] on button "button" at bounding box center [536, 191] width 10 height 21
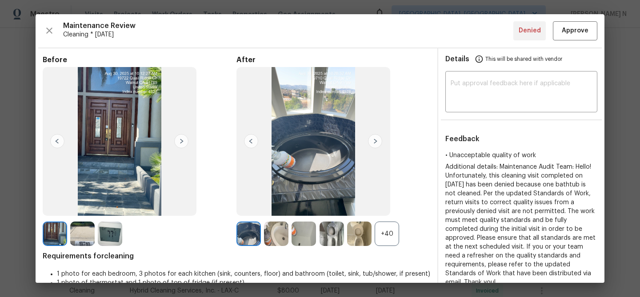
click at [385, 221] on div "After +40" at bounding box center [333, 151] width 194 height 191
click at [388, 232] on div "+40" at bounding box center [387, 234] width 24 height 24
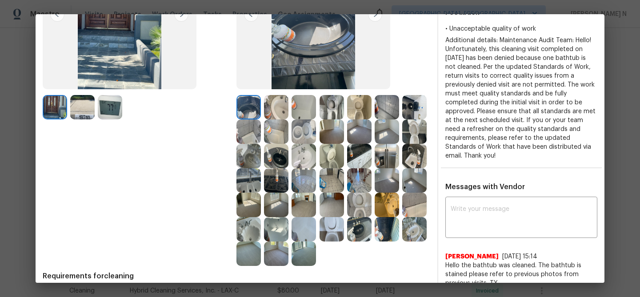
scroll to position [125, 0]
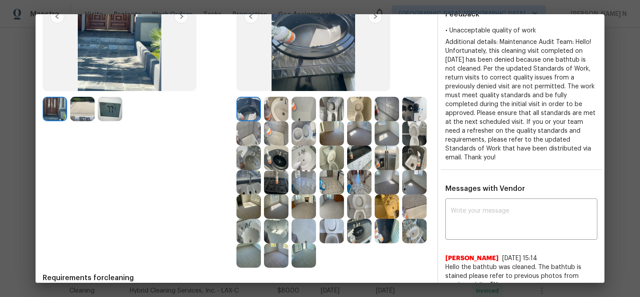
click at [307, 116] on img at bounding box center [304, 109] width 24 height 24
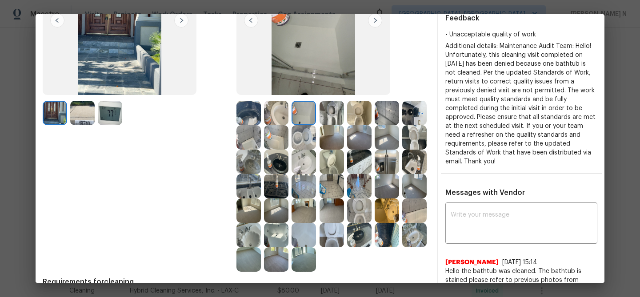
scroll to position [127, 0]
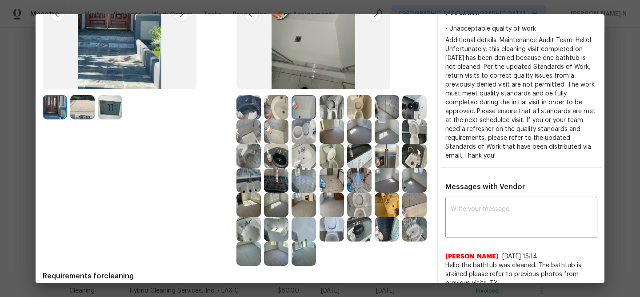
click at [255, 137] on img at bounding box center [248, 132] width 24 height 24
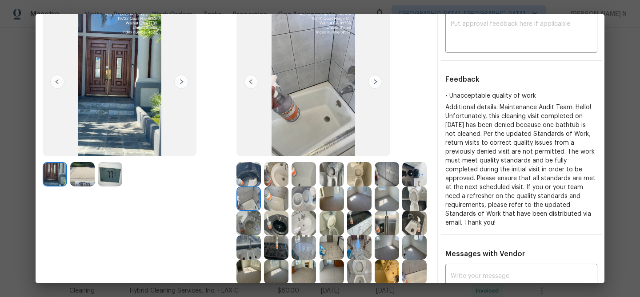
scroll to position [59, 0]
click at [268, 202] on img at bounding box center [276, 199] width 24 height 24
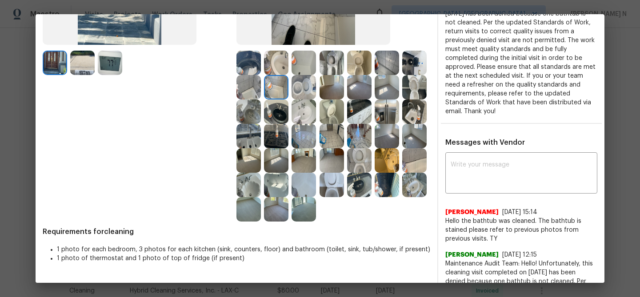
scroll to position [173, 0]
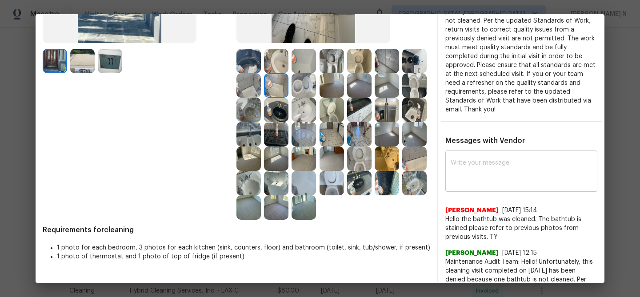
click at [488, 180] on div "x ​" at bounding box center [521, 172] width 152 height 39
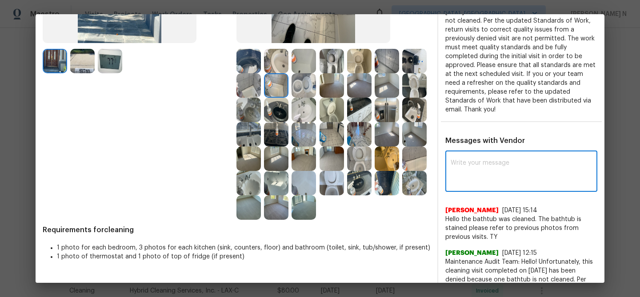
paste textarea "Maintenance Audit Team: Hello! Thank you for the feedback after further review …"
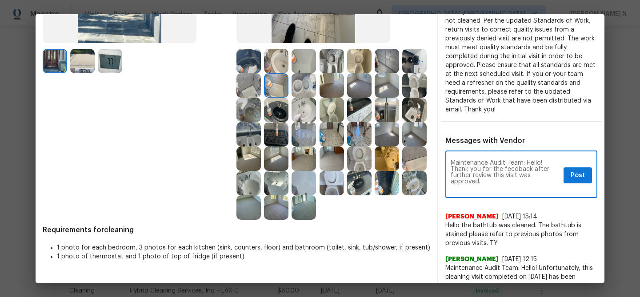
scroll to position [0, 0]
type textarea "Maintenance Audit Team: Hello! Thank you for the feedback after further review …"
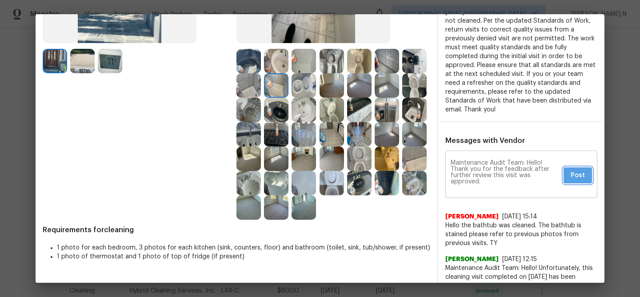
click at [576, 170] on span "Post" at bounding box center [578, 175] width 14 height 11
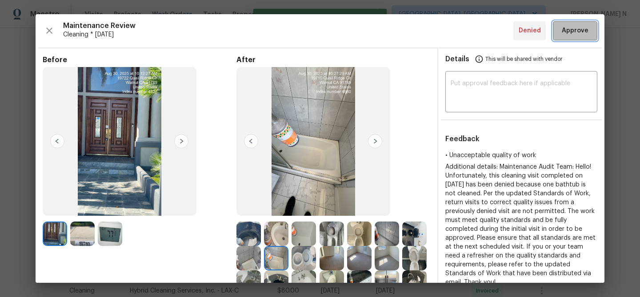
click at [572, 37] on button "Approve" at bounding box center [575, 30] width 44 height 19
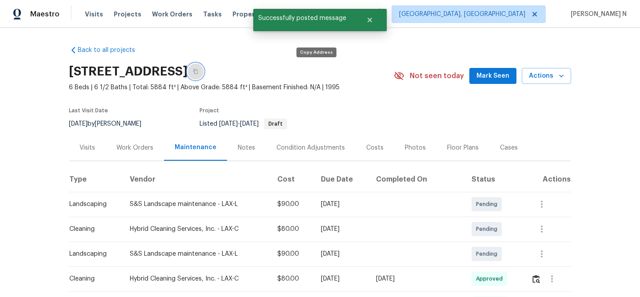
click at [204, 76] on button "button" at bounding box center [196, 72] width 16 height 16
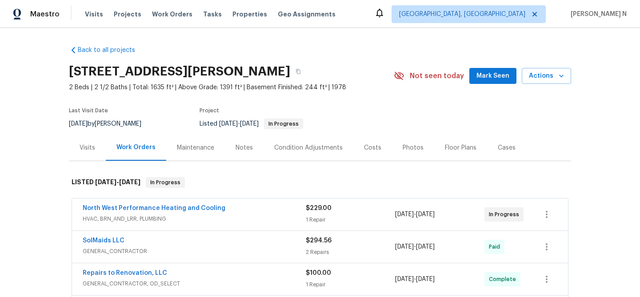
click at [201, 153] on div "Maintenance" at bounding box center [195, 148] width 59 height 26
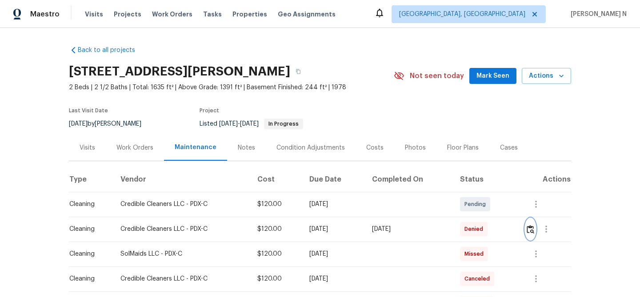
click at [532, 230] on img "button" at bounding box center [531, 229] width 8 height 8
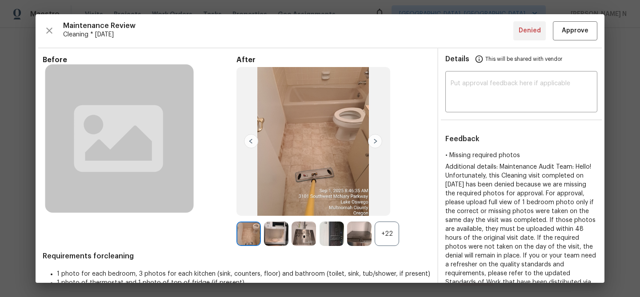
click at [390, 228] on div "+22" at bounding box center [387, 234] width 24 height 24
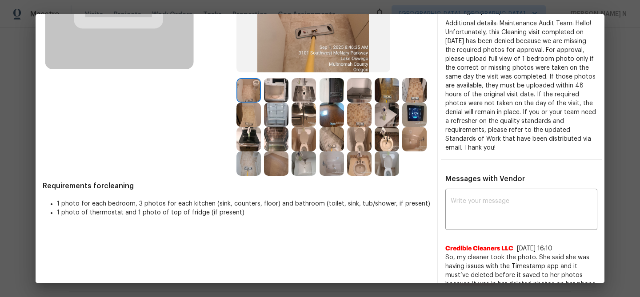
scroll to position [120, 0]
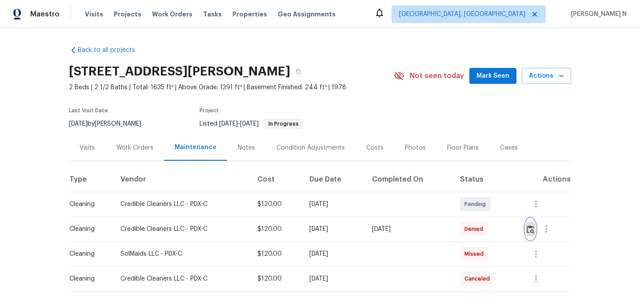
click at [531, 229] on img "button" at bounding box center [531, 229] width 8 height 8
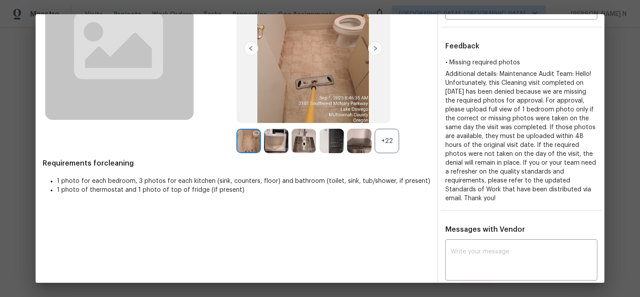
scroll to position [58, 0]
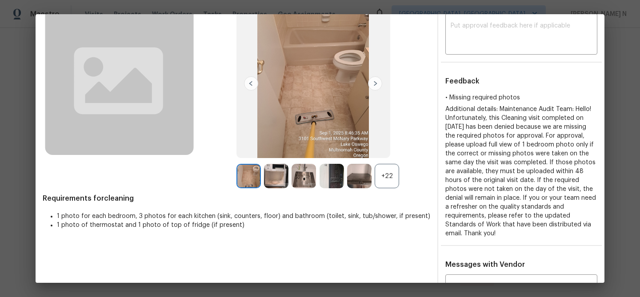
click at [392, 183] on div "+22" at bounding box center [387, 176] width 24 height 24
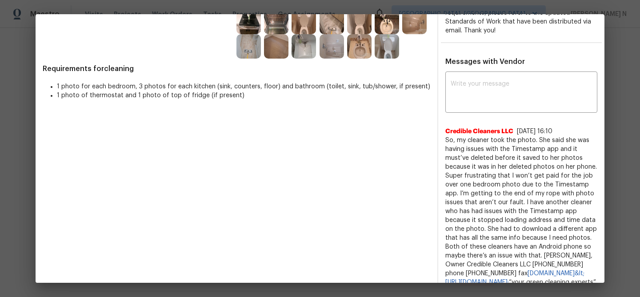
scroll to position [263, 0]
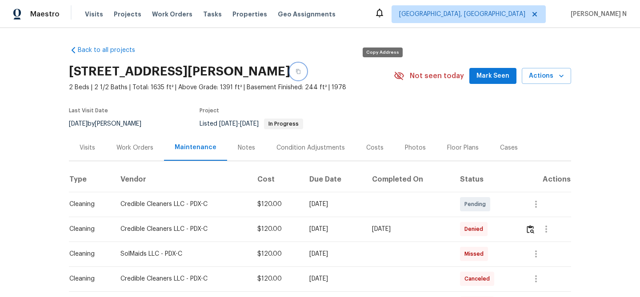
click at [301, 73] on icon "button" at bounding box center [298, 71] width 5 height 5
click at [534, 228] on img "button" at bounding box center [531, 229] width 8 height 8
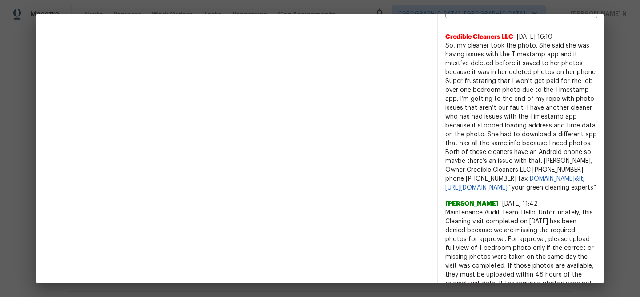
scroll to position [390, 0]
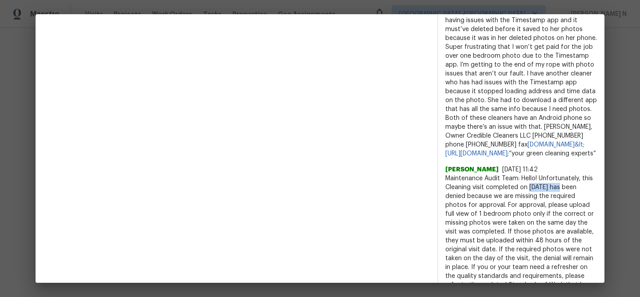
drag, startPoint x: 525, startPoint y: 178, endPoint x: 557, endPoint y: 177, distance: 32.0
click at [557, 177] on span "Maintenance Audit Team: Hello! Unfortunately, this Cleaning visit completed on …" at bounding box center [521, 236] width 152 height 124
copy span "09/01/2025"
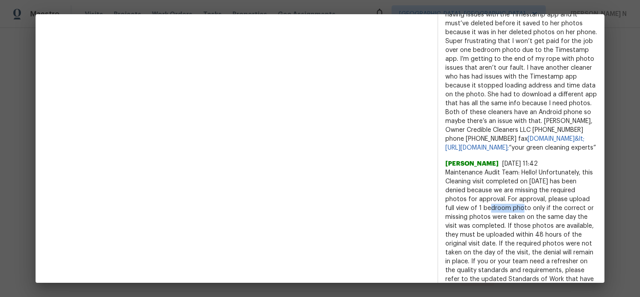
drag, startPoint x: 596, startPoint y: 191, endPoint x: 468, endPoint y: 200, distance: 128.3
click at [468, 200] on span "Maintenance Audit Team: Hello! Unfortunately, this Cleaning visit completed on …" at bounding box center [521, 230] width 152 height 124
copy span "1 bedroom"
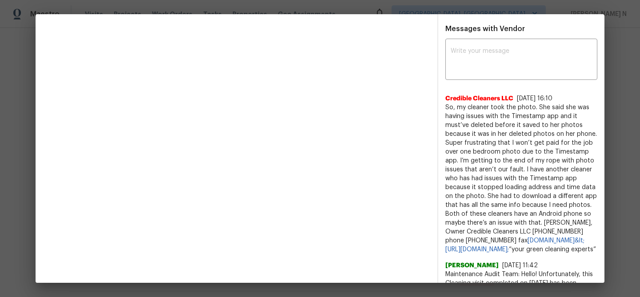
scroll to position [292, 0]
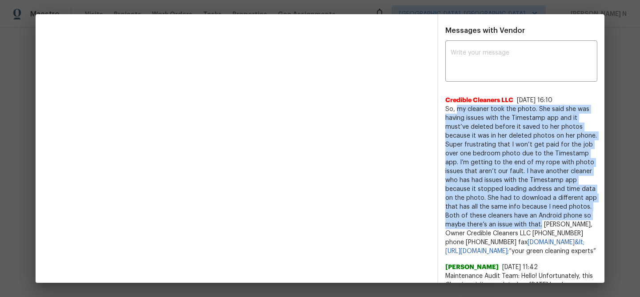
drag, startPoint x: 452, startPoint y: 100, endPoint x: 564, endPoint y: 204, distance: 152.5
click at [564, 204] on span "So, my cleaner took the photo. She said she was having issues with the Timestam…" at bounding box center [521, 180] width 152 height 151
copy span "my cleaner took the photo. She said she was having issues with the Timestamp ap…"
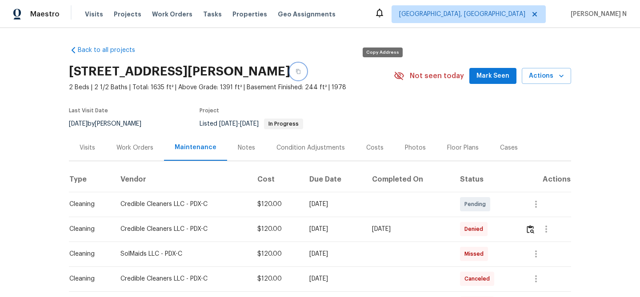
click at [300, 73] on icon "button" at bounding box center [298, 71] width 4 height 5
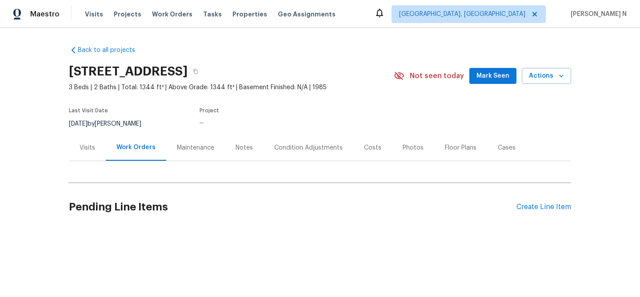
click at [182, 148] on div "Maintenance" at bounding box center [195, 148] width 37 height 9
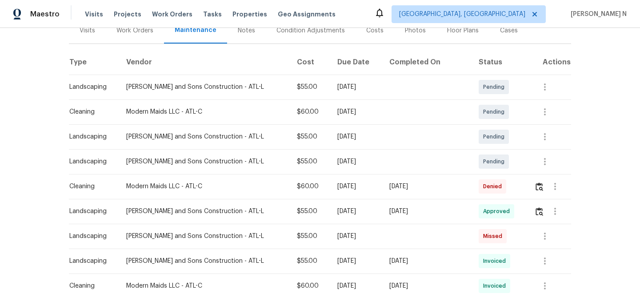
scroll to position [118, 0]
click at [536, 185] on img "button" at bounding box center [540, 186] width 8 height 8
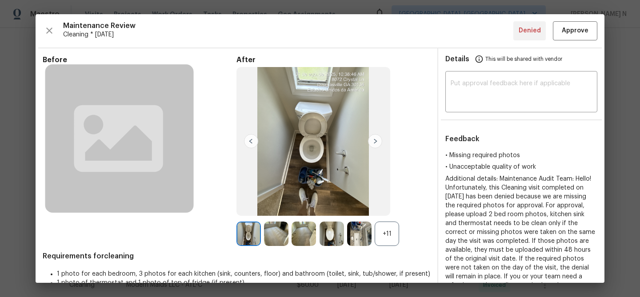
click at [386, 241] on div "+11" at bounding box center [387, 234] width 24 height 24
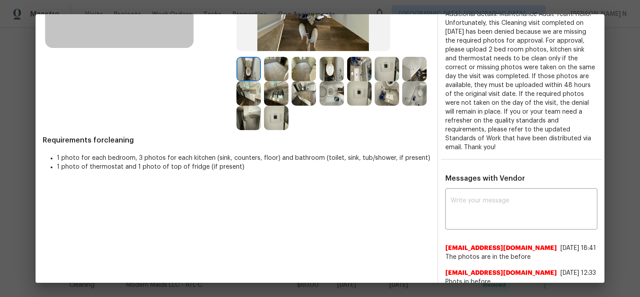
scroll to position [117, 0]
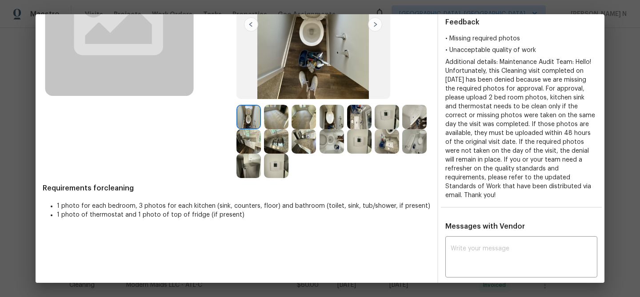
click at [288, 144] on img at bounding box center [276, 141] width 24 height 24
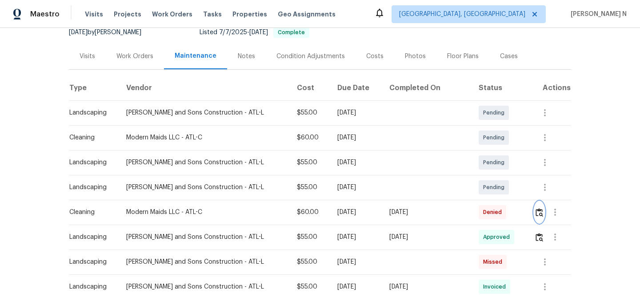
scroll to position [115, 0]
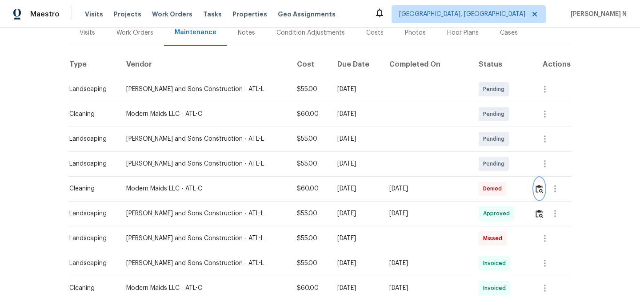
click at [536, 187] on img "button" at bounding box center [540, 189] width 8 height 8
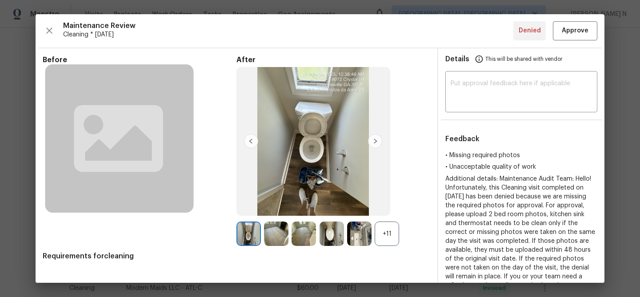
click at [379, 234] on div "+11" at bounding box center [387, 234] width 24 height 24
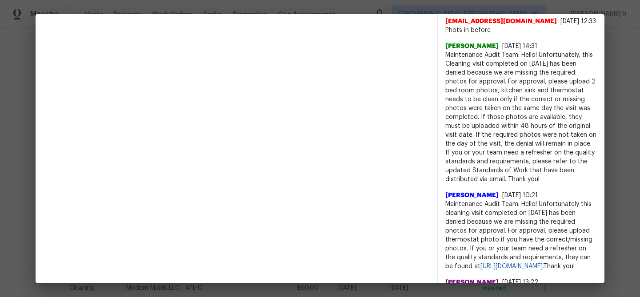
scroll to position [439, 0]
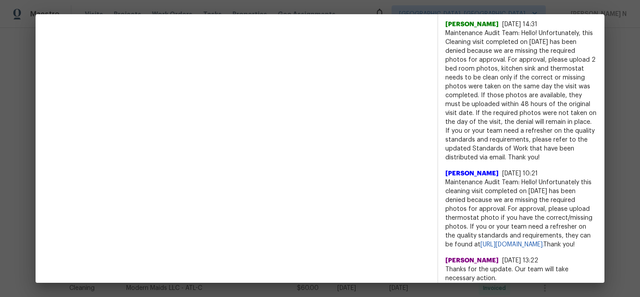
click at [452, 183] on span "Maintenance Audit Team: Hello! Unfortunately this cleaning visit completed on […" at bounding box center [521, 213] width 152 height 71
drag, startPoint x: 452, startPoint y: 183, endPoint x: 528, endPoint y: 182, distance: 76.0
click at [528, 182] on span "Maintenance Audit Team: Hello! Unfortunately this cleaning visit completed on […" at bounding box center [521, 213] width 152 height 71
copy span "Maintenance Audit Team: Hello!"
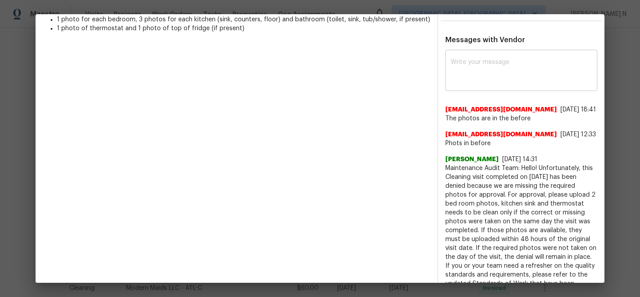
click at [488, 59] on textarea at bounding box center [521, 71] width 141 height 25
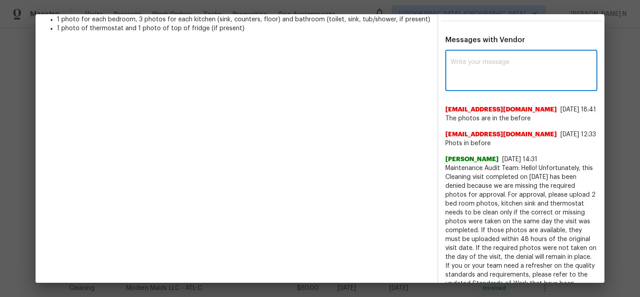
paste textarea "Maintenance Audit Team: Hello!"
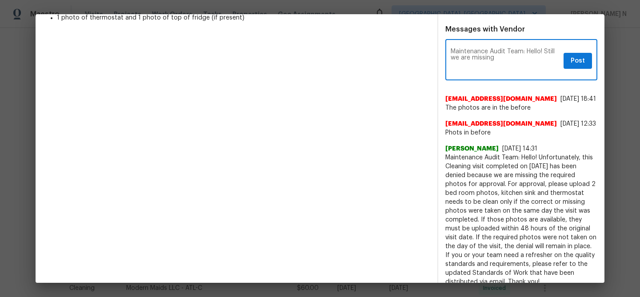
scroll to position [316, 0]
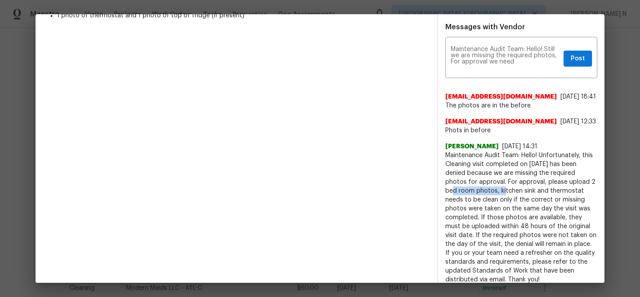
drag, startPoint x: 562, startPoint y: 191, endPoint x: 460, endPoint y: 202, distance: 103.3
click at [460, 202] on span "Maintenance Audit Team: Hello! Unfortunately, this Cleaning visit completed on …" at bounding box center [521, 217] width 152 height 133
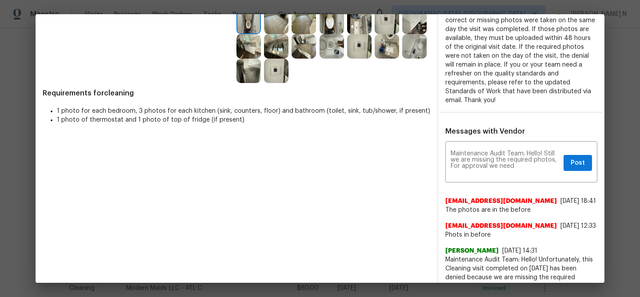
scroll to position [122, 0]
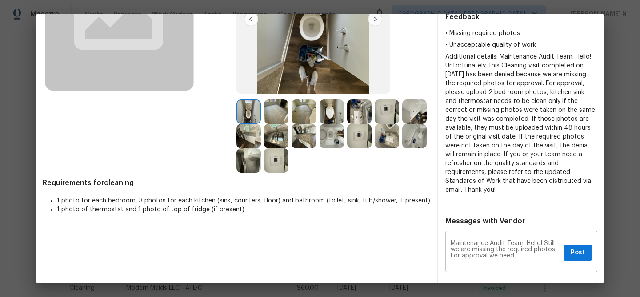
click at [527, 248] on textarea "Maintenance Audit Team: Hello! Still we are missing the required photos, For ap…" at bounding box center [505, 252] width 109 height 25
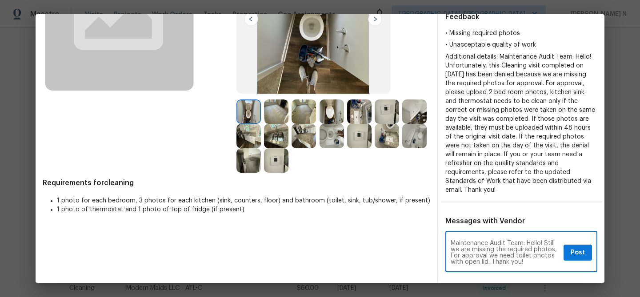
type textarea "Maintenance Audit Team: Hello! Still we are missing the required photos, For ap…"
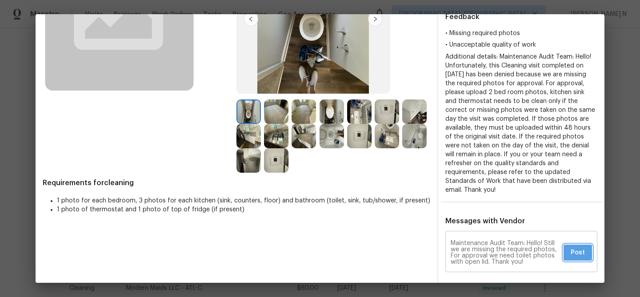
click at [568, 245] on button "Post" at bounding box center [578, 253] width 28 height 16
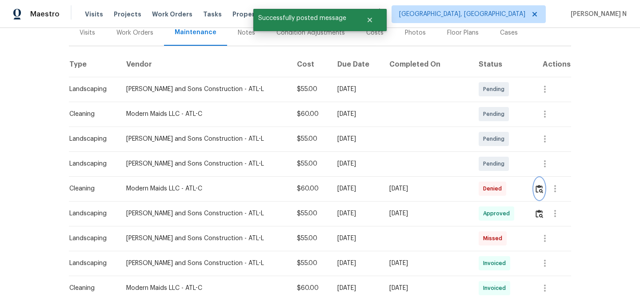
scroll to position [0, 0]
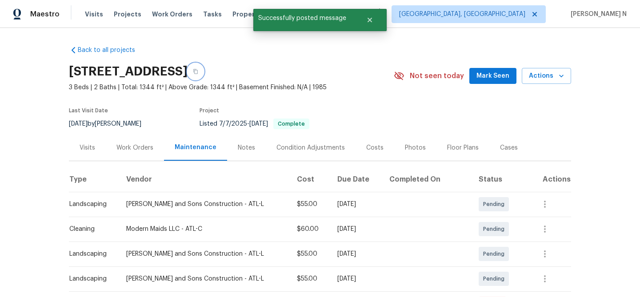
click at [204, 75] on button "button" at bounding box center [196, 72] width 16 height 16
